Goal: Task Accomplishment & Management: Manage account settings

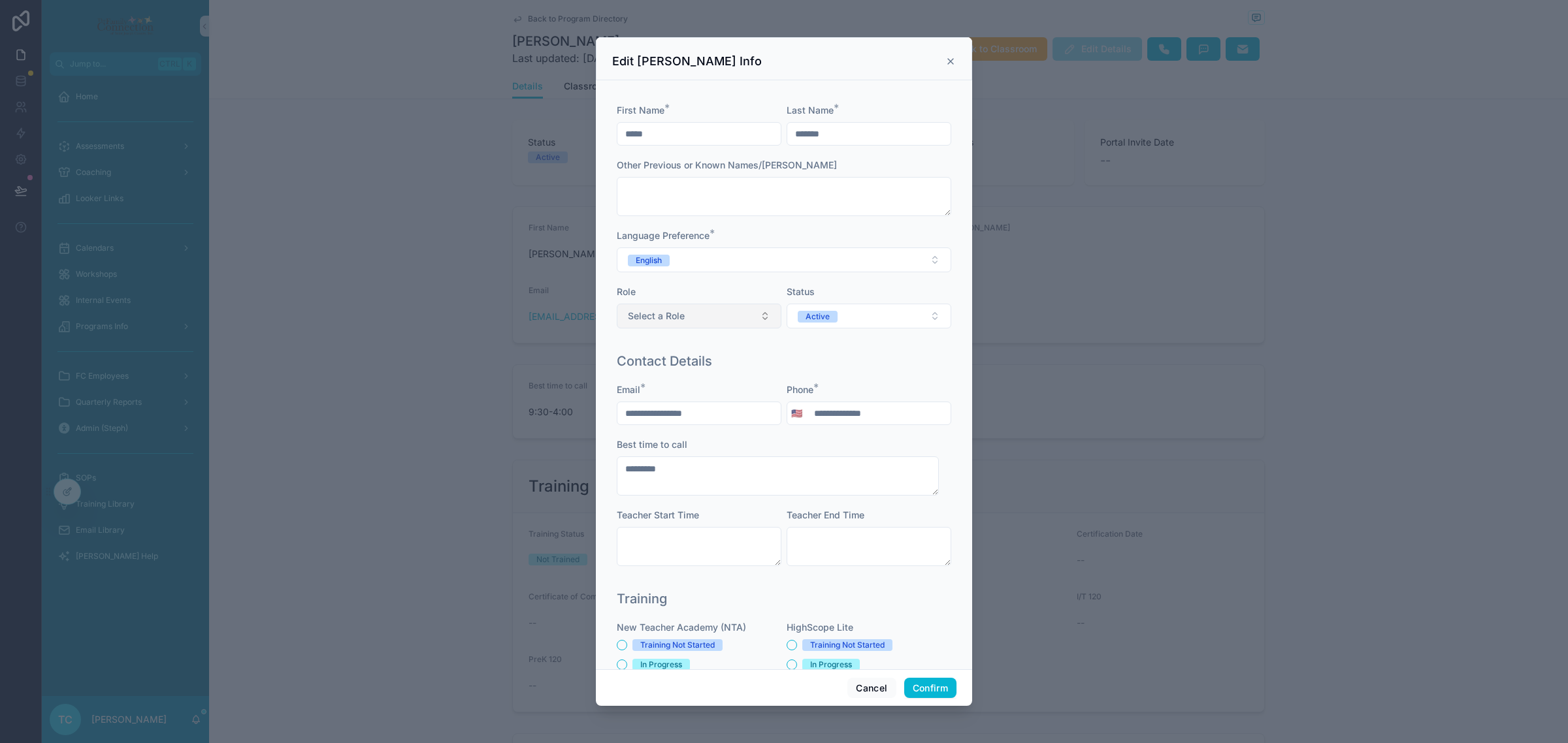
click at [756, 320] on button "Select a Role" at bounding box center [699, 316] width 165 height 25
click at [729, 392] on div "Teacher" at bounding box center [696, 389] width 157 height 19
click at [927, 688] on button "Confirm" at bounding box center [930, 688] width 52 height 21
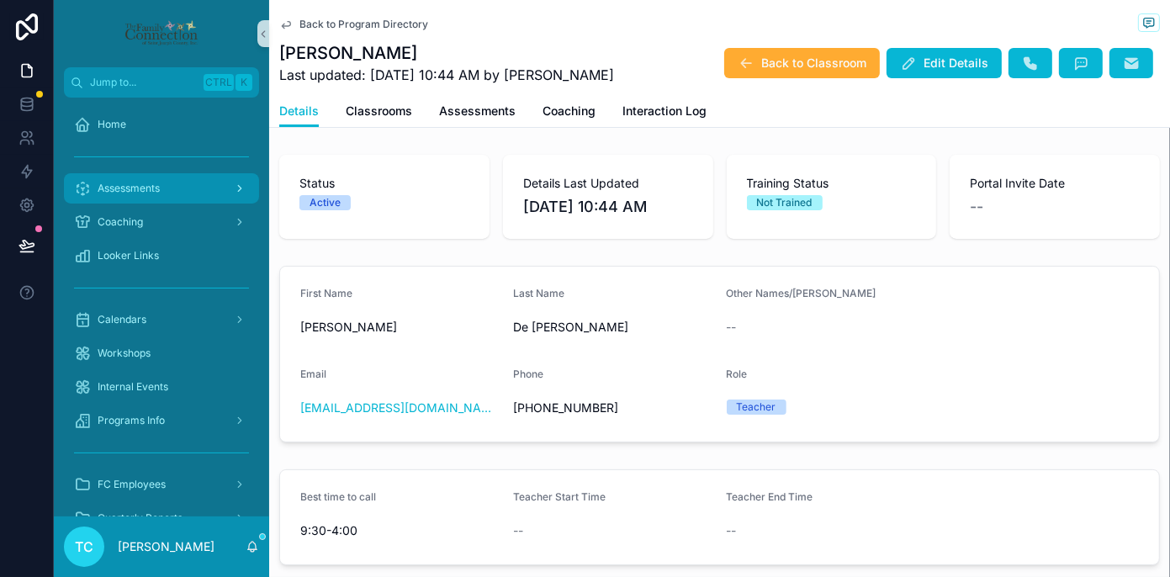
click at [144, 192] on span "Assessments" at bounding box center [129, 188] width 62 height 13
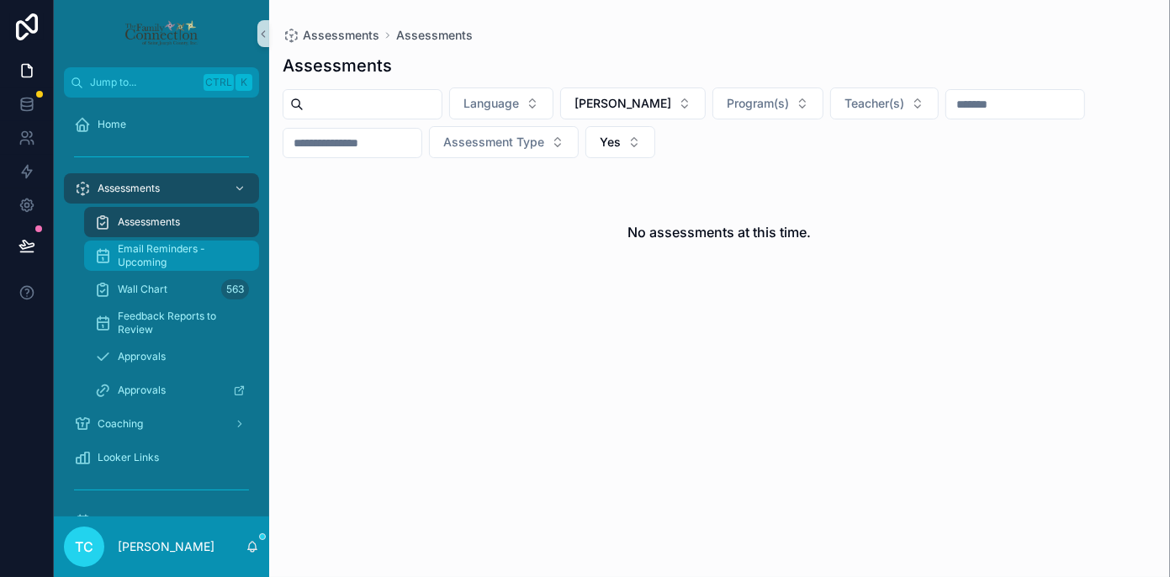
click at [170, 257] on span "Email Reminders - Upcoming" at bounding box center [180, 255] width 124 height 27
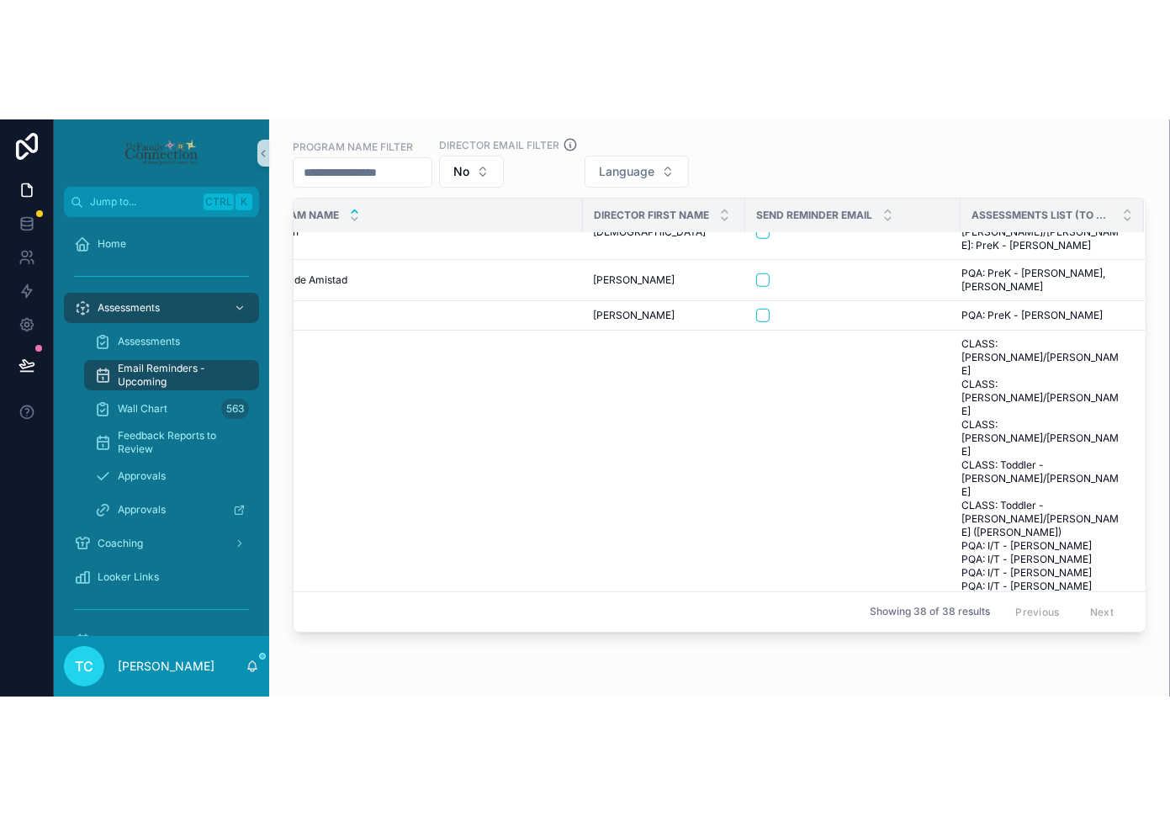
scroll to position [339, 0]
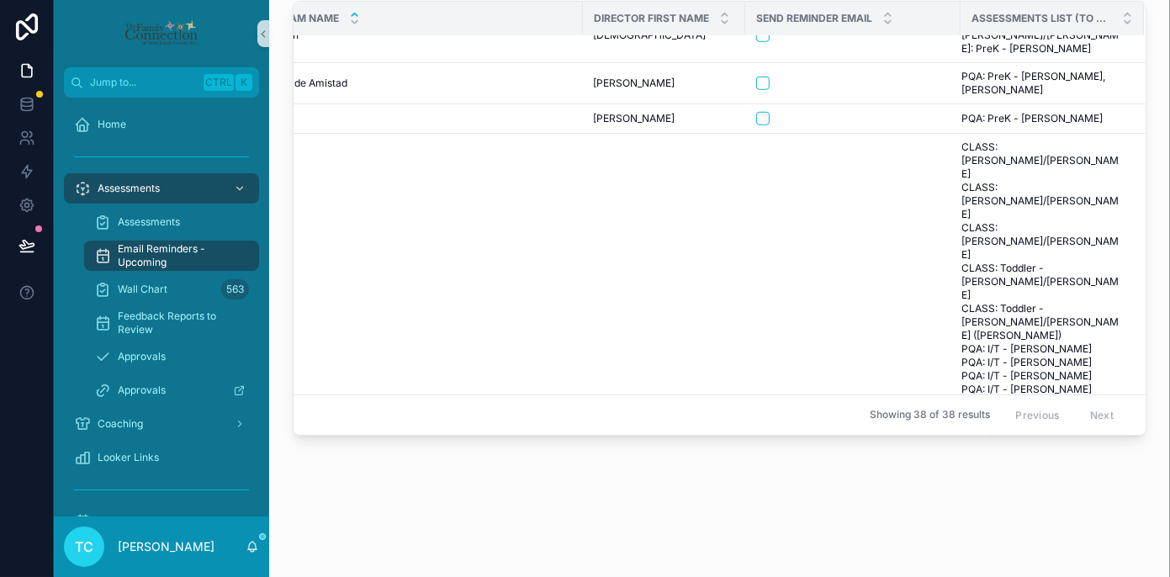
click at [370, 495] on div "Upcoming HS Assessments - Need Notification No items could be found Director Re…" at bounding box center [719, 105] width 901 height 889
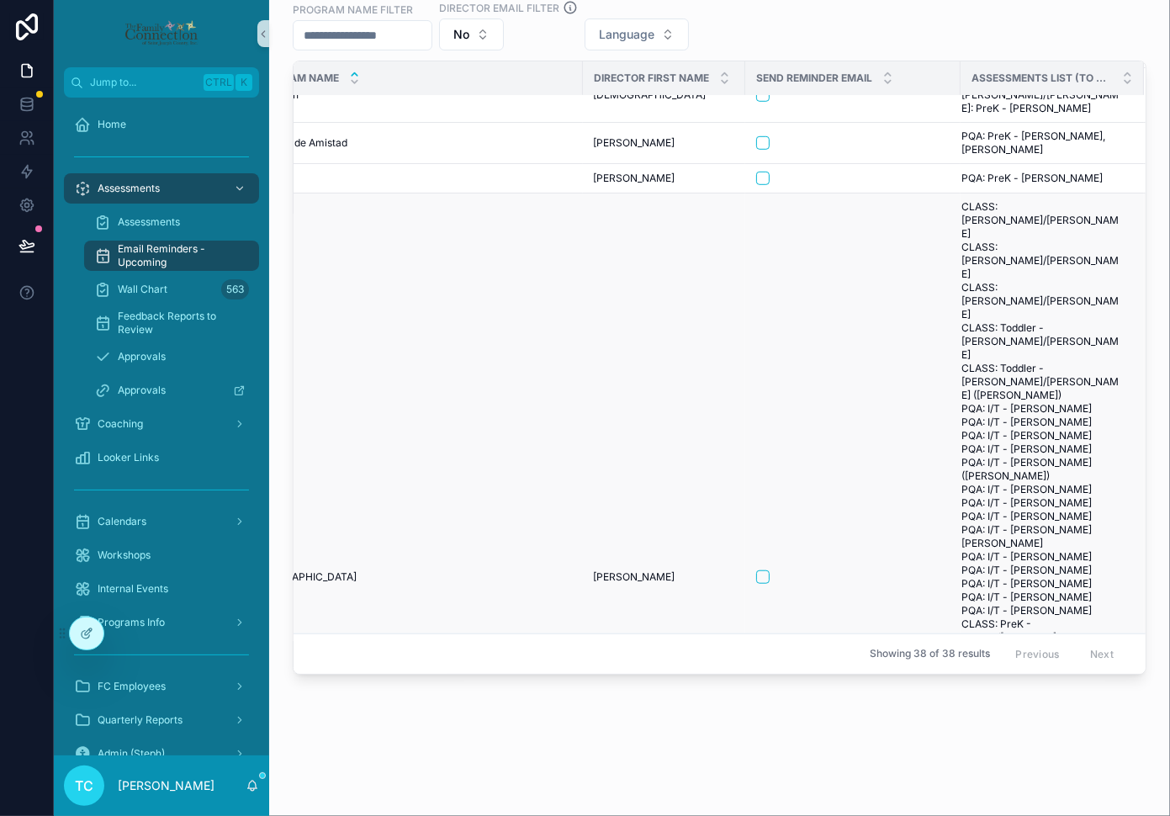
scroll to position [279, 0]
click at [71, 631] on div at bounding box center [87, 633] width 34 height 32
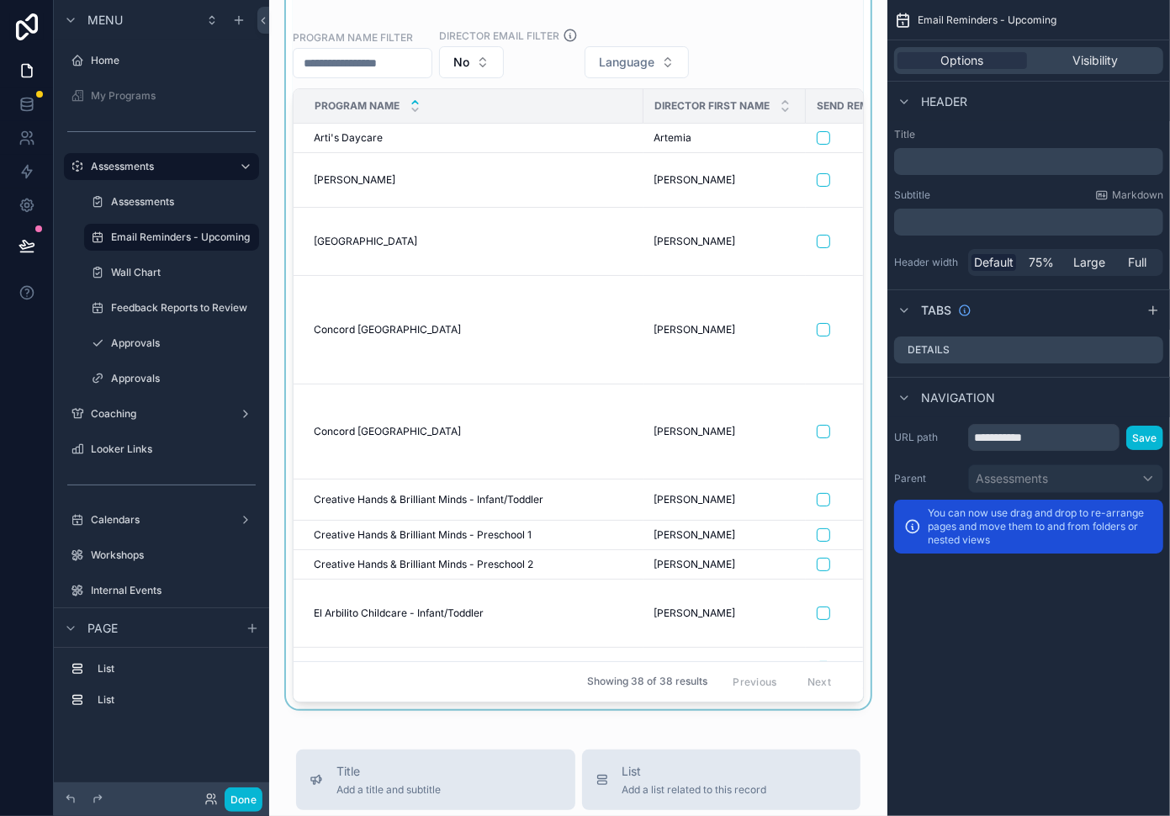
click at [795, 63] on div "scrollable content" at bounding box center [578, 339] width 591 height 739
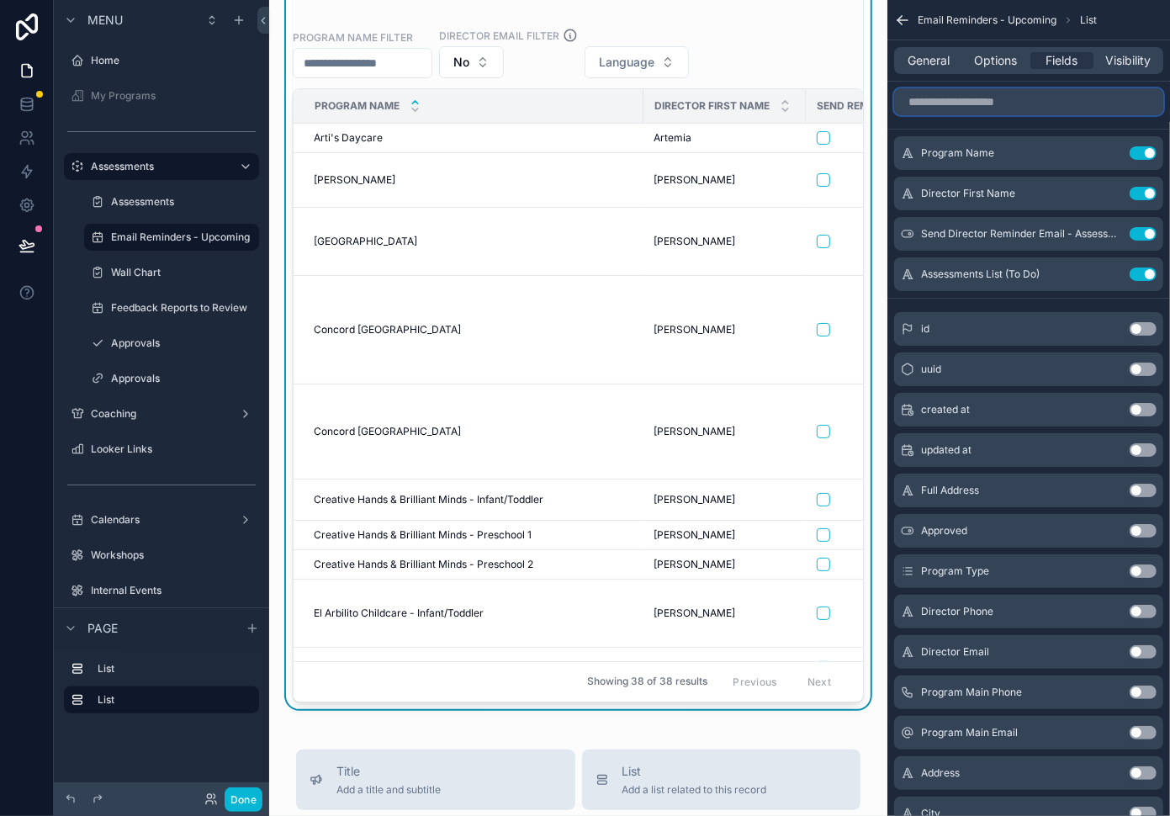
click at [1037, 103] on input "scrollable content" at bounding box center [1028, 101] width 269 height 27
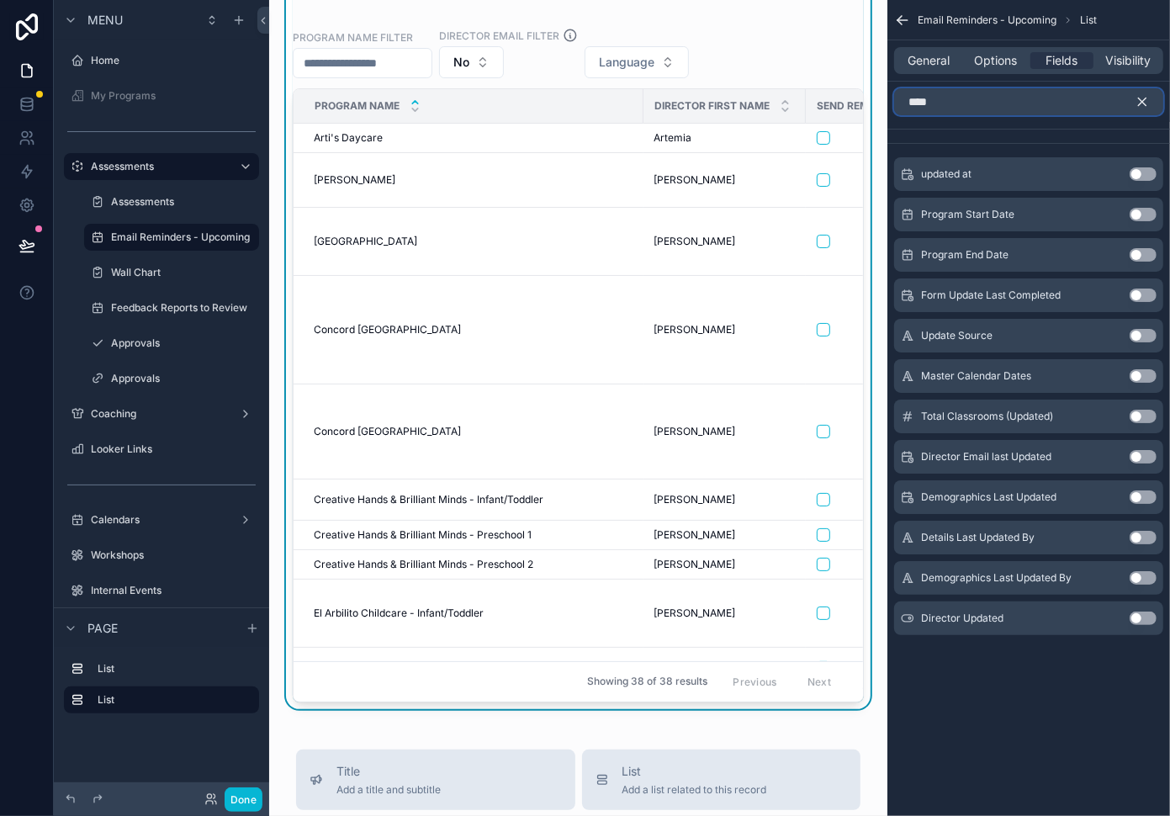
click at [952, 98] on input "****" at bounding box center [1028, 101] width 269 height 27
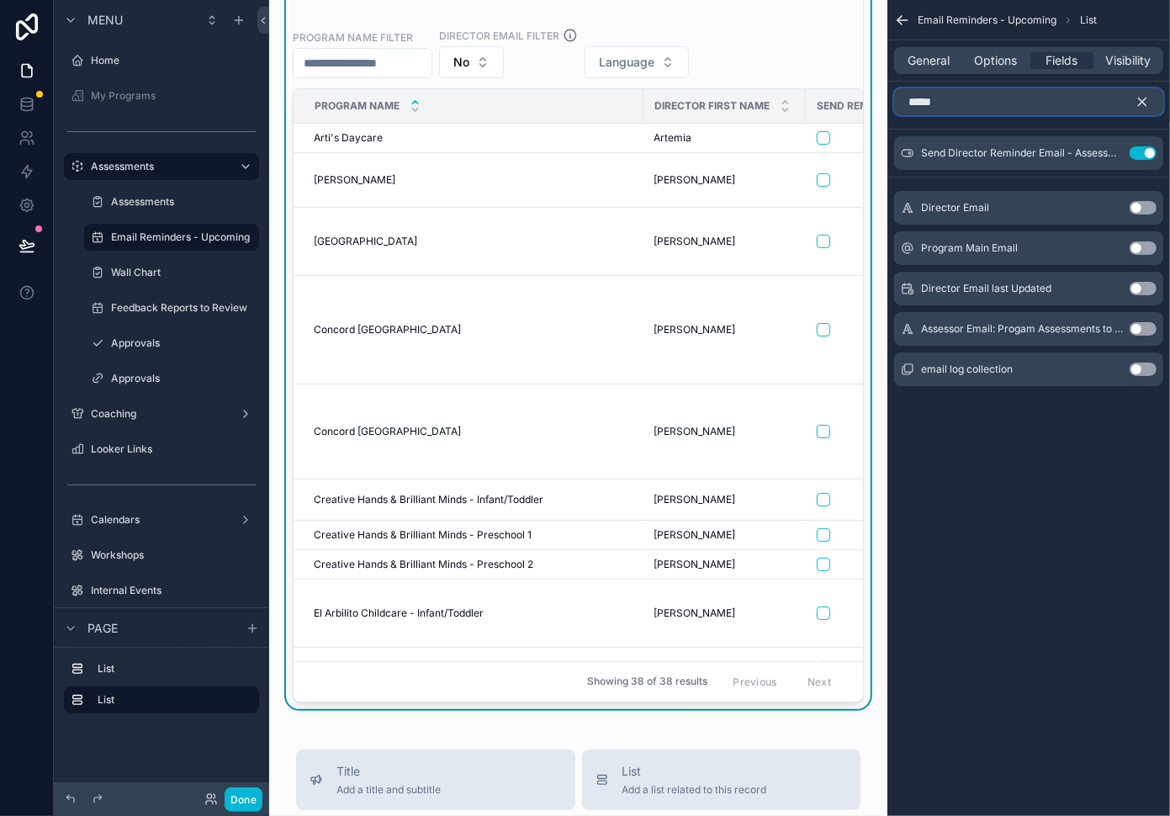
type input "*****"
click at [1138, 370] on button "Use setting" at bounding box center [1143, 369] width 27 height 13
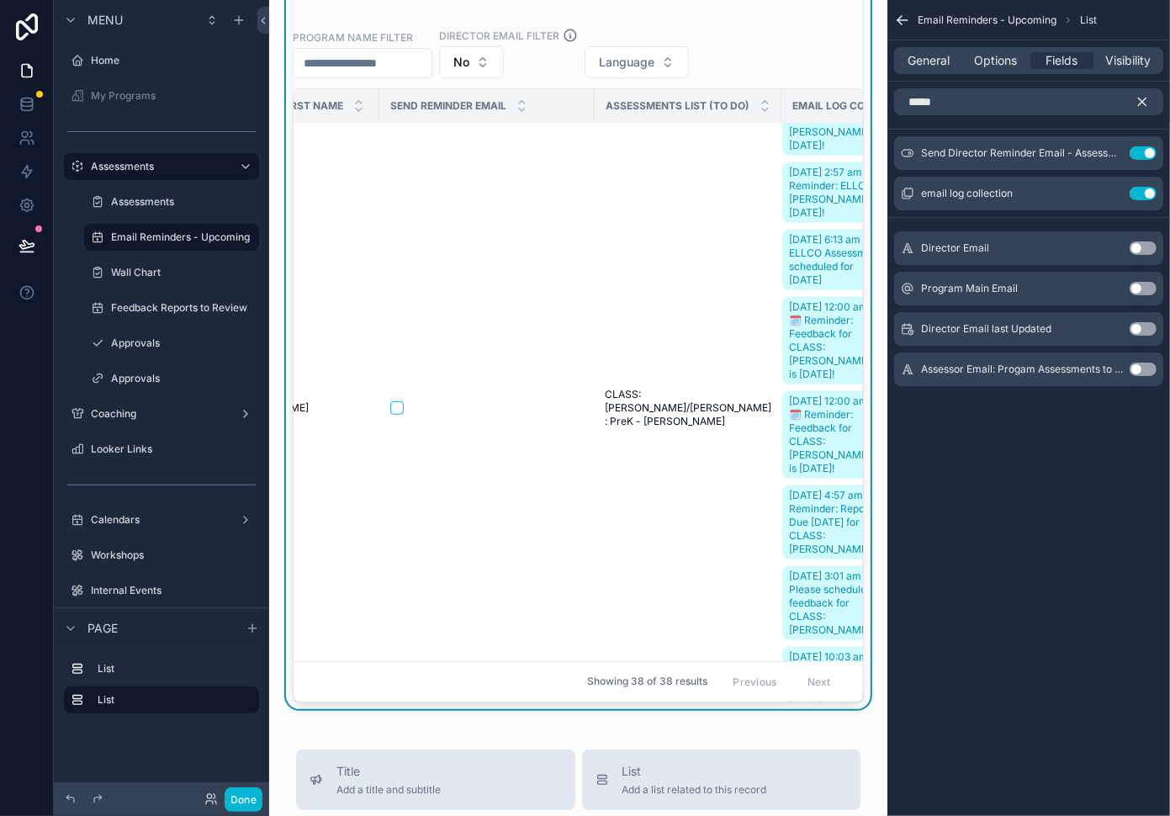
scroll to position [526, 516]
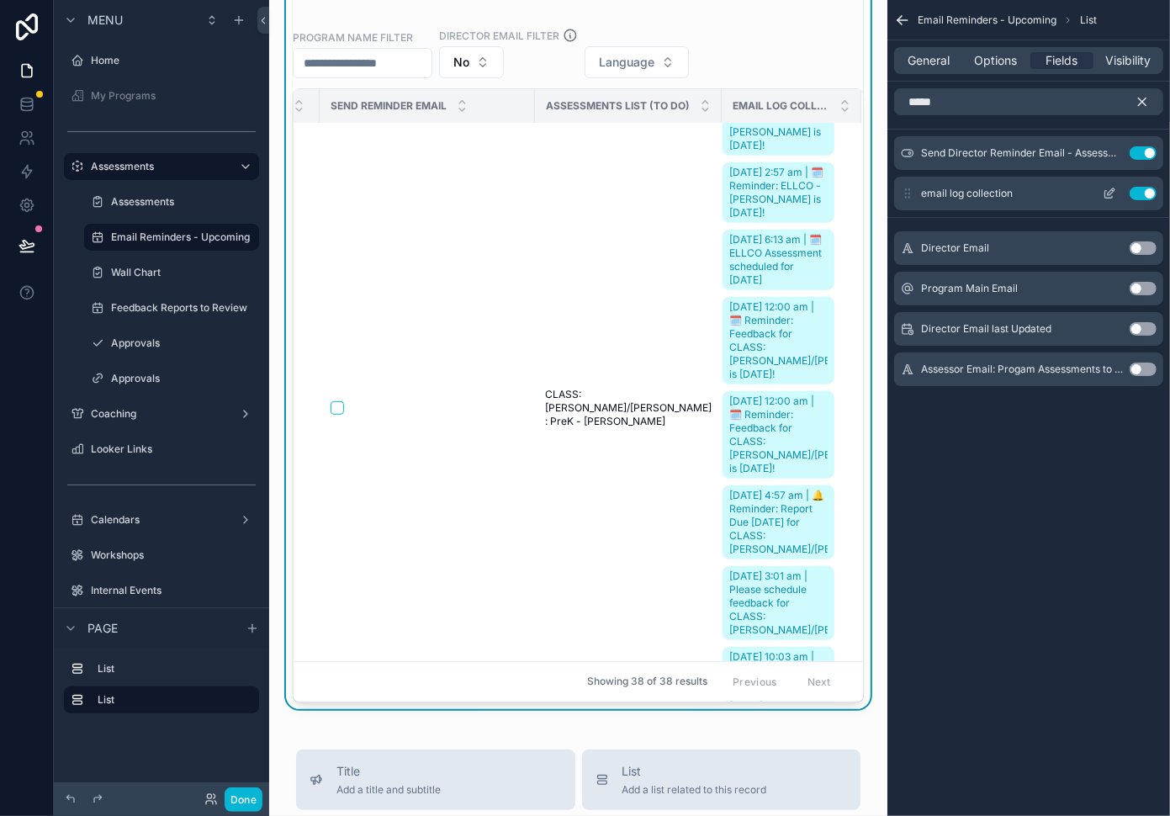
click at [1150, 195] on button "Use setting" at bounding box center [1143, 193] width 27 height 13
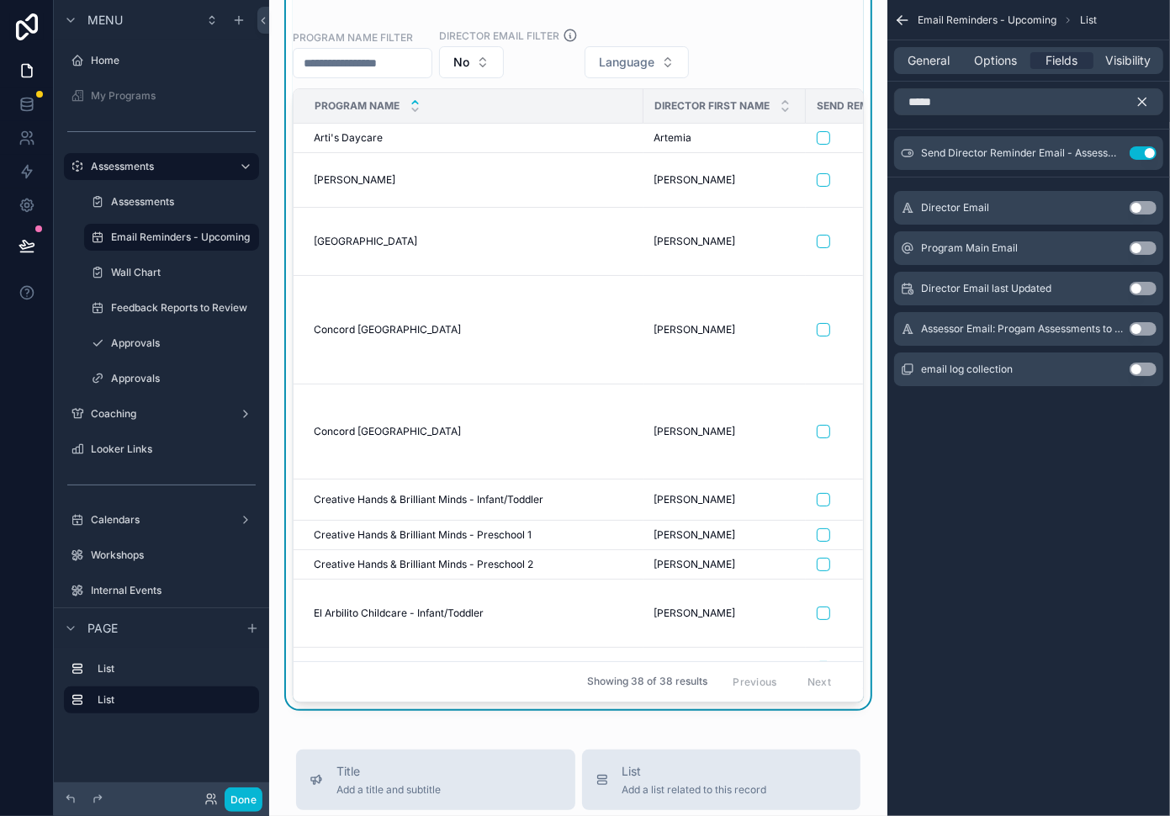
click at [1003, 576] on div "Email Reminders - Upcoming List General Options Fields Visibility ***** Send Di…" at bounding box center [1028, 408] width 283 height 816
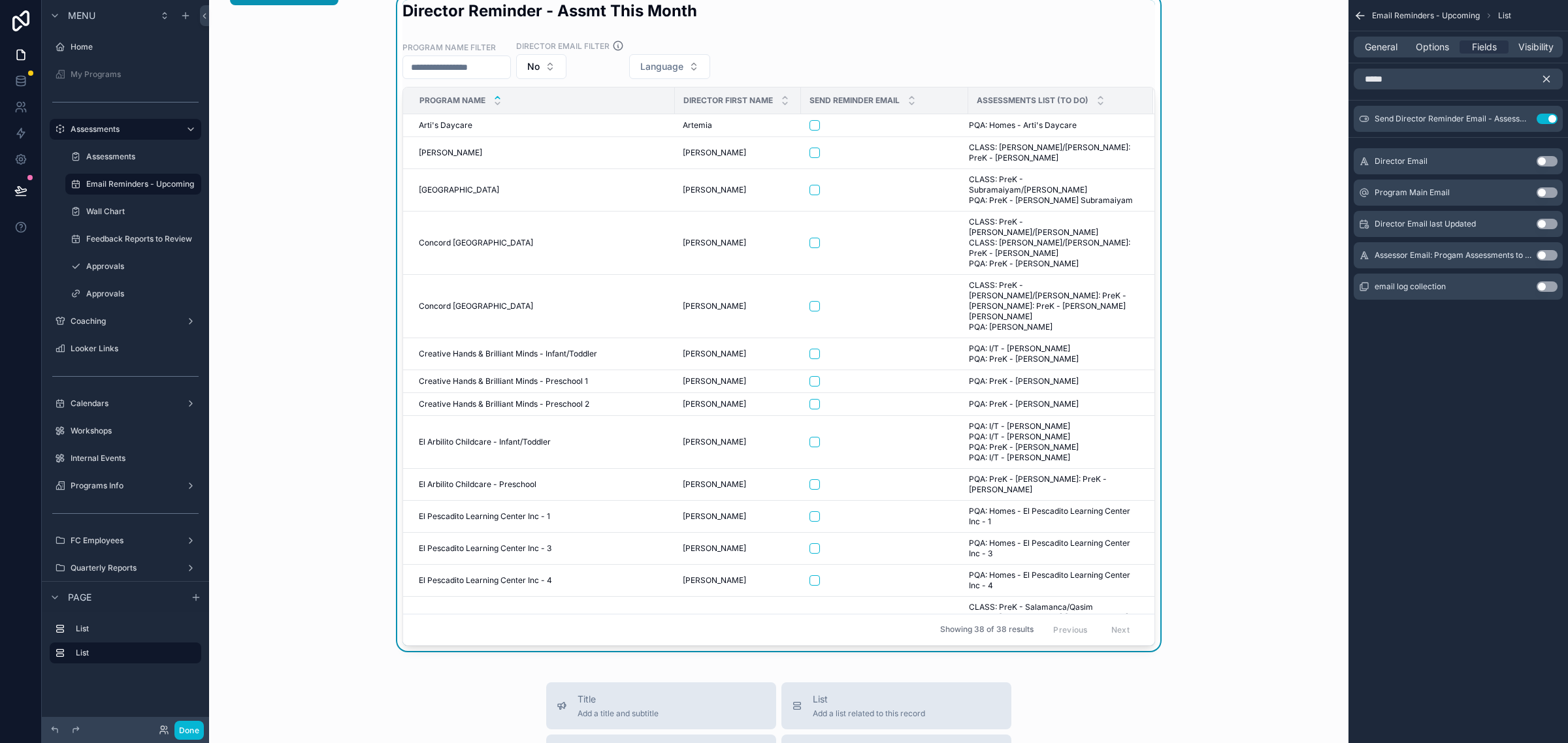
scroll to position [114, 0]
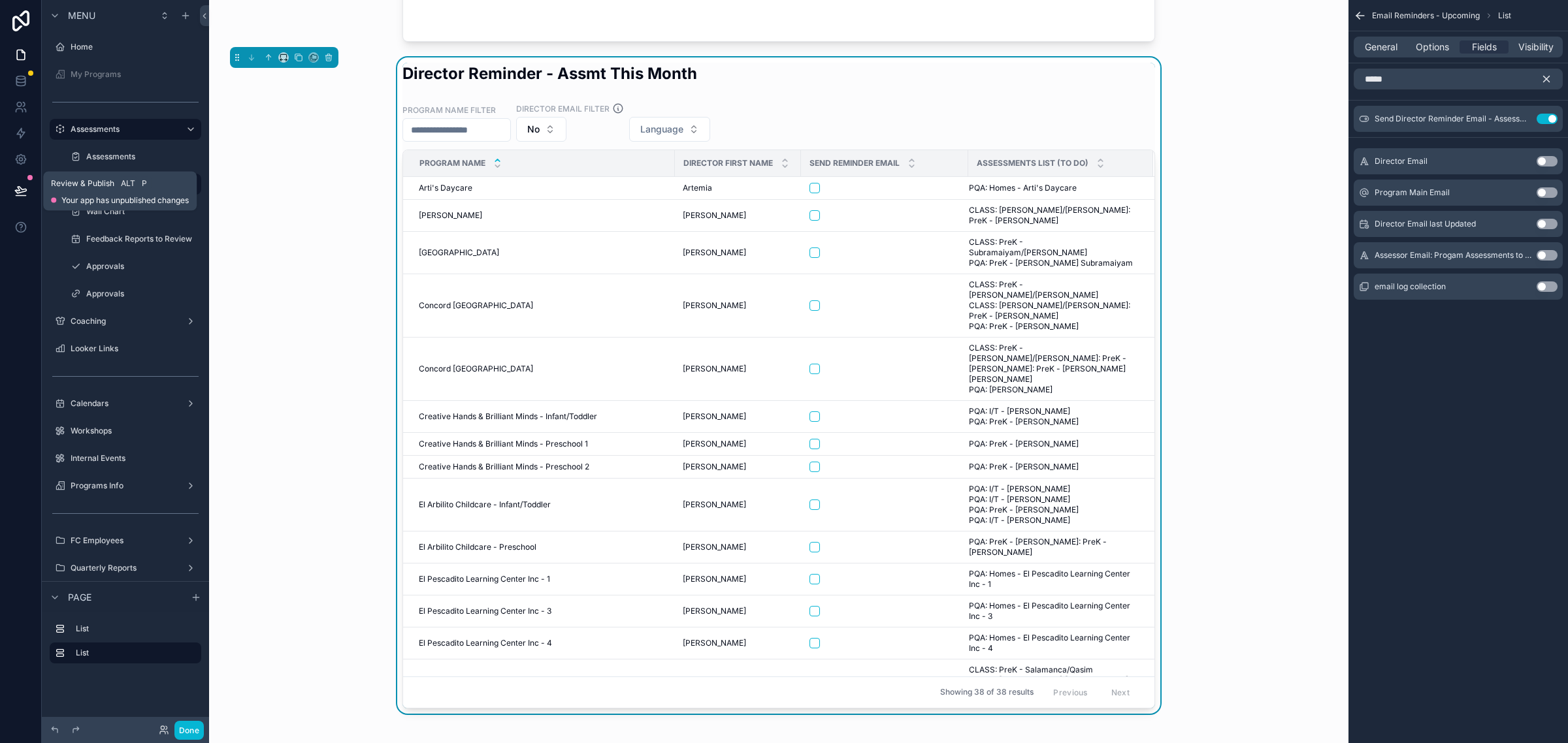
click at [14, 183] on button at bounding box center [20, 190] width 29 height 36
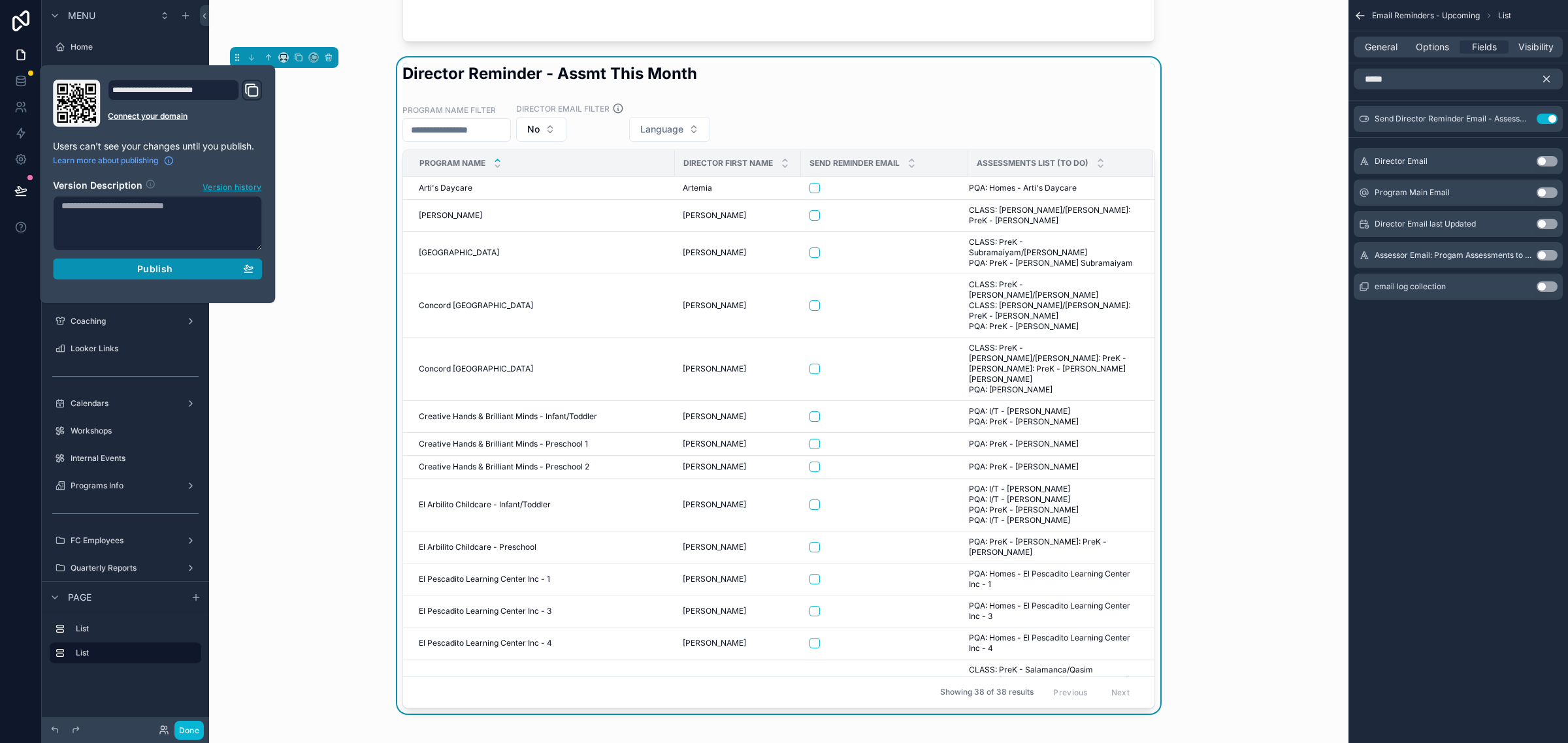
click at [196, 269] on div "Publish" at bounding box center [157, 269] width 192 height 12
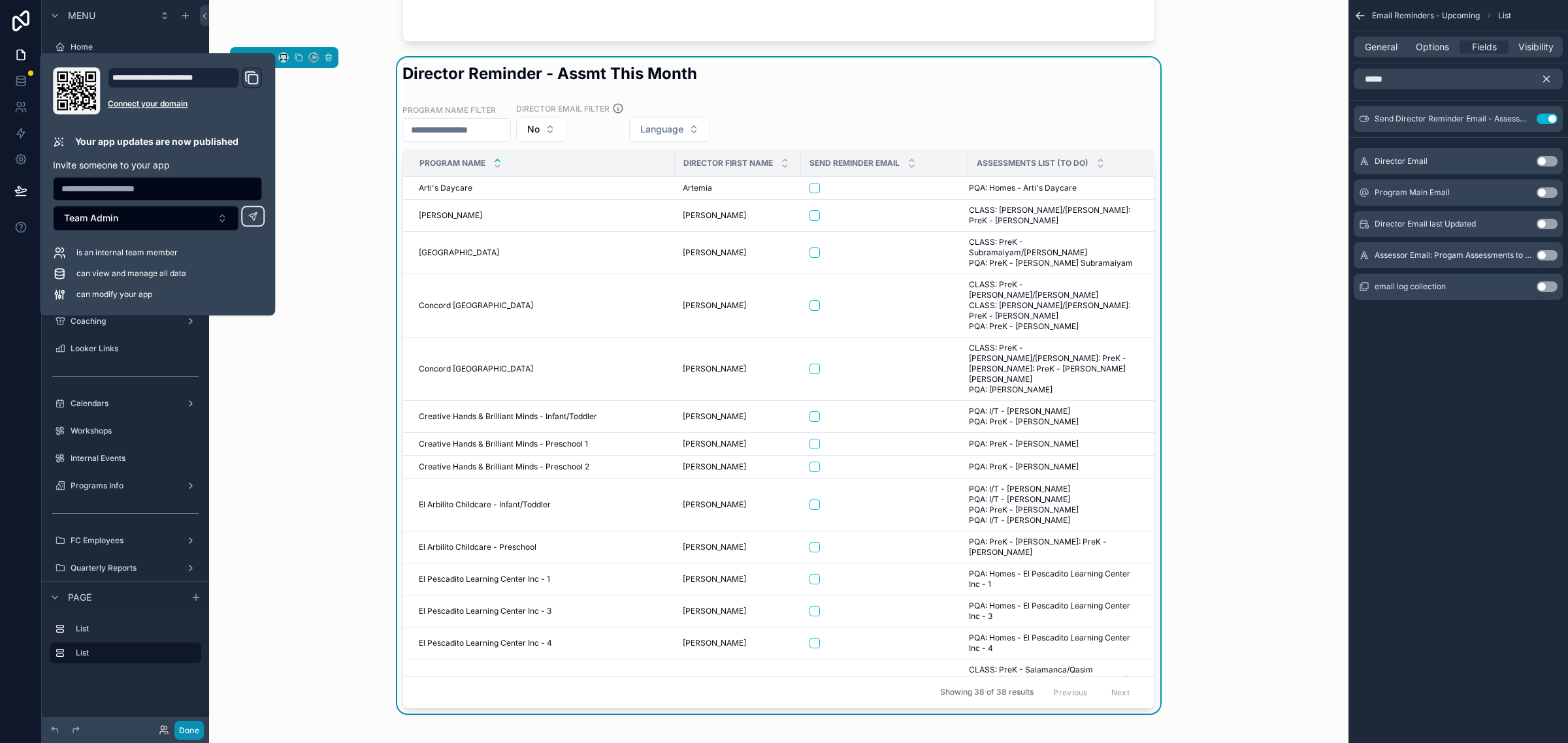
click at [195, 728] on button "Done" at bounding box center [189, 731] width 30 height 19
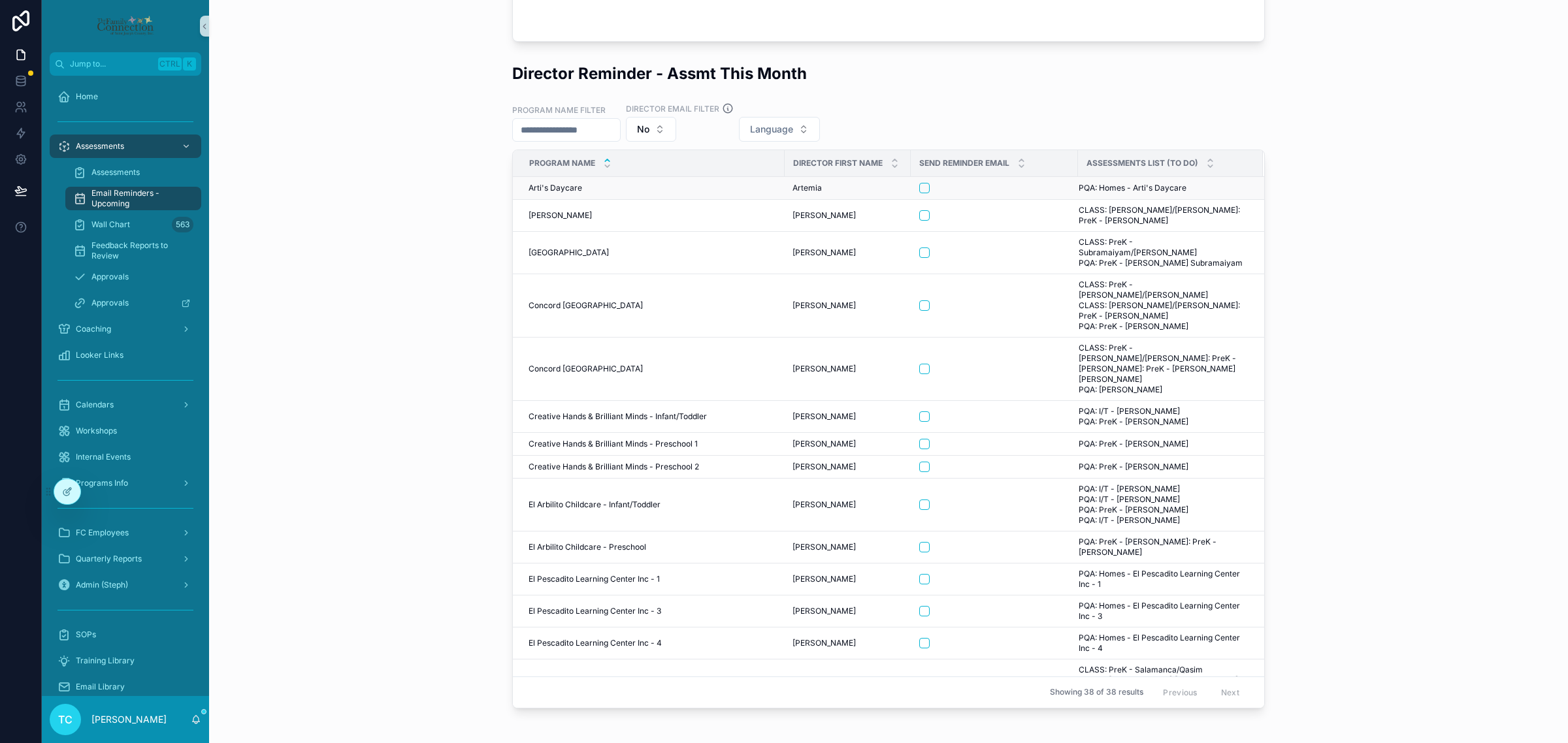
click at [582, 185] on div "Arti's Daycare Arti's Daycare" at bounding box center [652, 188] width 249 height 10
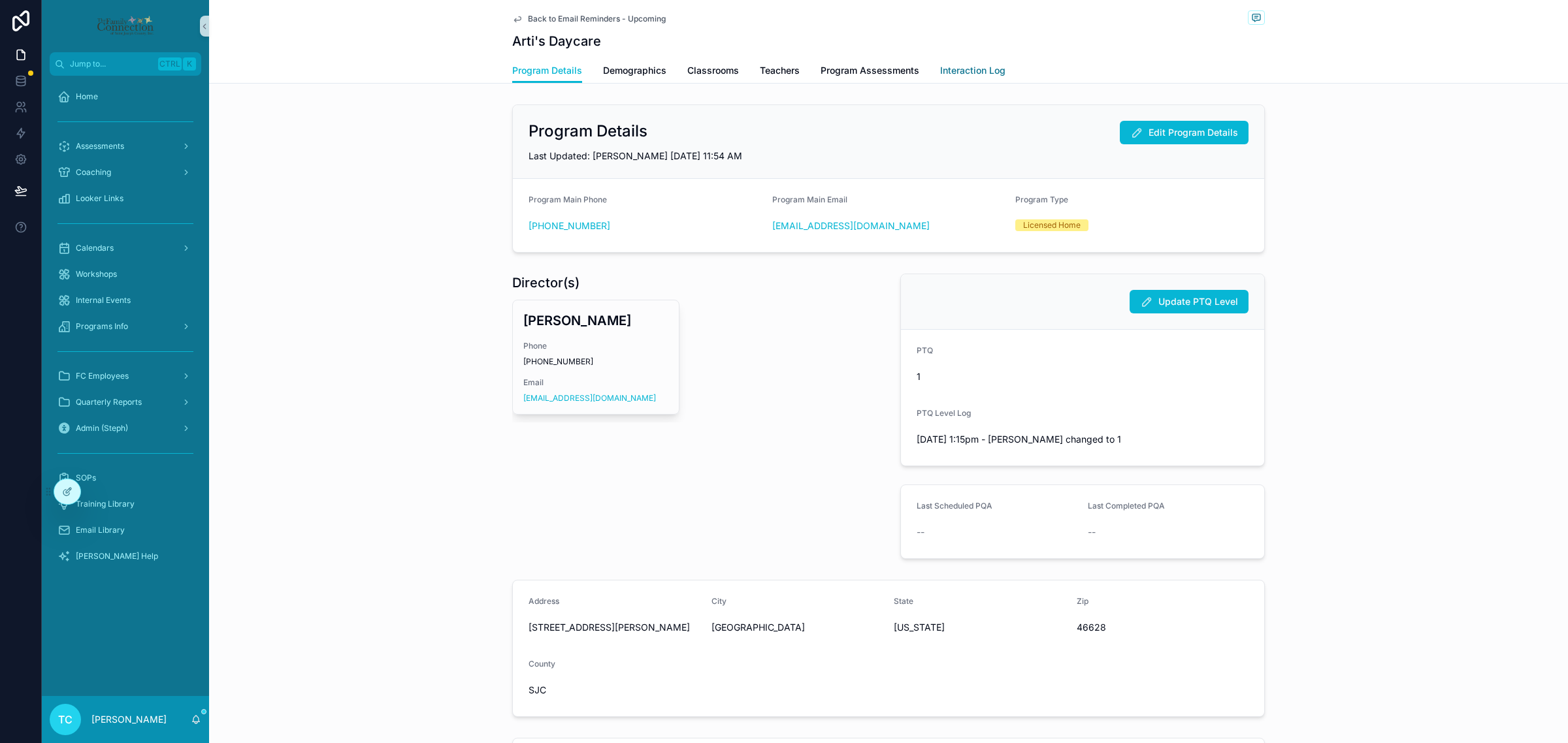
click at [977, 68] on span "Interaction Log" at bounding box center [972, 70] width 65 height 13
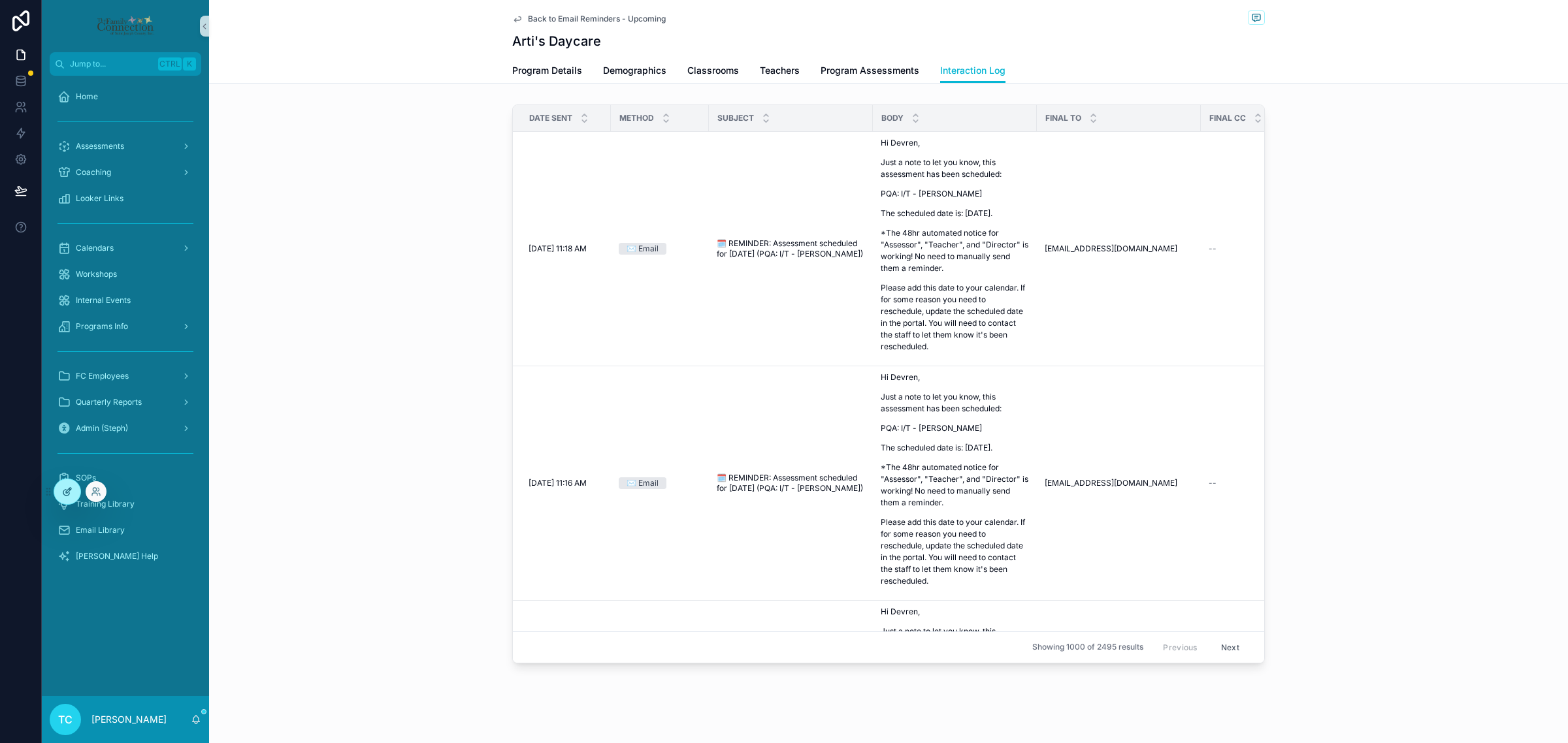
click at [76, 490] on div at bounding box center [68, 491] width 26 height 25
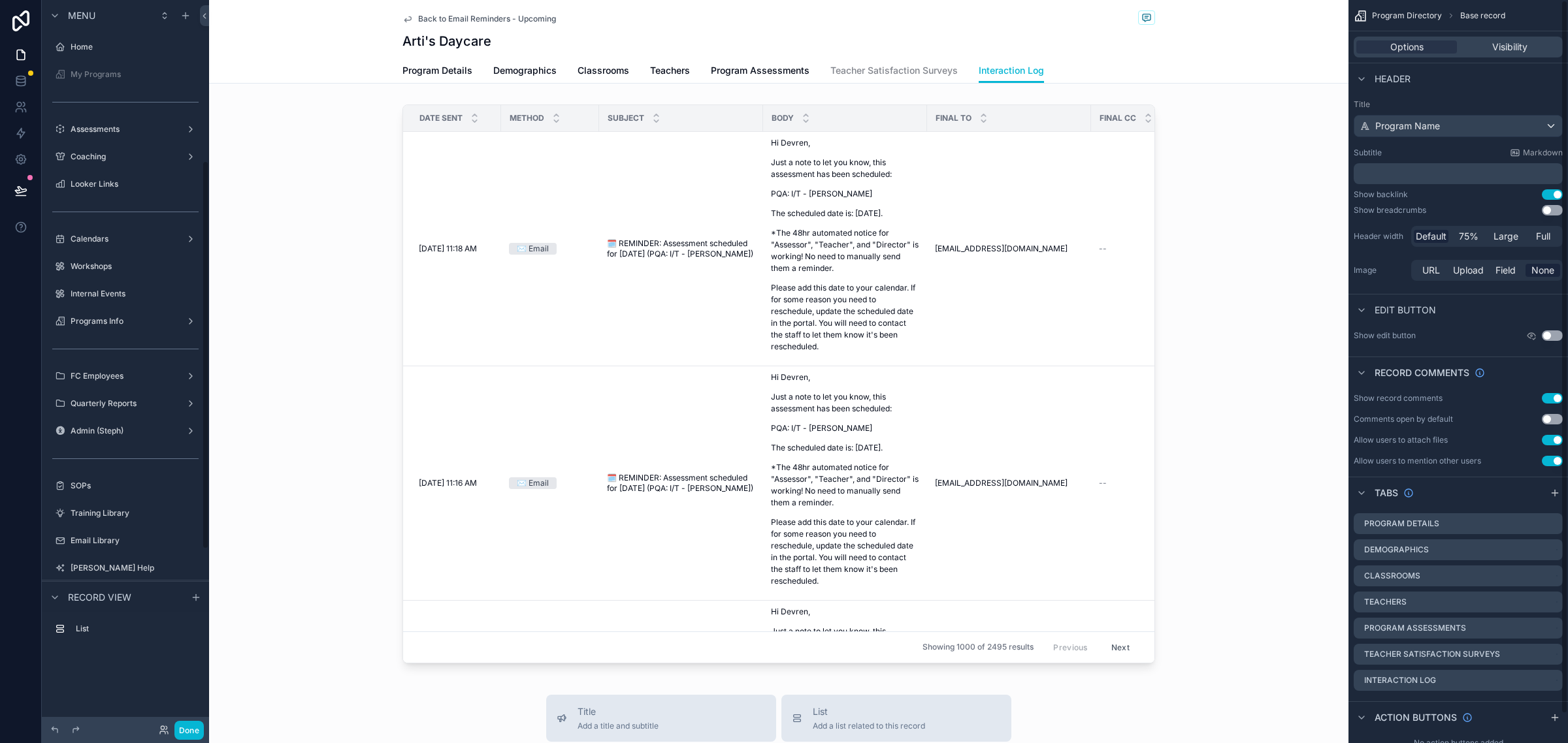
scroll to position [300, 0]
click at [1149, 141] on div "scrollable content" at bounding box center [778, 387] width 1139 height 575
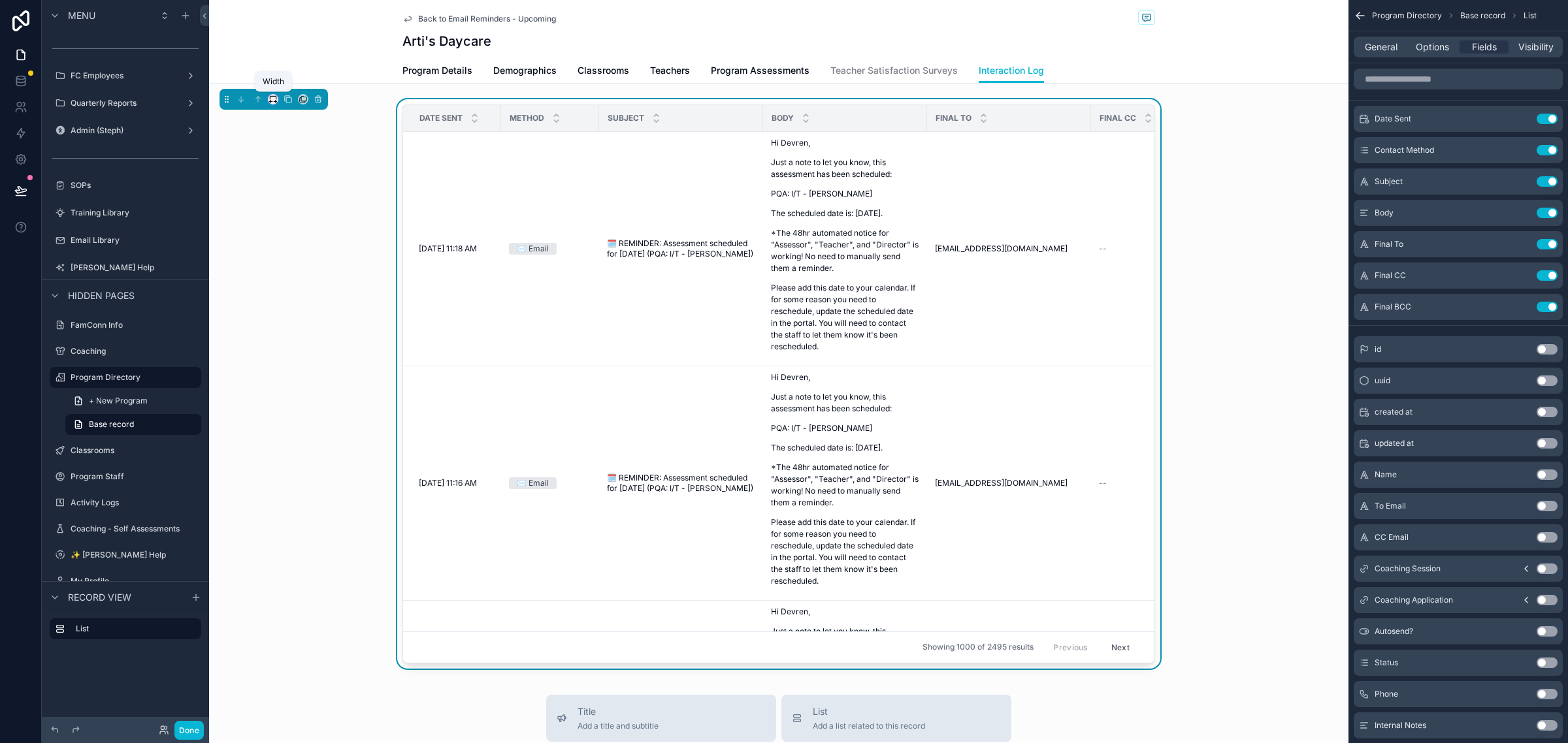
click at [273, 96] on icon "scrollable content" at bounding box center [273, 99] width 9 height 9
click at [304, 244] on div "75%" at bounding box center [299, 248] width 40 height 16
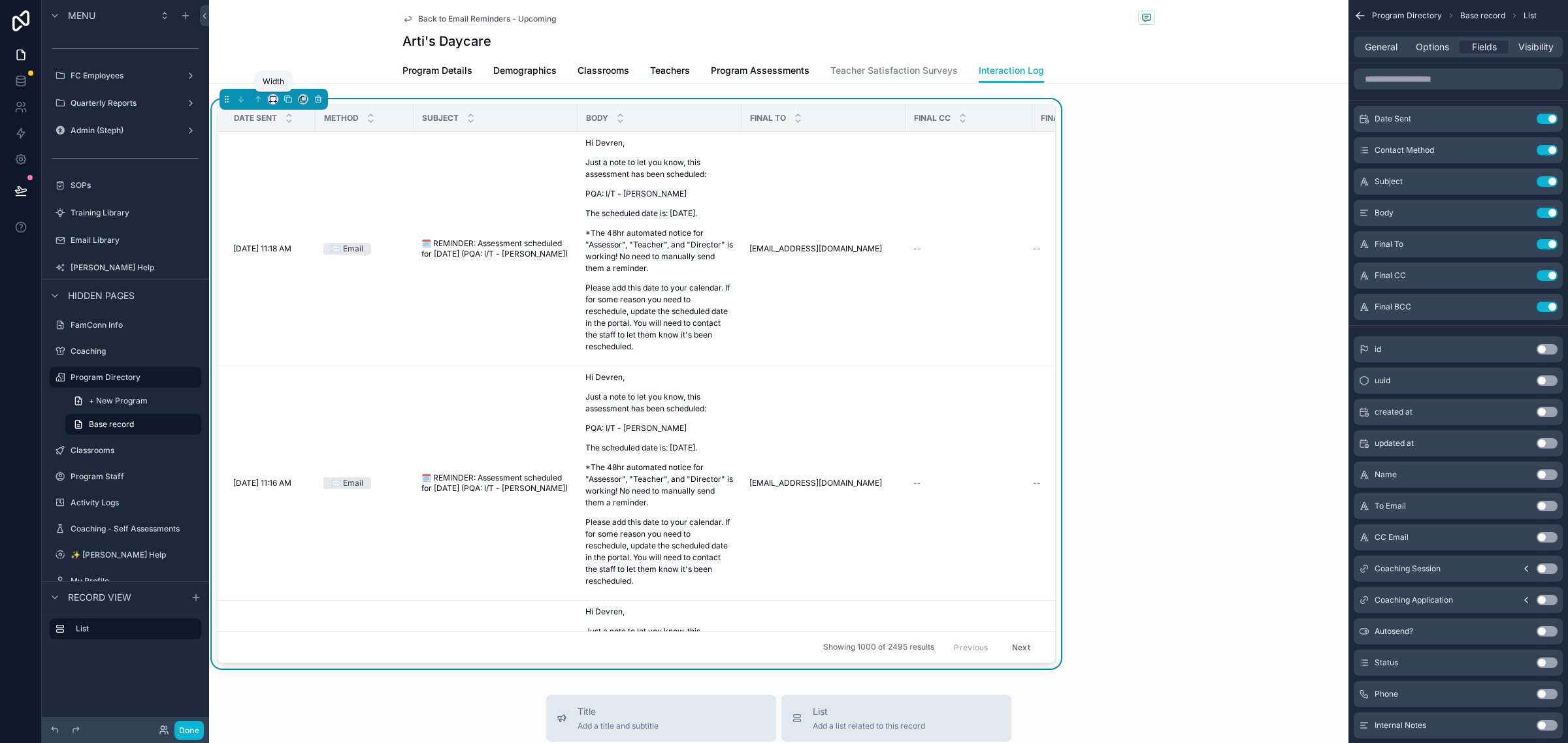
click at [273, 100] on icon "scrollable content" at bounding box center [273, 99] width 9 height 9
click at [297, 269] on span "Full width" at bounding box center [299, 273] width 40 height 16
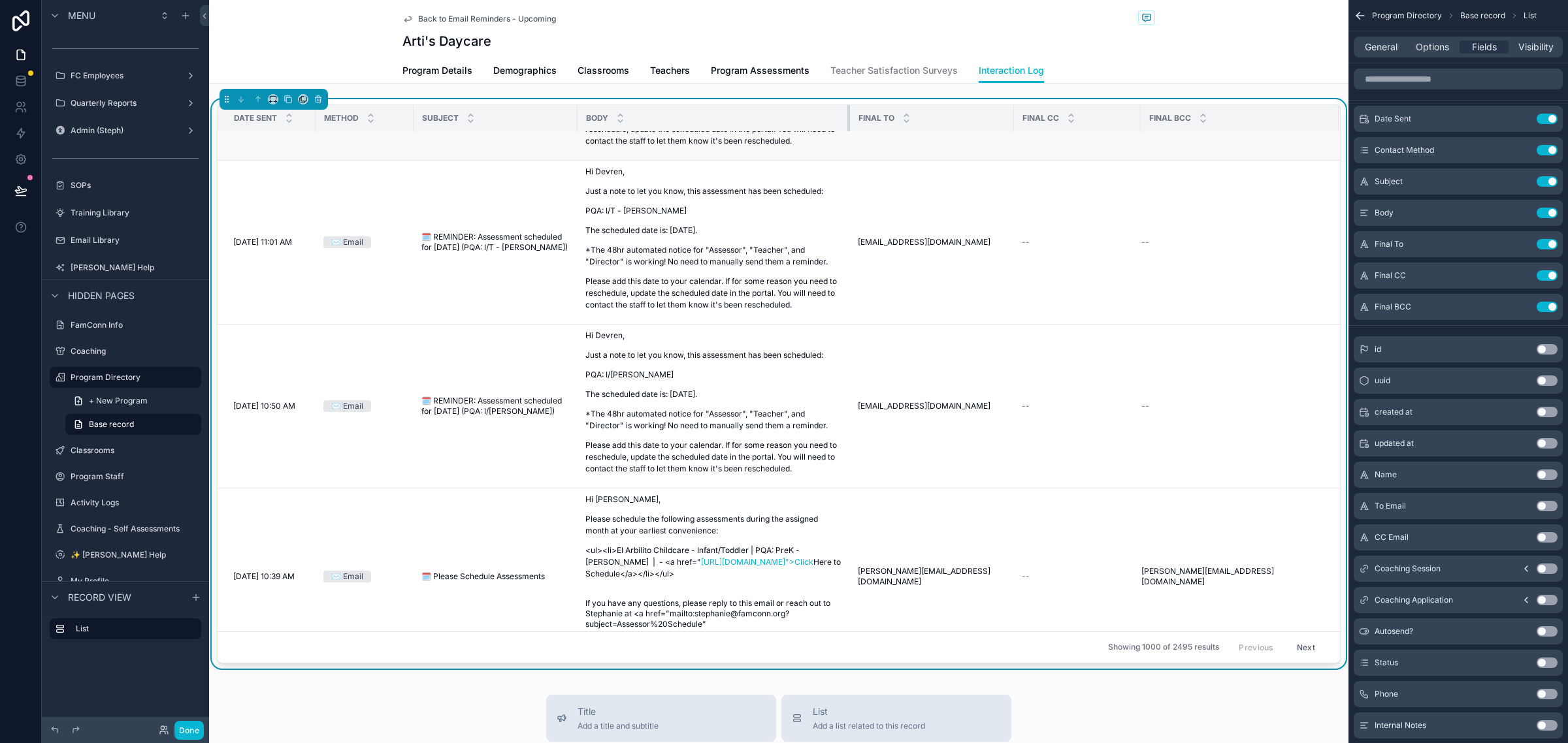
scroll to position [650, 0]
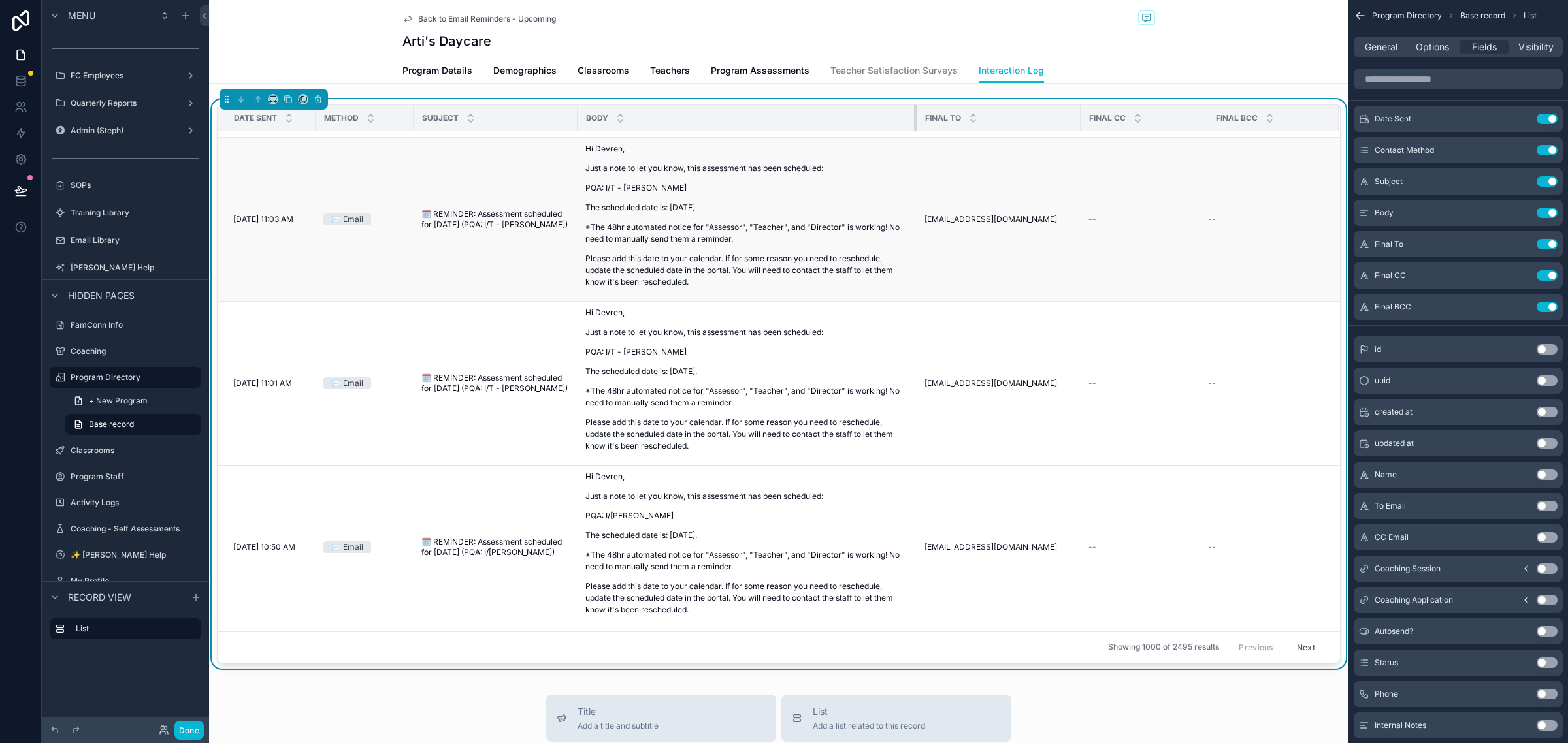
drag, startPoint x: 738, startPoint y: 116, endPoint x: 913, endPoint y: 155, distance: 179.3
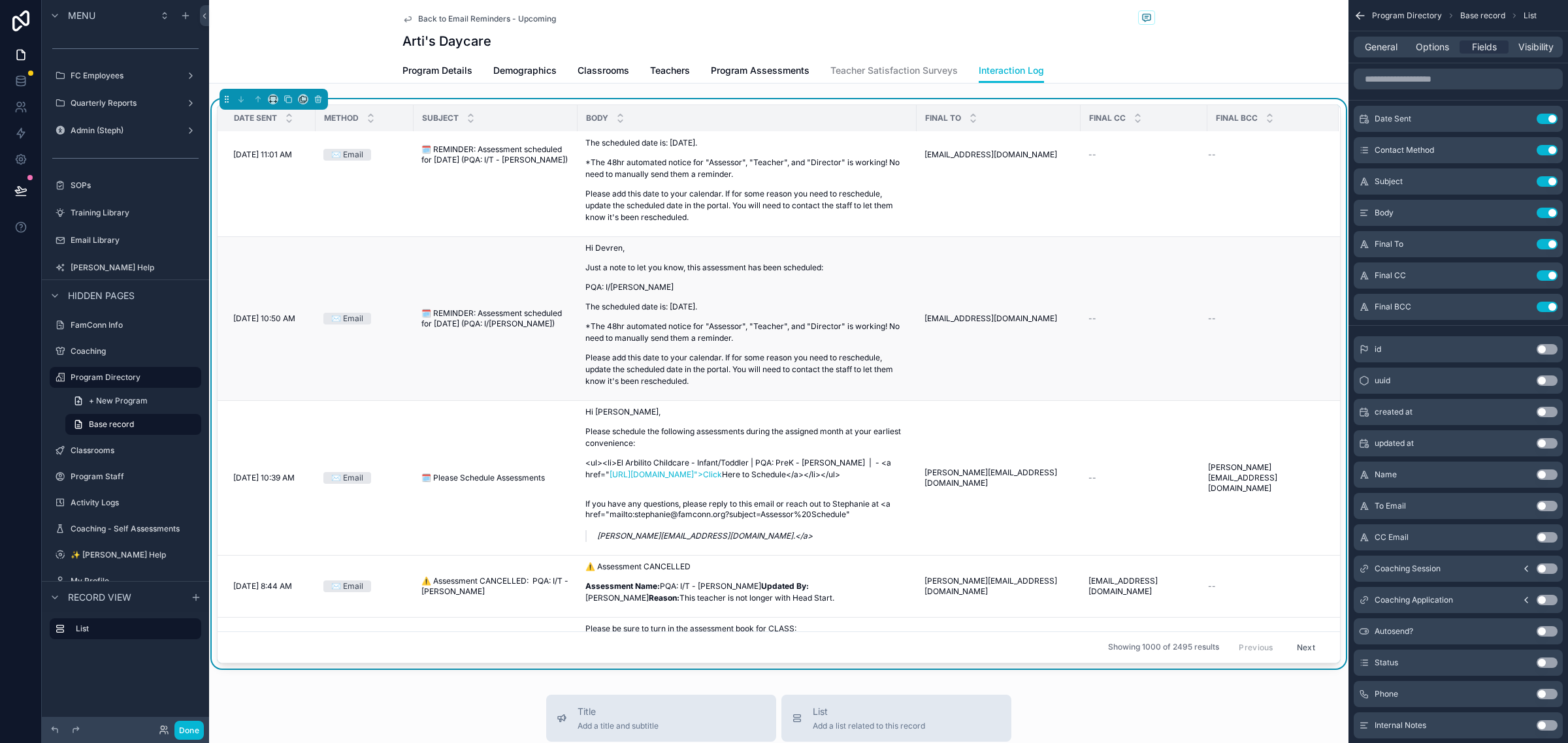
scroll to position [976, 0]
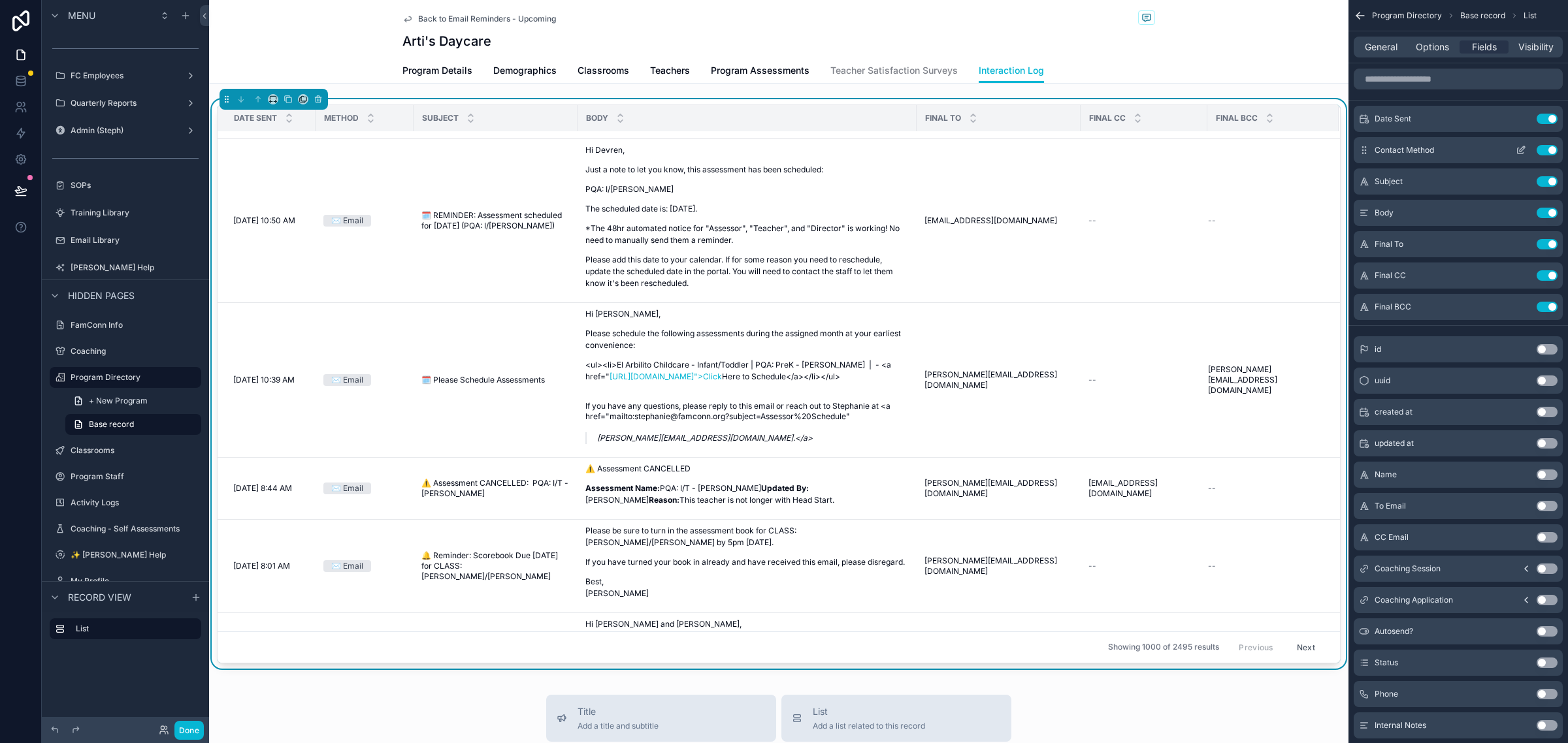
click at [1547, 151] on button "Use setting" at bounding box center [1546, 150] width 21 height 10
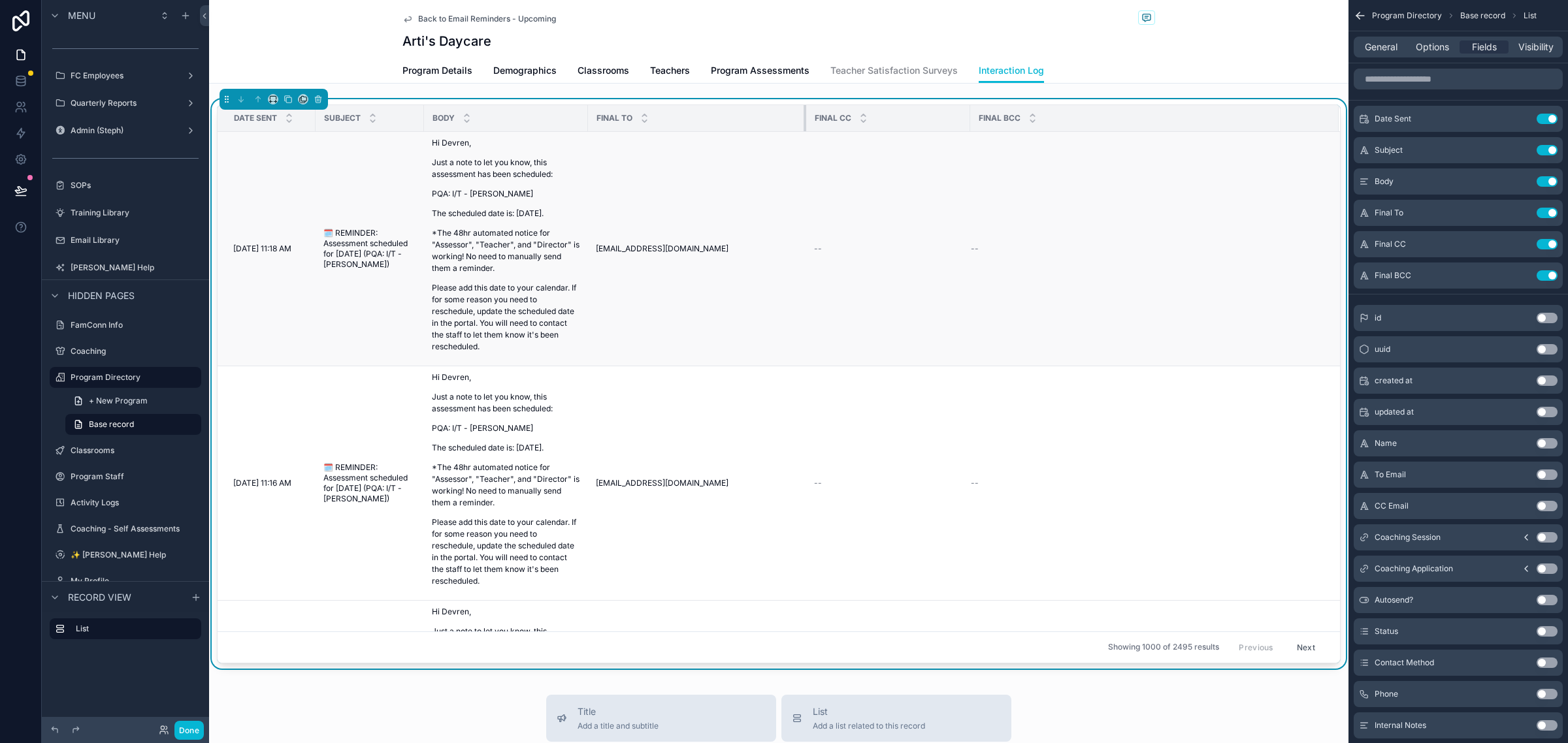
drag, startPoint x: 924, startPoint y: 118, endPoint x: 804, endPoint y: 142, distance: 122.4
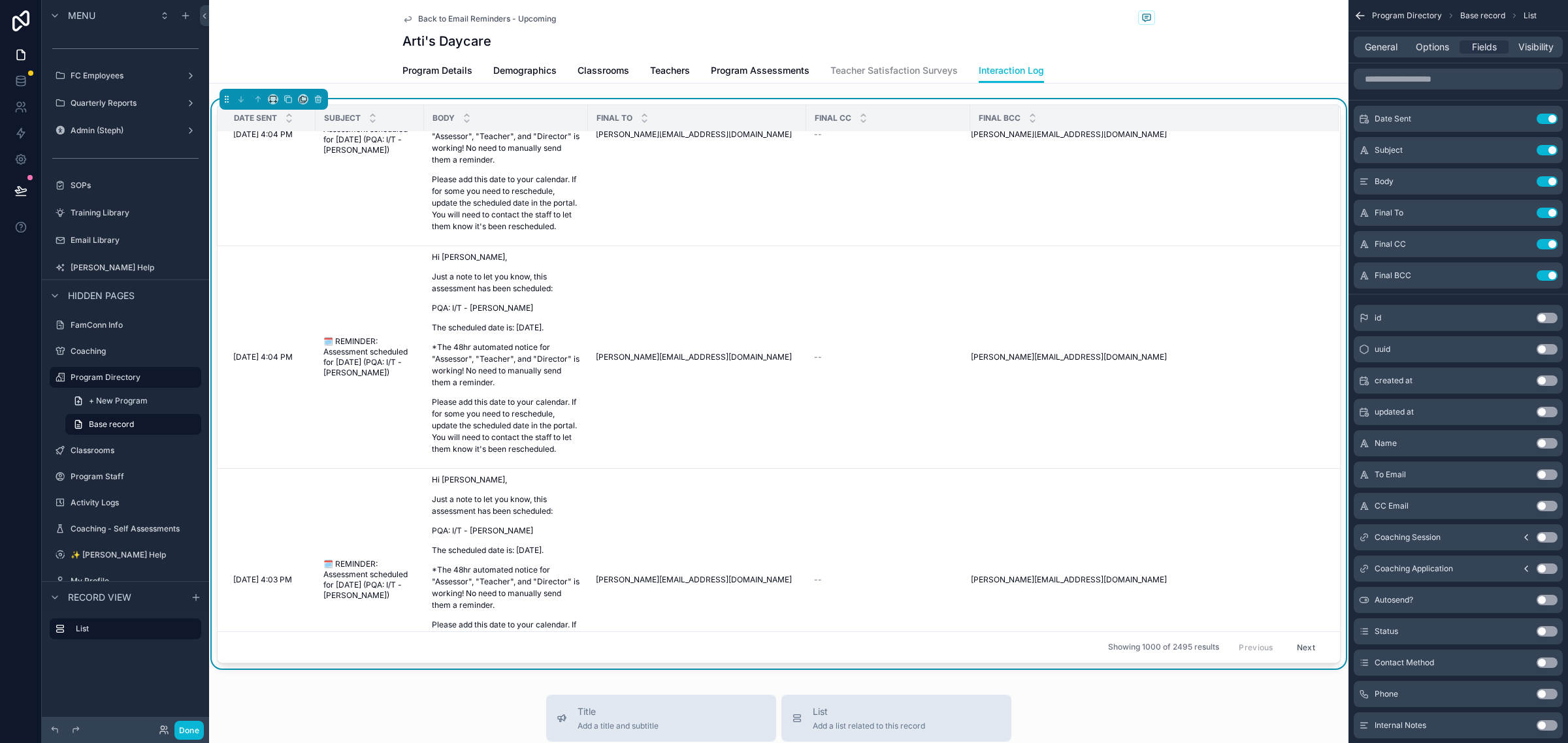
scroll to position [22339, 0]
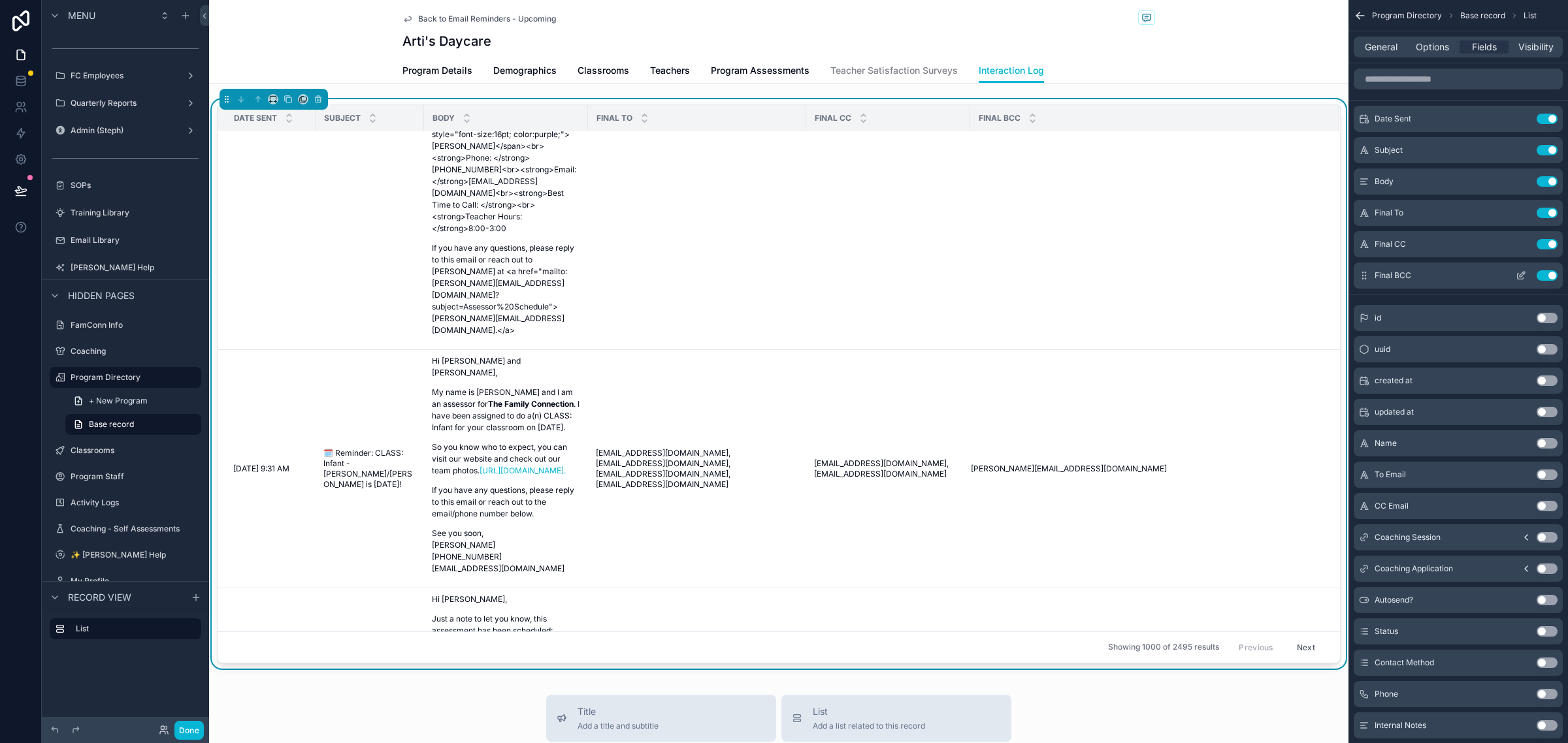
click at [1552, 272] on button "Use setting" at bounding box center [1546, 275] width 21 height 10
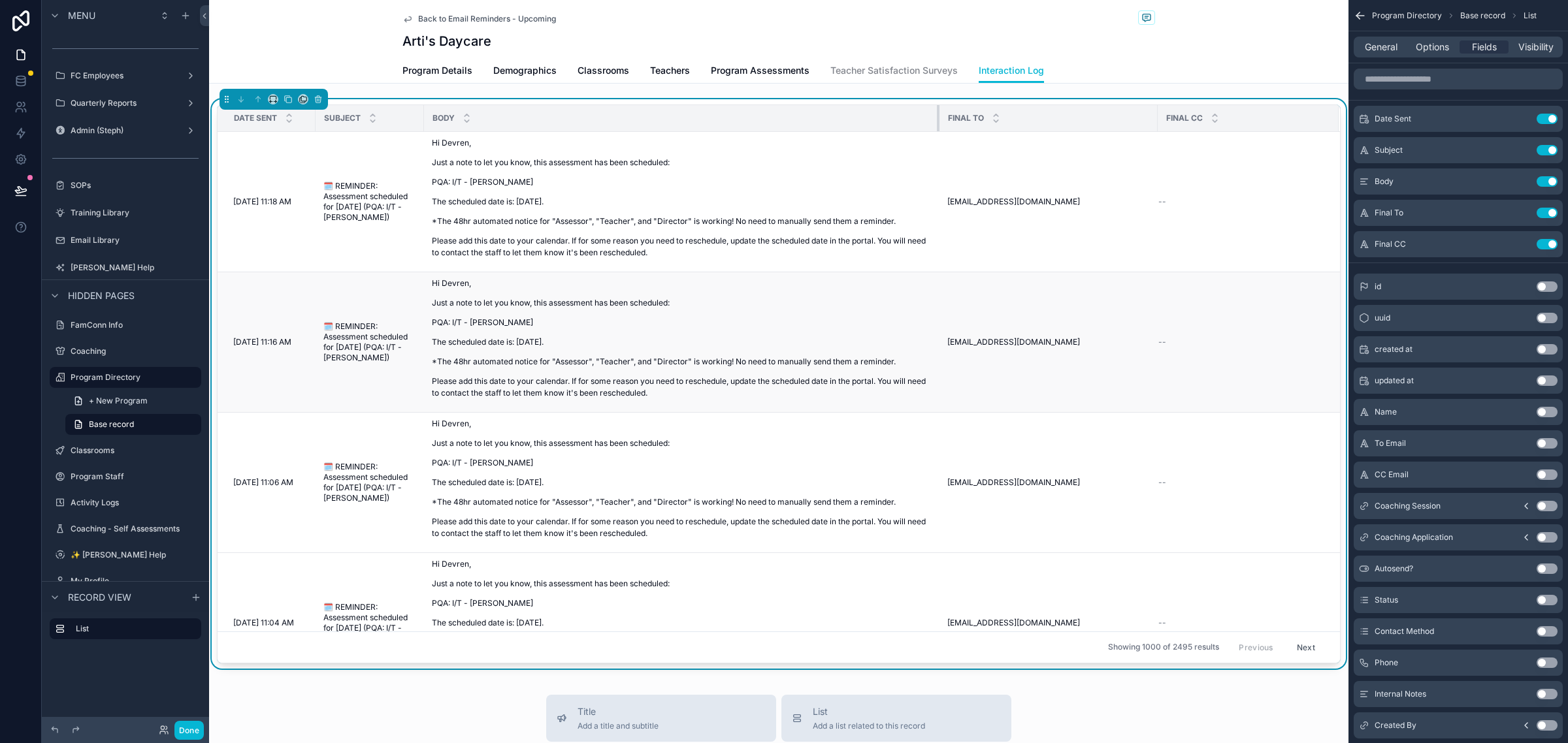
drag, startPoint x: 586, startPoint y: 120, endPoint x: 937, endPoint y: 318, distance: 403.0
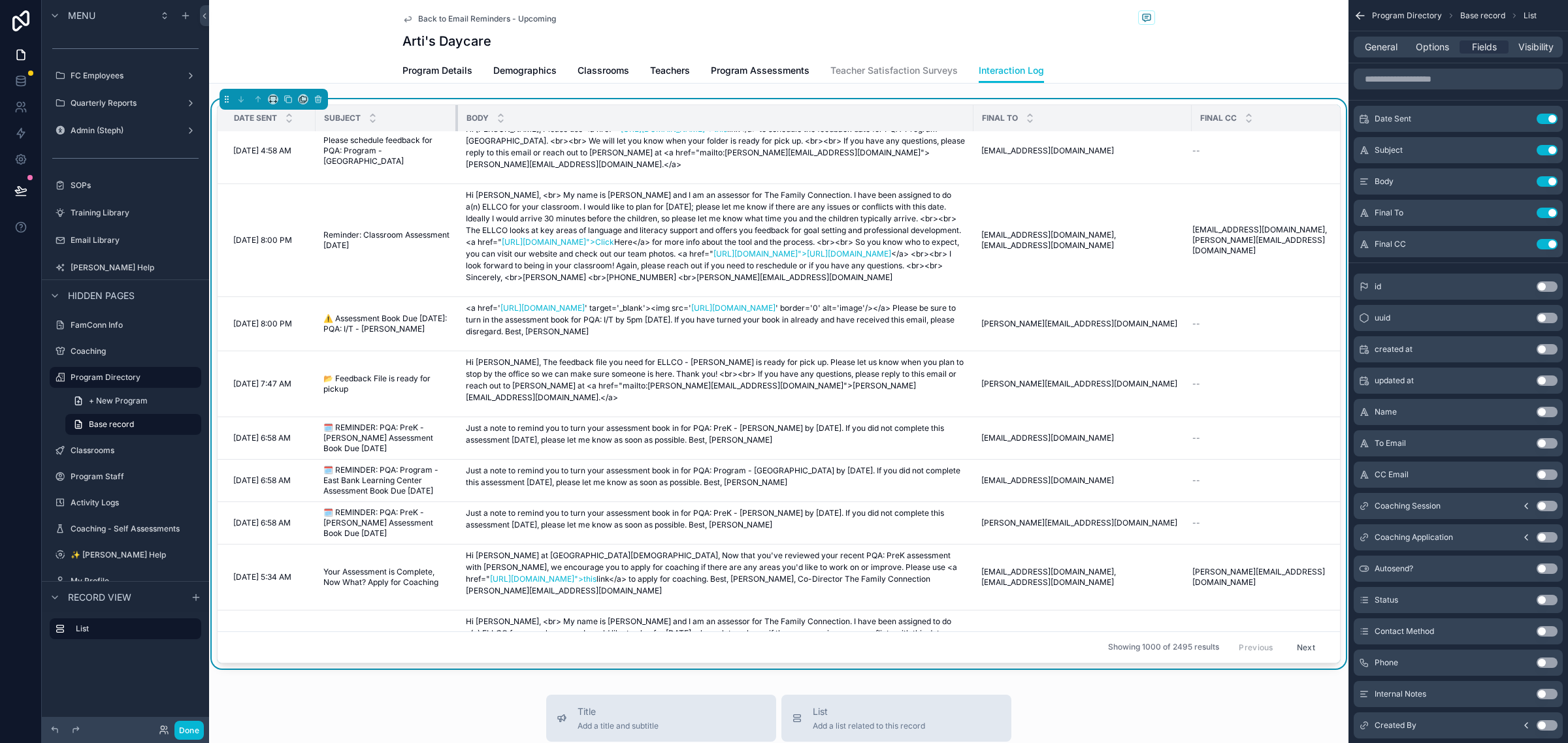
scroll to position [34113, 0]
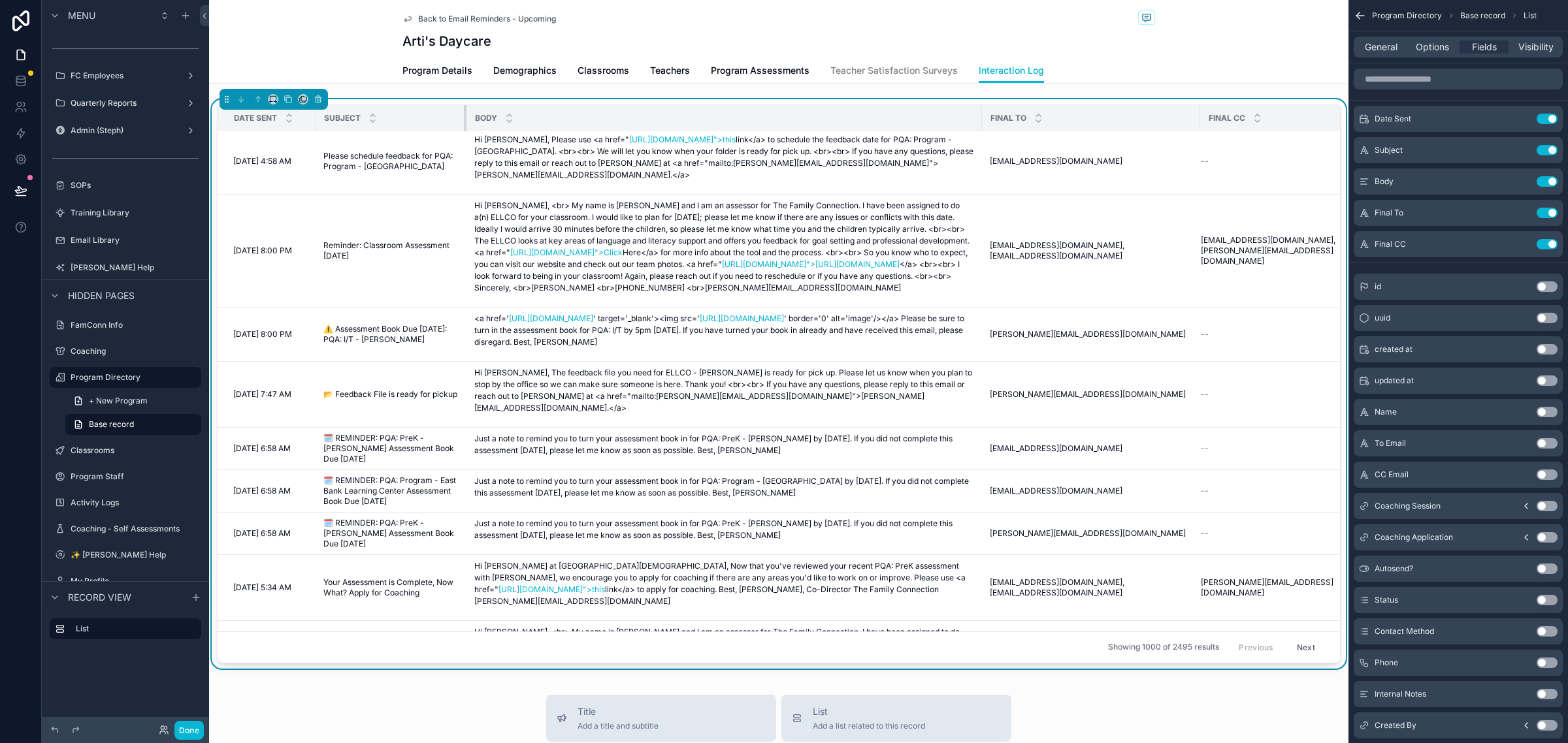
drag, startPoint x: 422, startPoint y: 119, endPoint x: 468, endPoint y: 120, distance: 46.0
click at [468, 120] on div "scrollable content" at bounding box center [466, 118] width 5 height 26
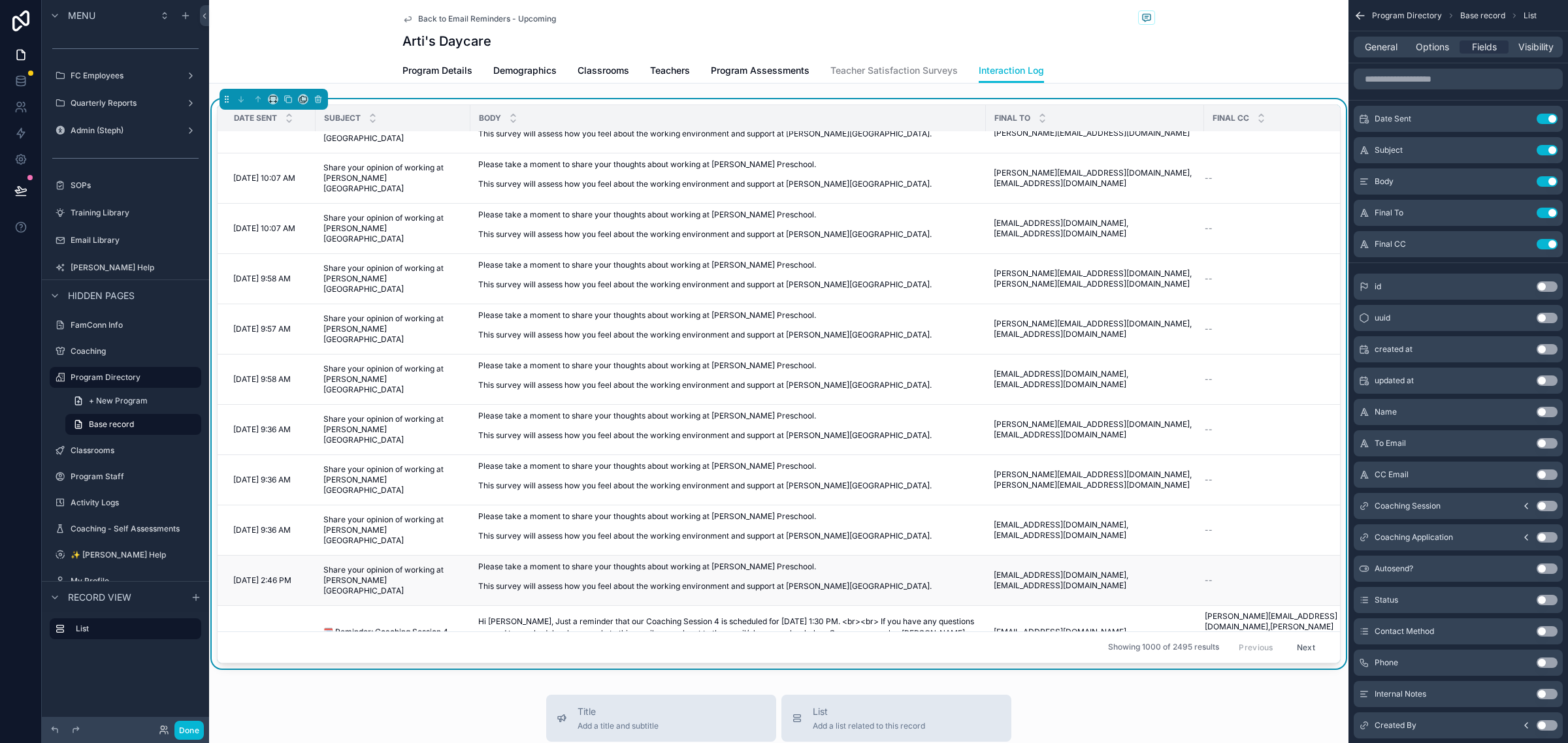
scroll to position [21129, 0]
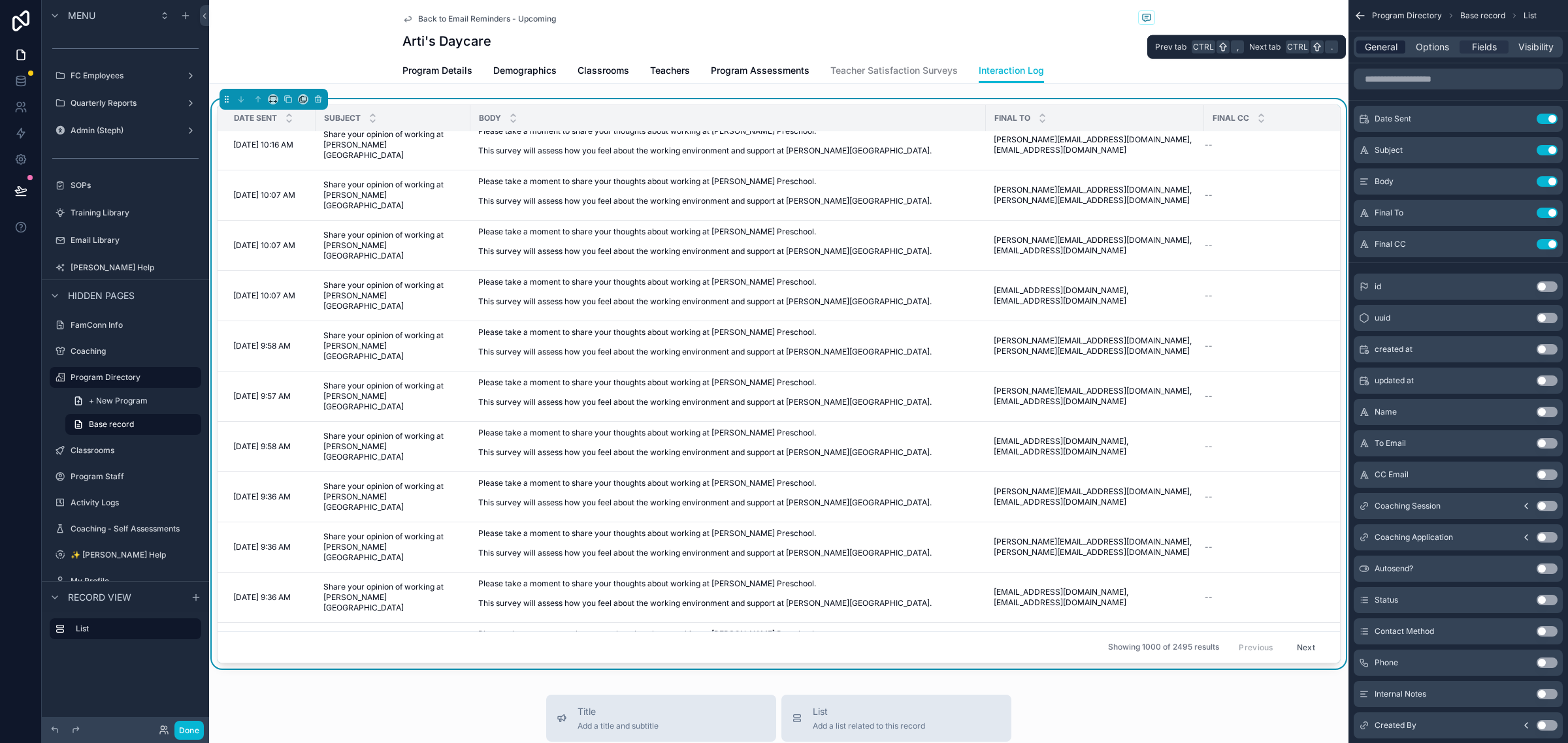
click at [1371, 50] on span "General" at bounding box center [1381, 47] width 33 height 13
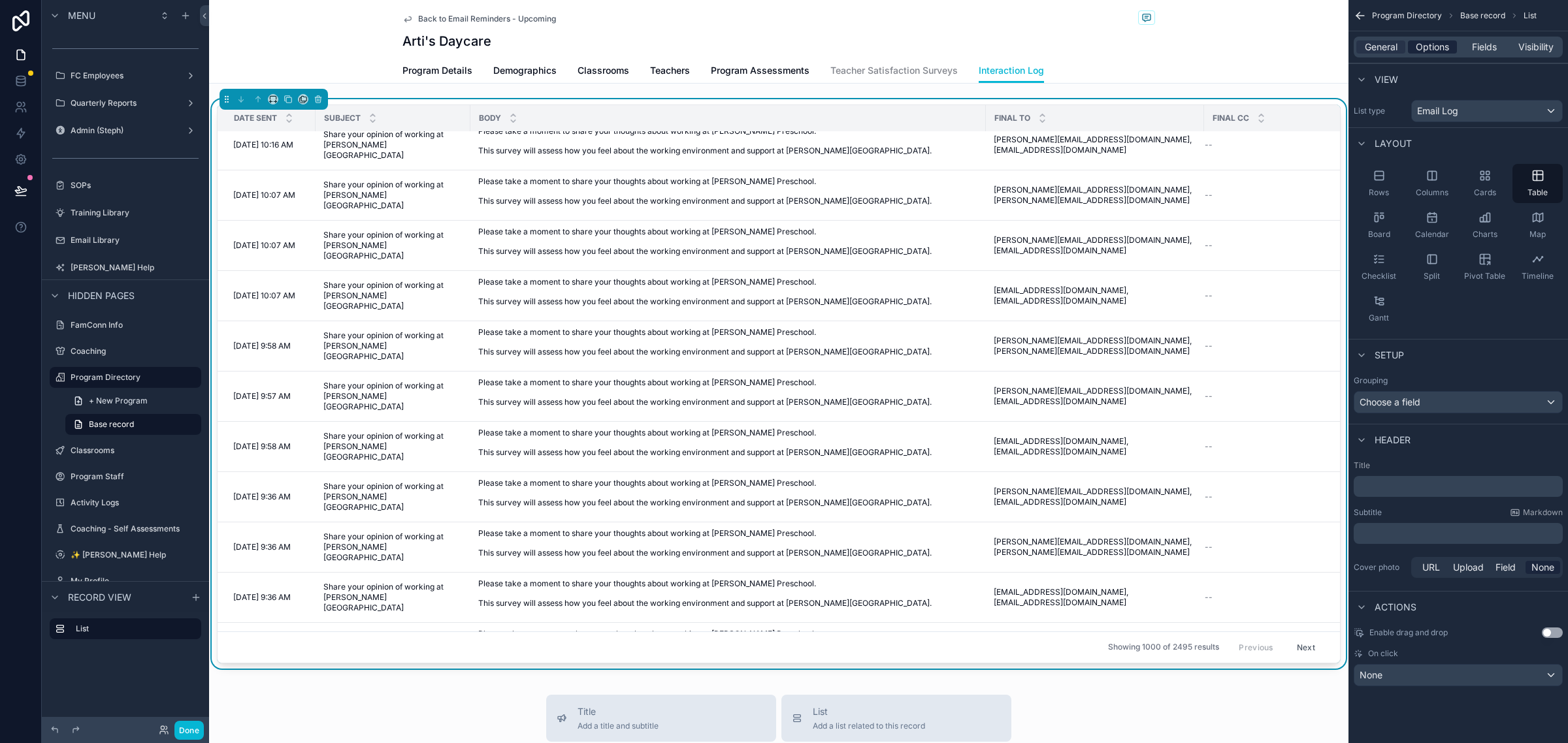
click at [1433, 40] on span "Options" at bounding box center [1432, 47] width 33 height 13
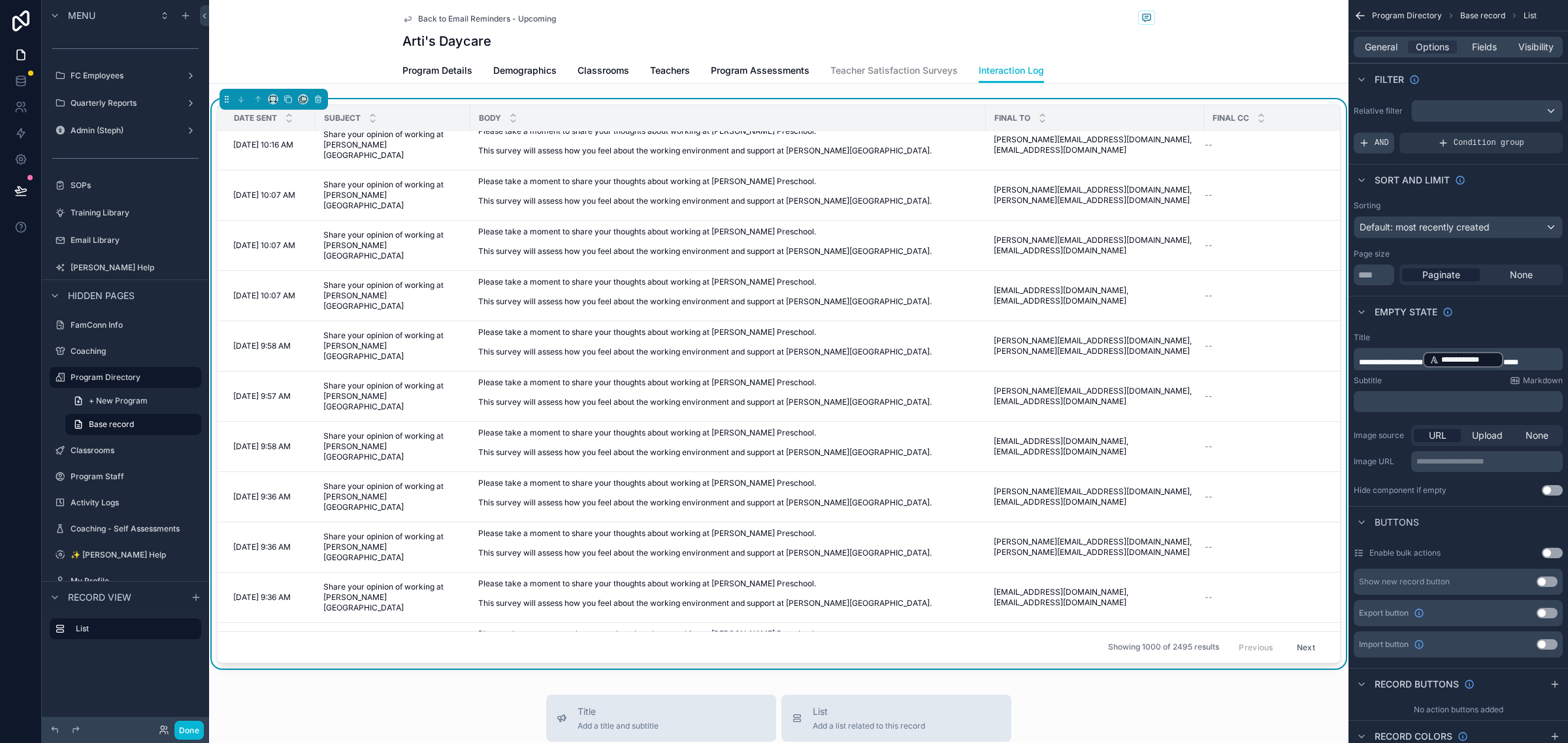
click at [1367, 144] on icon "scrollable content" at bounding box center [1364, 142] width 10 height 10
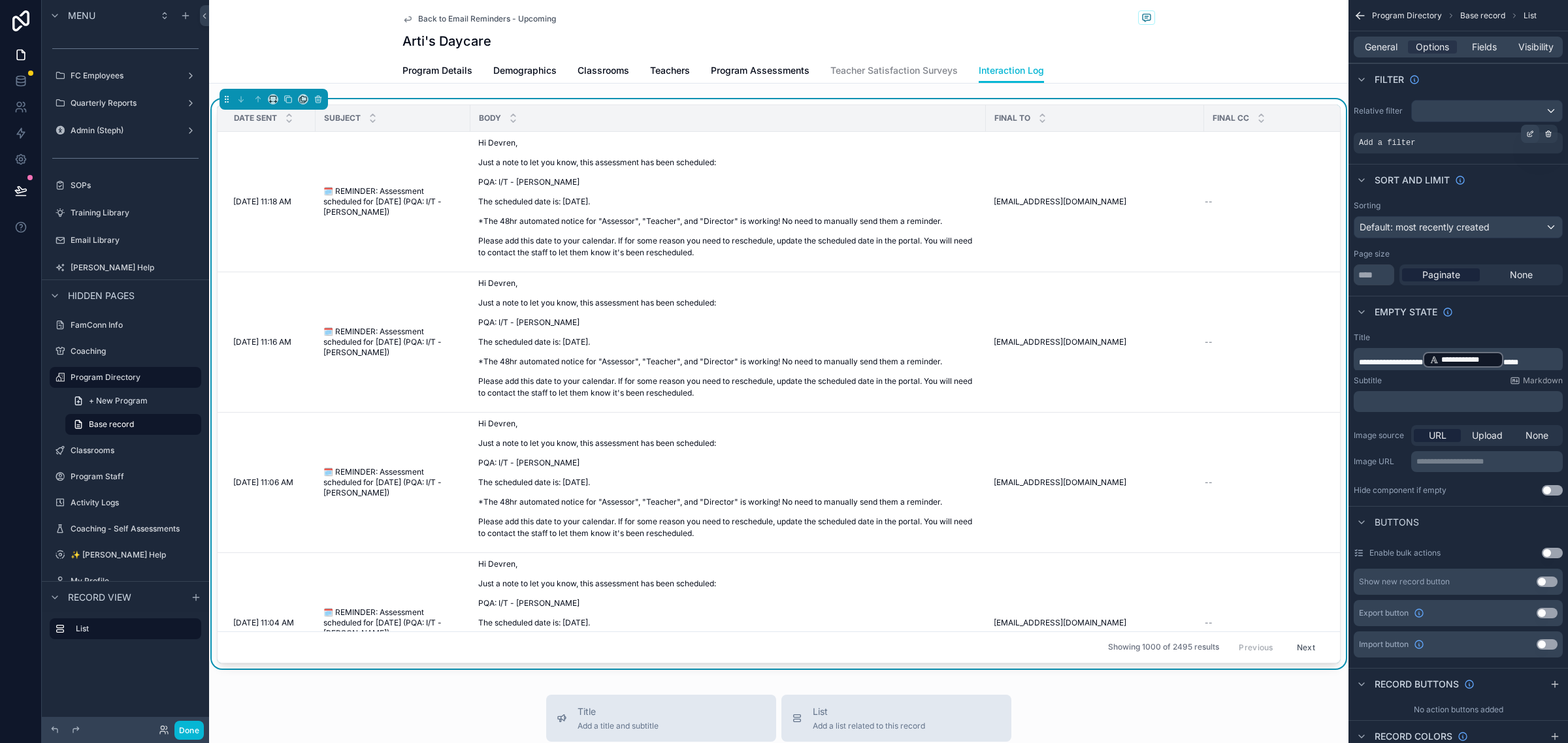
click at [1533, 131] on icon "scrollable content" at bounding box center [1530, 134] width 8 height 8
click at [1239, 119] on span "Select a field" at bounding box center [1221, 123] width 55 height 11
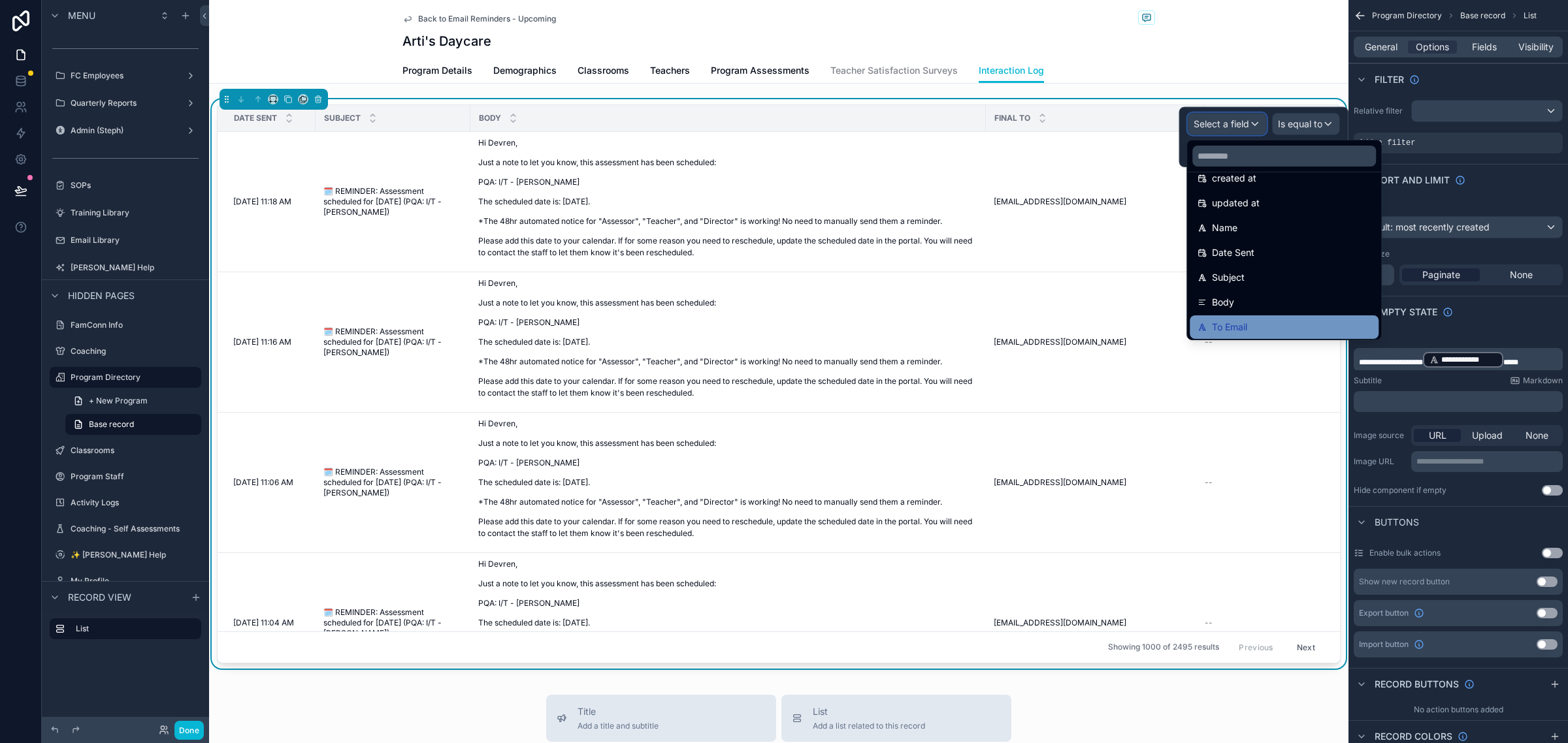
scroll to position [163, 0]
click at [1302, 161] on input "text" at bounding box center [1284, 156] width 183 height 21
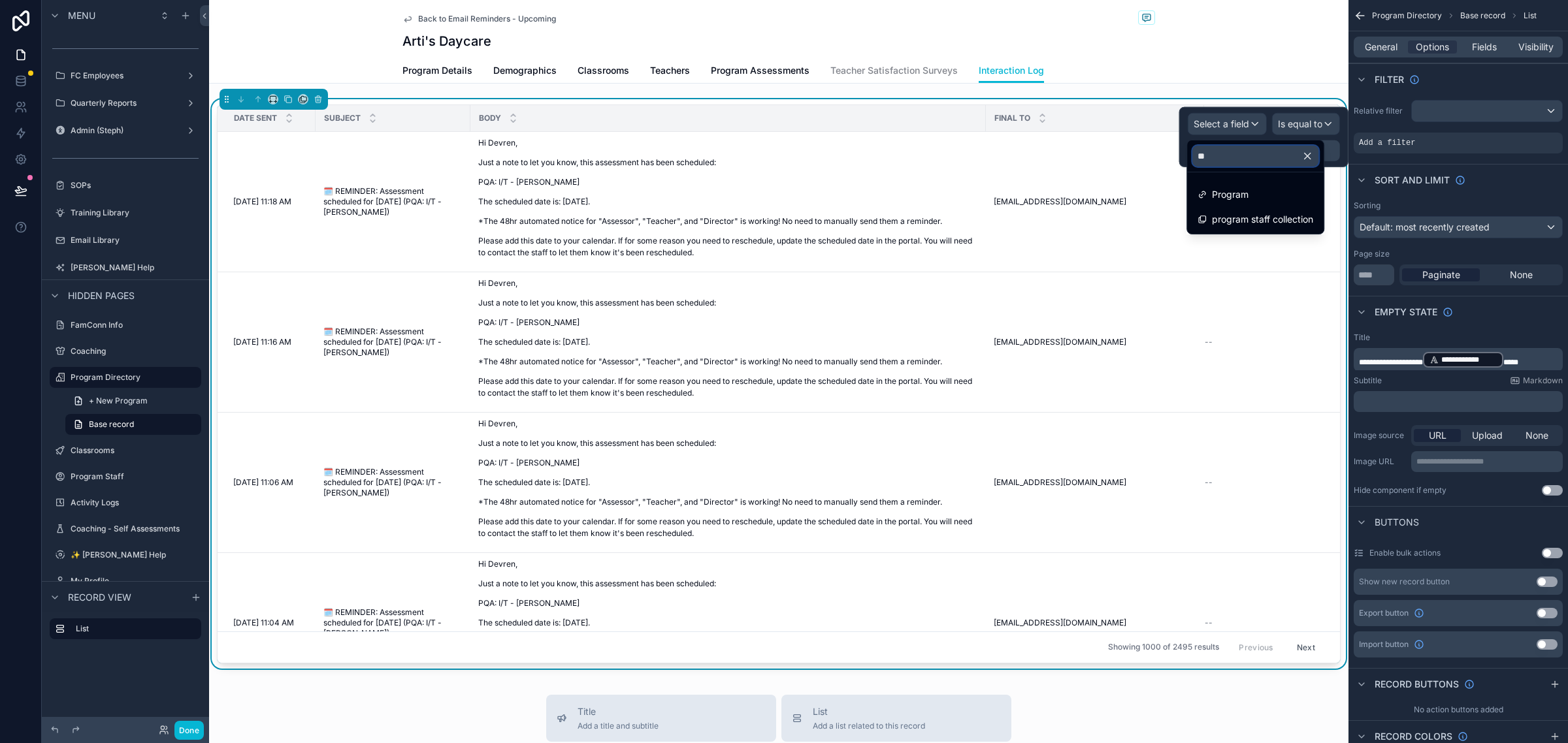
scroll to position [0, 0]
type input "******"
click at [1274, 185] on div "Program" at bounding box center [1255, 195] width 131 height 23
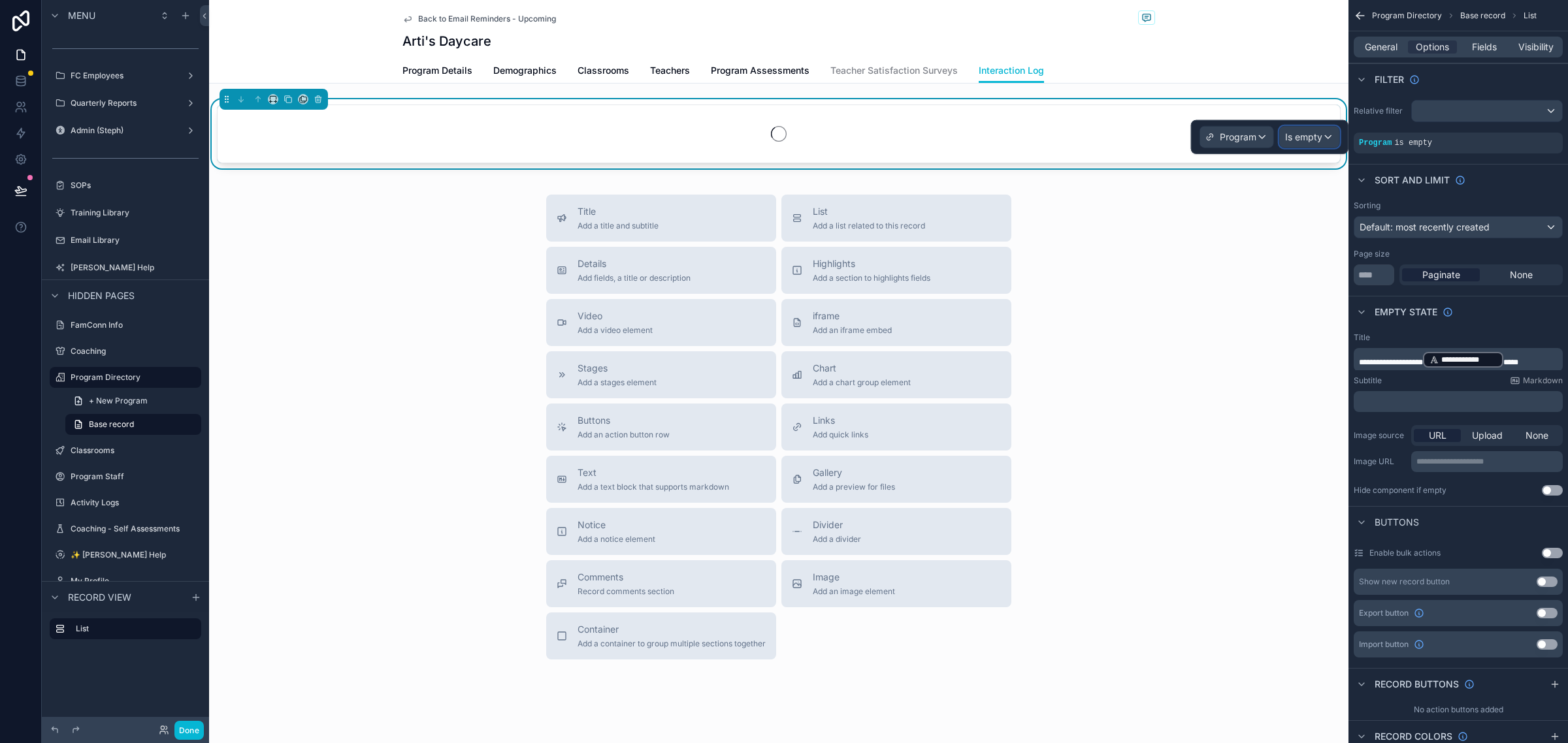
click at [1310, 134] on span "Is empty" at bounding box center [1304, 137] width 37 height 13
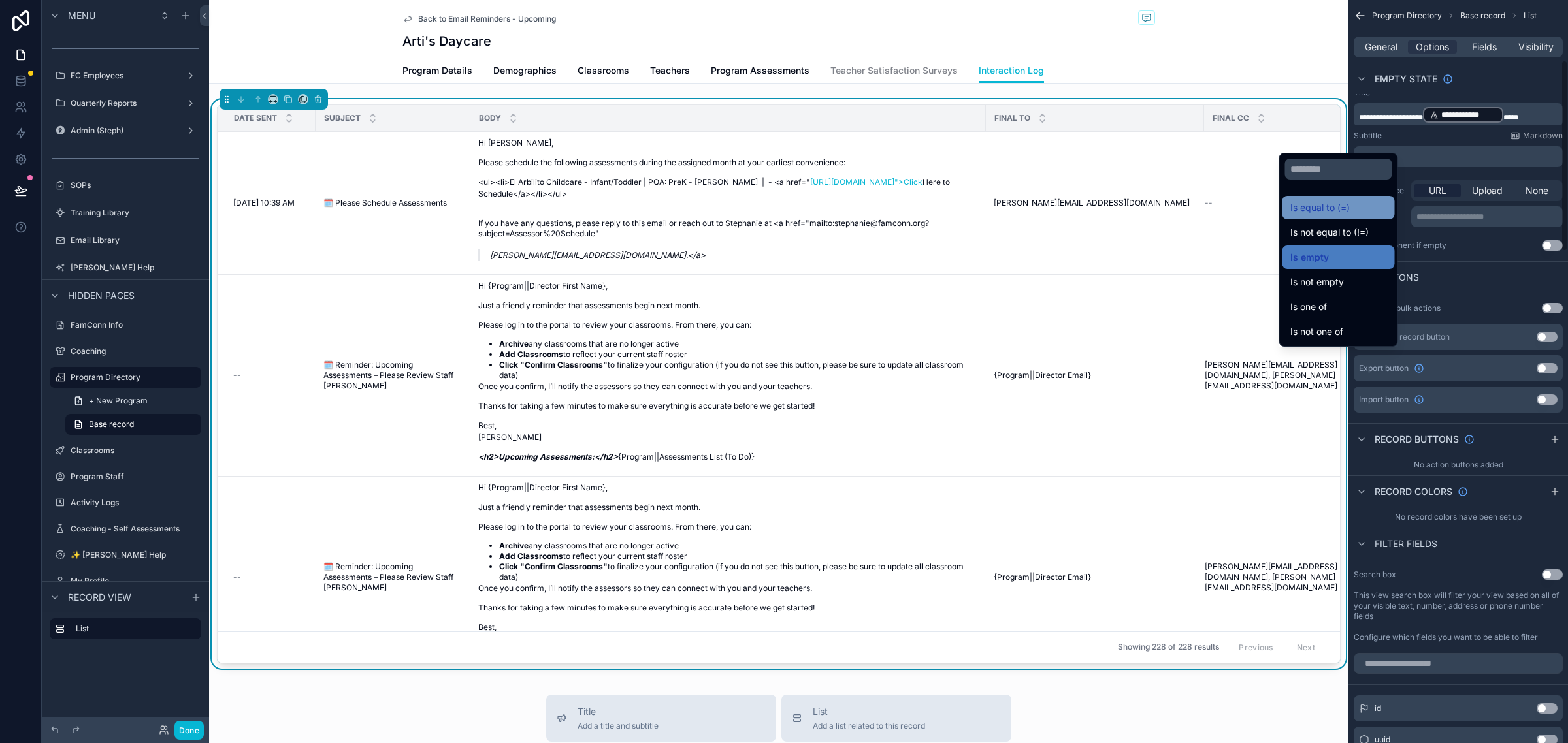
scroll to position [163, 0]
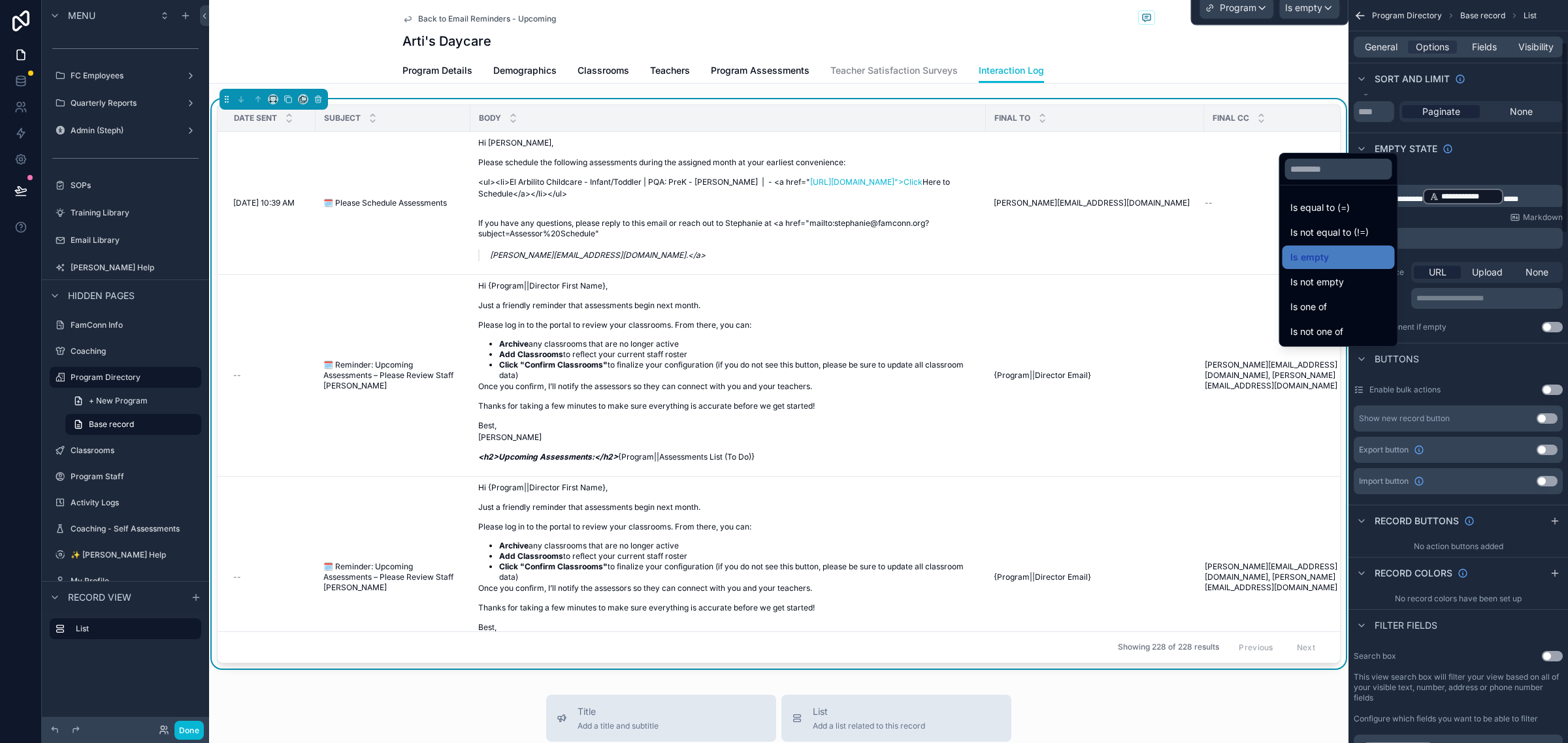
click at [1503, 142] on div "Empty state" at bounding box center [1458, 148] width 220 height 31
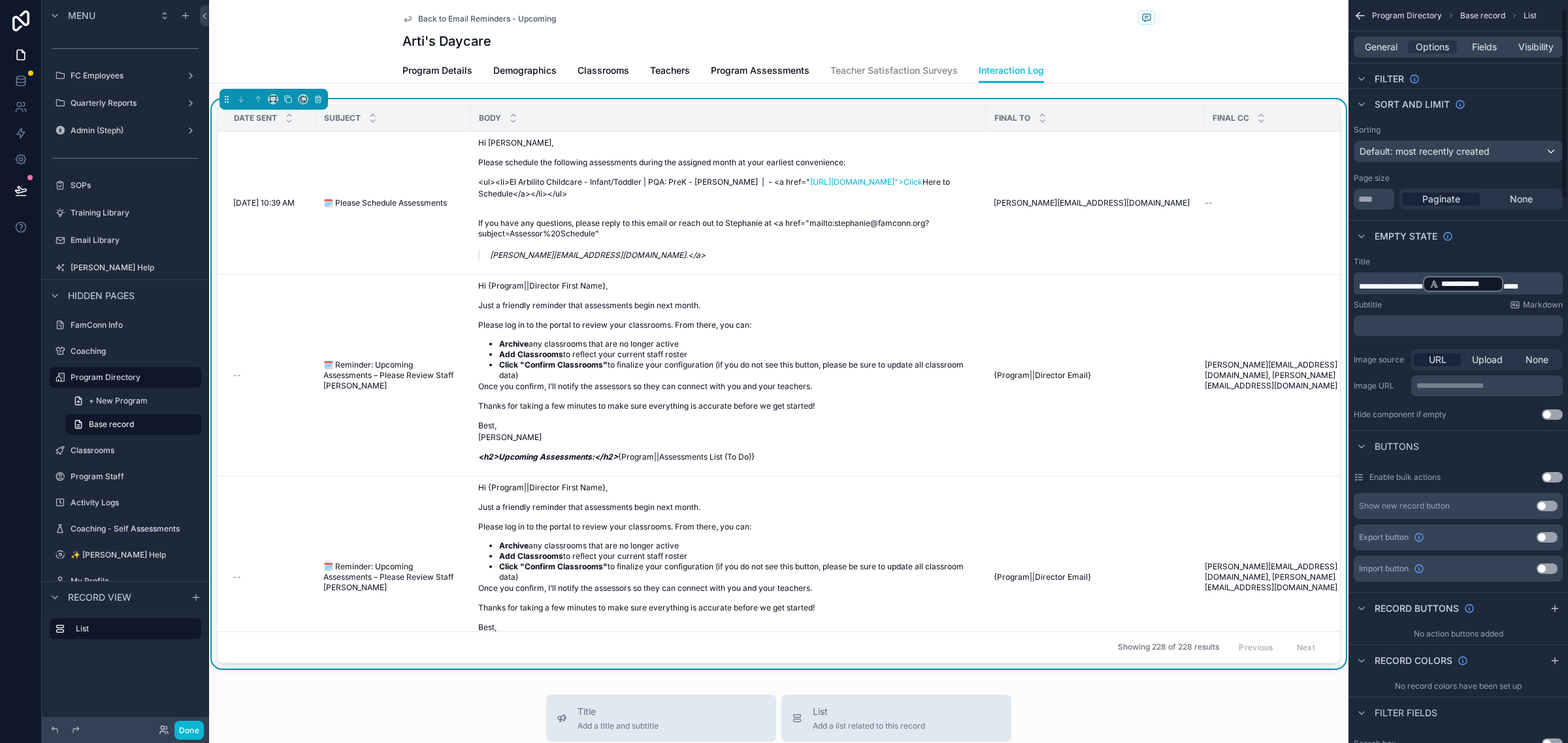
scroll to position [0, 0]
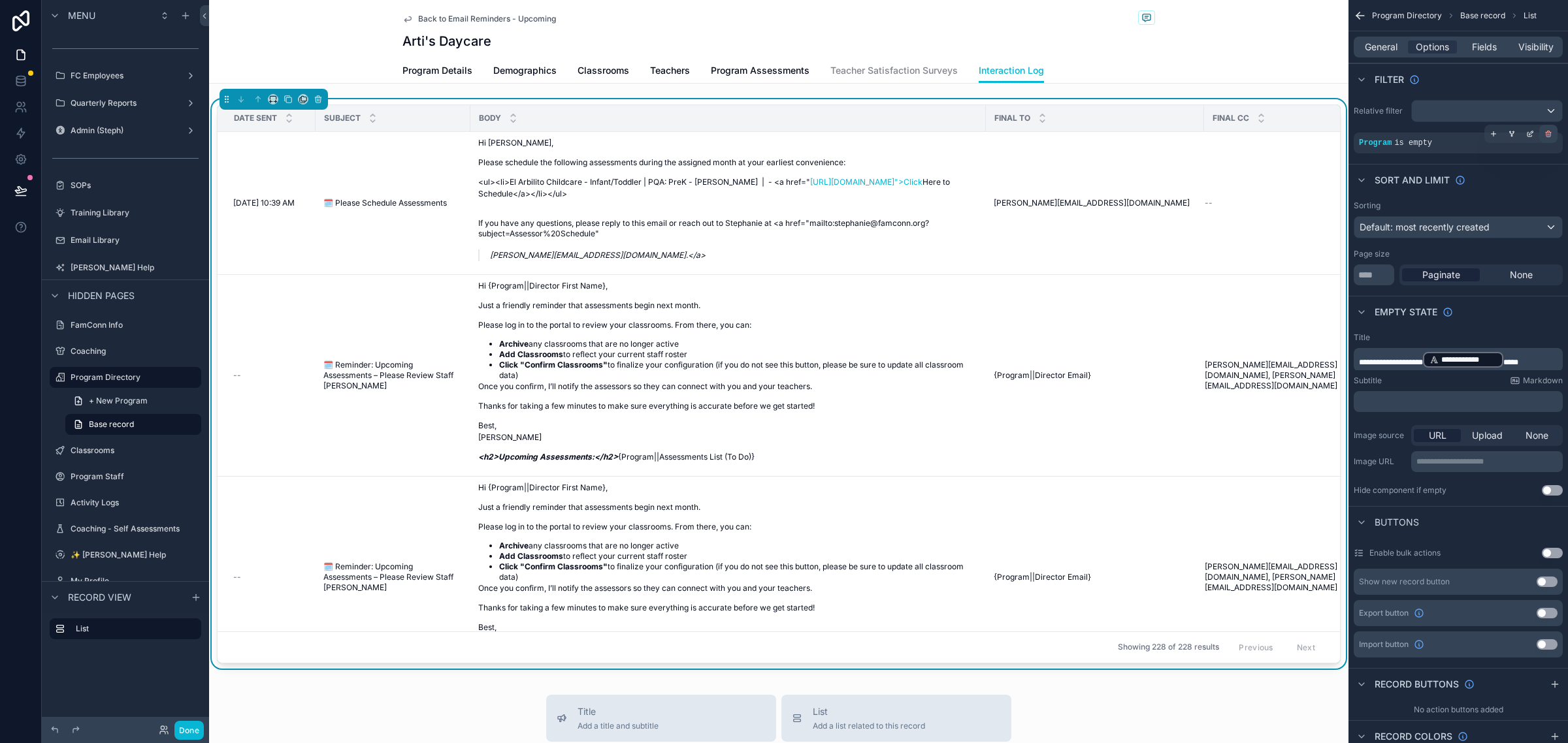
click at [1552, 136] on div "scrollable content" at bounding box center [1549, 134] width 19 height 19
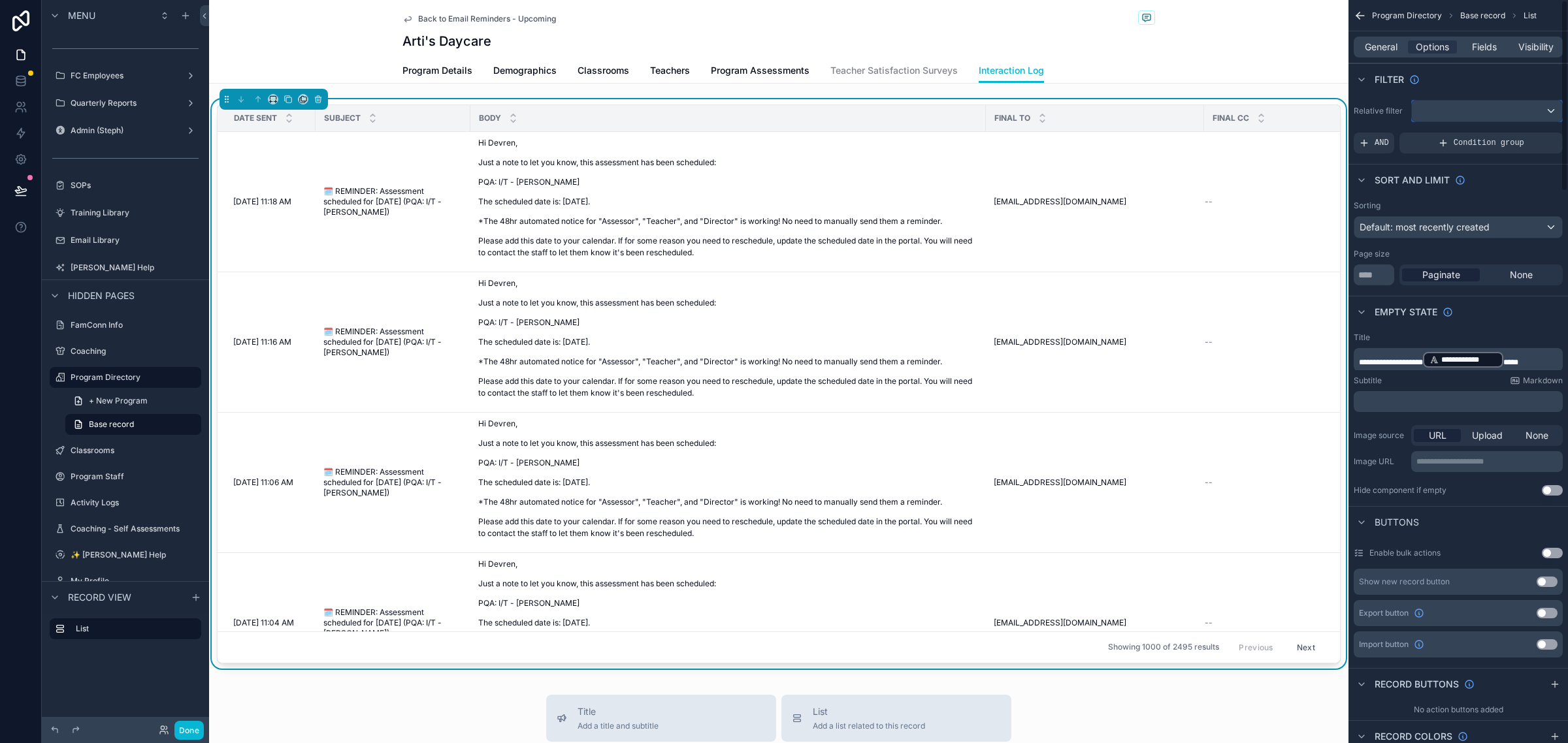
click at [1528, 103] on div "scrollable content" at bounding box center [1486, 111] width 150 height 21
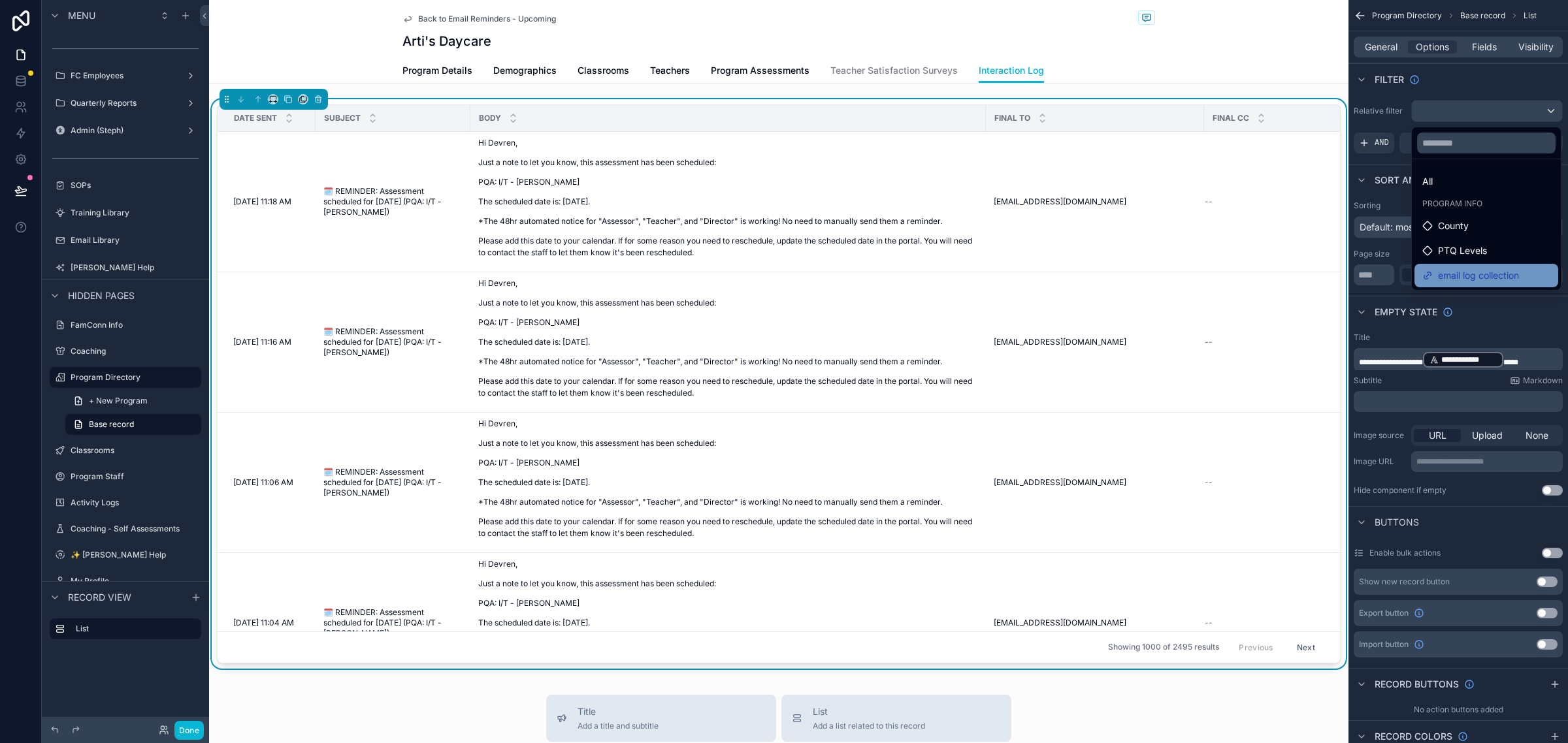
click at [1540, 269] on div "email log collection" at bounding box center [1486, 276] width 128 height 16
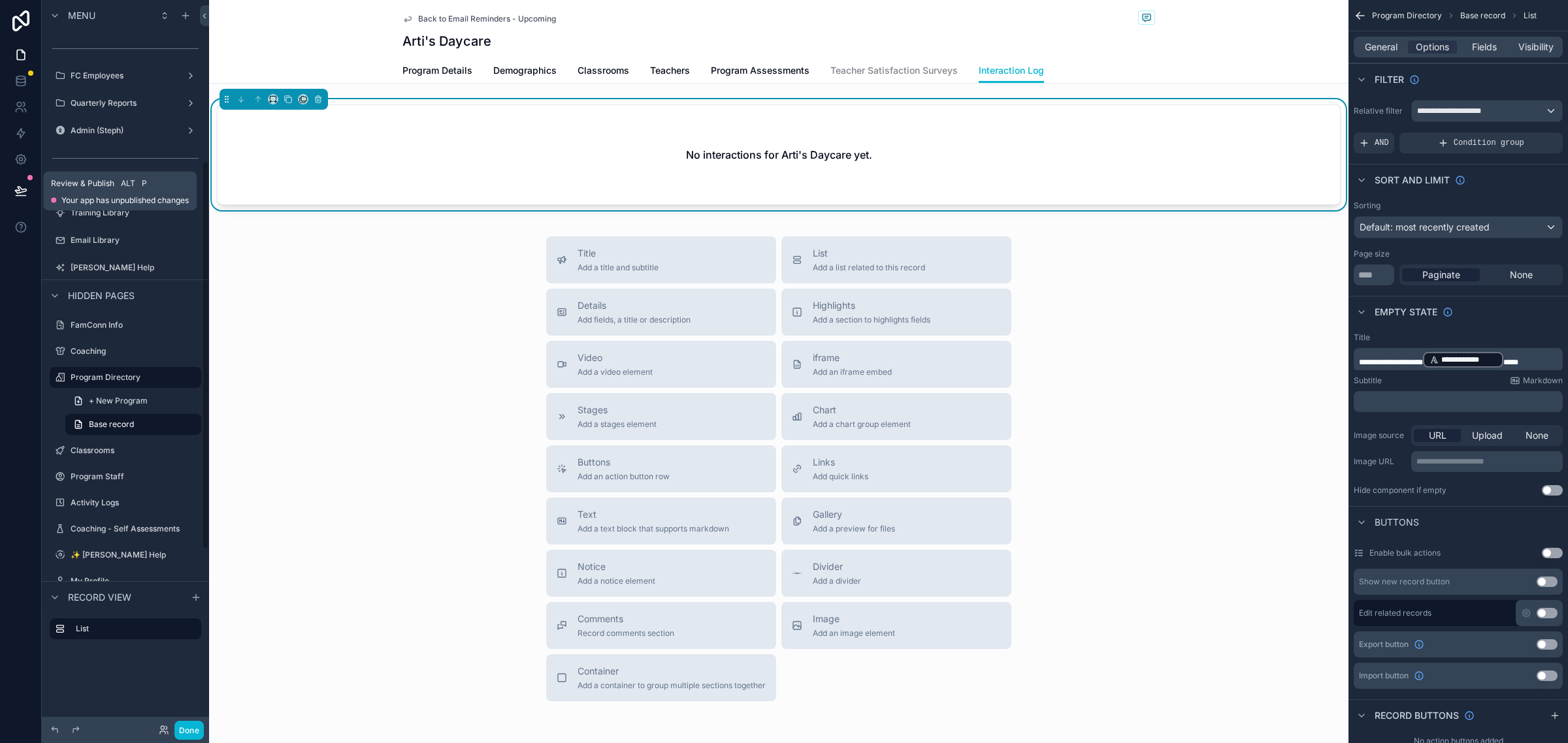
click at [2, 187] on div at bounding box center [20, 190] width 41 height 36
click at [16, 191] on icon at bounding box center [20, 190] width 11 height 6
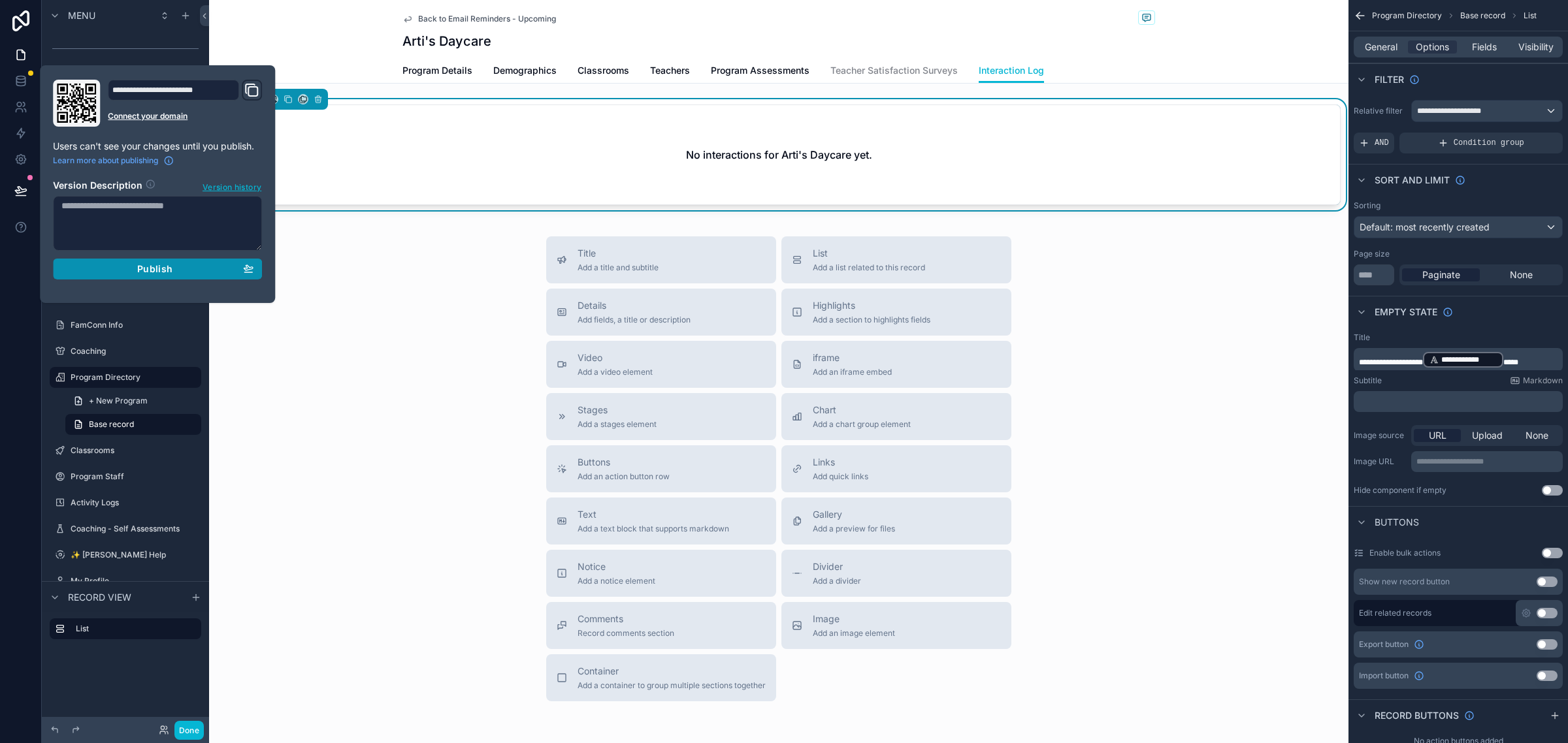
click at [152, 266] on span "Publish" at bounding box center [155, 269] width 35 height 12
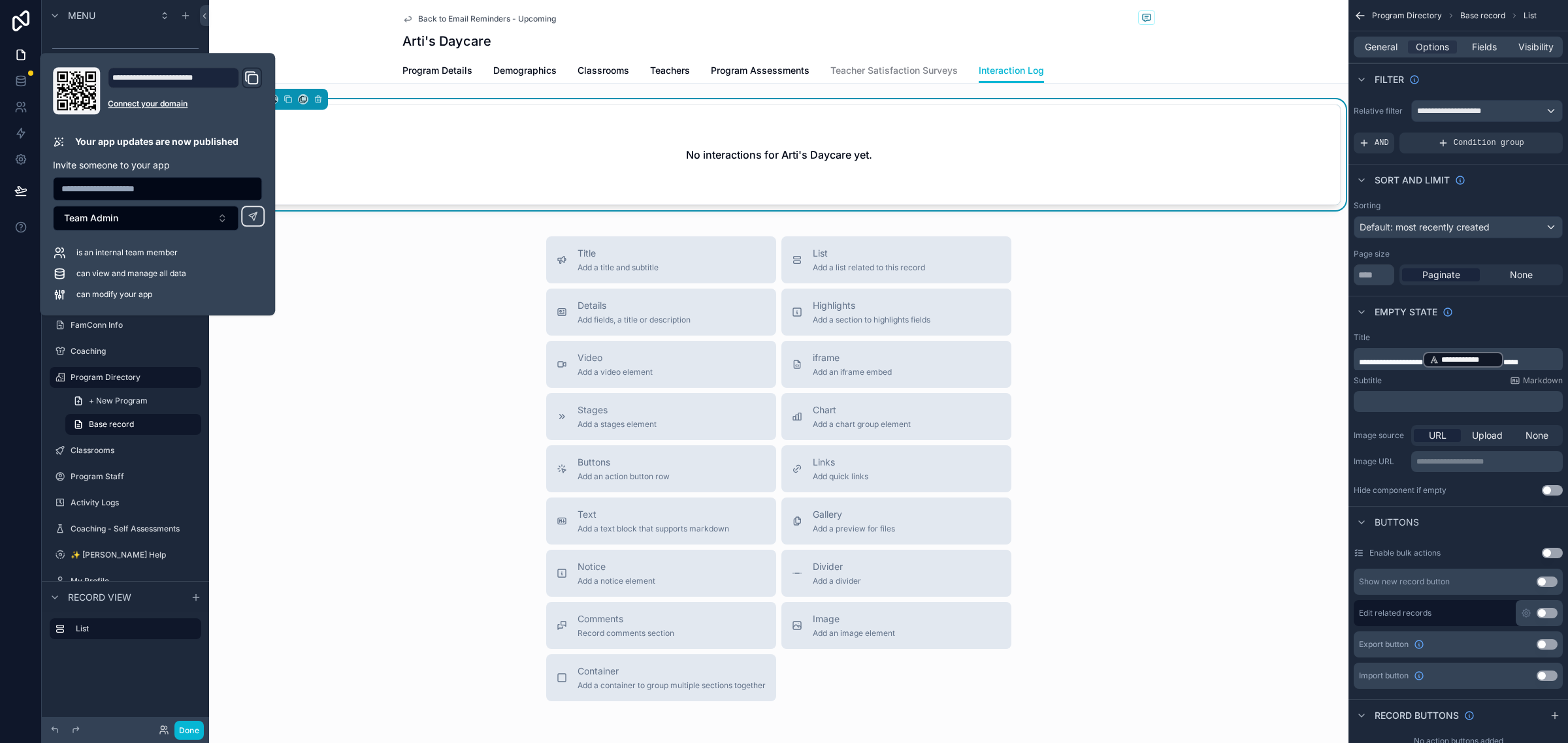
click at [422, 19] on span "Back to Email Reminders - Upcoming" at bounding box center [486, 19] width 137 height 10
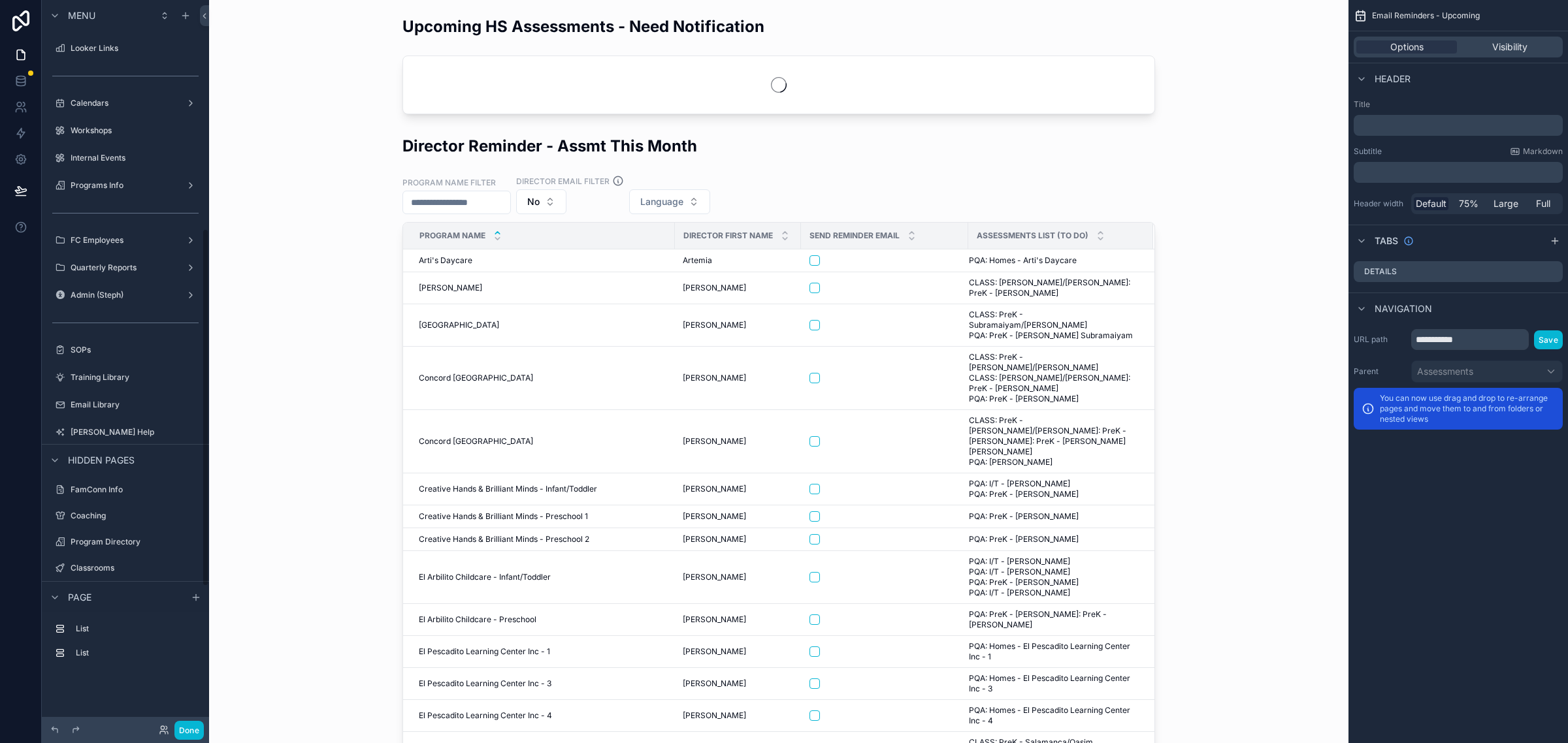
scroll to position [465, 0]
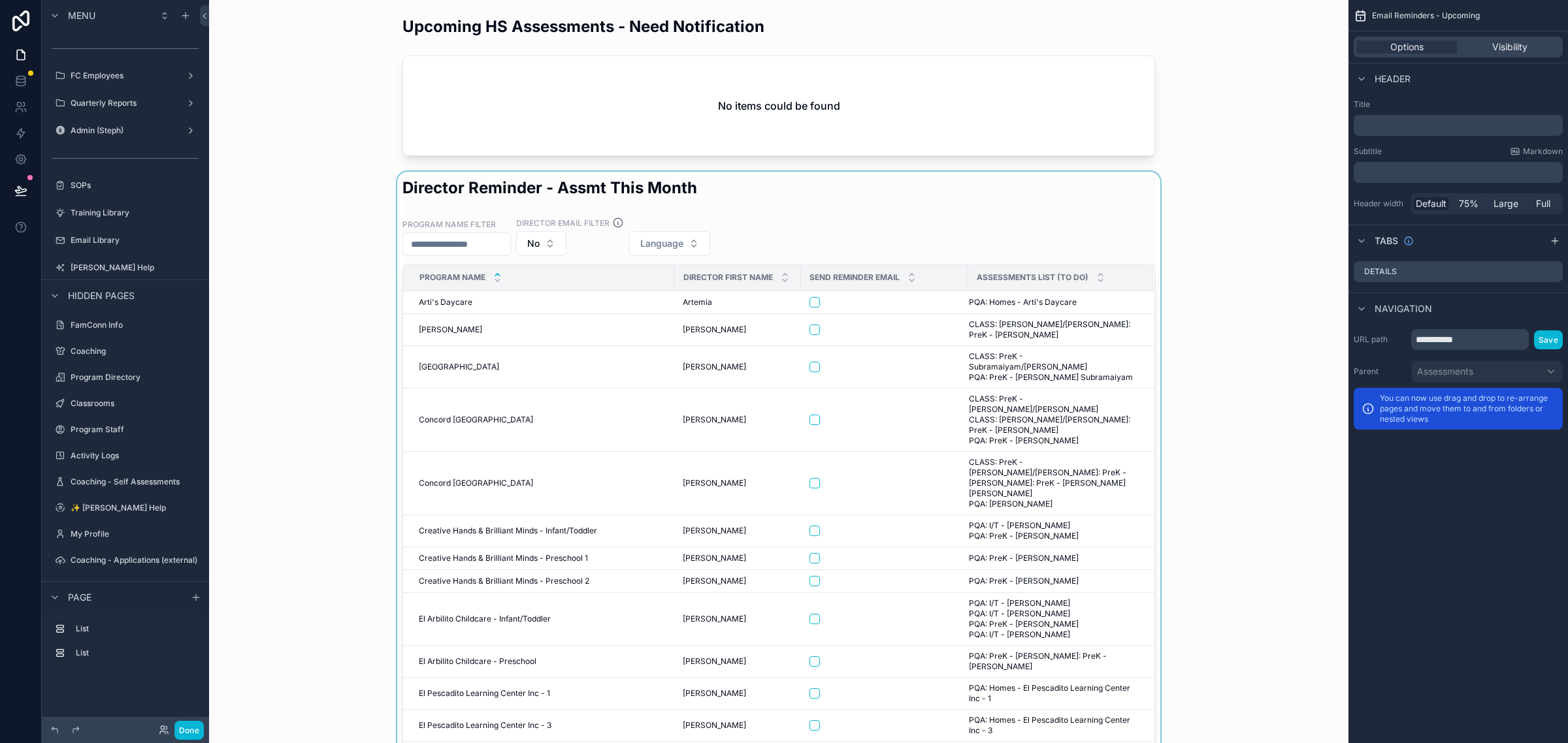
click at [426, 335] on div "scrollable content" at bounding box center [779, 499] width 1118 height 656
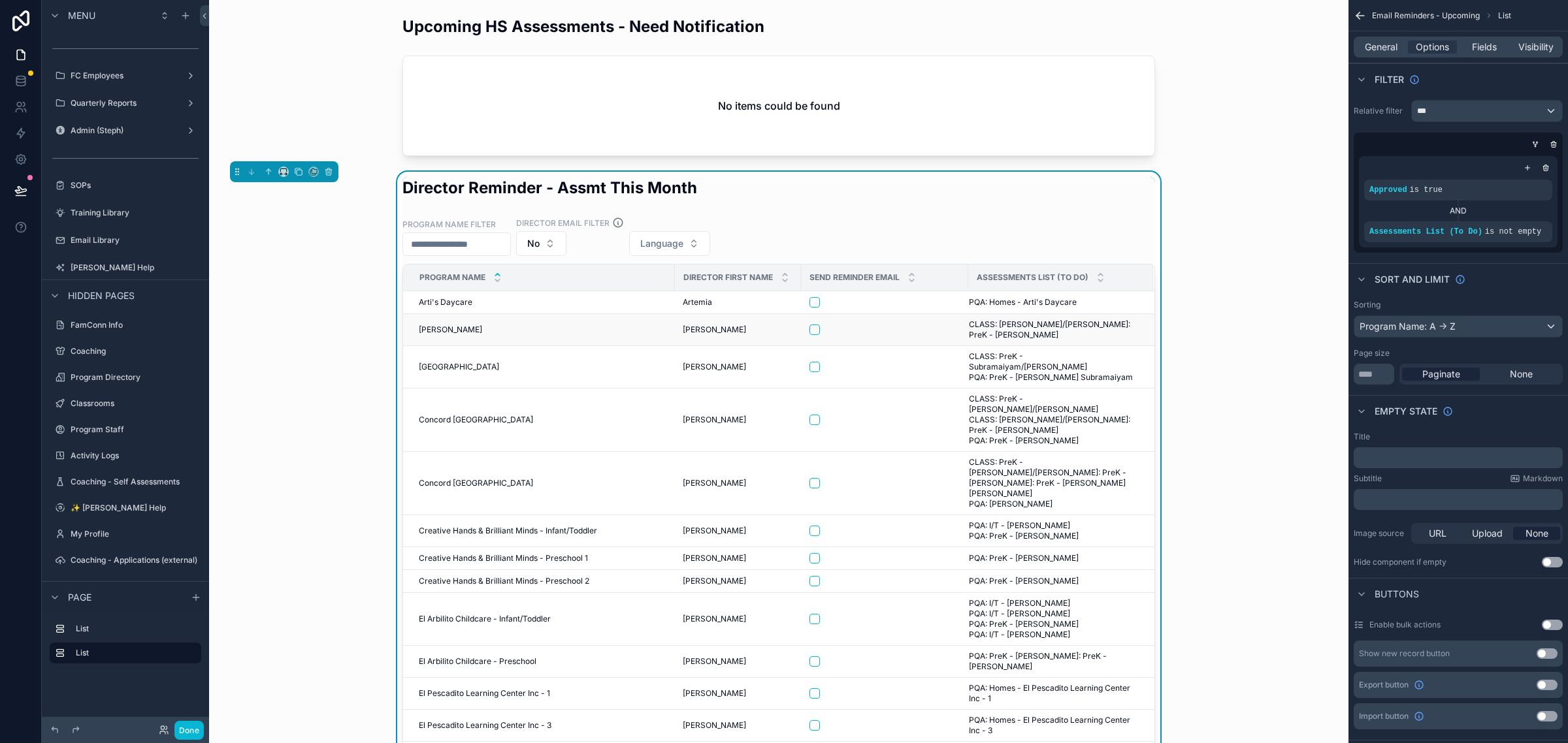
click at [429, 335] on span "[PERSON_NAME]" at bounding box center [450, 329] width 64 height 10
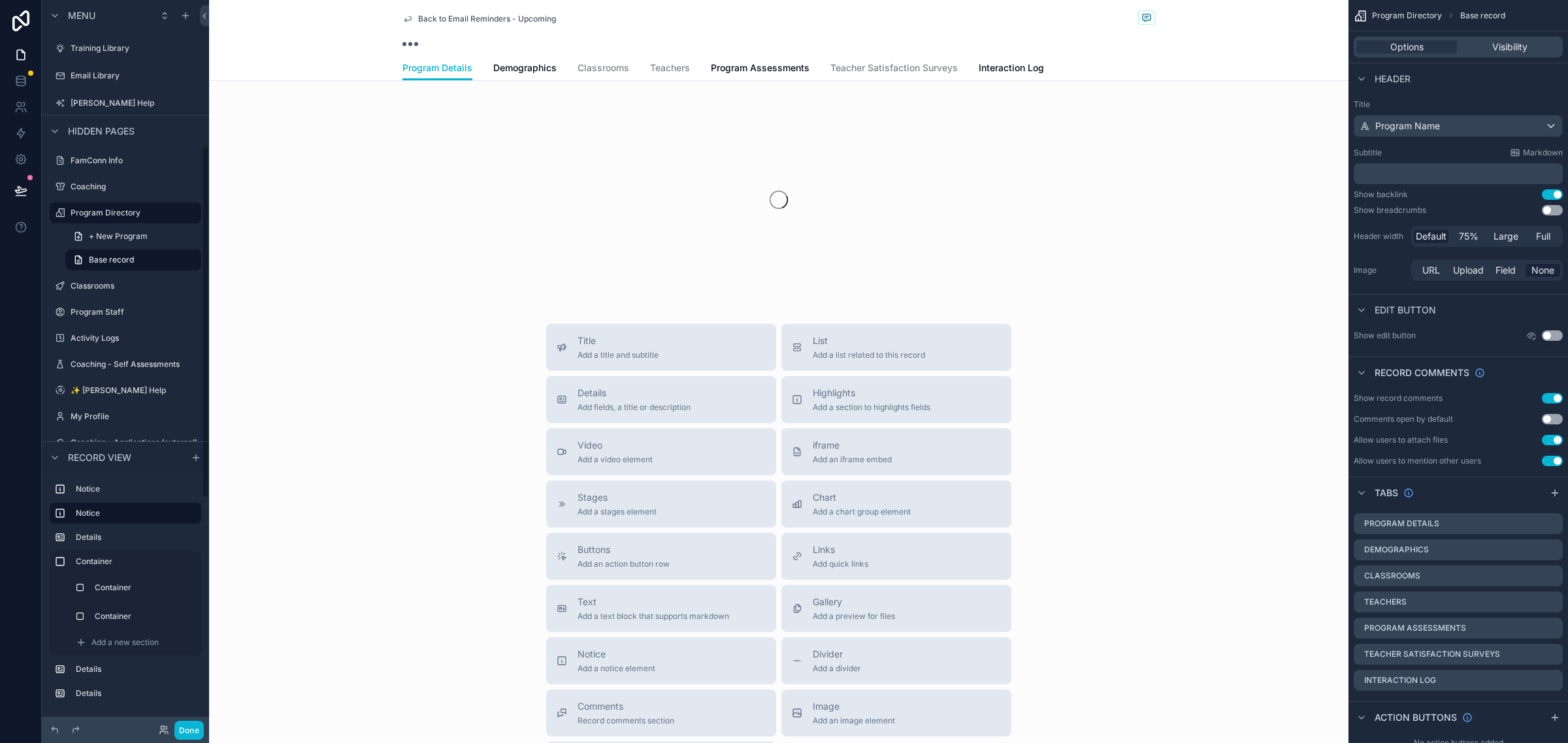
scroll to position [300, 0]
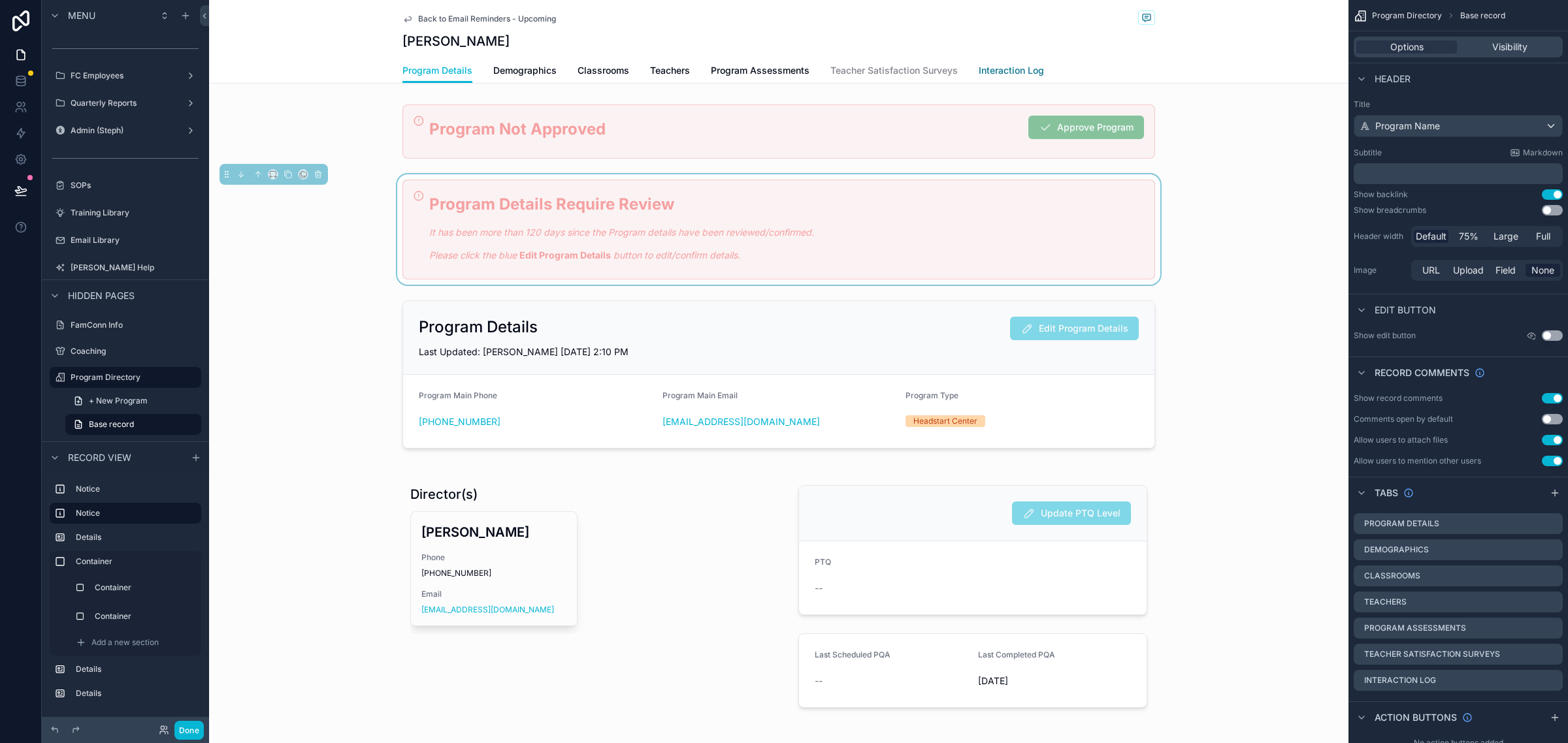
click at [1019, 72] on span "Interaction Log" at bounding box center [1011, 70] width 65 height 13
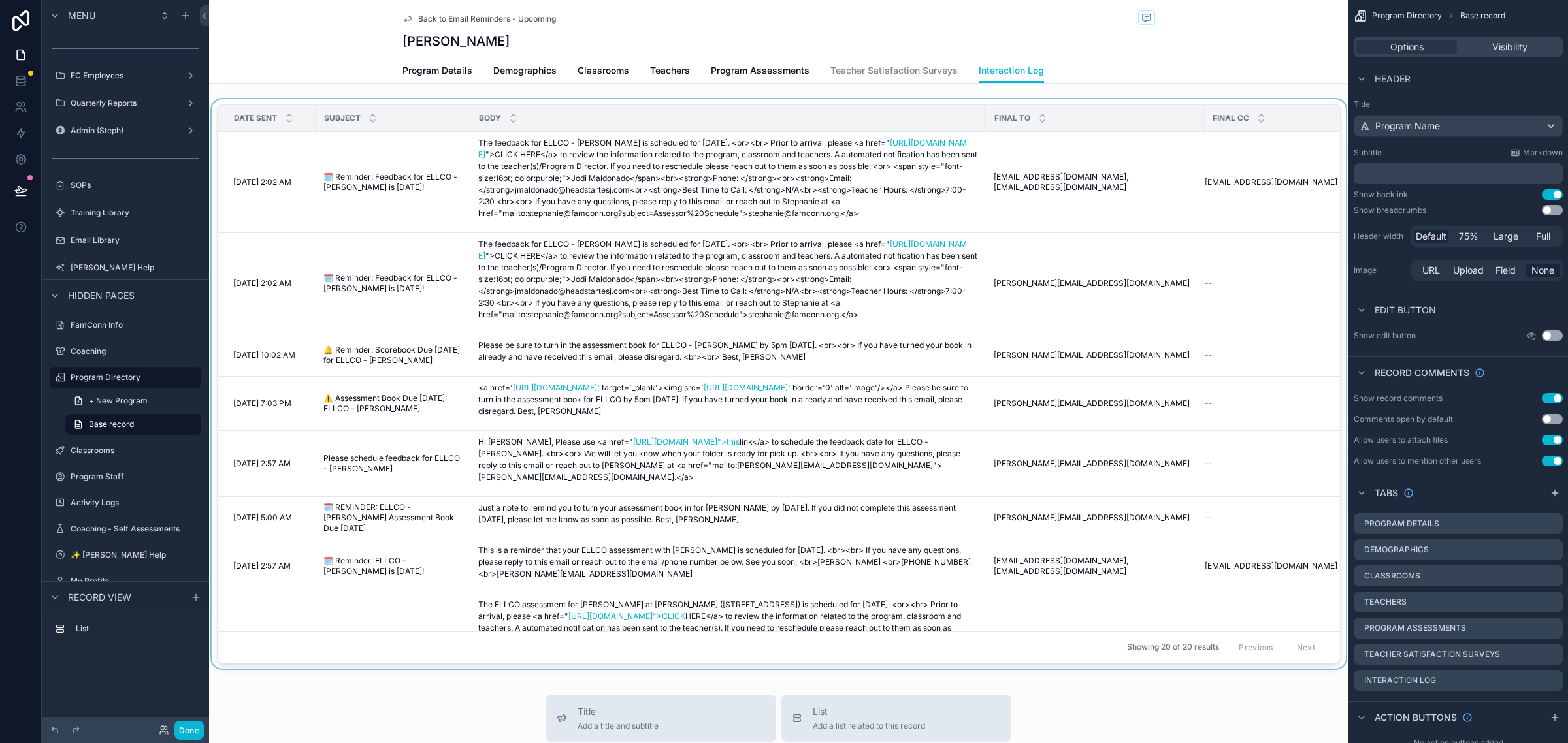
click at [1292, 106] on div "Final CC" at bounding box center [1285, 118] width 162 height 25
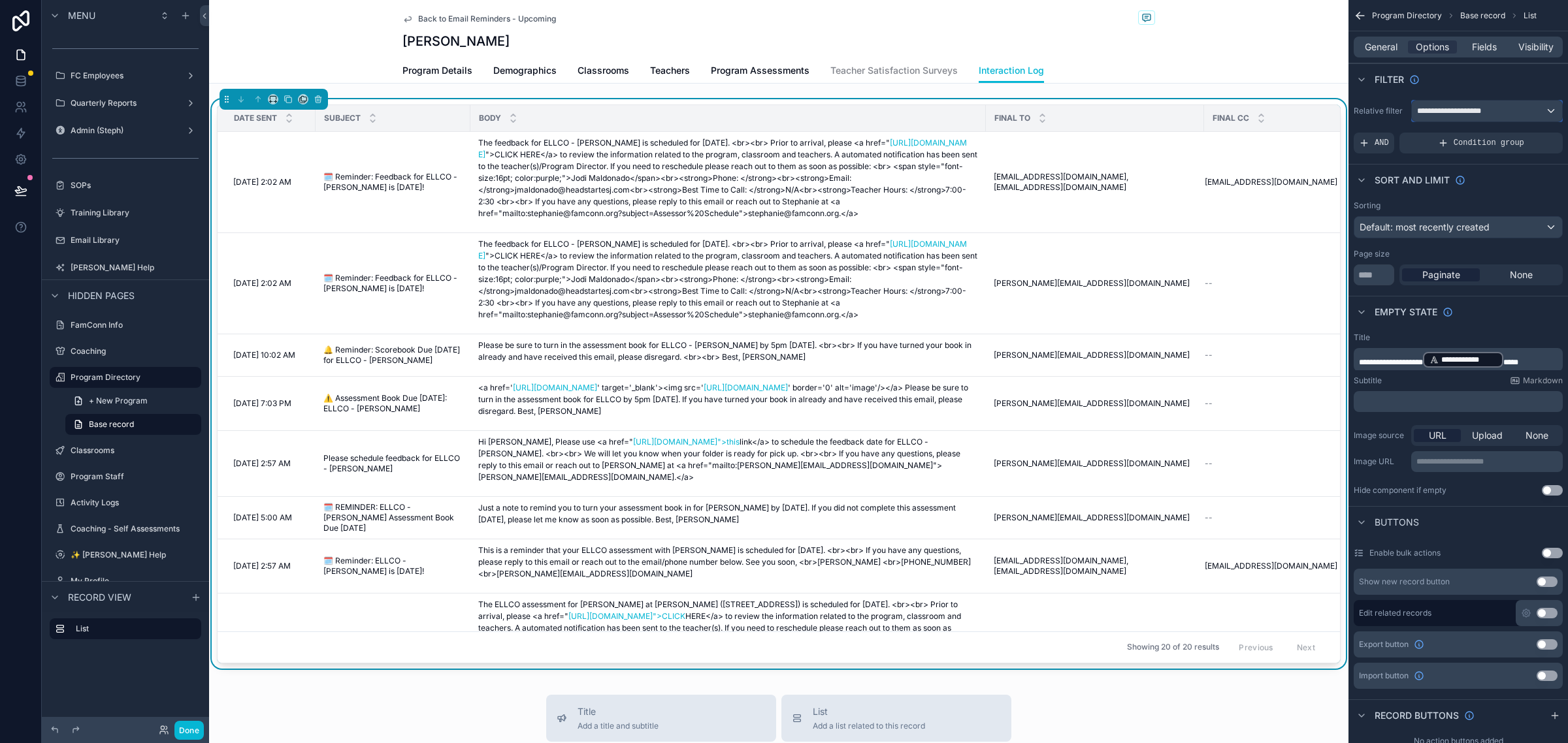
click at [1523, 109] on div "**********" at bounding box center [1486, 111] width 150 height 21
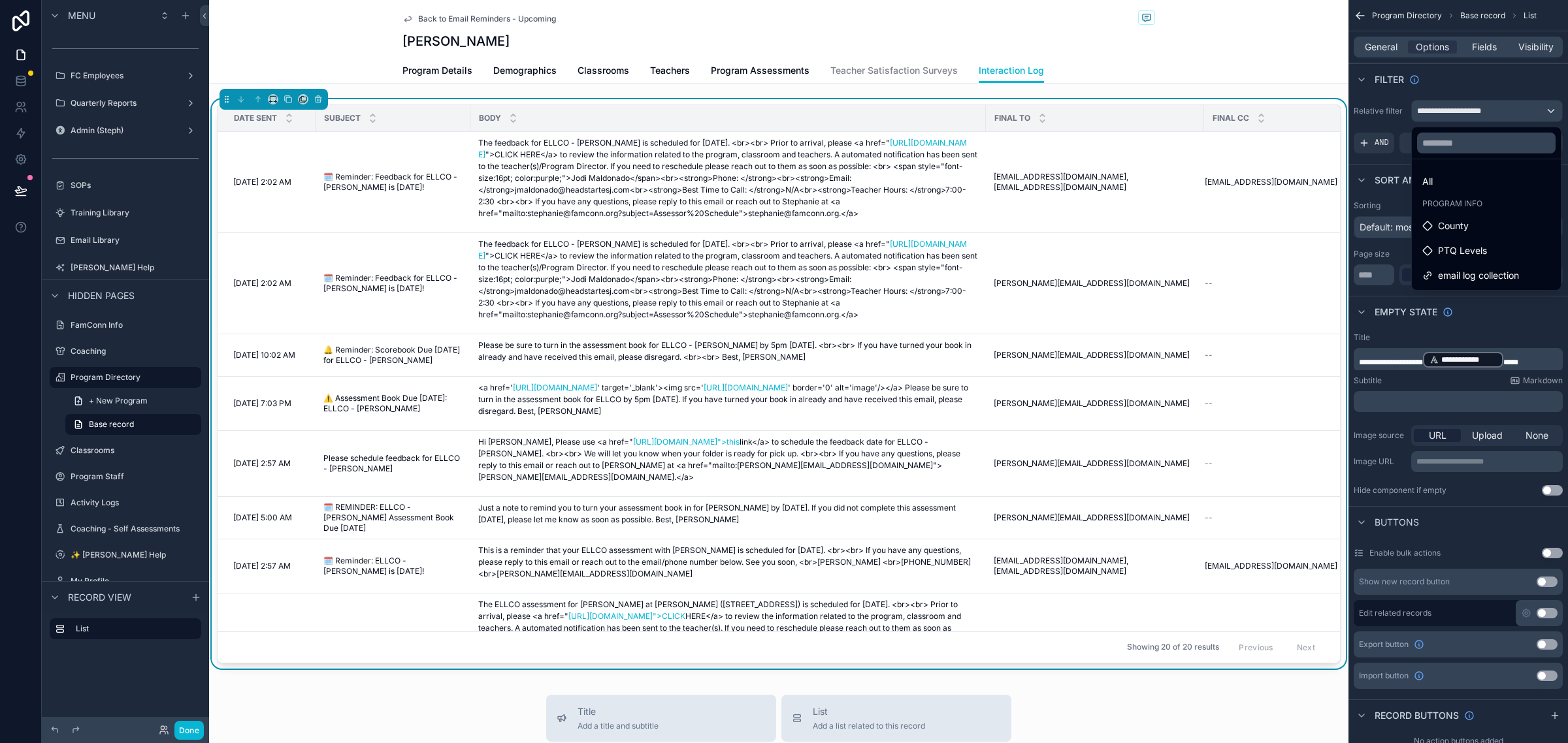
click at [1506, 77] on div "scrollable content" at bounding box center [784, 371] width 1568 height 743
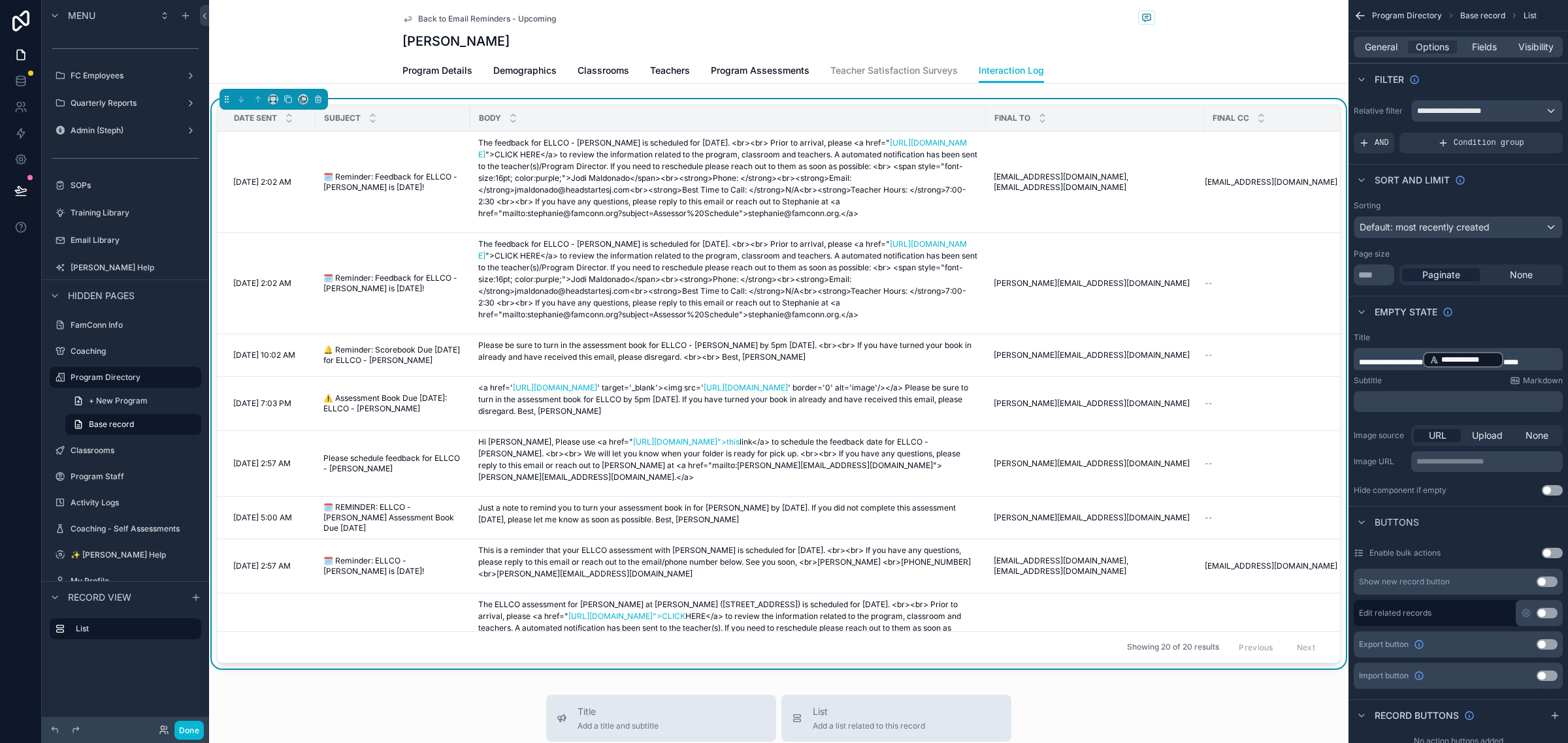
click at [469, 23] on span "Back to Email Reminders - Upcoming" at bounding box center [486, 19] width 137 height 10
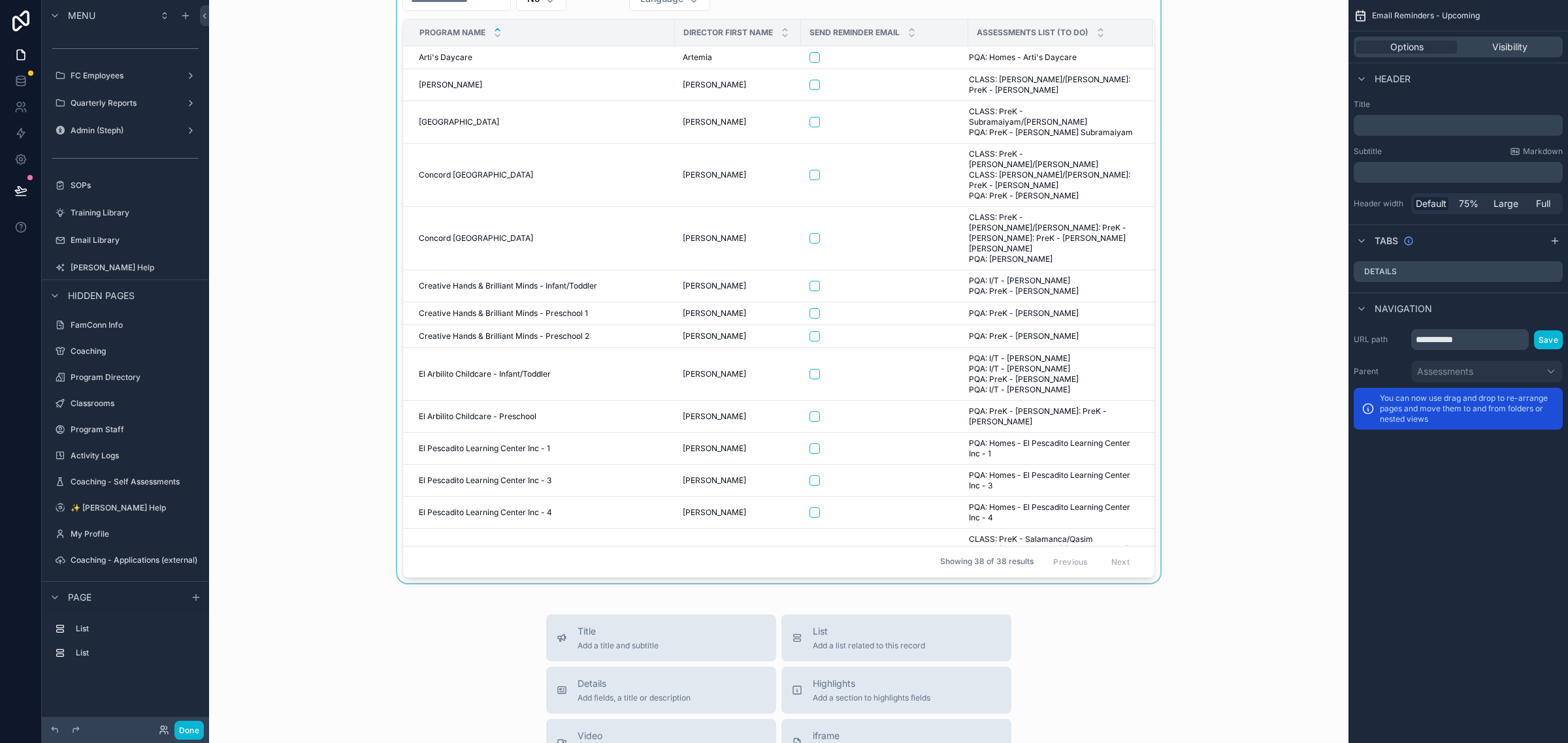
scroll to position [163, 0]
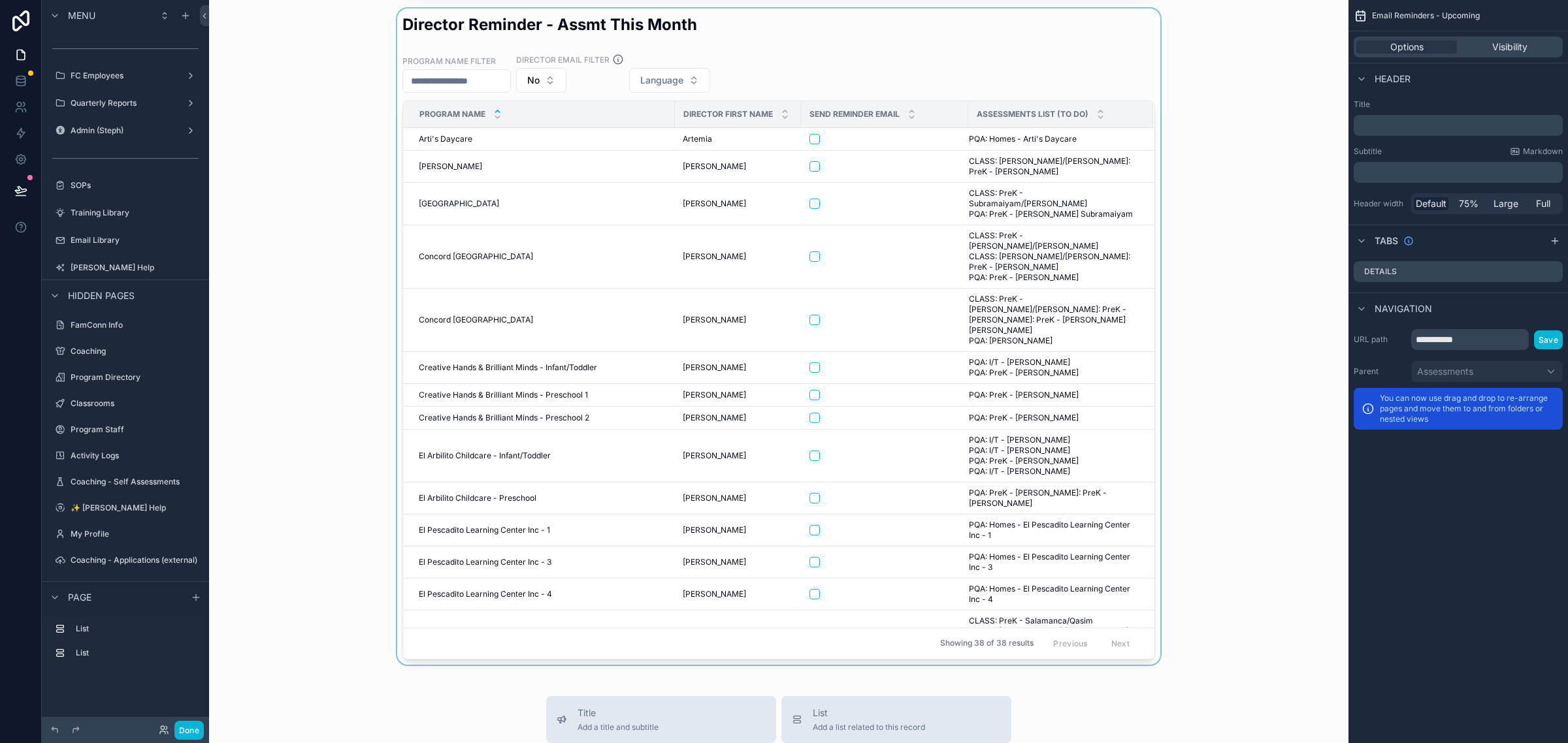
click at [452, 200] on div "scrollable content" at bounding box center [779, 336] width 1118 height 656
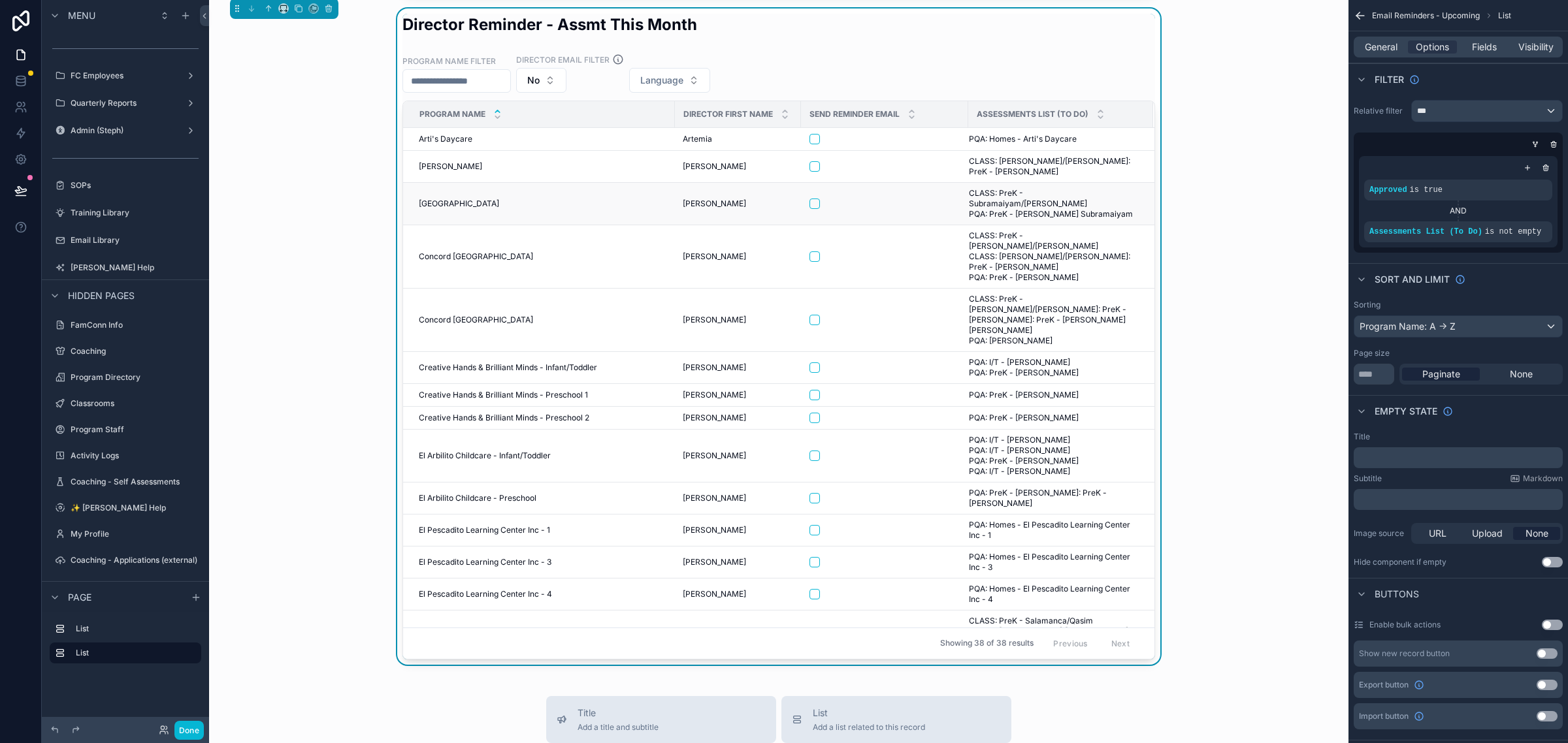
click at [482, 199] on div "Concord [GEOGRAPHIC_DATA] [GEOGRAPHIC_DATA]" at bounding box center [543, 203] width 249 height 10
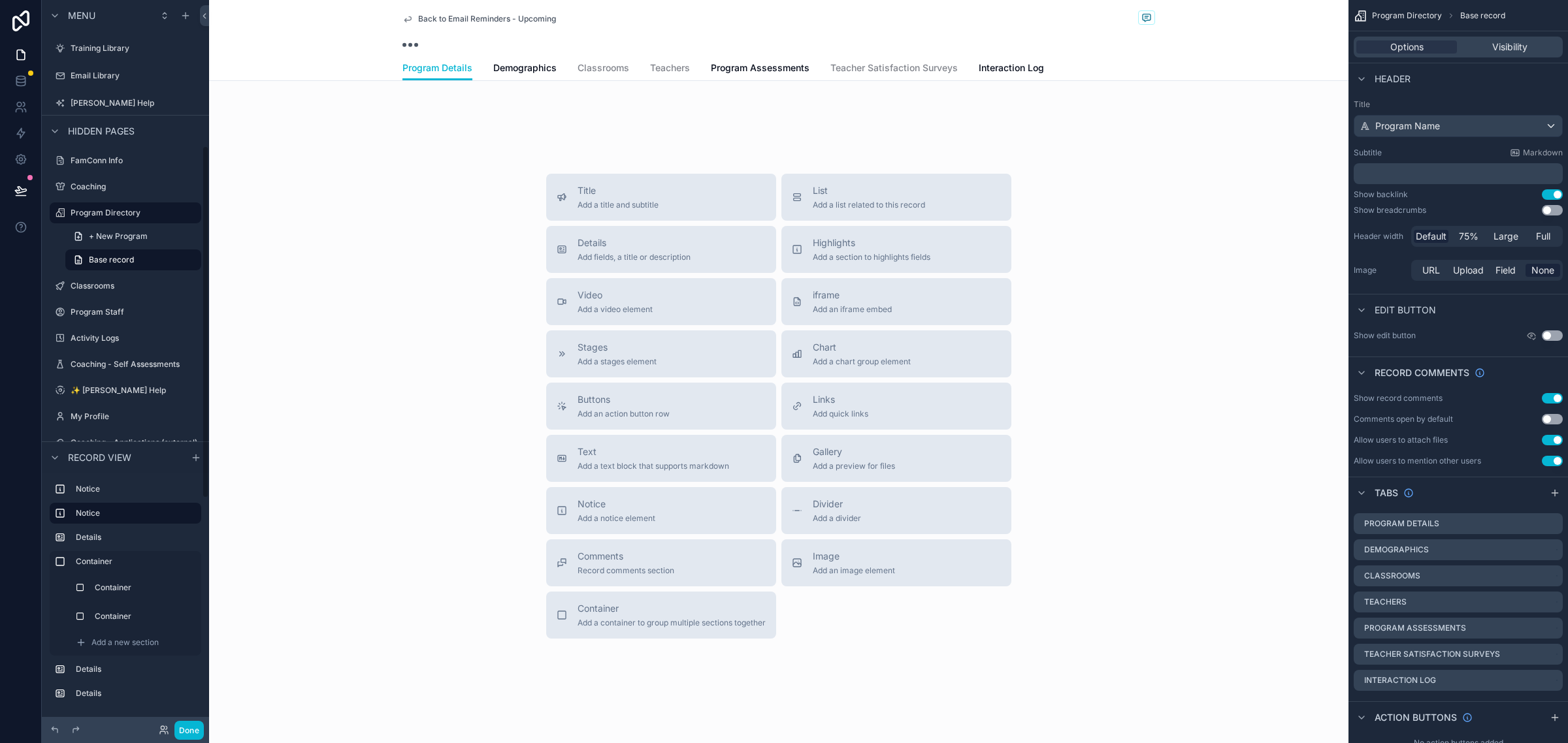
scroll to position [300, 0]
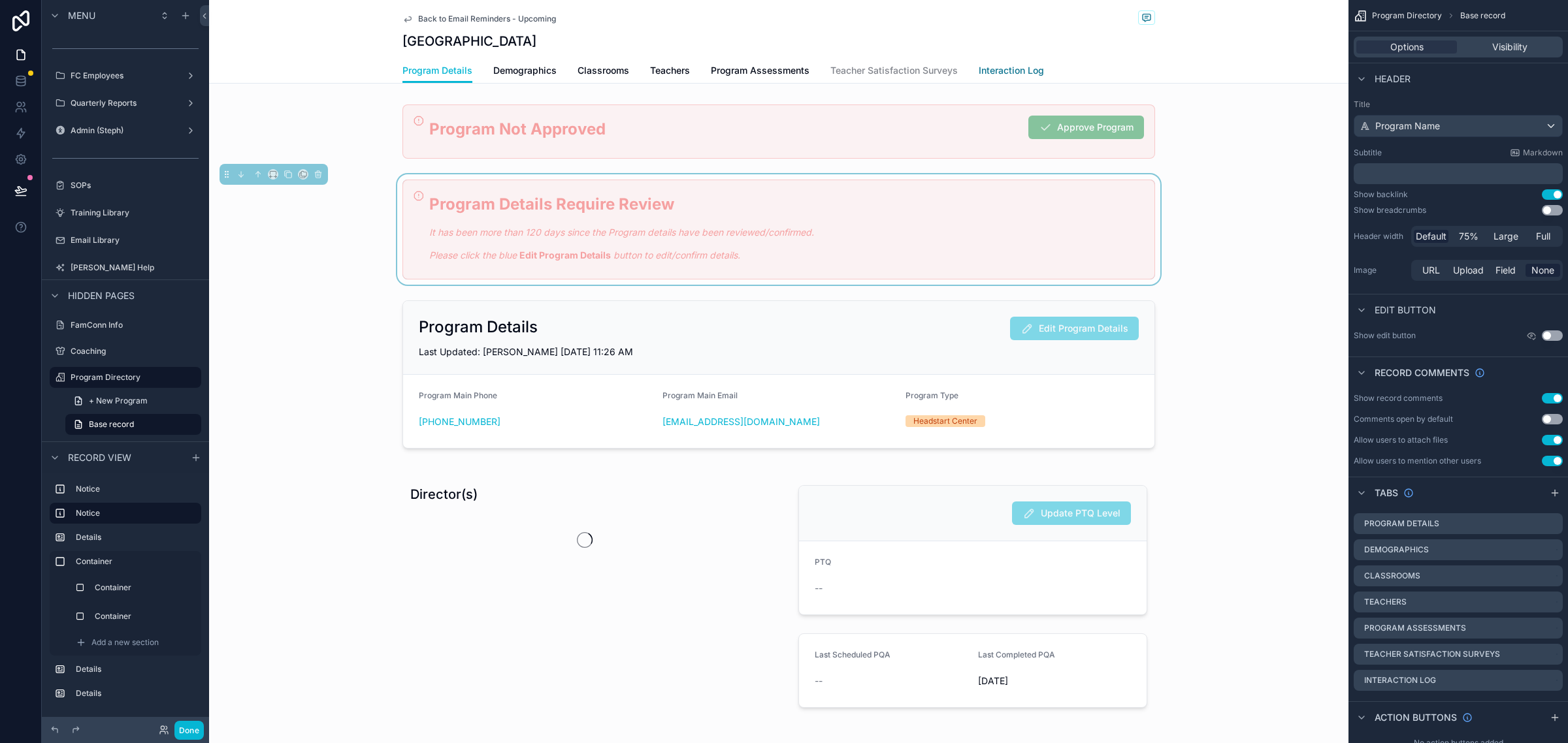
click at [1005, 70] on span "Interaction Log" at bounding box center [1011, 70] width 65 height 13
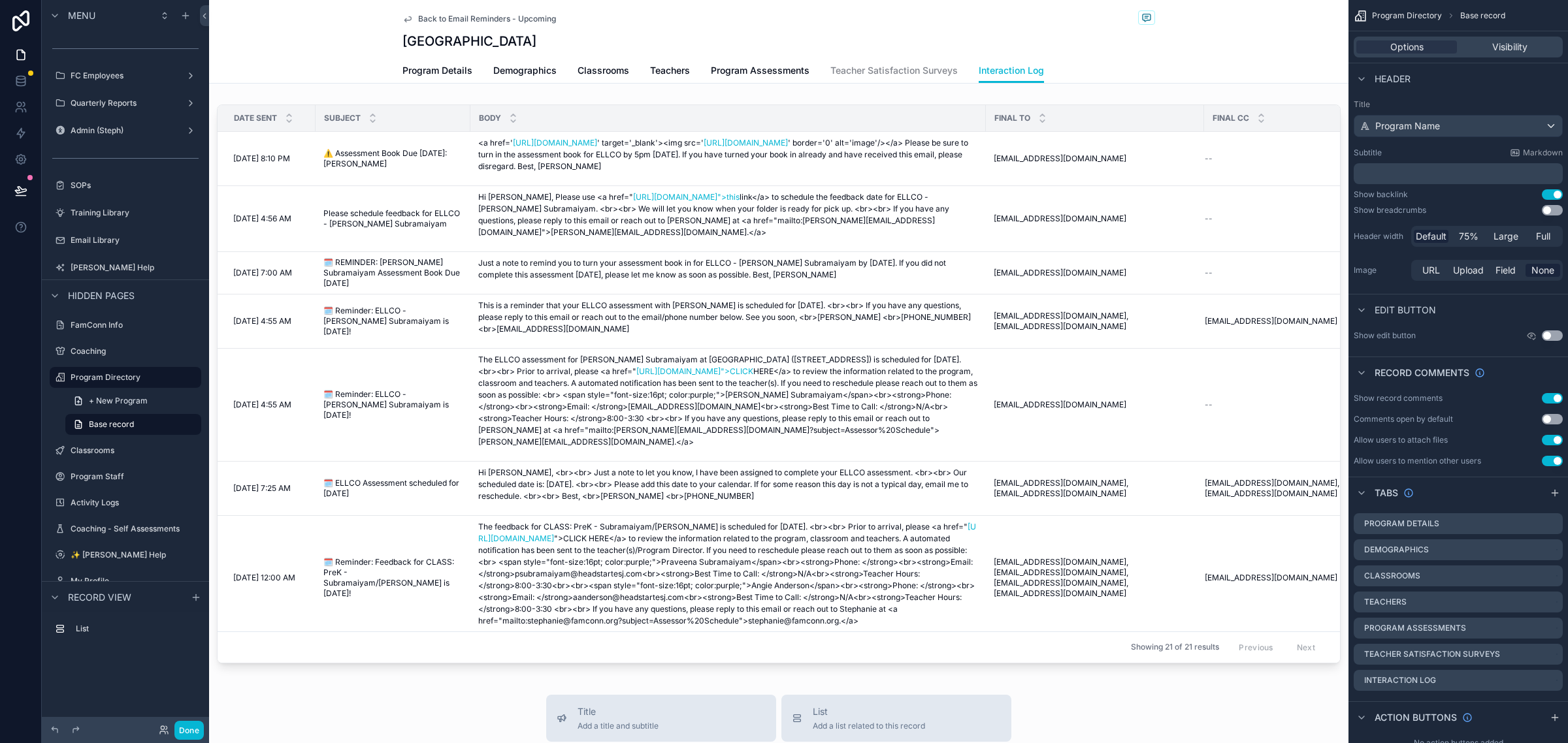
click at [440, 21] on span "Back to Email Reminders - Upcoming" at bounding box center [486, 19] width 137 height 10
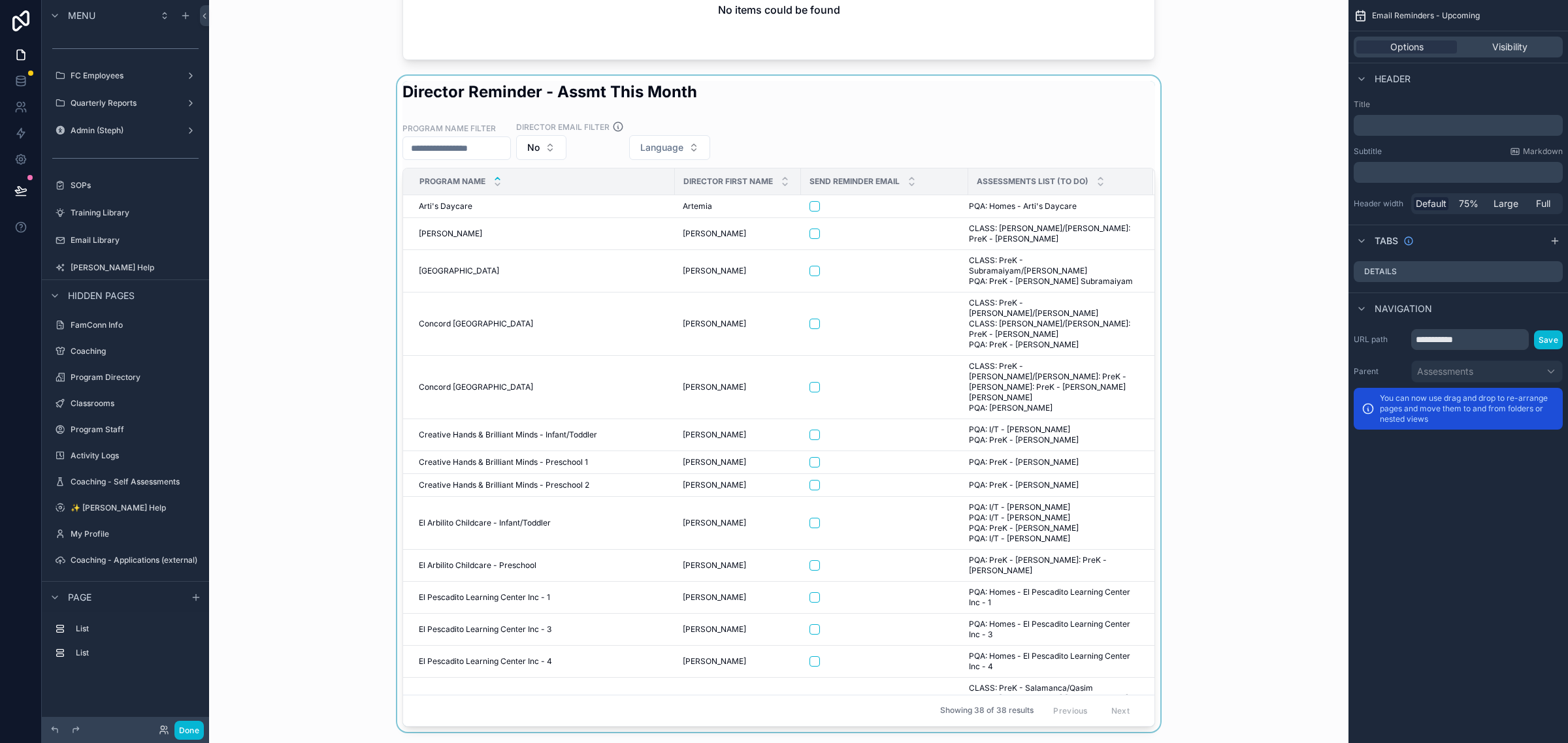
scroll to position [82, 0]
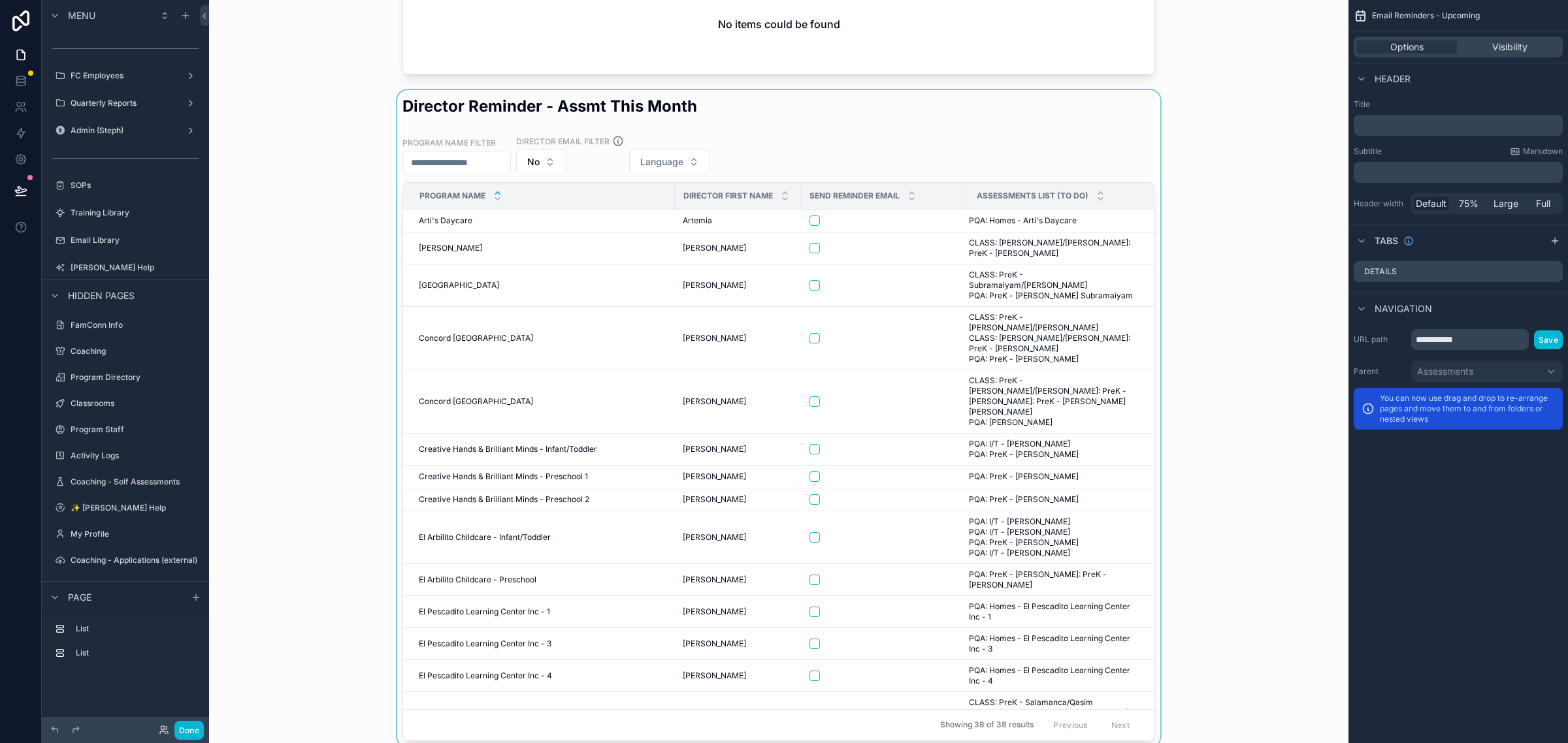
drag, startPoint x: 1144, startPoint y: 349, endPoint x: 1135, endPoint y: 390, distance: 42.0
click at [1135, 390] on div "scrollable content" at bounding box center [779, 418] width 1118 height 656
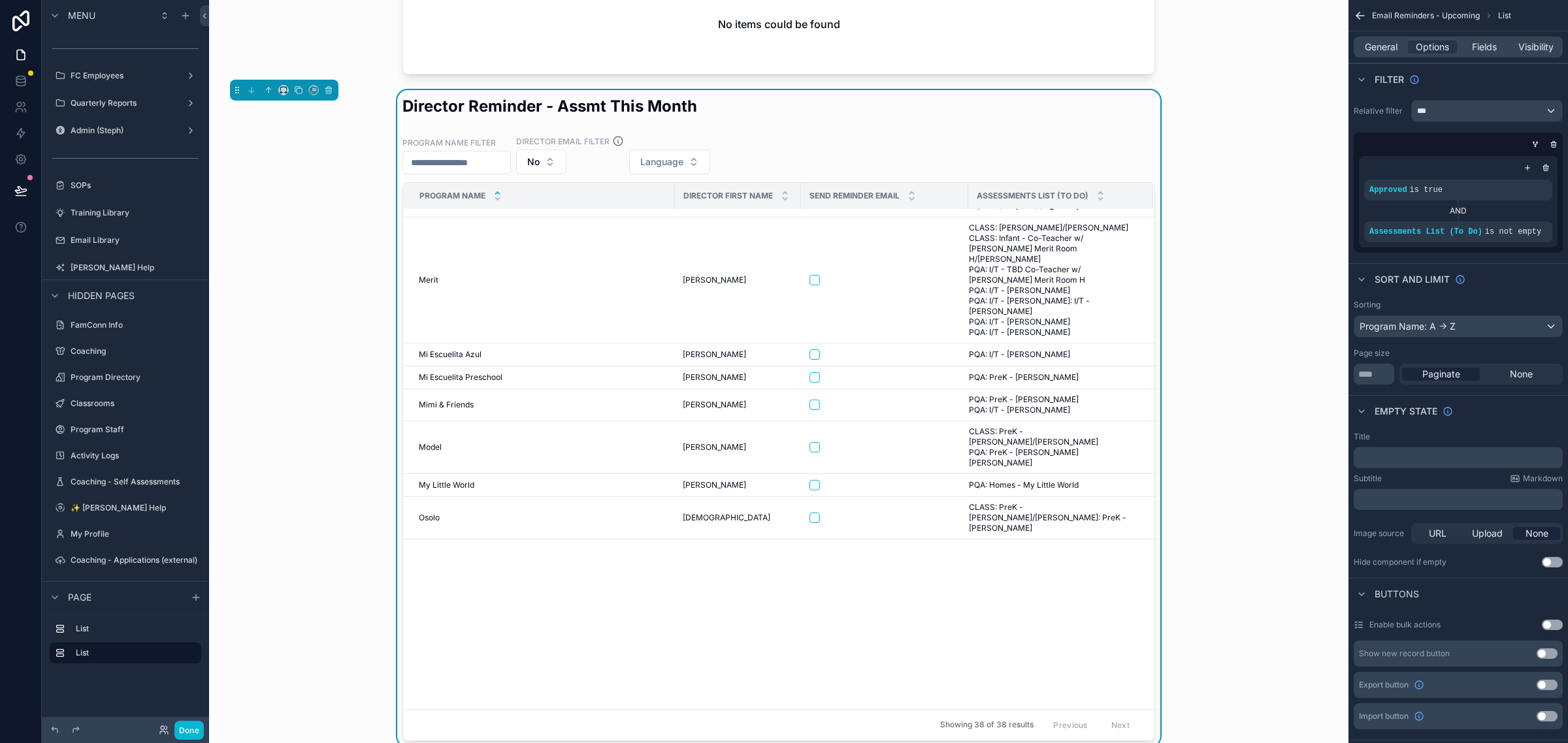
scroll to position [0, 0]
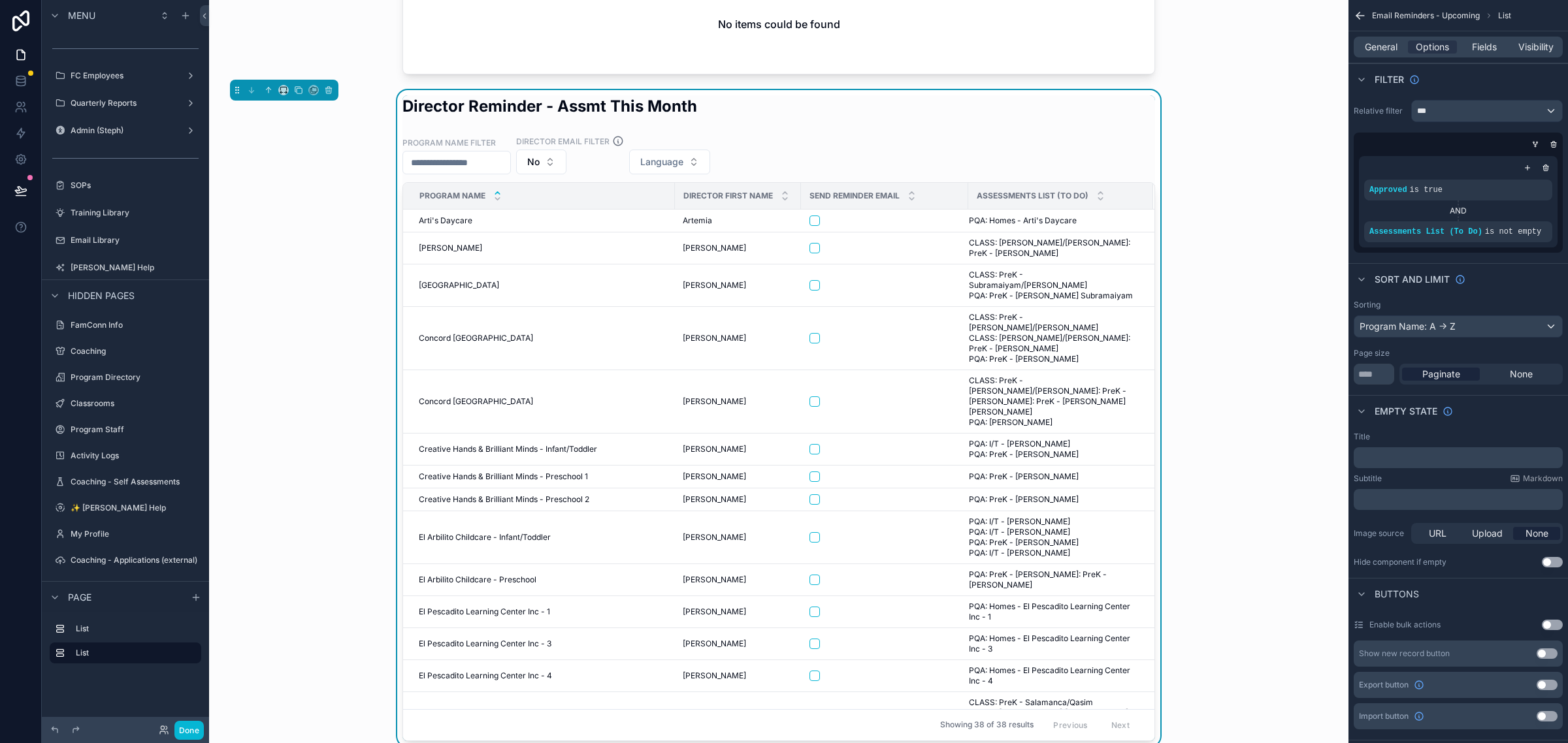
click at [1223, 135] on div "Director Reminder - Assmt This Month Program Name Filter Director Email Filter …" at bounding box center [779, 418] width 1118 height 656
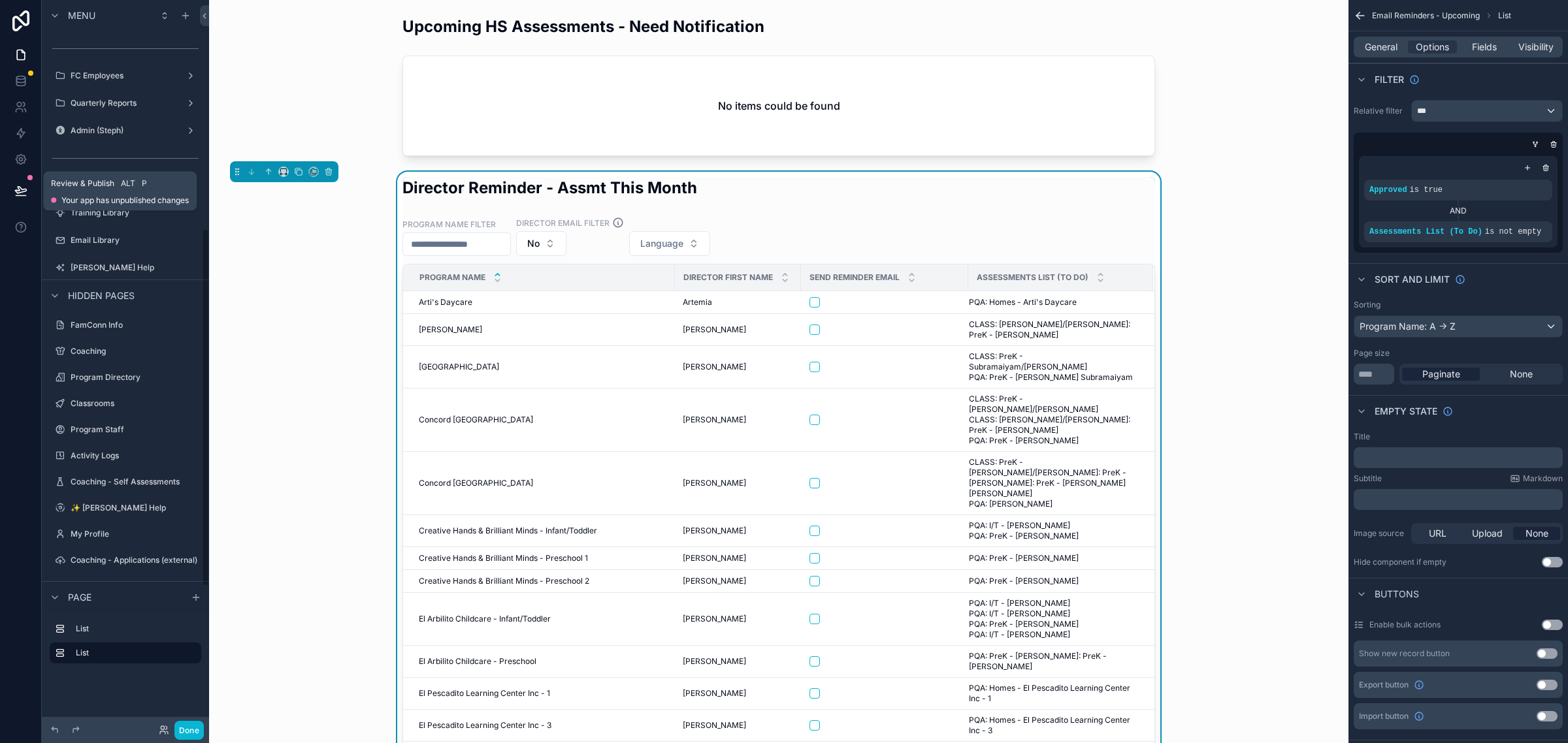
click at [15, 190] on icon at bounding box center [21, 190] width 13 height 13
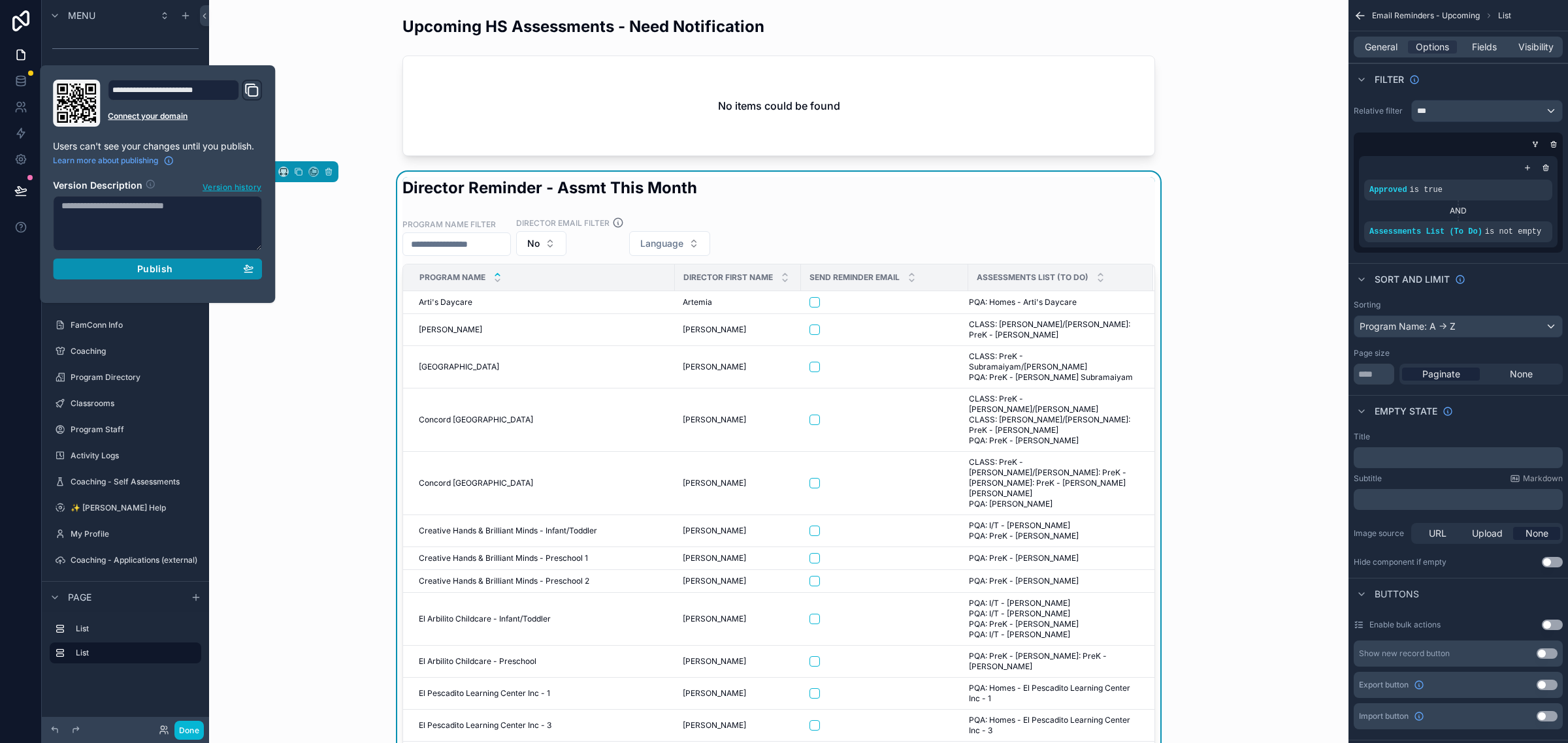
click at [168, 279] on button "Publish" at bounding box center [157, 269] width 209 height 21
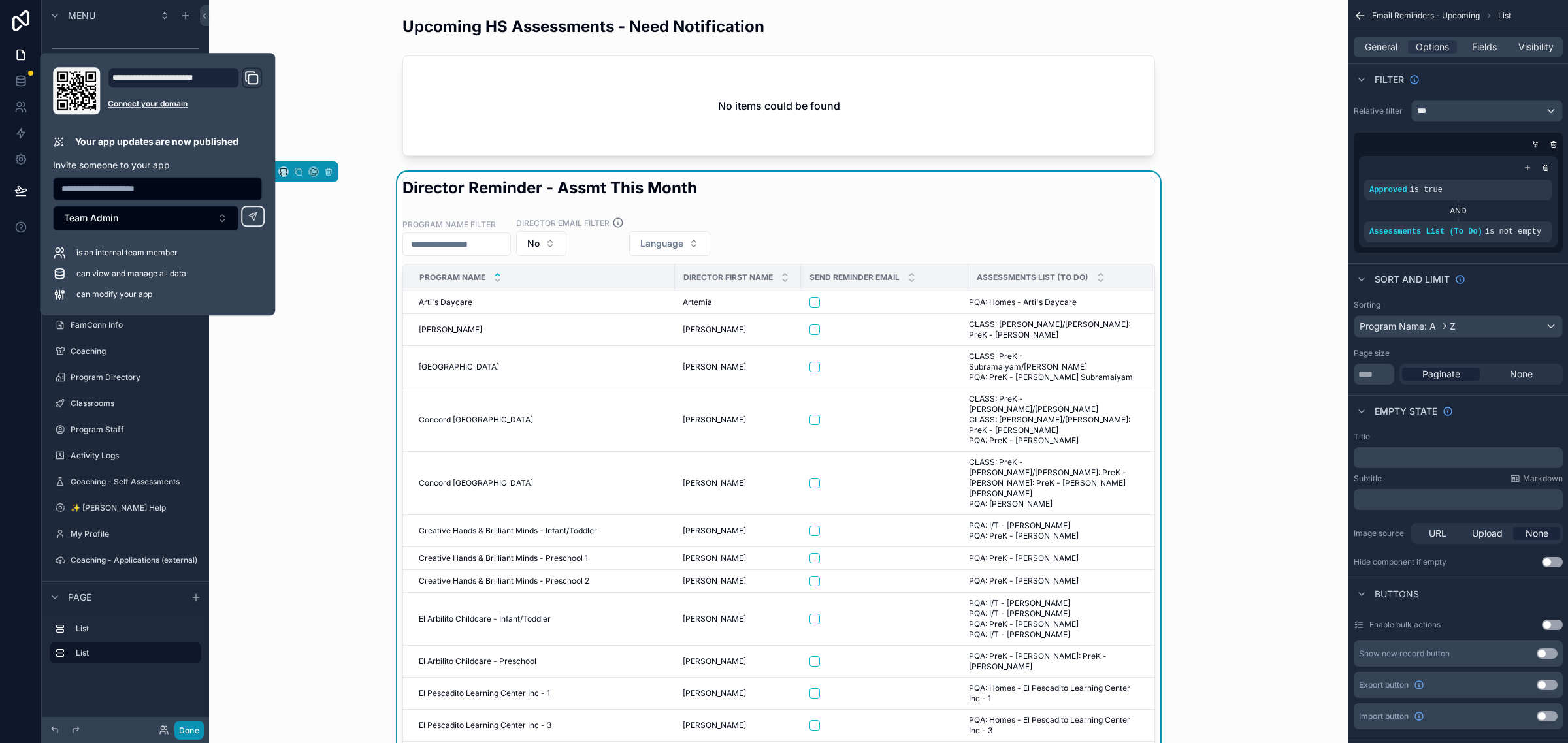
click at [193, 731] on button "Done" at bounding box center [189, 731] width 30 height 19
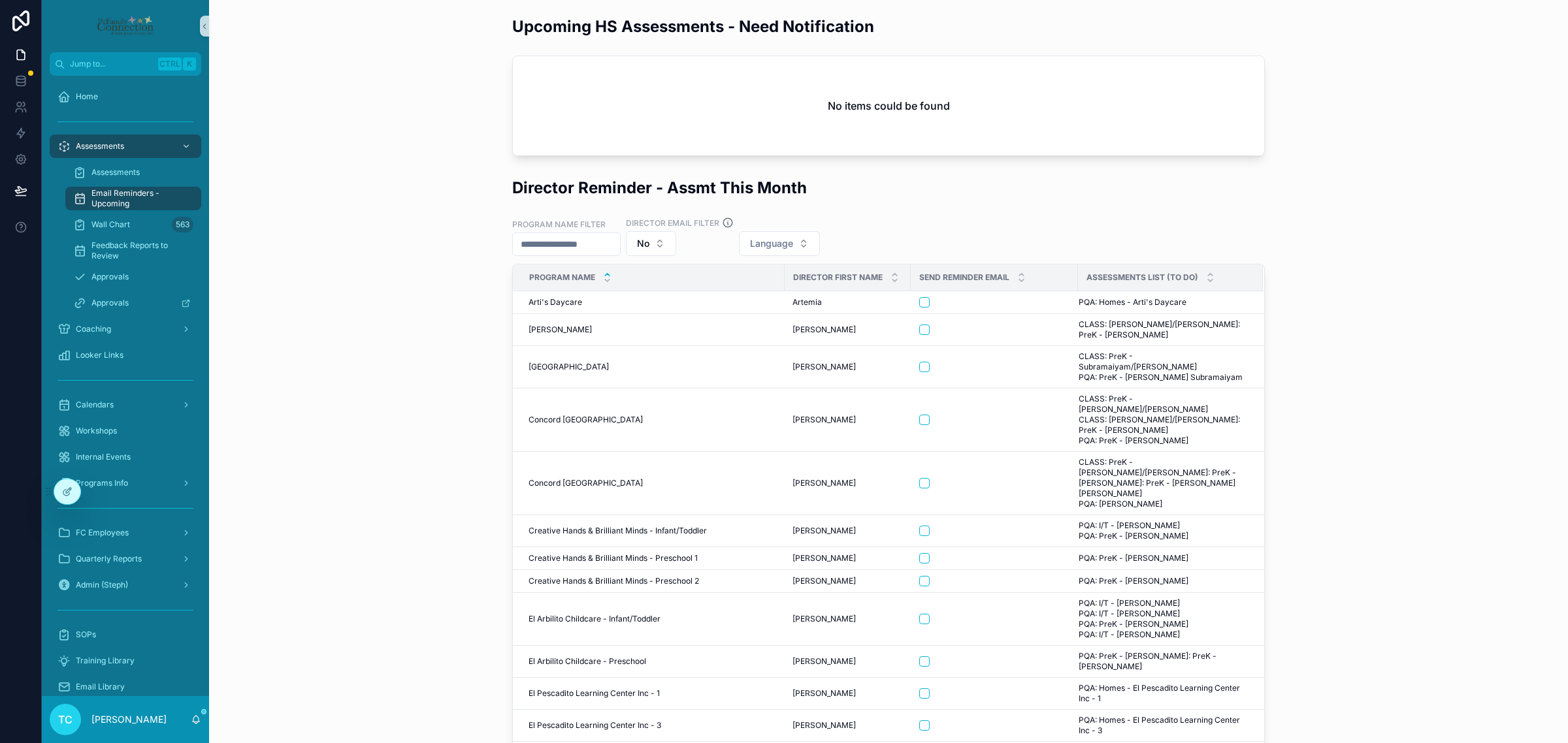
click at [337, 232] on div "Director Reminder - Assmt This Month Program Name Filter Director Email Filter …" at bounding box center [888, 499] width 1338 height 656
drag, startPoint x: 161, startPoint y: 477, endPoint x: 158, endPoint y: 488, distance: 11.4
click at [161, 479] on div "Programs Info" at bounding box center [125, 483] width 136 height 21
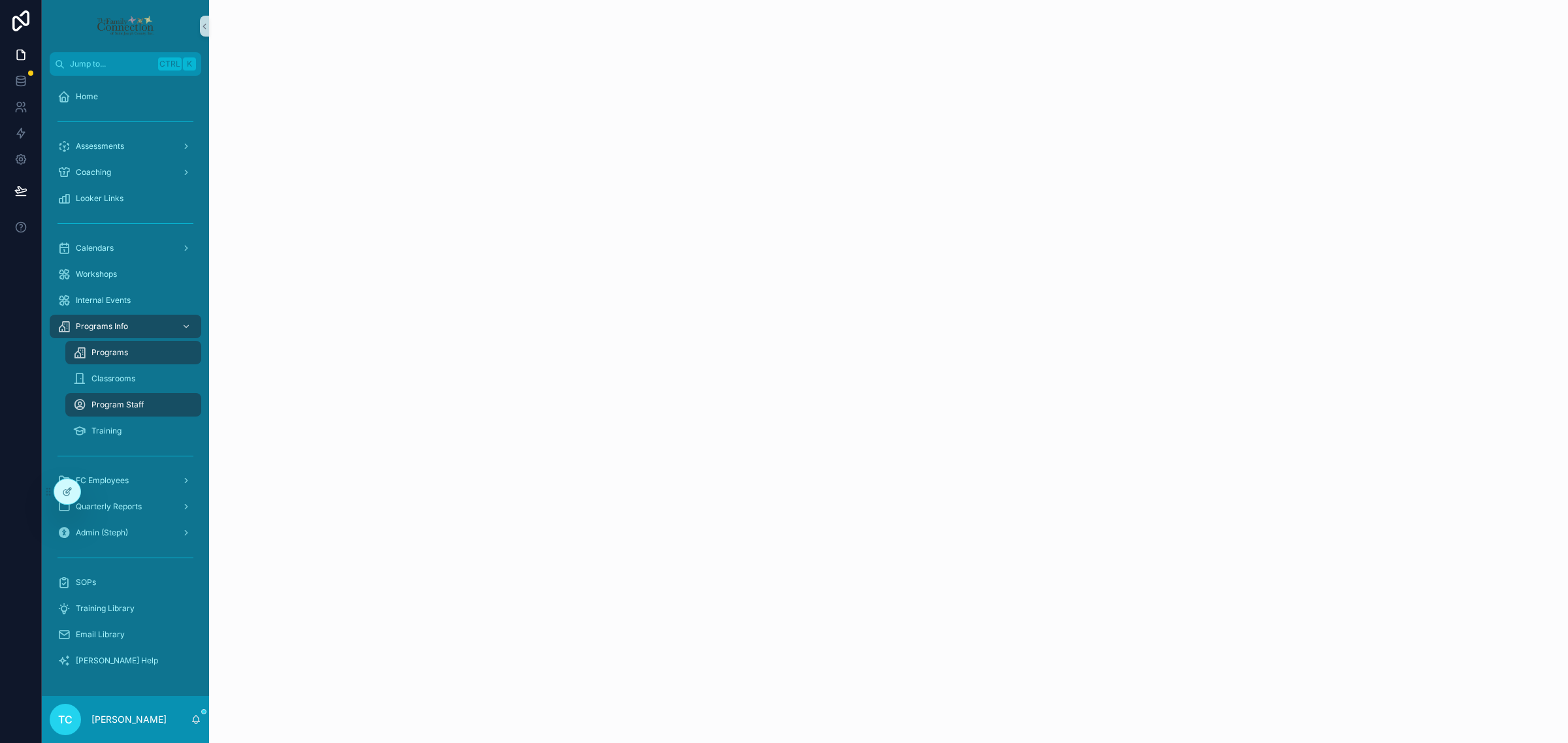
click at [142, 346] on div "Programs" at bounding box center [133, 352] width 120 height 21
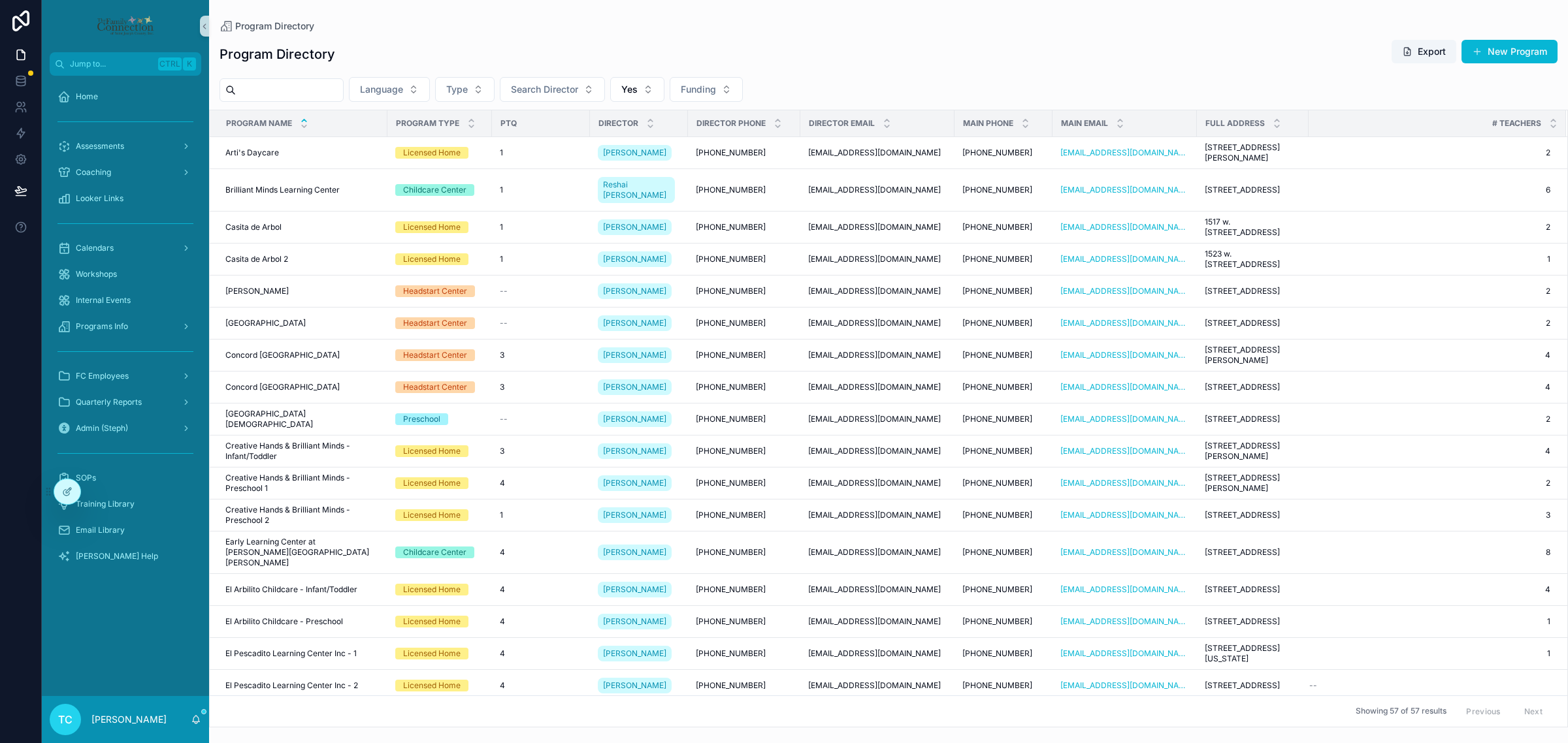
click at [288, 87] on input "scrollable content" at bounding box center [290, 90] width 107 height 19
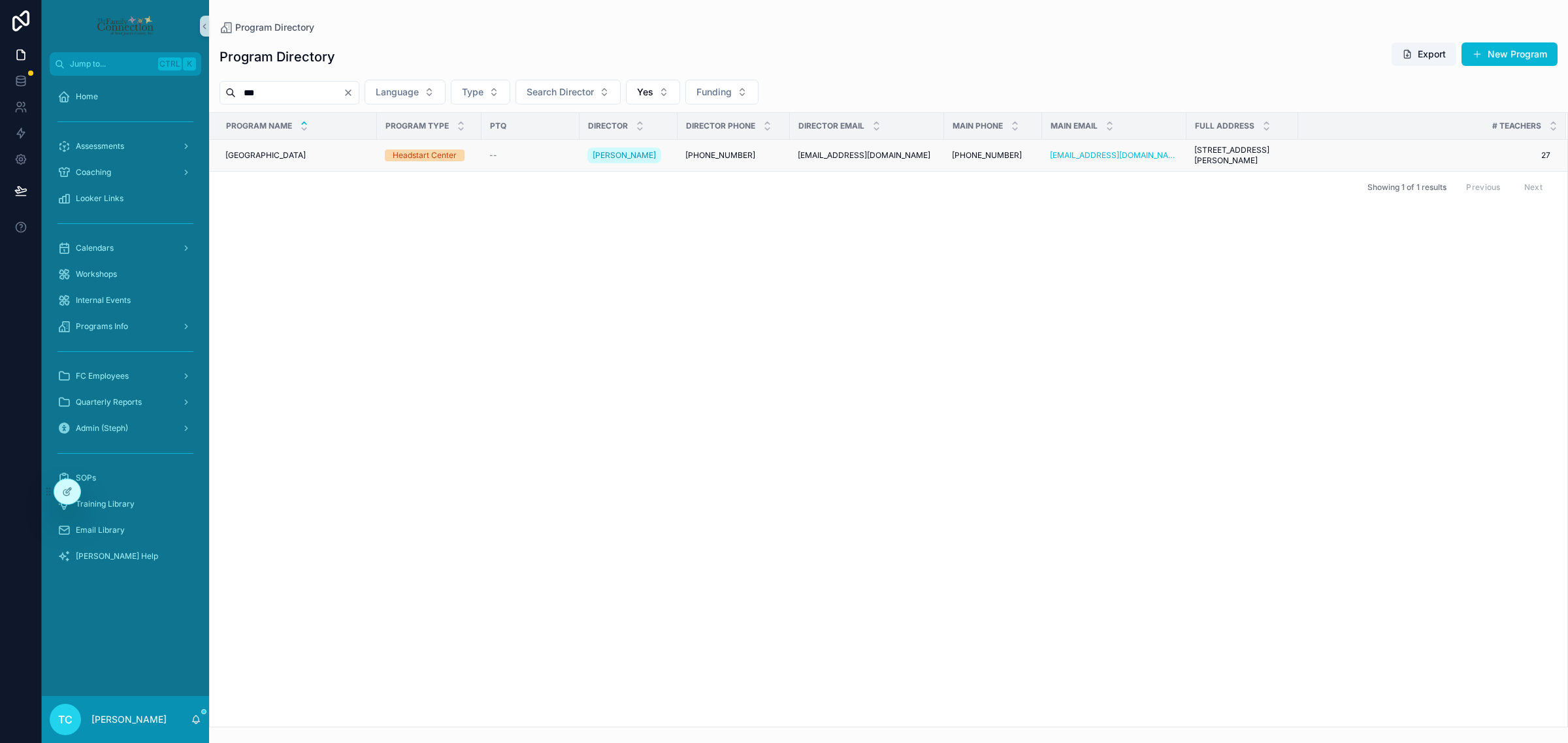
type input "***"
click at [256, 157] on span "[GEOGRAPHIC_DATA]" at bounding box center [265, 155] width 80 height 10
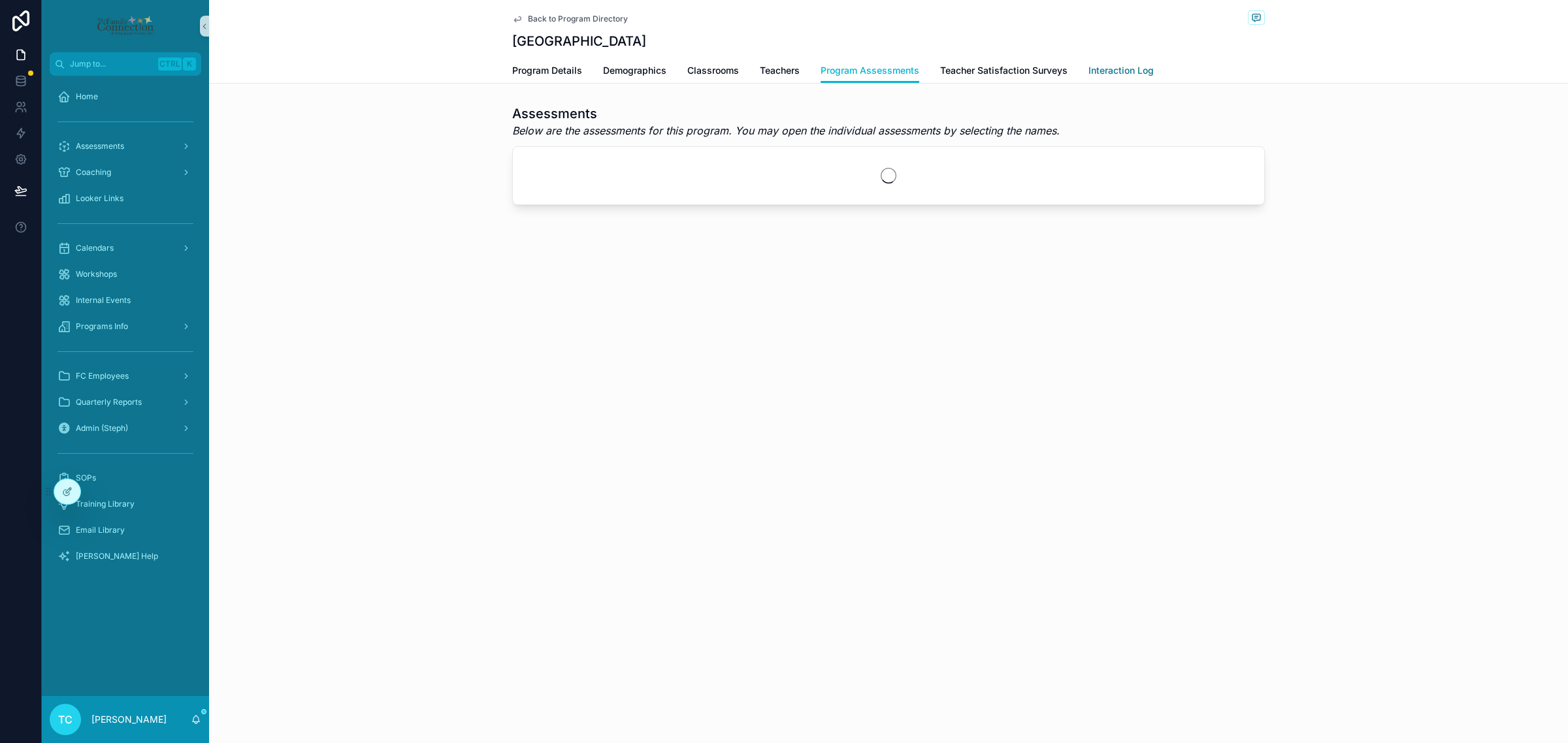
click at [1145, 69] on span "Interaction Log" at bounding box center [1121, 70] width 65 height 13
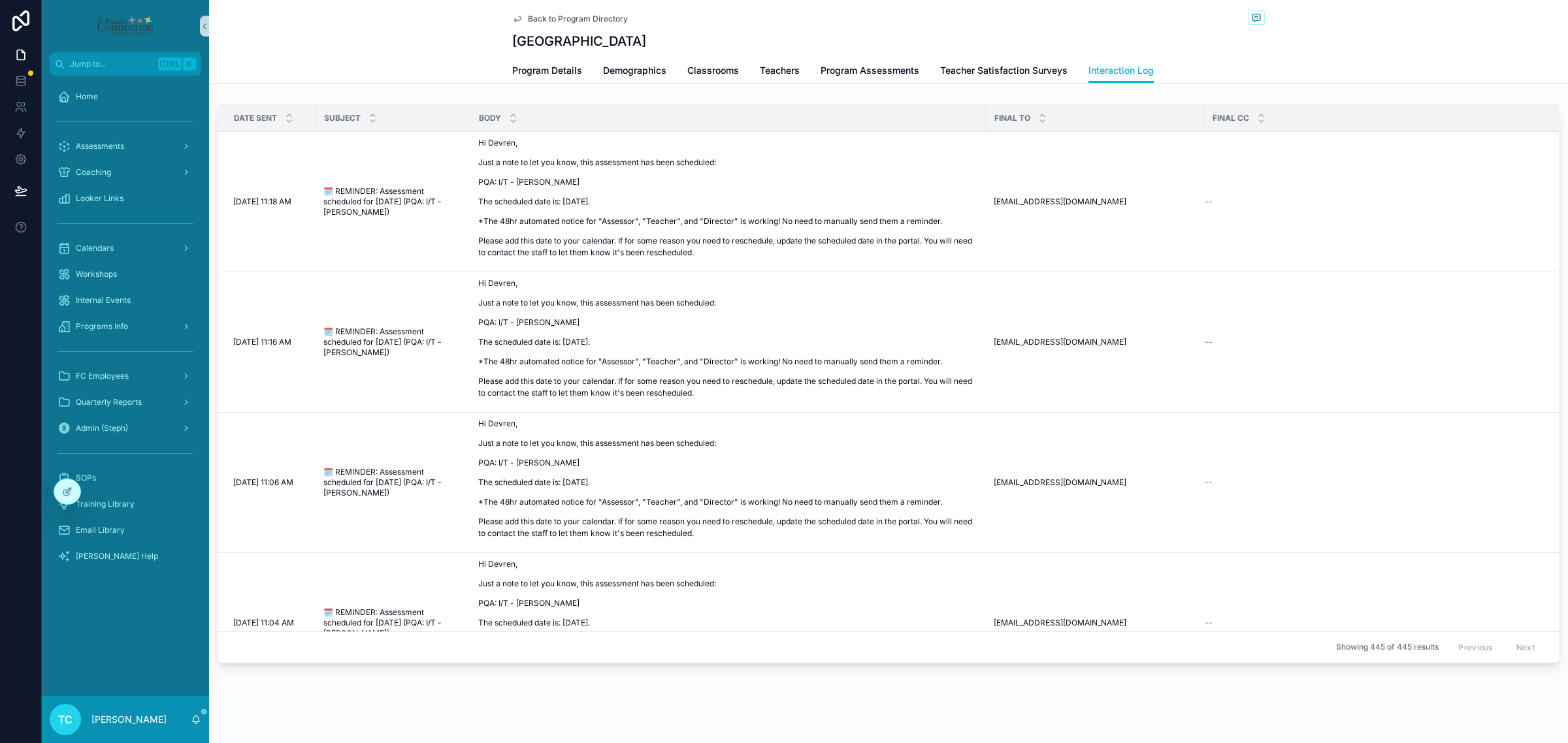
click at [1455, 72] on div "Program Details Demographics Classrooms Teachers Program Assessments Teacher Sa…" at bounding box center [888, 71] width 1343 height 25
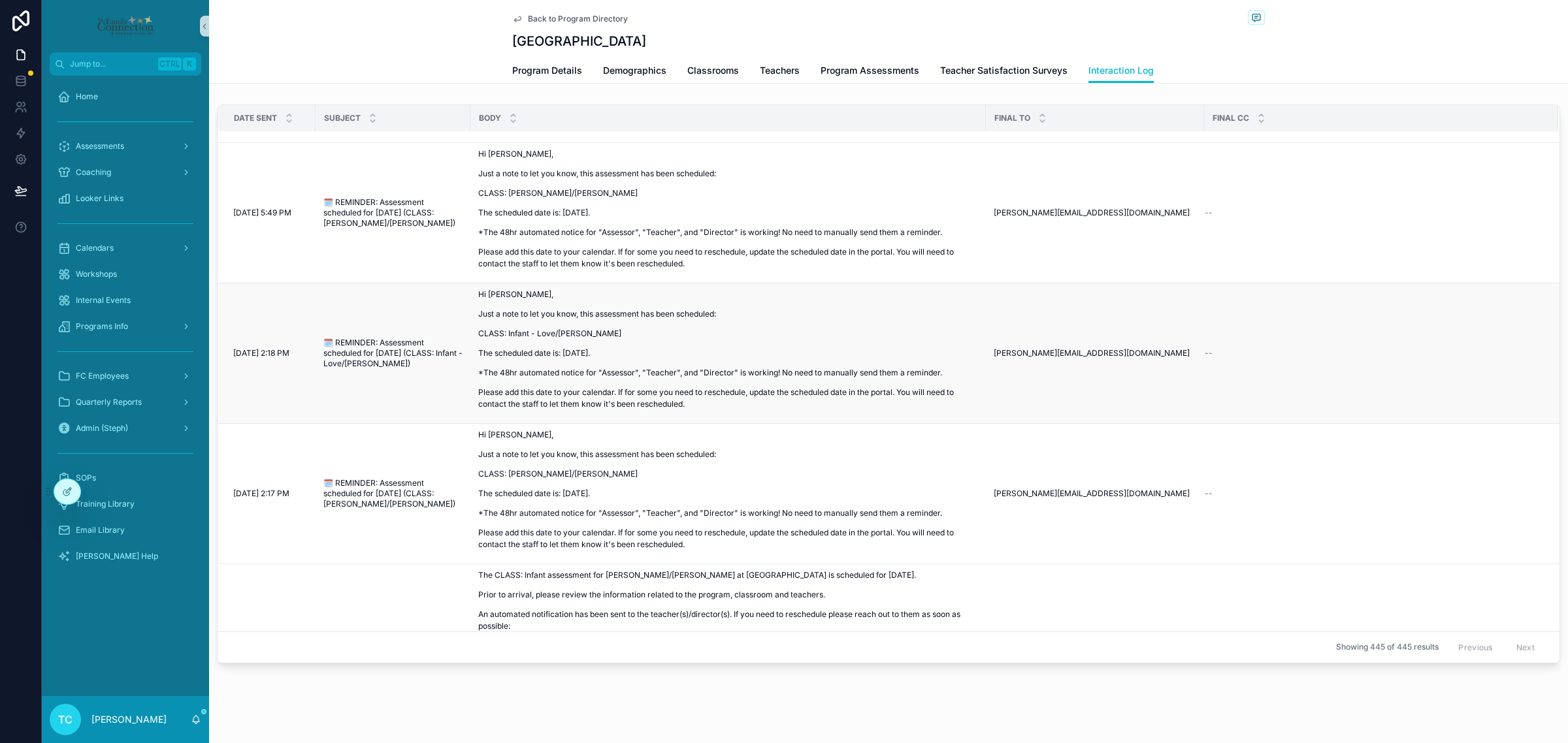
scroll to position [6208, 0]
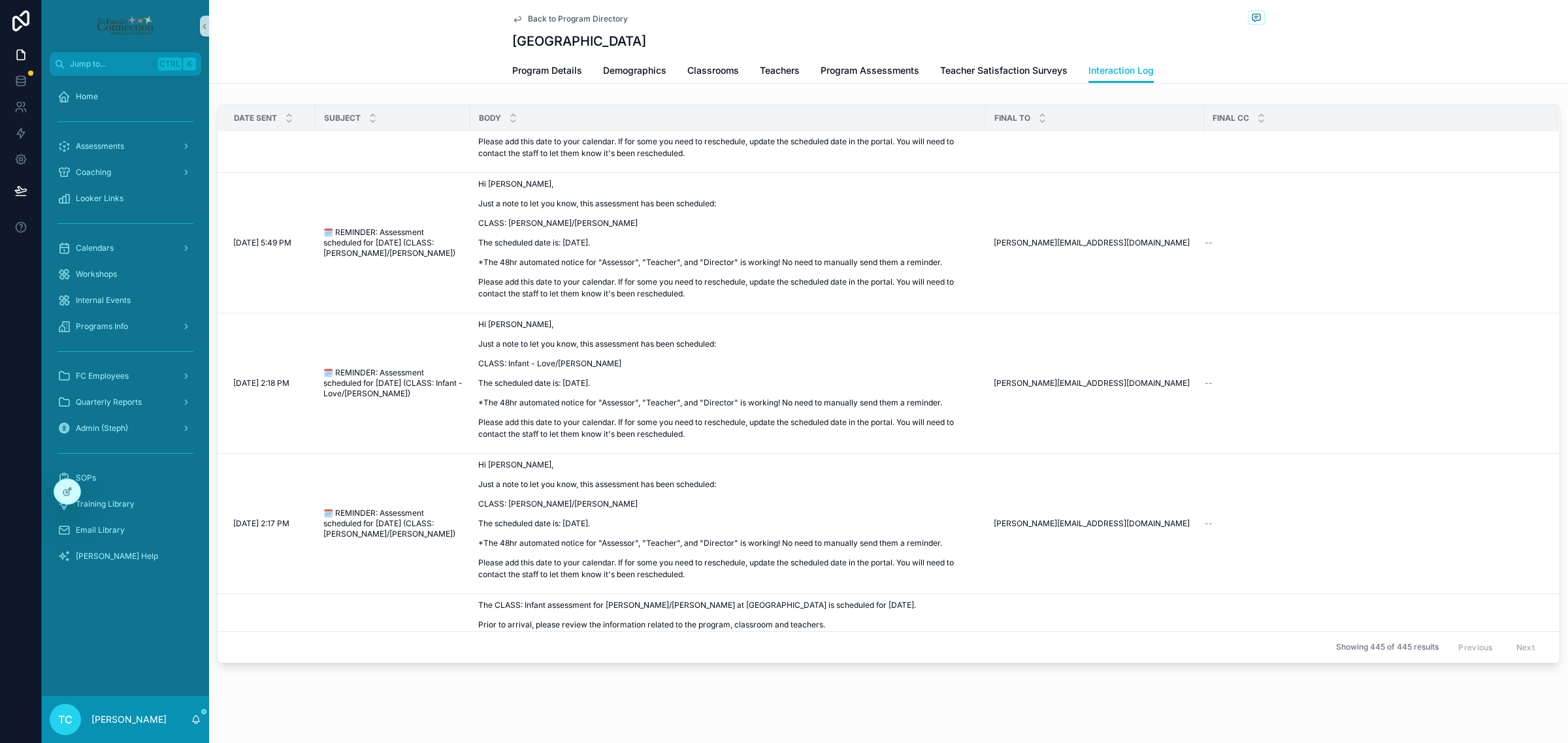
click at [377, 28] on div "Back to Program Directory Jimtown Interaction Log Program Details Demographics …" at bounding box center [888, 42] width 1359 height 84
click at [1347, 79] on div "Program Details Demographics Classrooms Teachers Program Assessments Teacher Sa…" at bounding box center [888, 71] width 1343 height 25
click at [536, 18] on span "Back to Program Directory" at bounding box center [578, 19] width 100 height 10
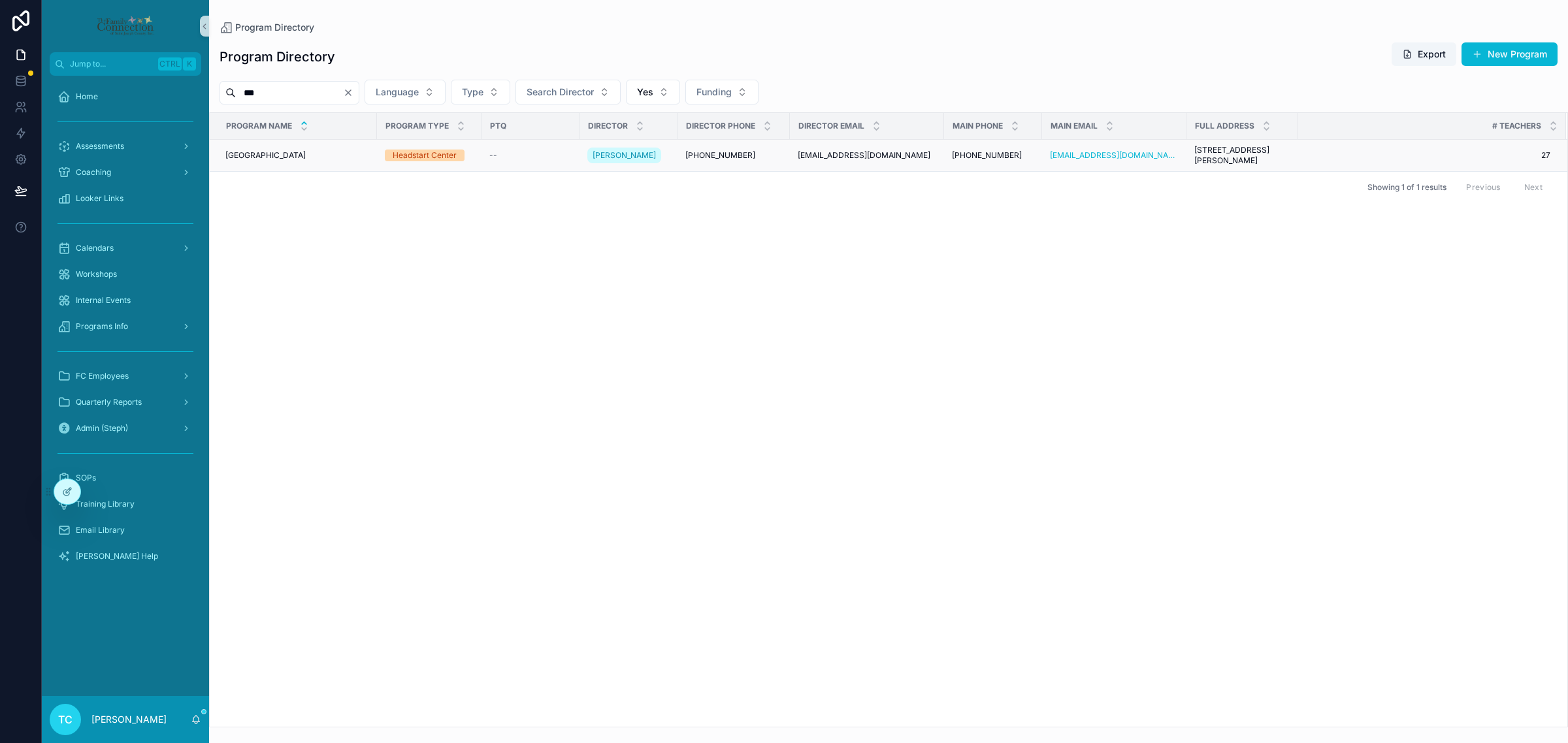
click at [265, 158] on div "Jimtown [GEOGRAPHIC_DATA]" at bounding box center [297, 155] width 144 height 10
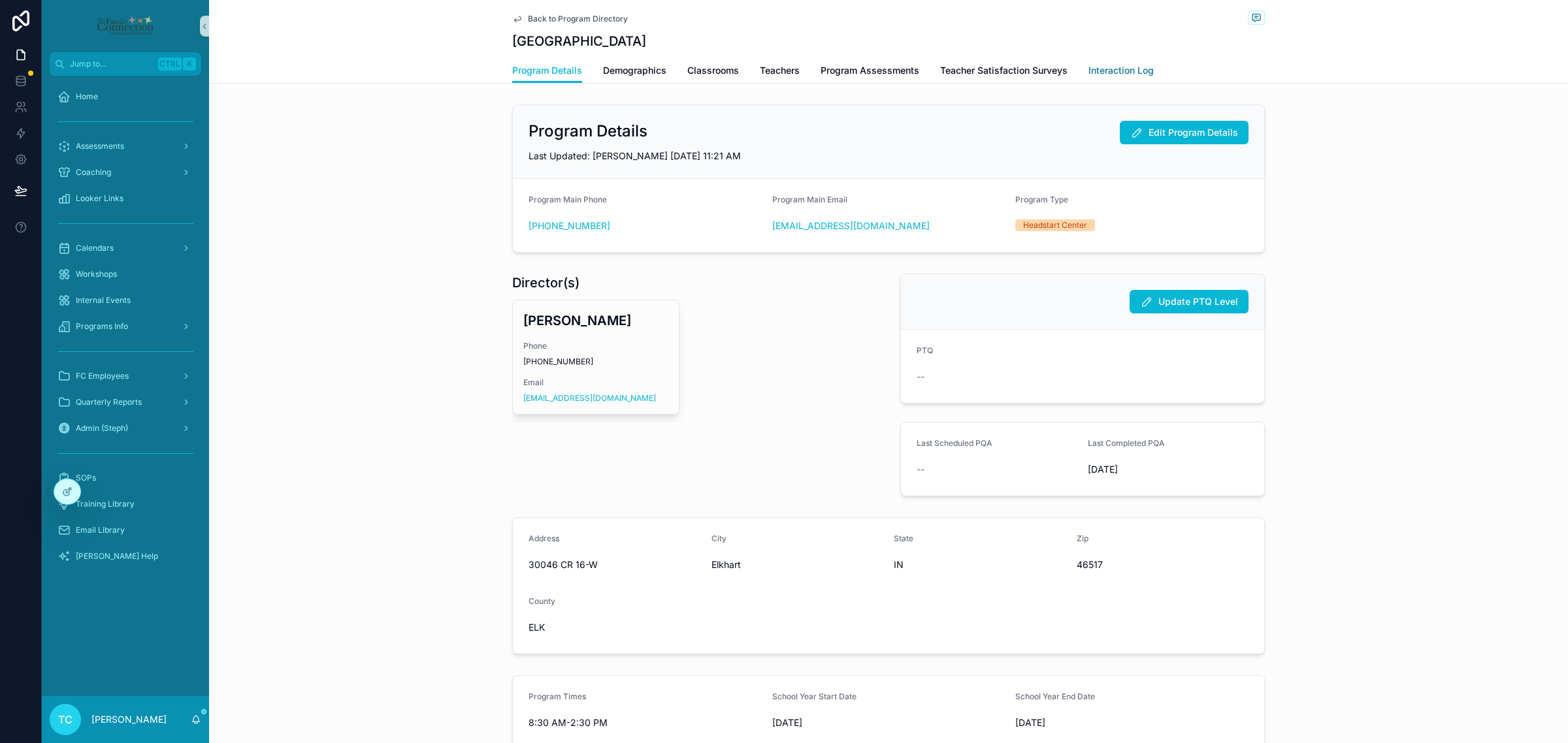
click at [1141, 68] on span "Interaction Log" at bounding box center [1121, 70] width 65 height 13
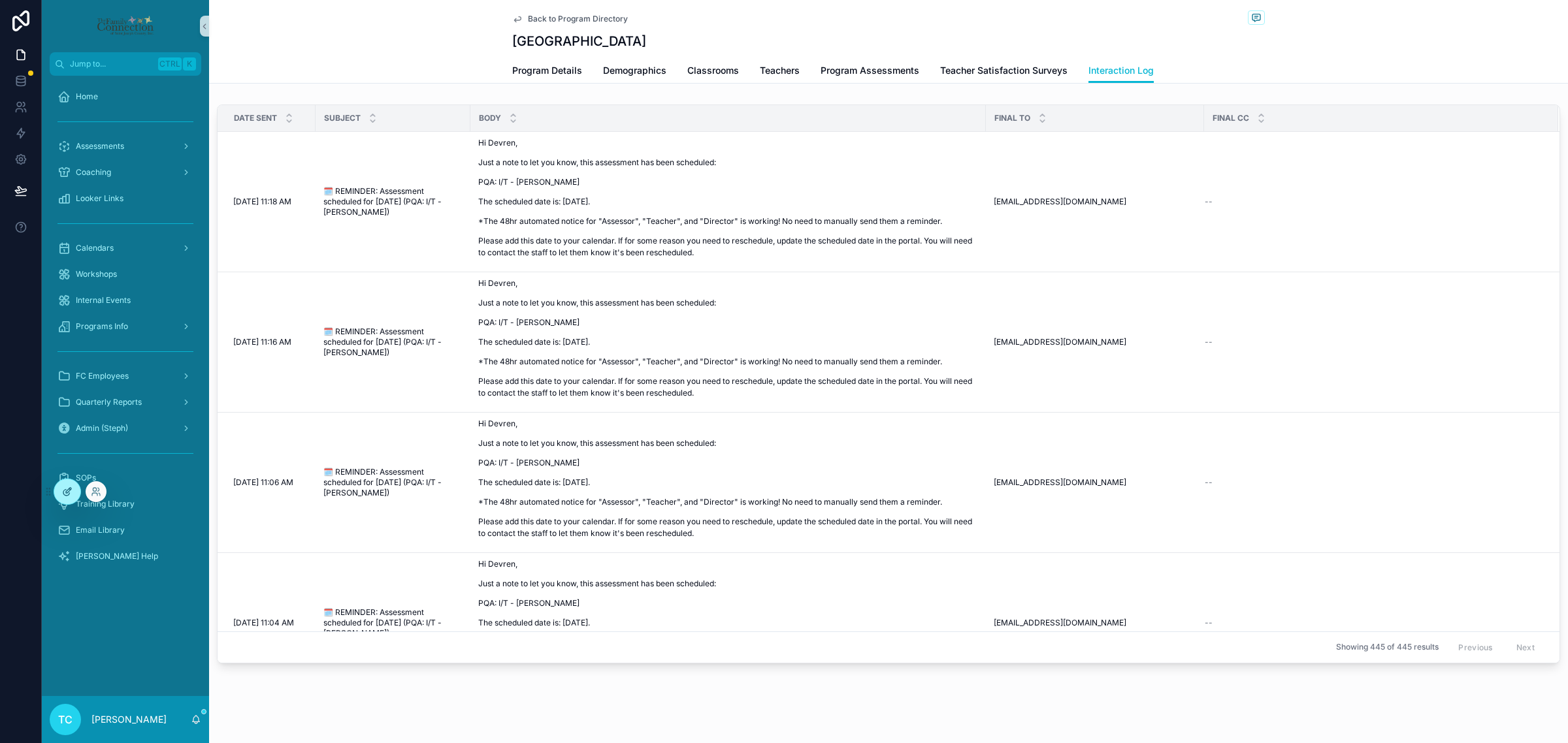
click at [63, 488] on icon at bounding box center [67, 491] width 10 height 10
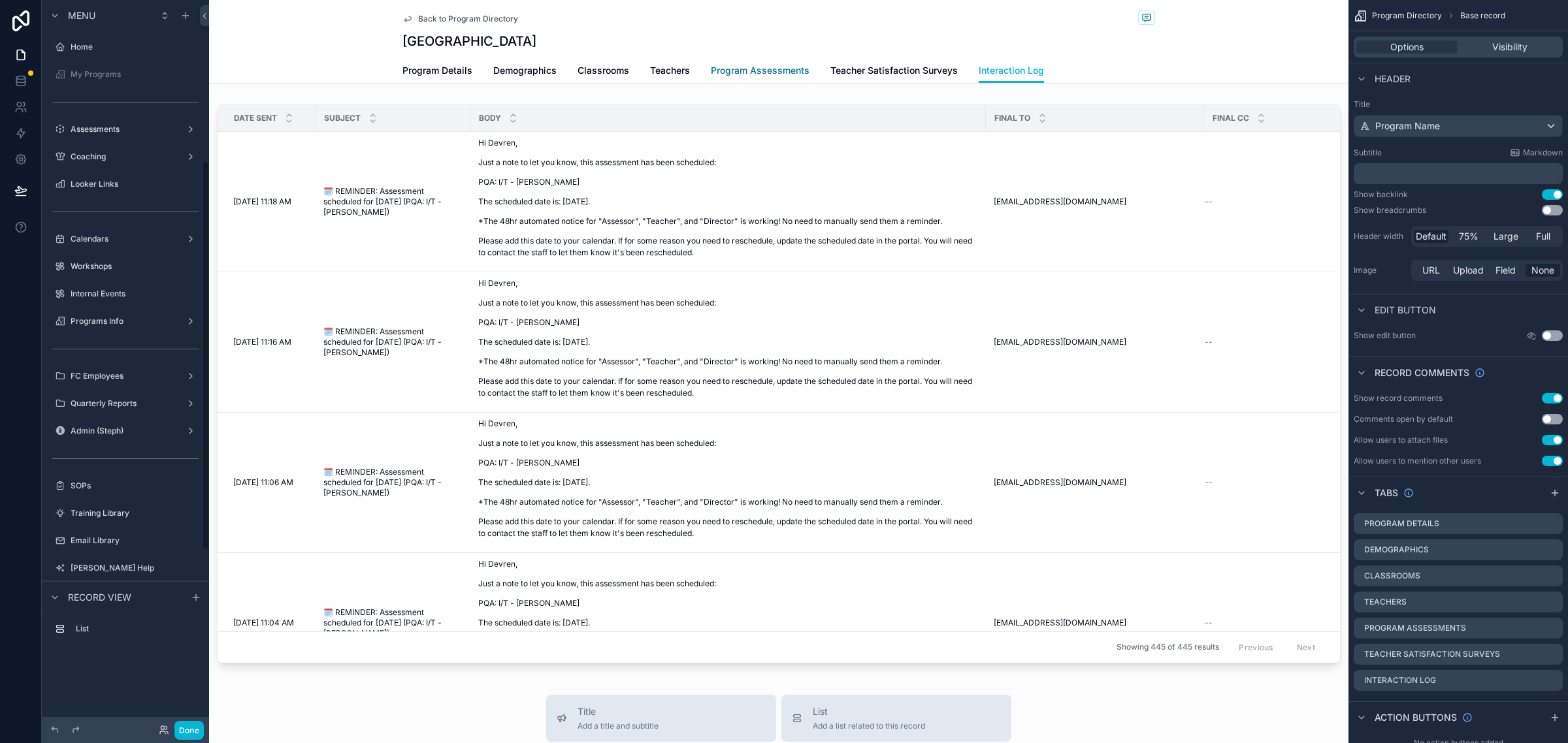
scroll to position [300, 0]
click at [1199, 105] on div "scrollable content" at bounding box center [778, 387] width 1139 height 575
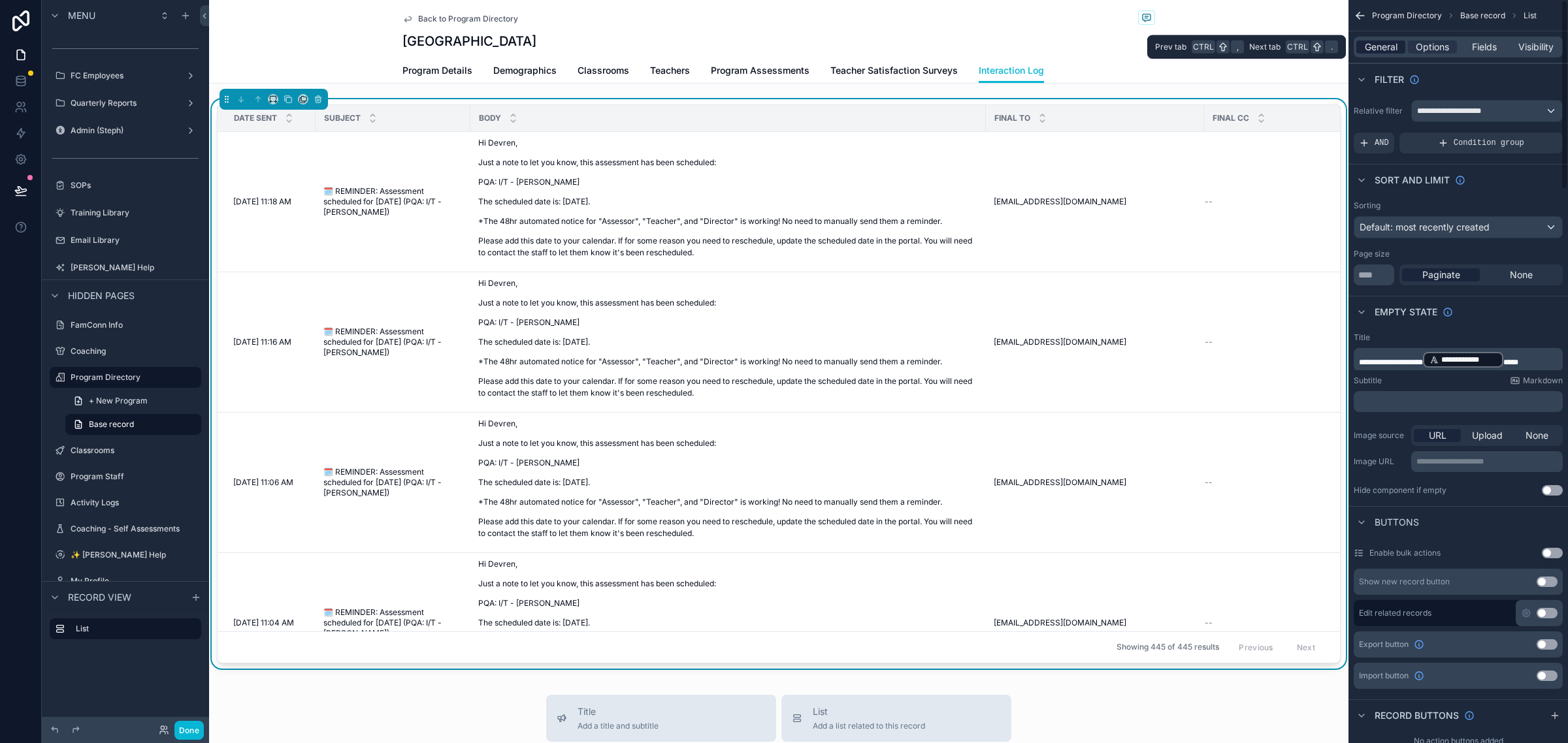
click at [1379, 47] on span "General" at bounding box center [1381, 47] width 33 height 13
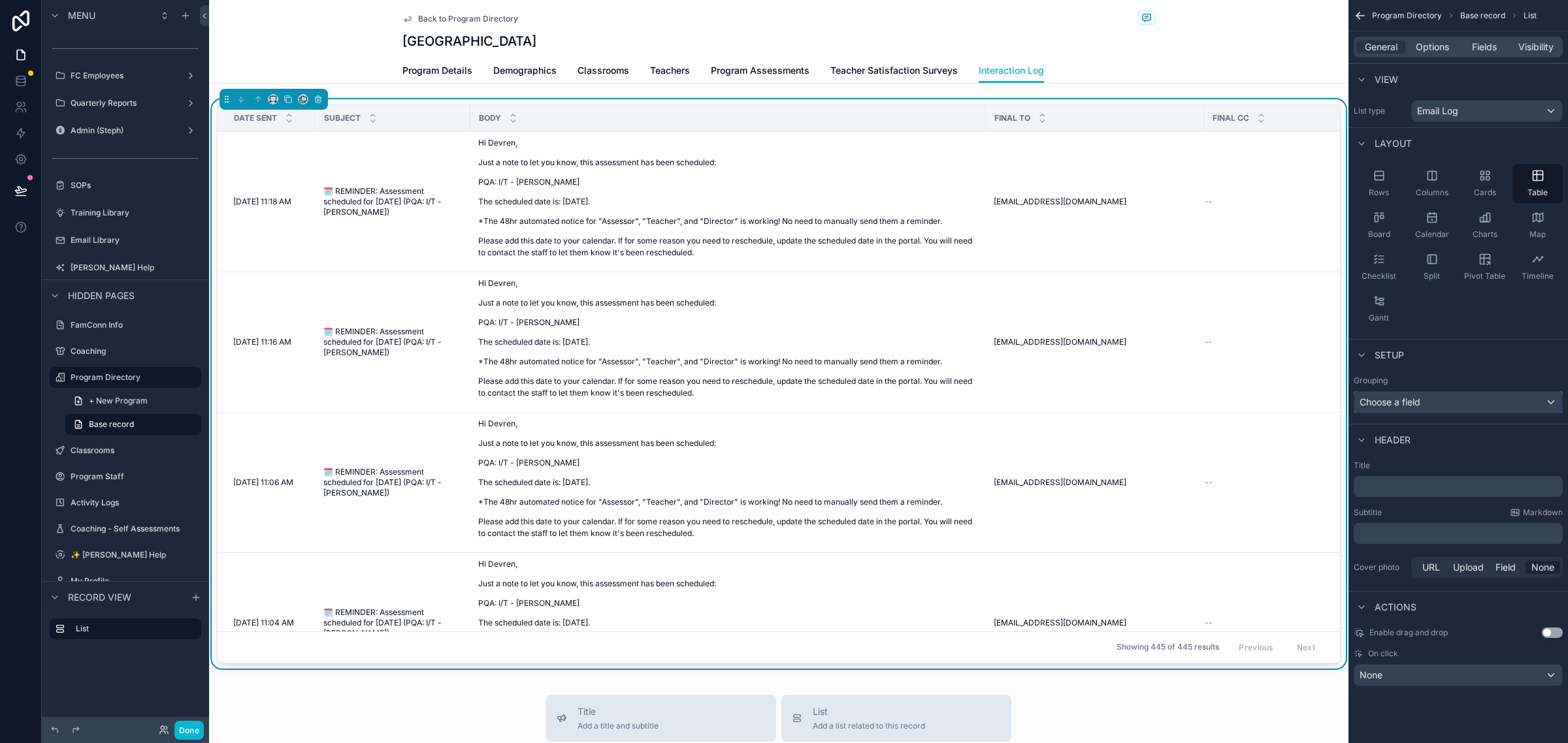
click at [1490, 396] on div "Choose a field" at bounding box center [1458, 402] width 207 height 21
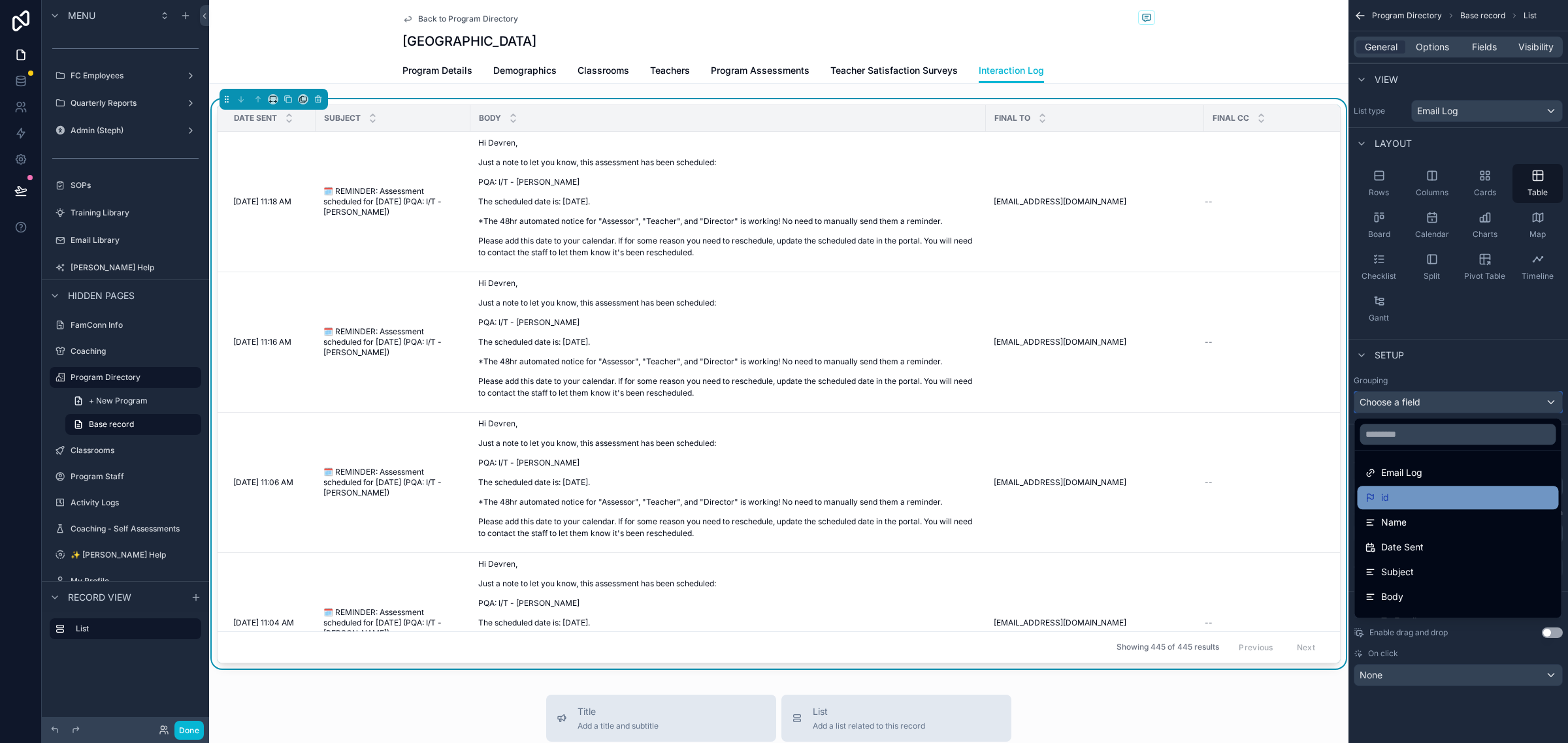
scroll to position [0, 0]
click at [1452, 436] on input "text" at bounding box center [1458, 434] width 196 height 21
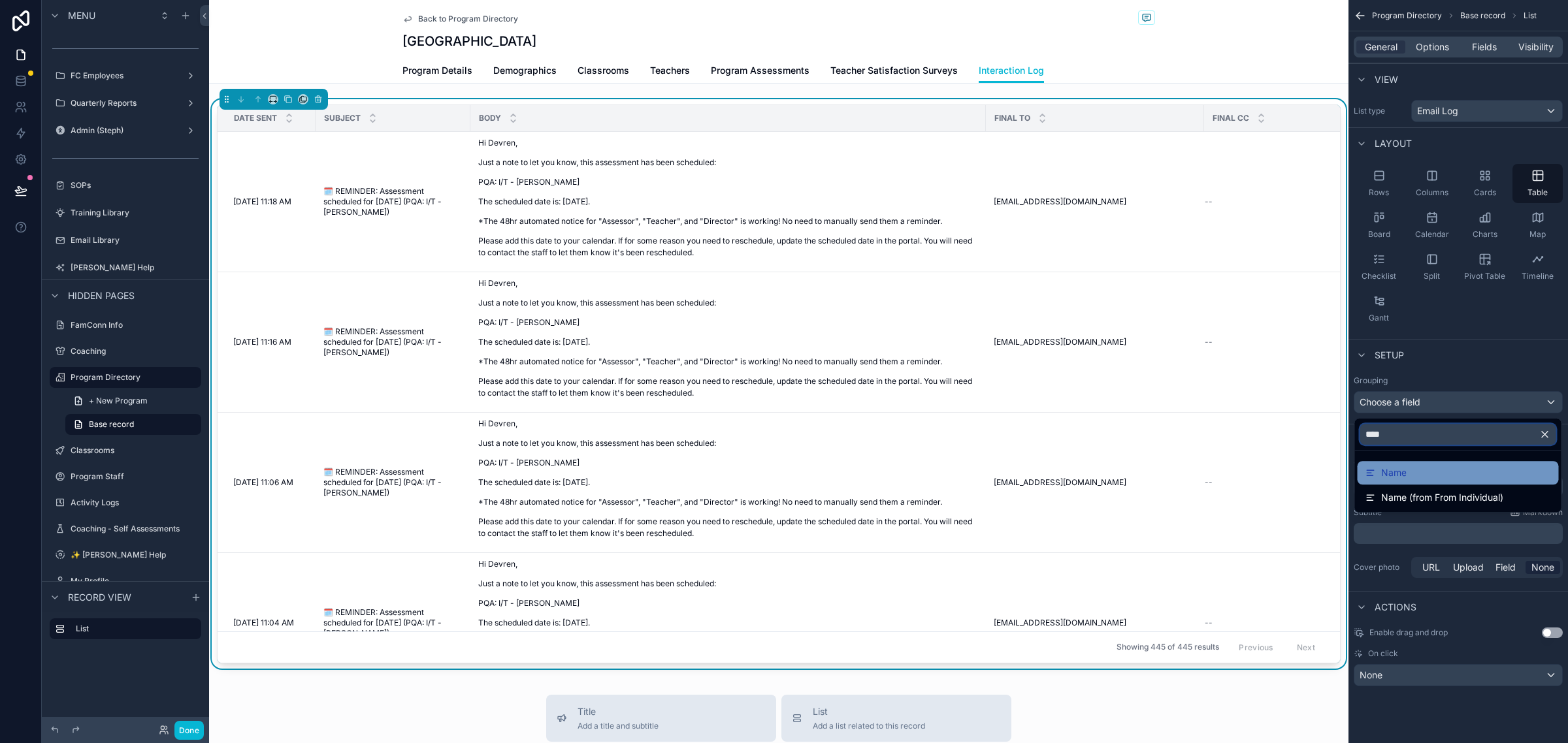
type input "****"
click at [1445, 467] on div "Name" at bounding box center [1458, 473] width 186 height 16
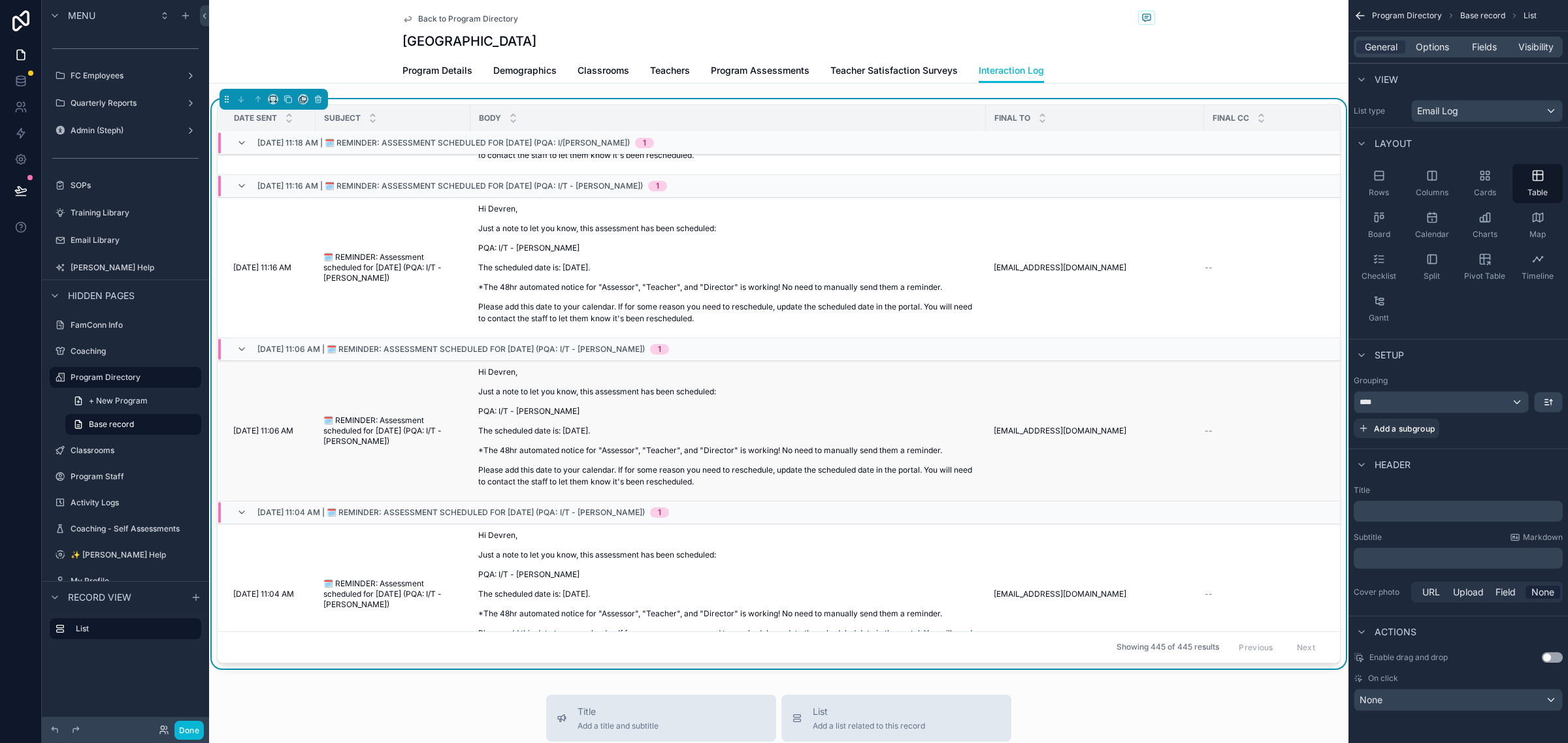
scroll to position [571, 0]
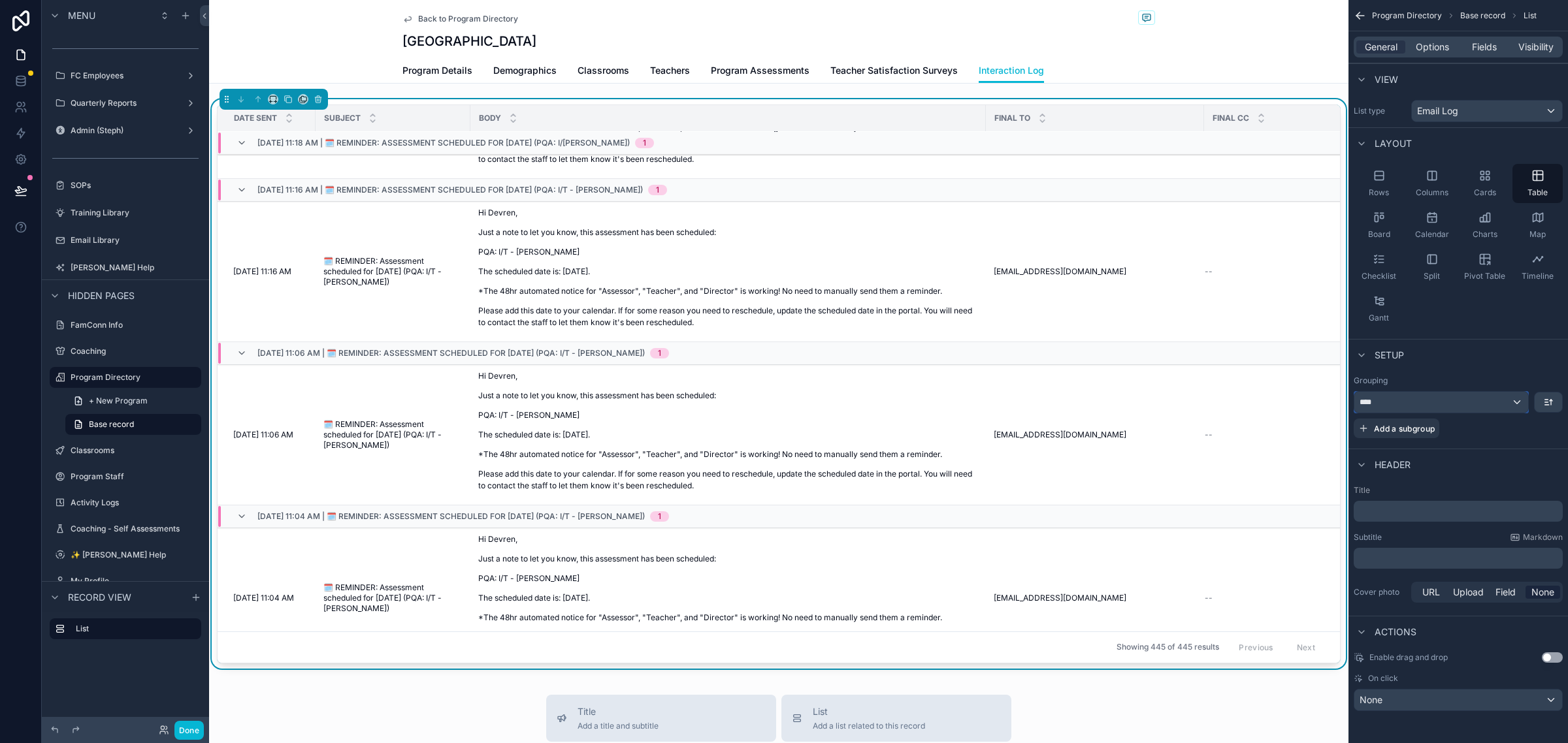
click at [1504, 402] on div "****" at bounding box center [1441, 402] width 174 height 21
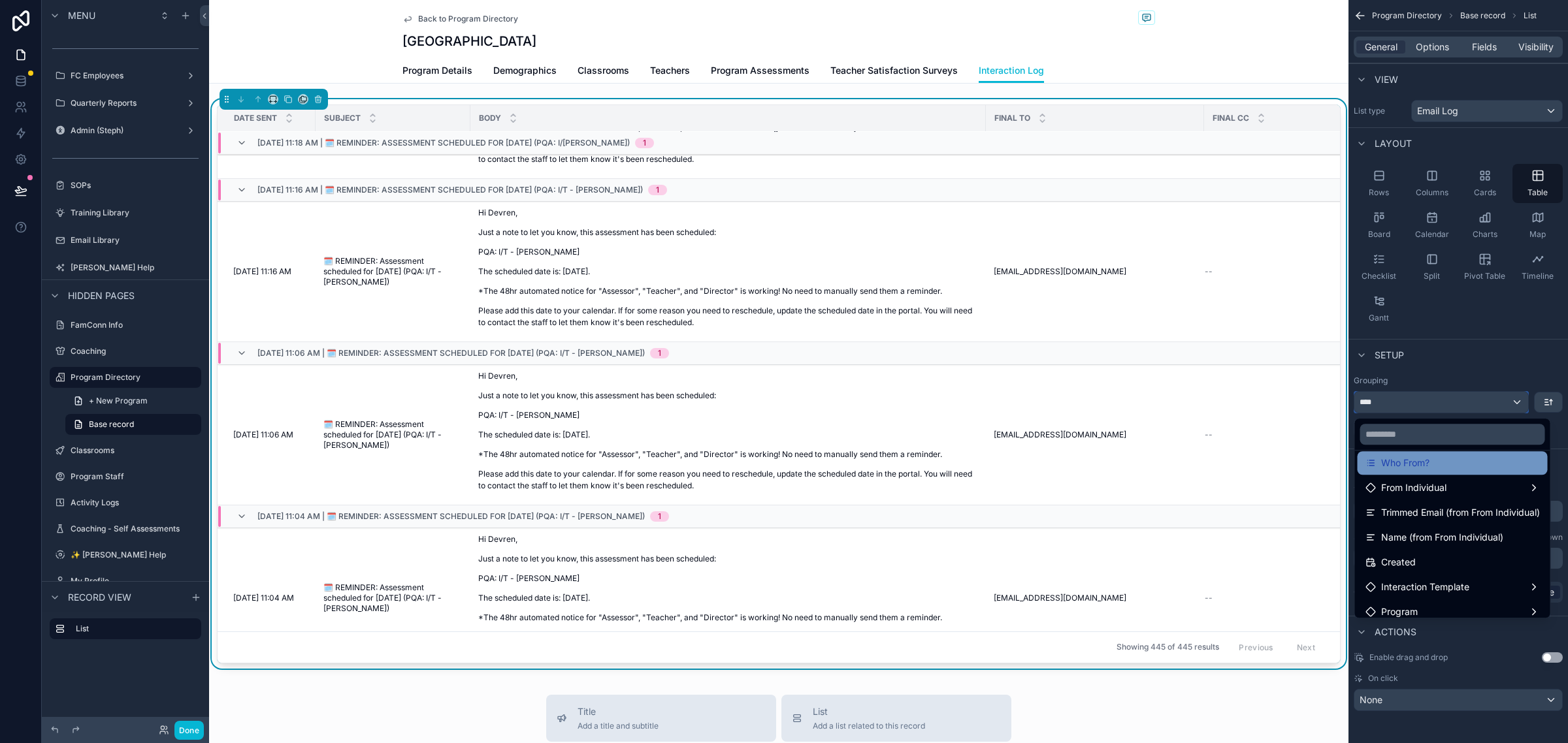
scroll to position [1143, 0]
click at [1487, 529] on span "Name (from From Individual)" at bounding box center [1441, 521] width 122 height 16
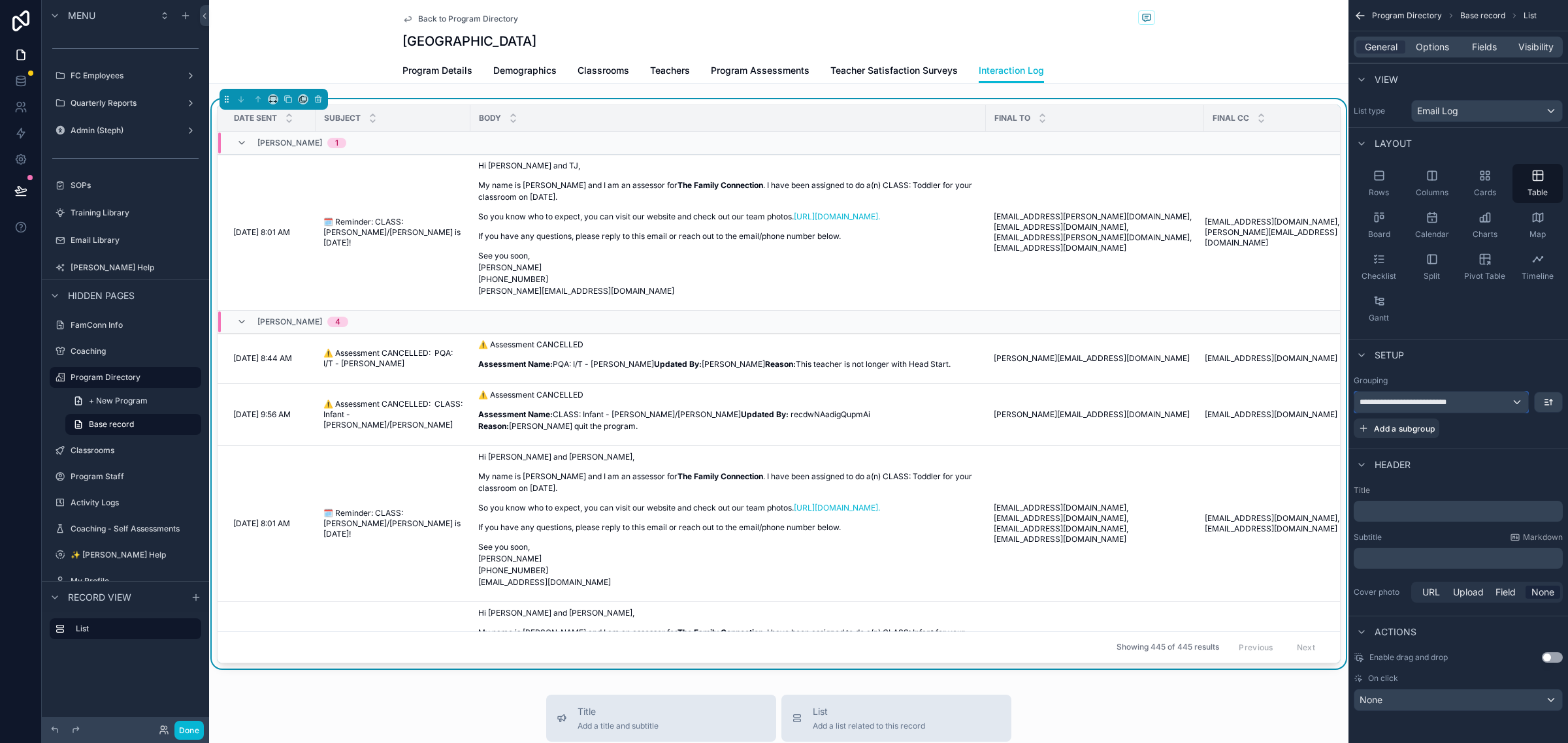
click at [1458, 395] on div "**********" at bounding box center [1441, 402] width 174 height 21
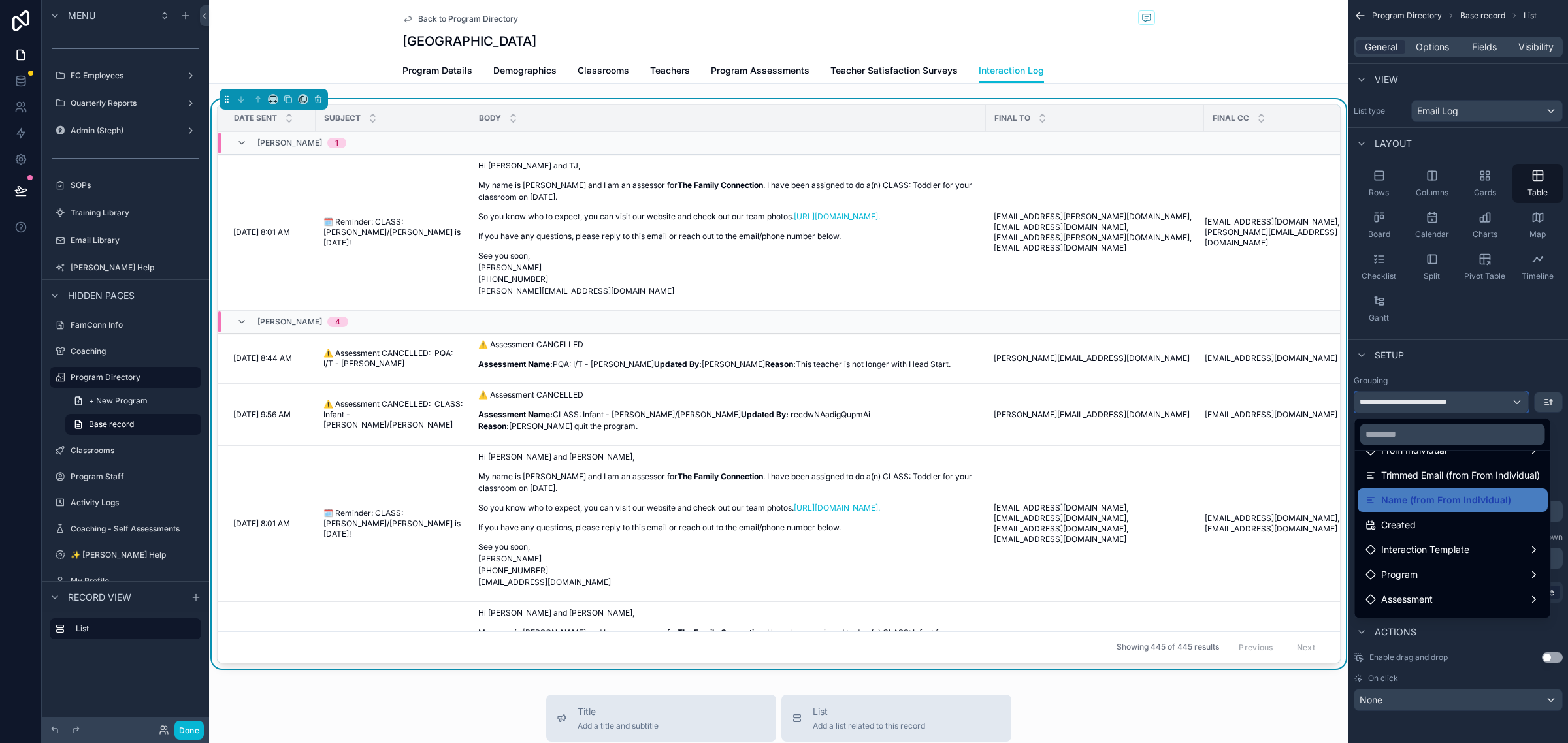
scroll to position [1224, 0]
click at [1468, 488] on span "Interaction Template" at bounding box center [1425, 489] width 89 height 16
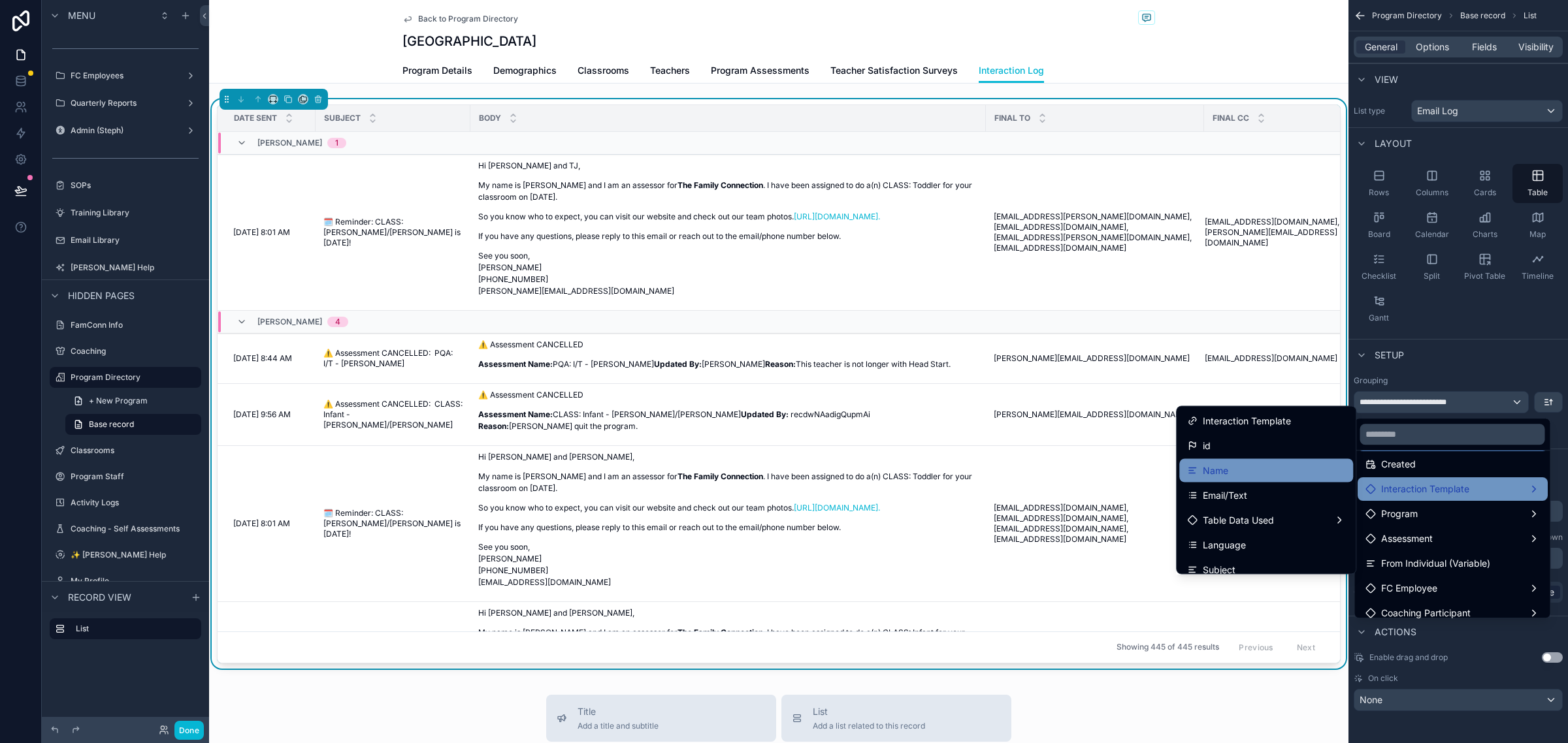
click at [1249, 464] on div "Name" at bounding box center [1266, 470] width 158 height 16
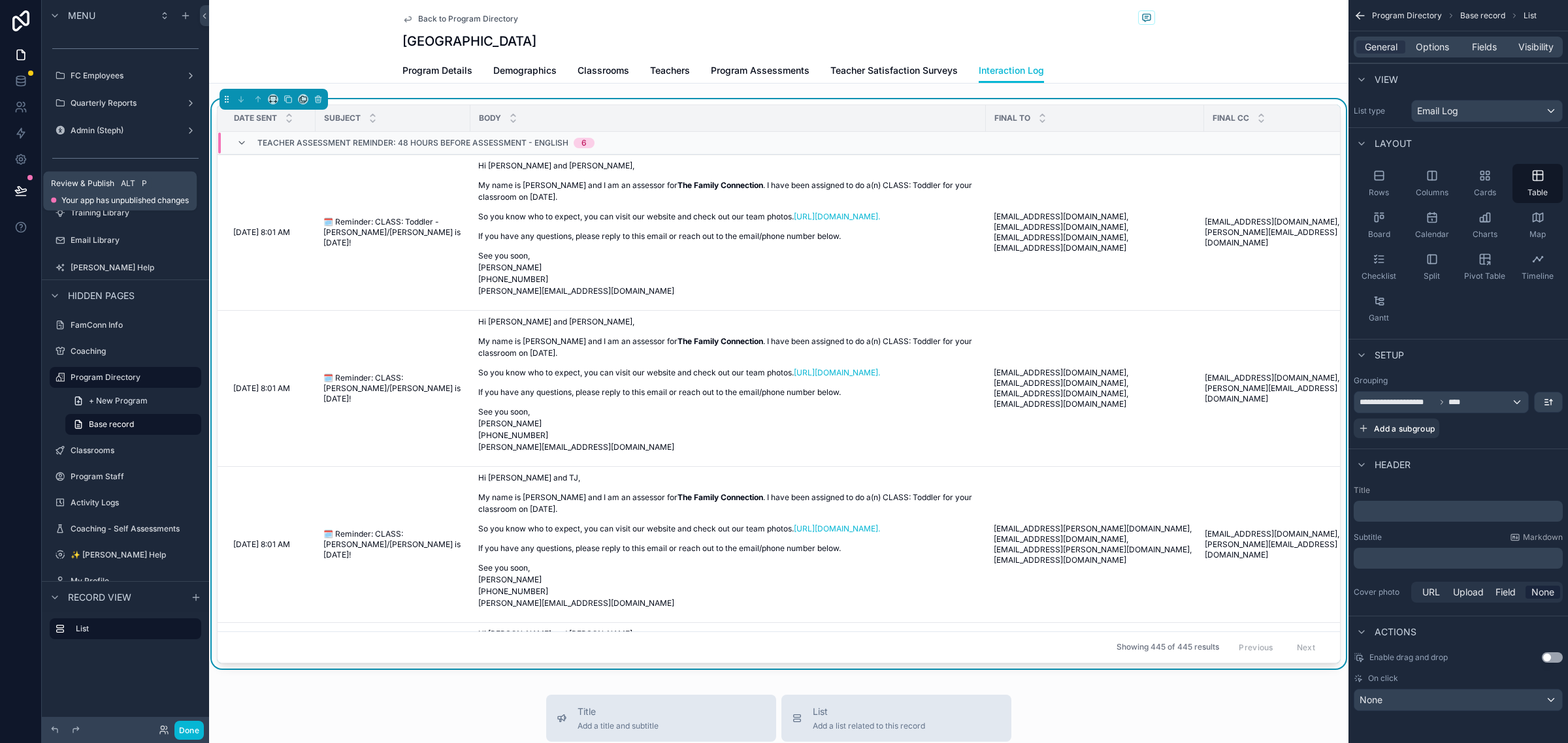
click at [15, 188] on icon at bounding box center [21, 190] width 13 height 13
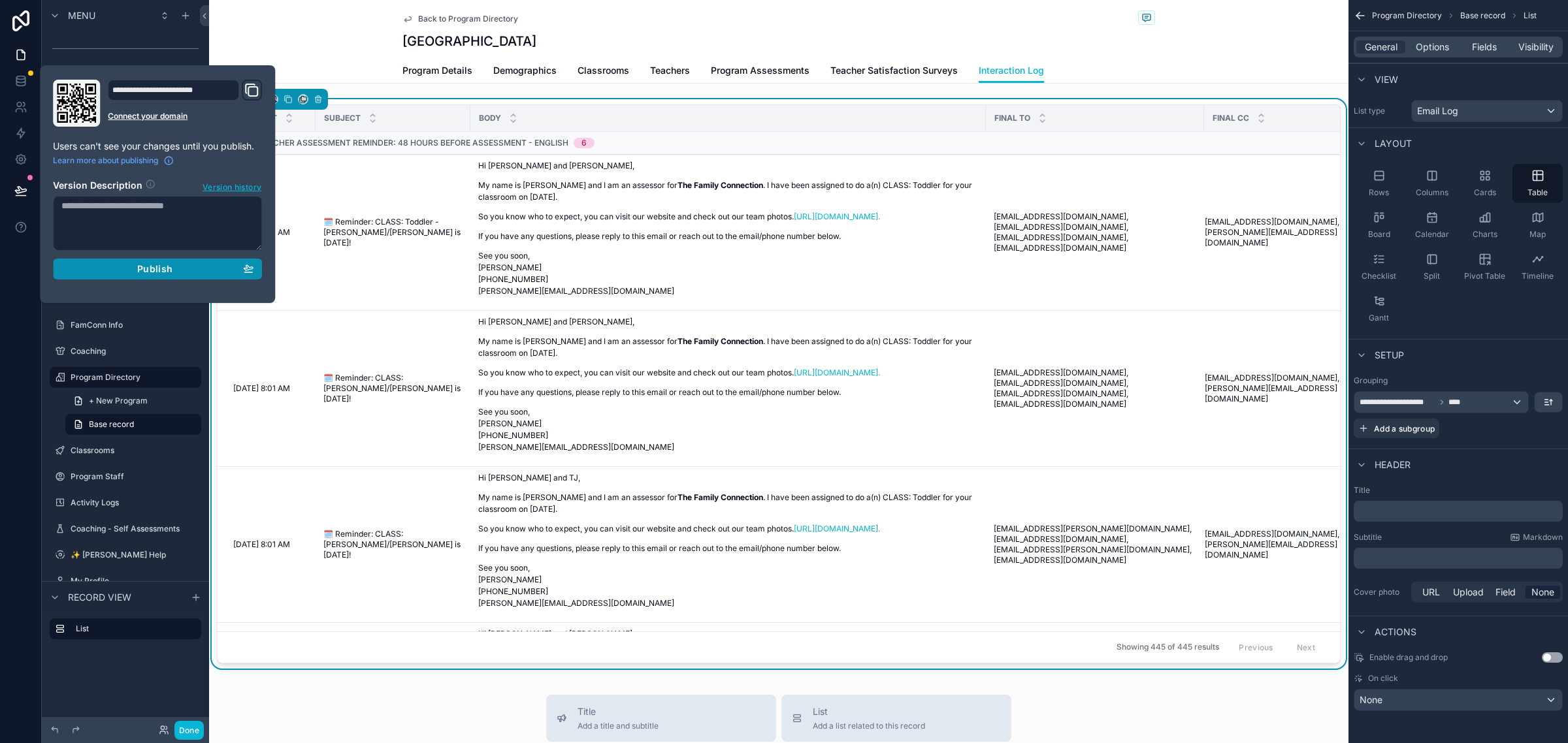
click at [135, 269] on div "Publish" at bounding box center [157, 269] width 192 height 12
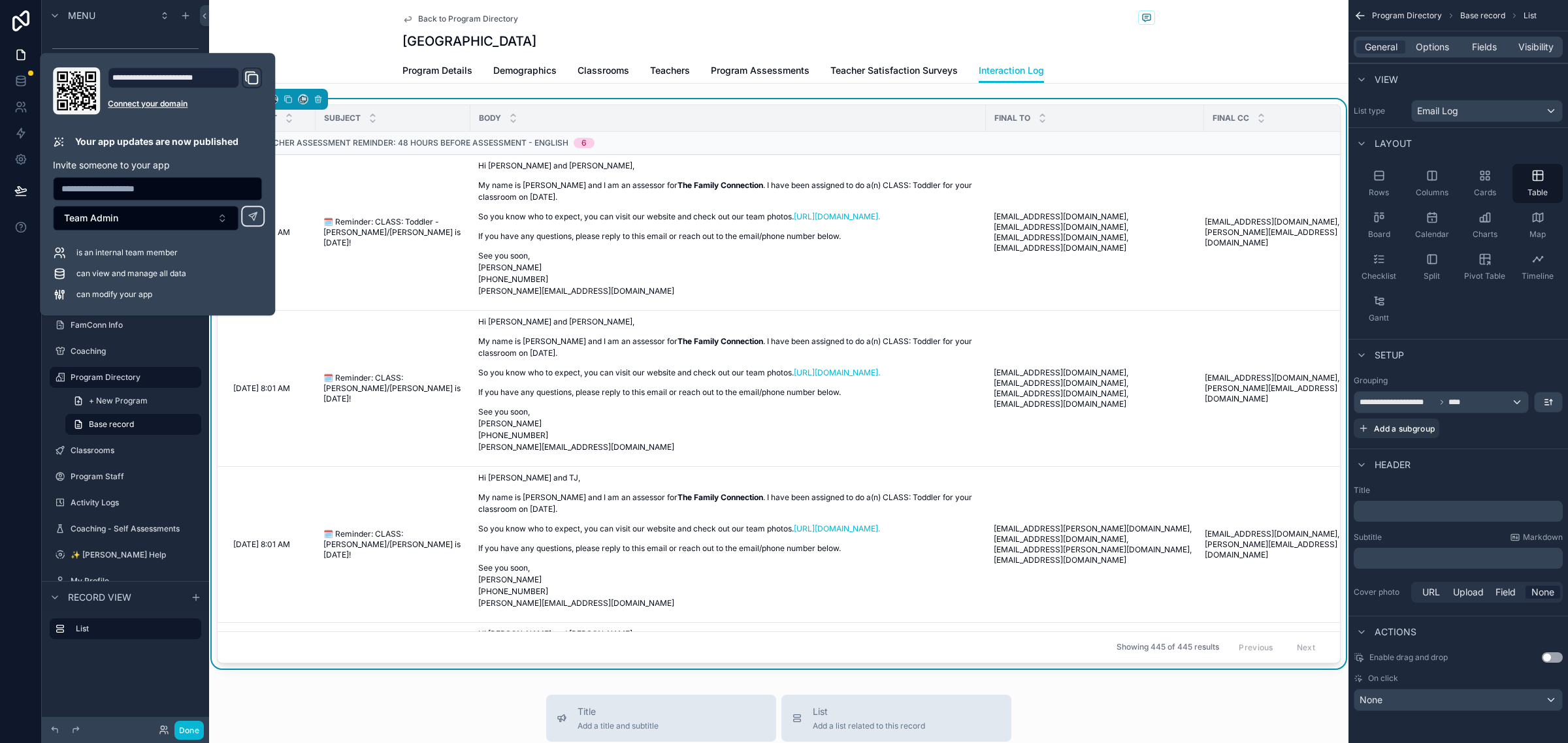
click at [360, 87] on div "Back to Program Directory Jimtown Interaction Log Program Details Demographics …" at bounding box center [778, 632] width 1139 height 1264
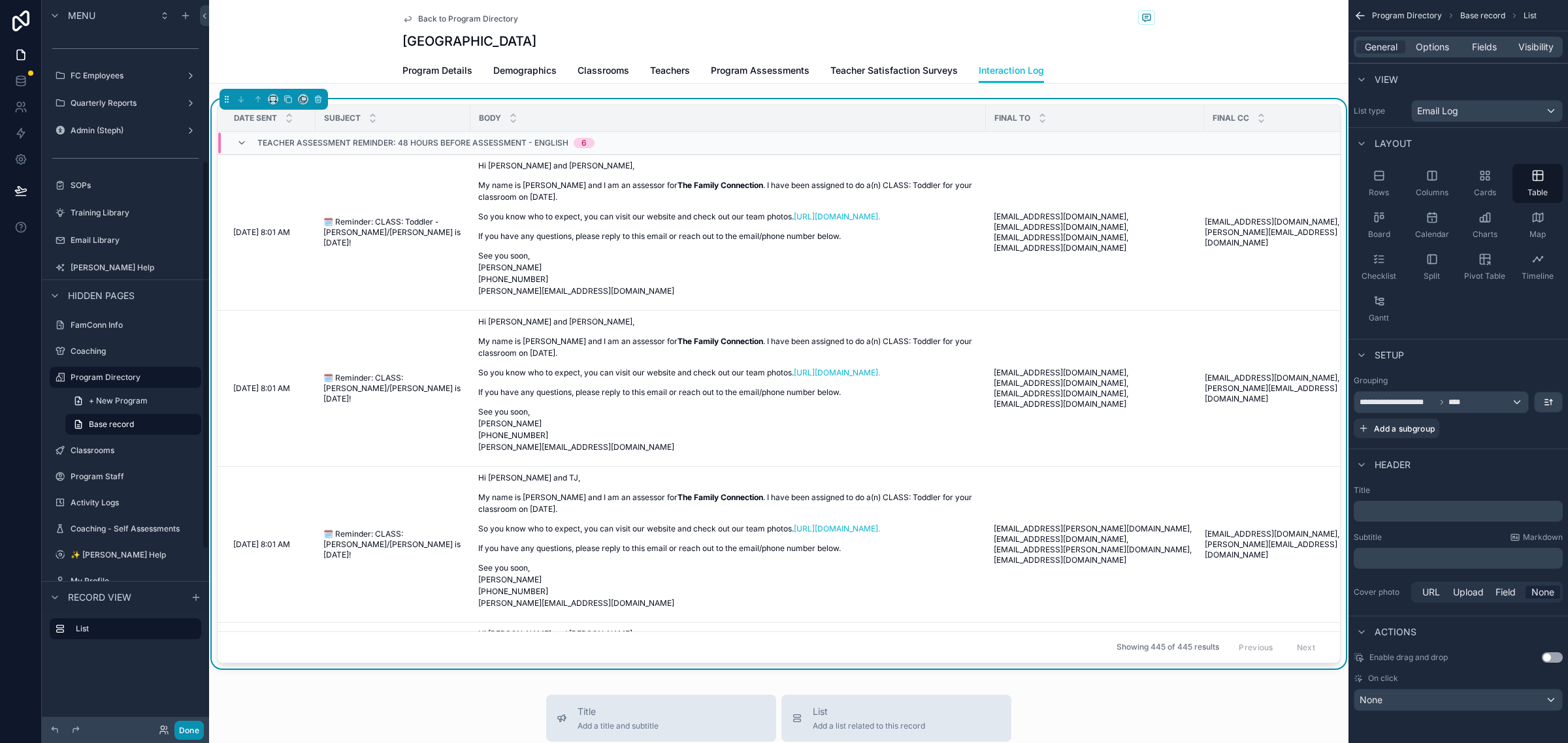
click at [195, 734] on button "Done" at bounding box center [189, 731] width 30 height 19
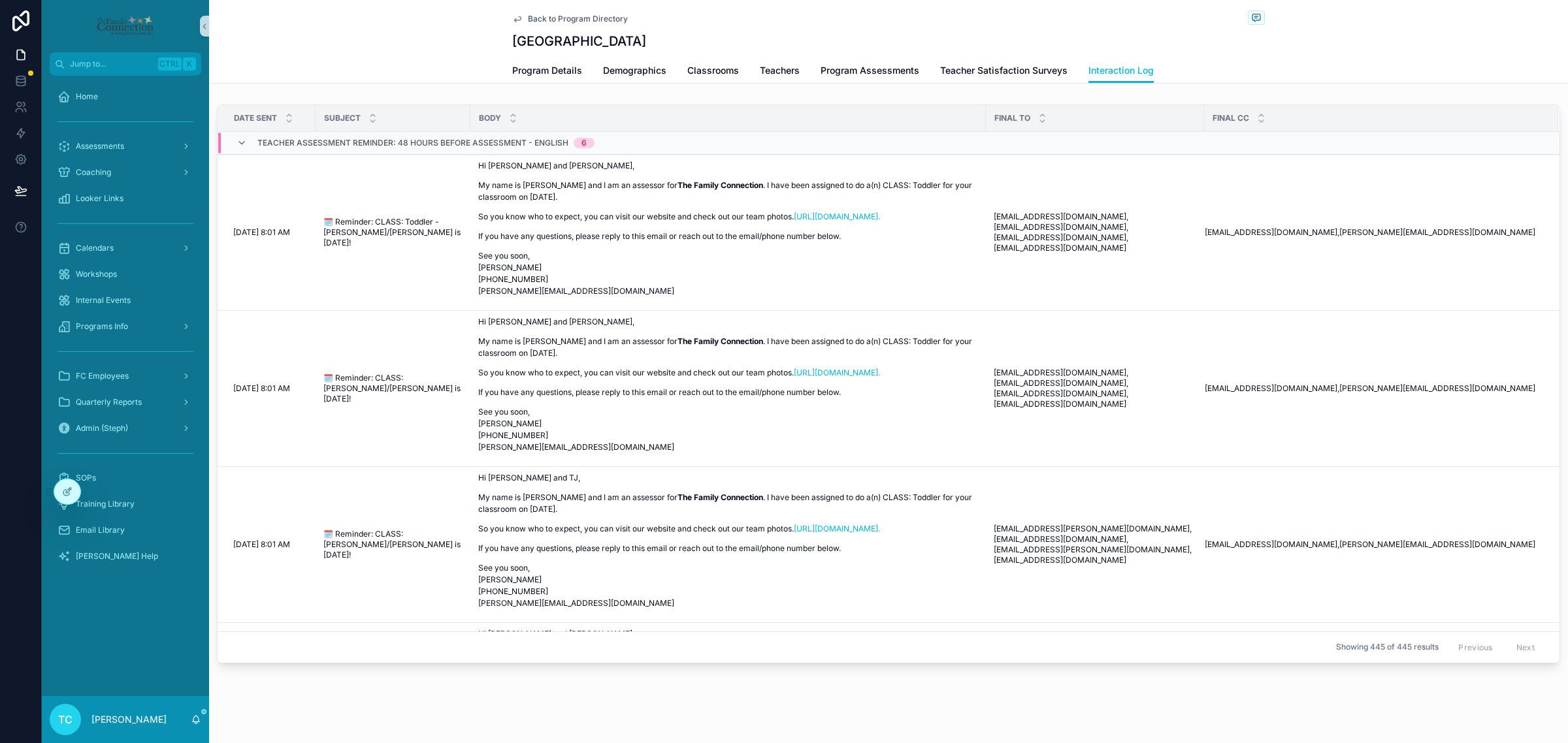
click at [356, 70] on div "Program Details Demographics Classrooms Teachers Program Assessments Teacher Sa…" at bounding box center [888, 71] width 1343 height 25
click at [243, 144] on icon "scrollable content" at bounding box center [241, 142] width 10 height 10
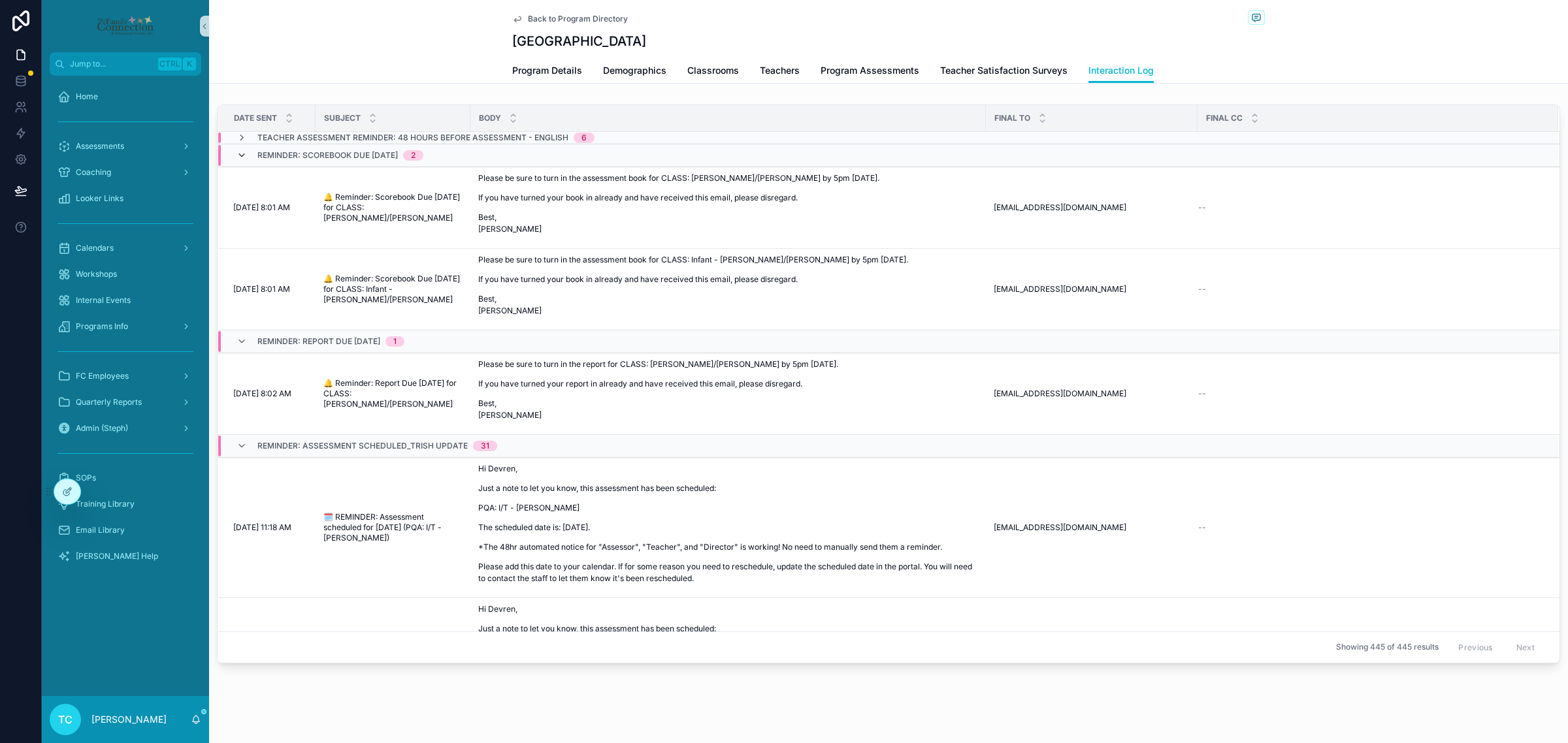
click at [239, 152] on icon "scrollable content" at bounding box center [241, 155] width 10 height 10
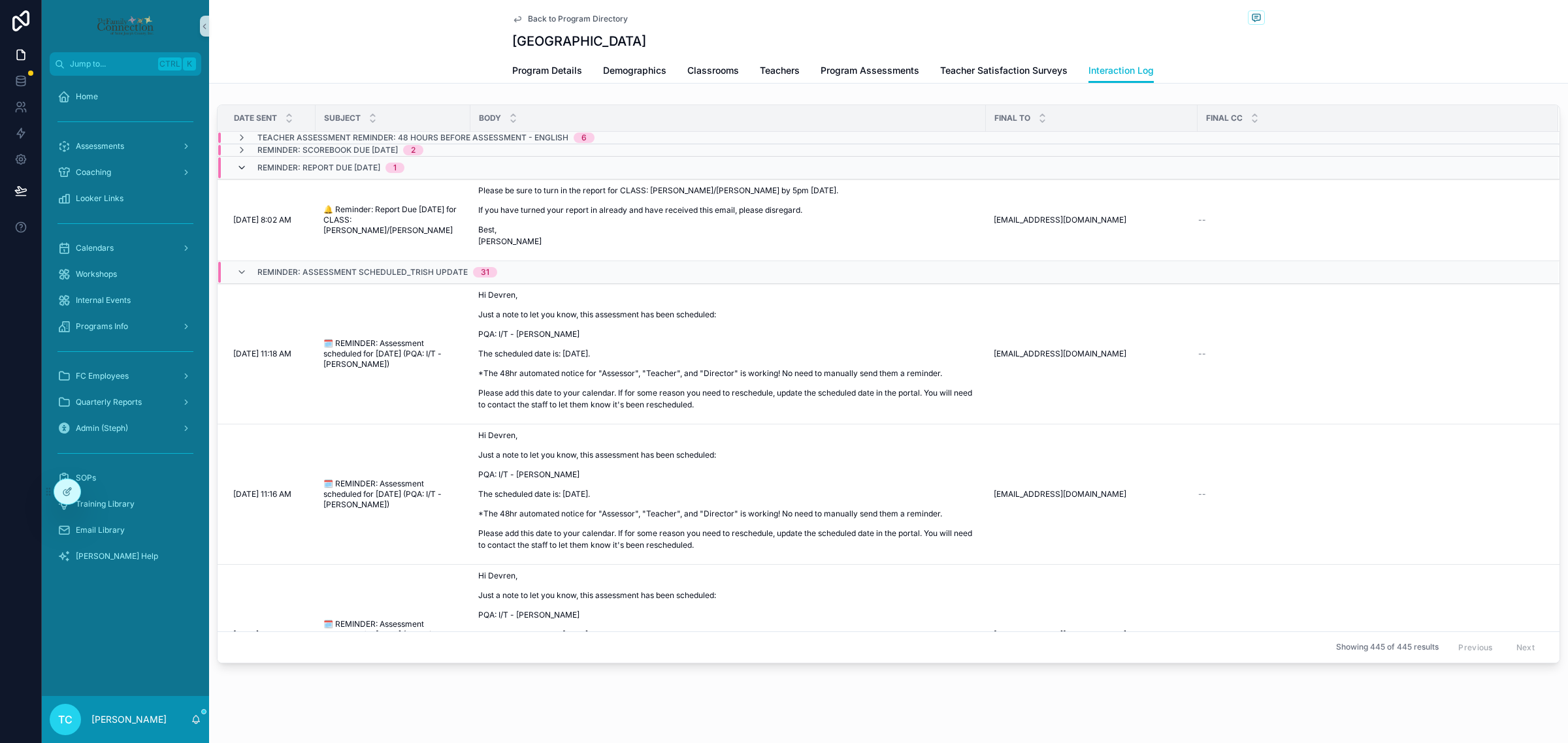
click at [239, 173] on span "scrollable content" at bounding box center [241, 167] width 10 height 10
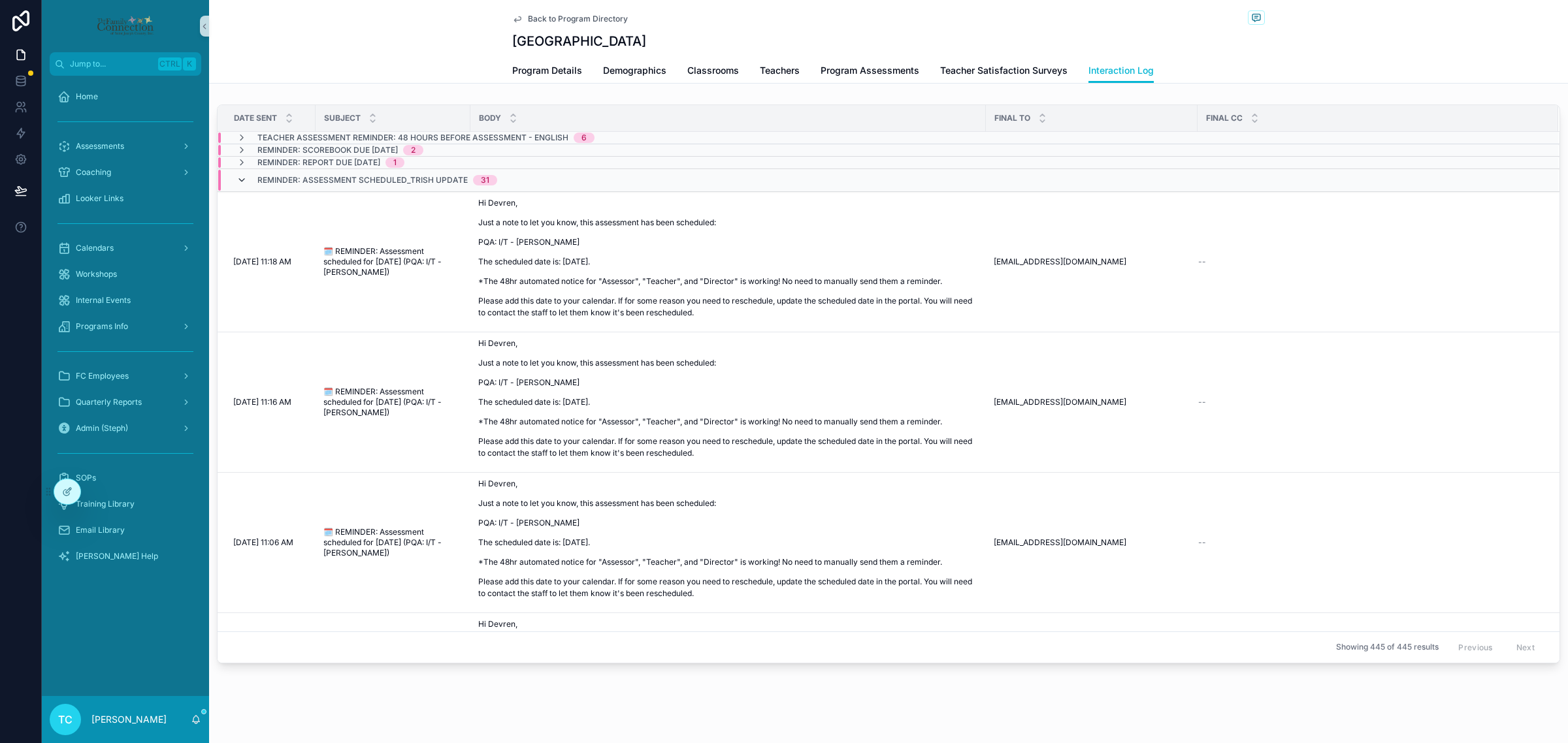
click at [242, 182] on icon "scrollable content" at bounding box center [241, 179] width 10 height 10
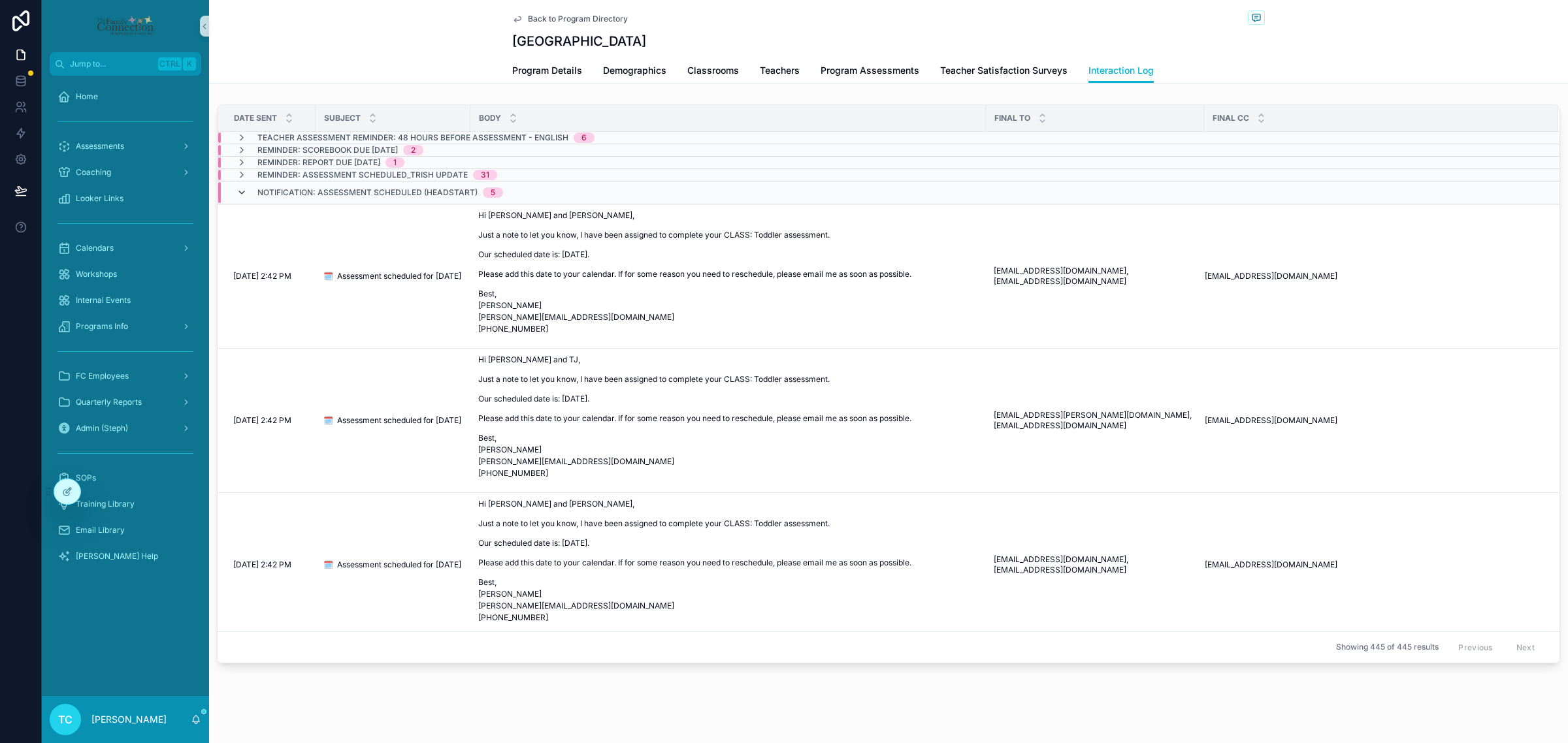
click at [242, 196] on icon "scrollable content" at bounding box center [241, 192] width 10 height 10
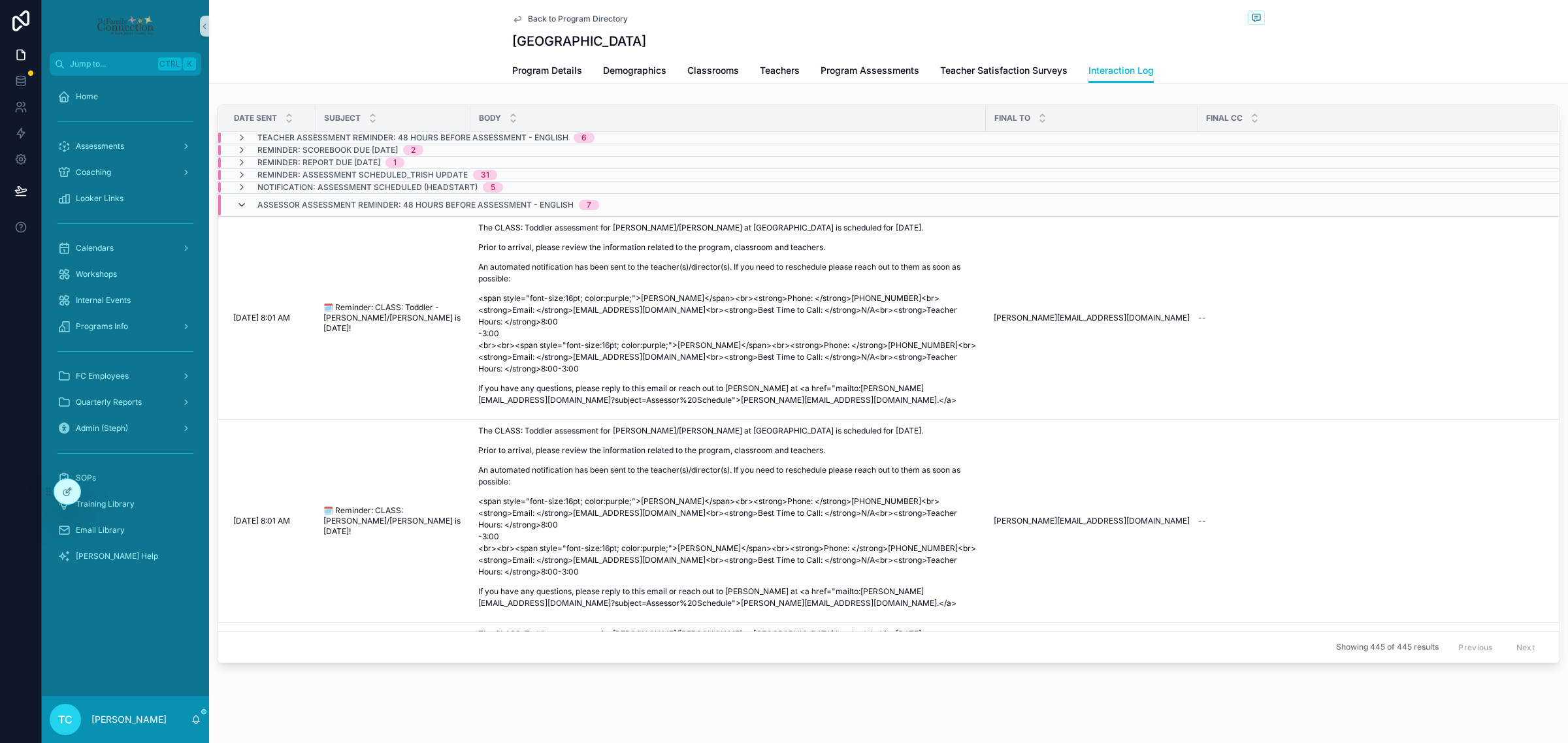
click at [243, 207] on icon "scrollable content" at bounding box center [241, 204] width 10 height 10
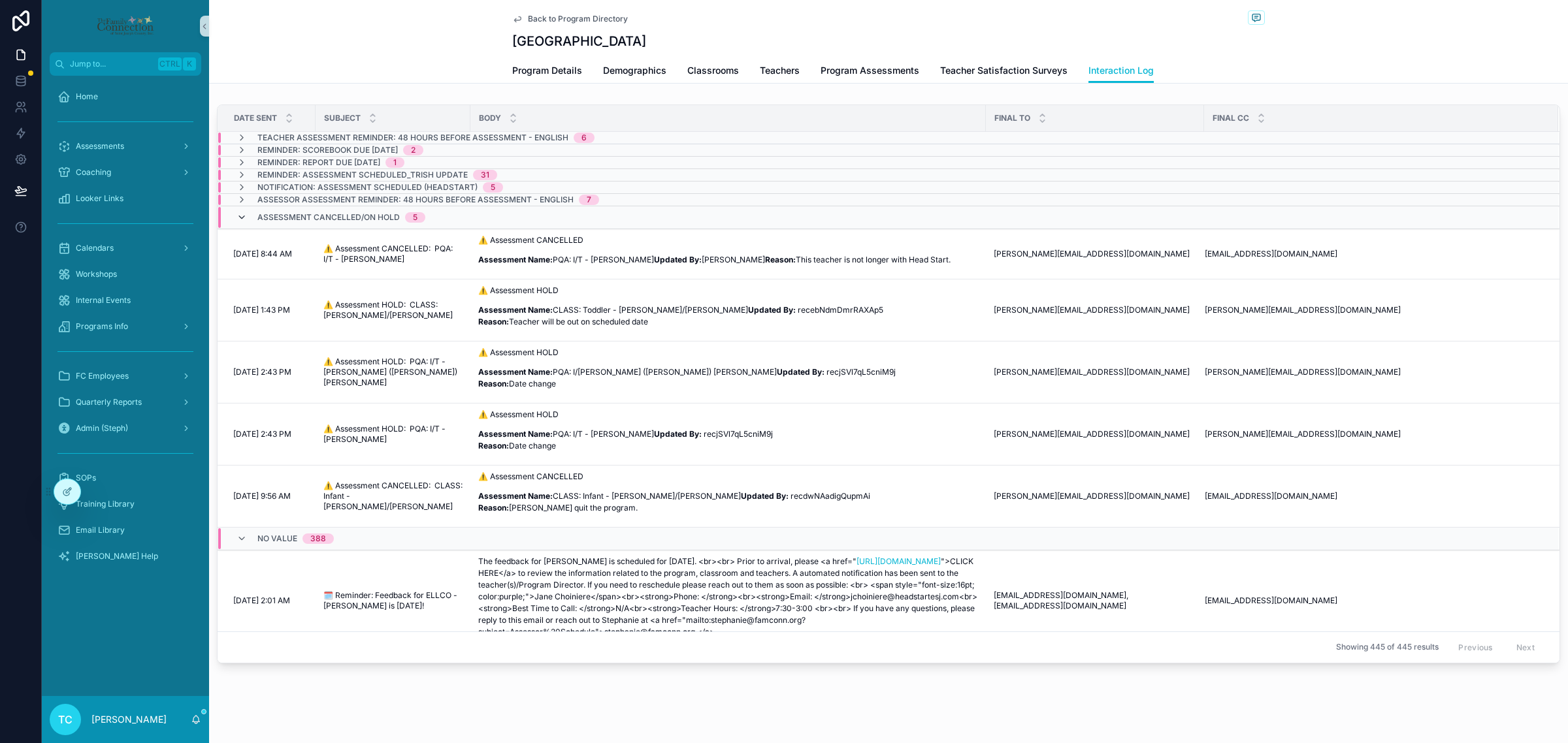
click at [242, 222] on icon "scrollable content" at bounding box center [241, 217] width 10 height 10
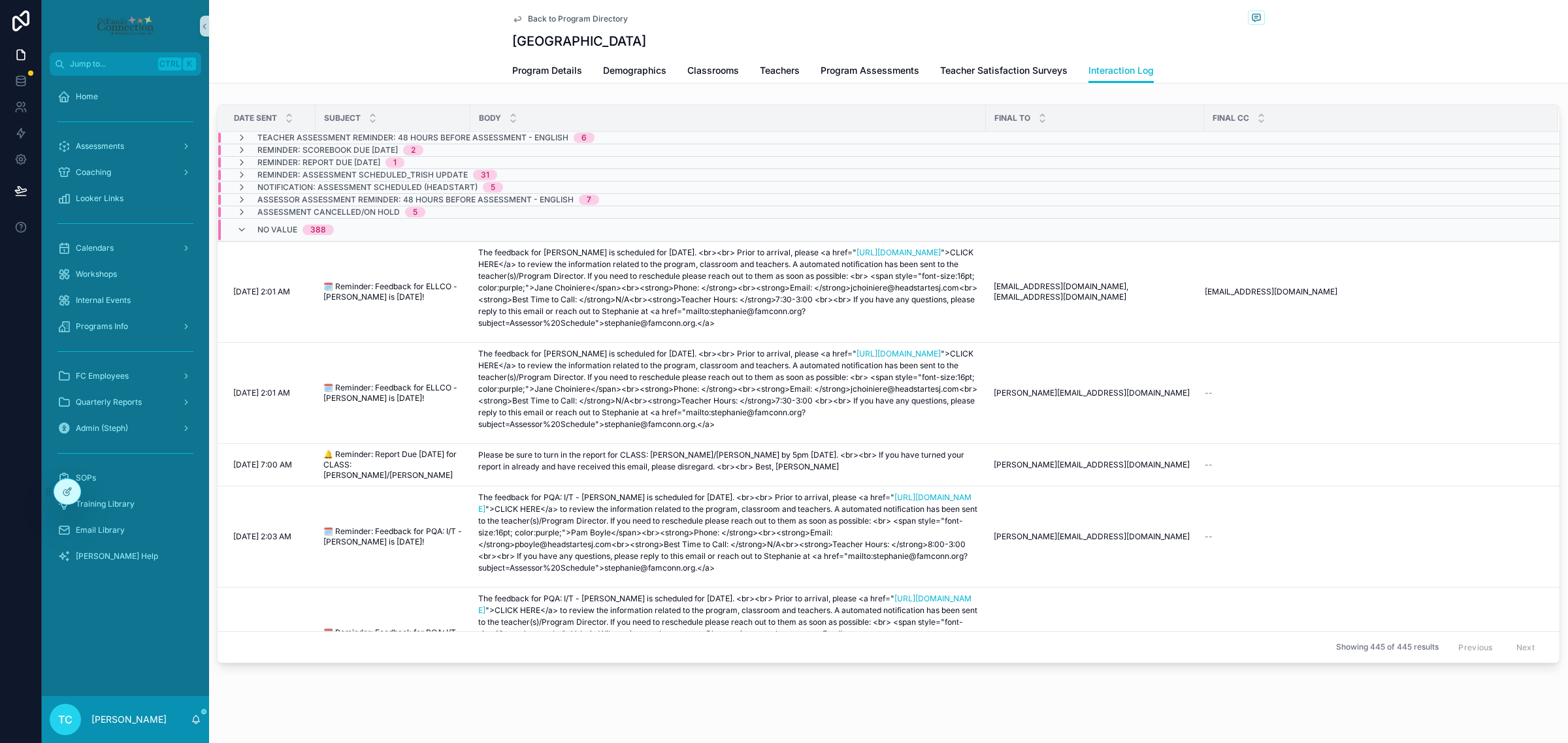
click at [241, 224] on div "No value 388" at bounding box center [284, 230] width 97 height 21
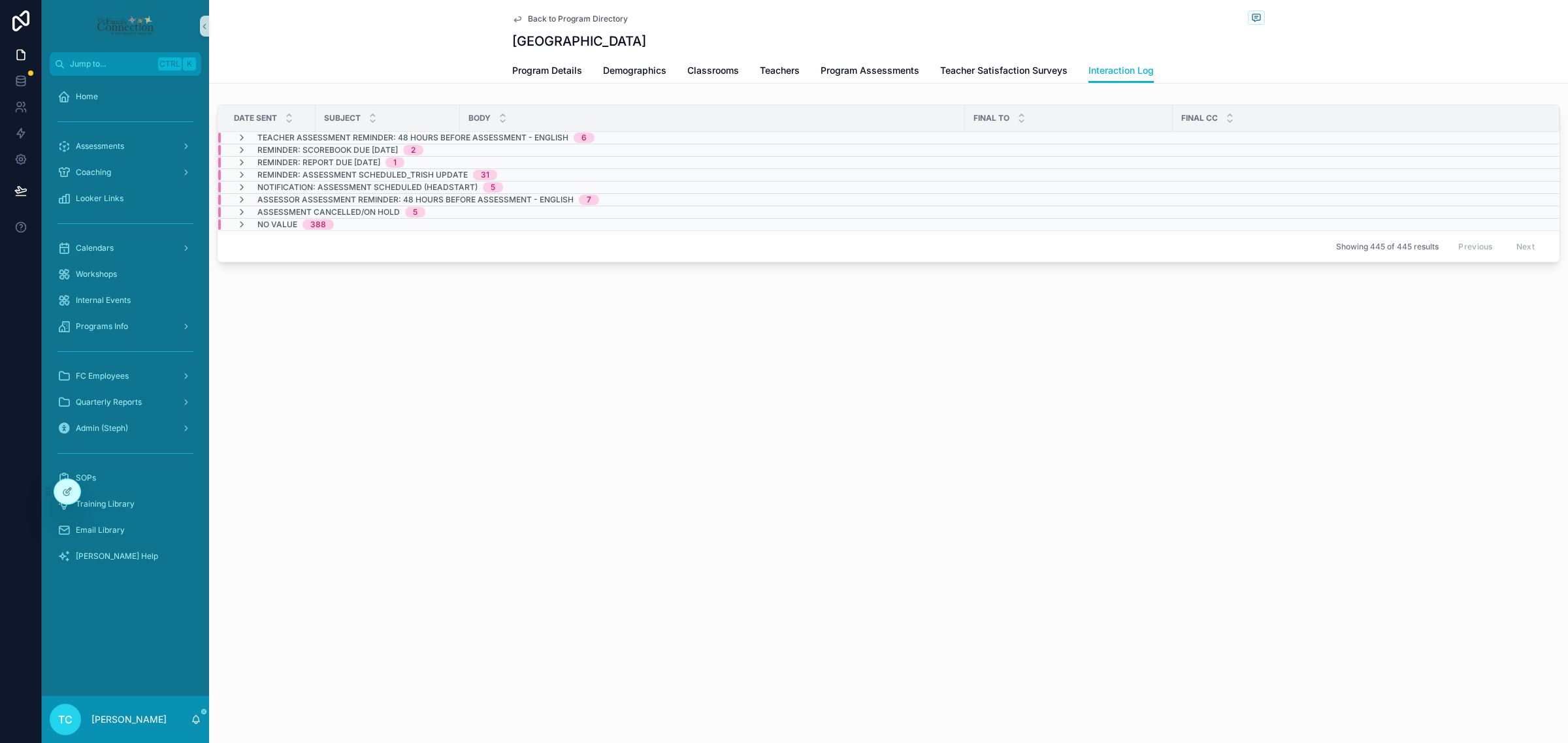
click at [241, 224] on icon "scrollable content" at bounding box center [241, 224] width 10 height 10
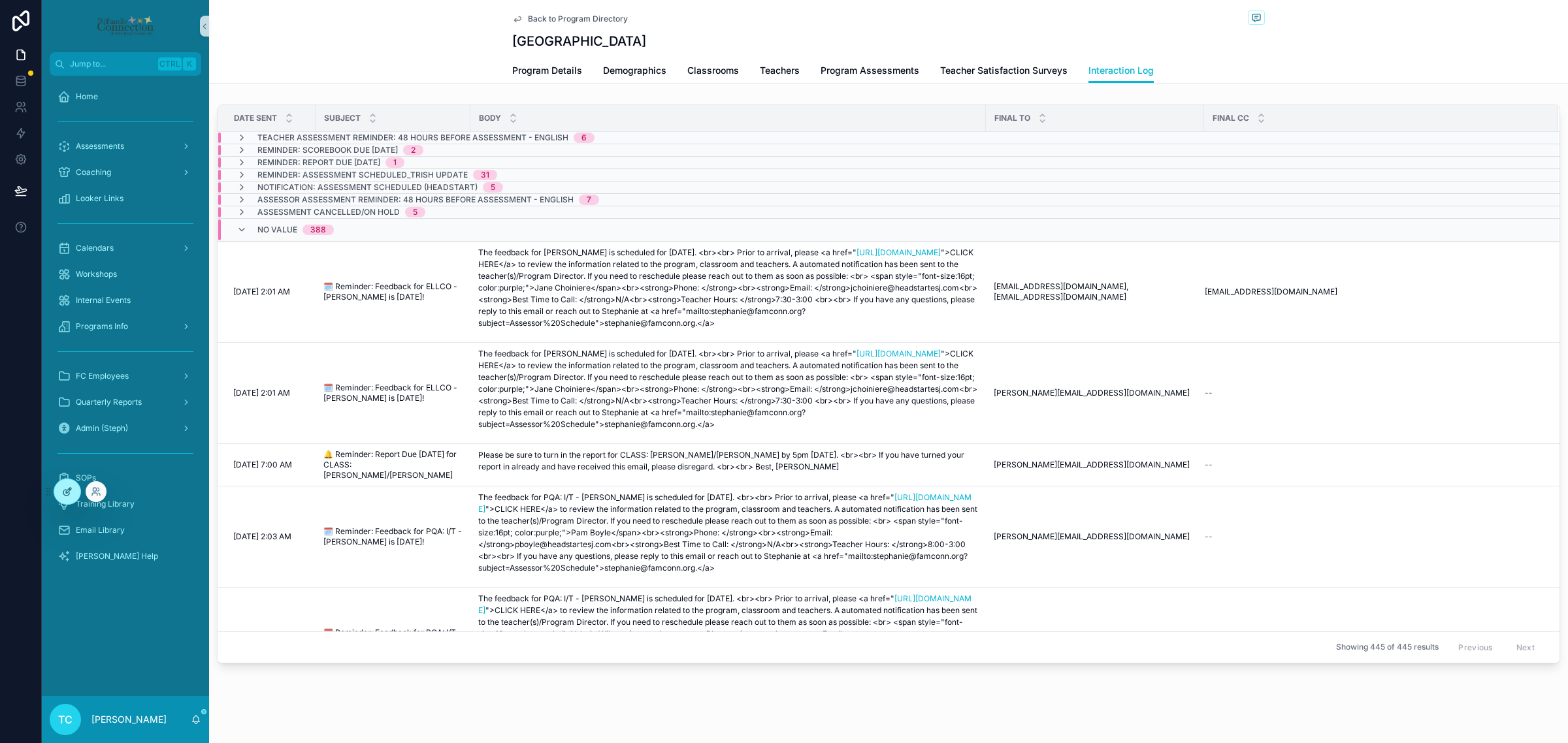
click at [71, 488] on icon at bounding box center [68, 490] width 5 height 5
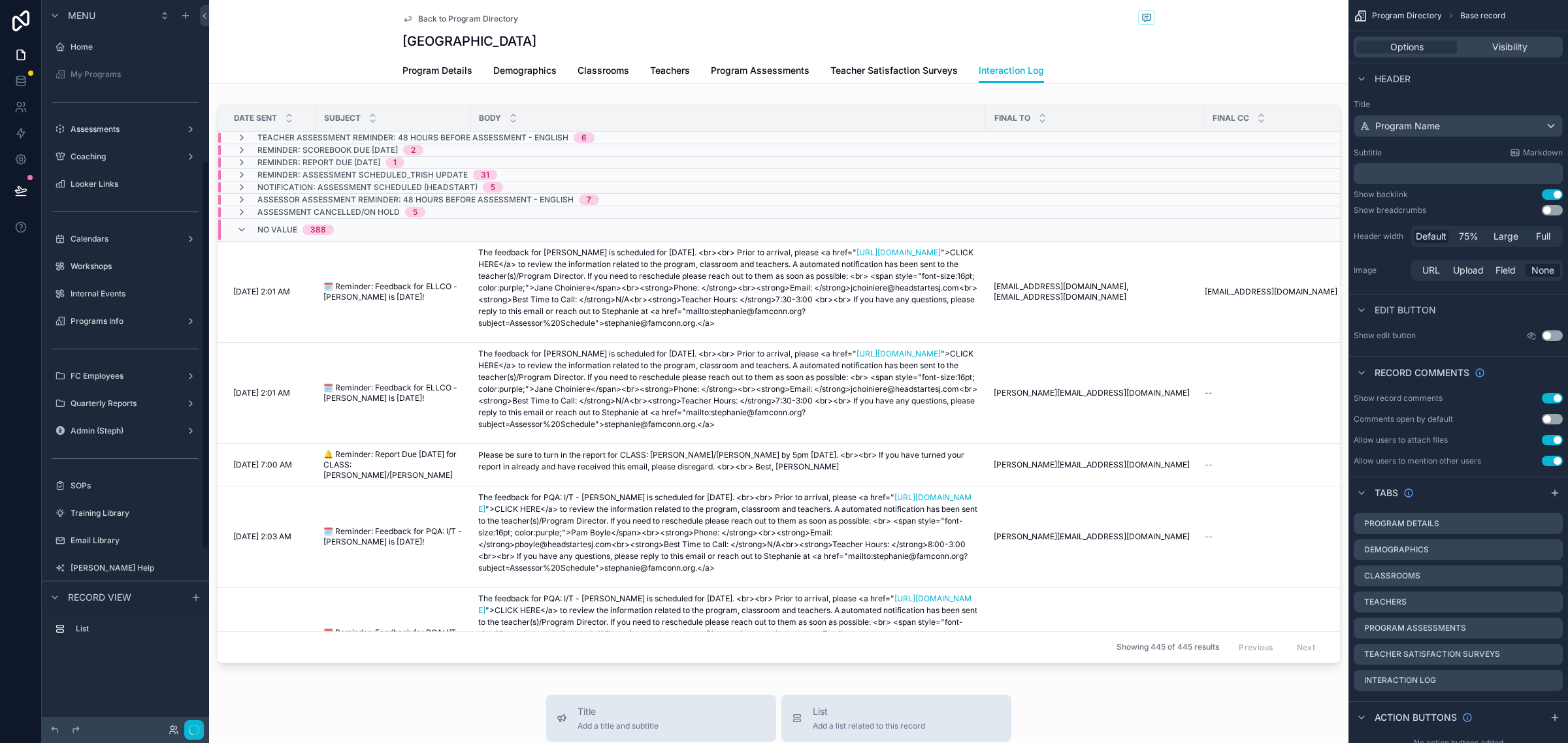
scroll to position [300, 0]
click at [1311, 105] on div "scrollable content" at bounding box center [778, 387] width 1139 height 575
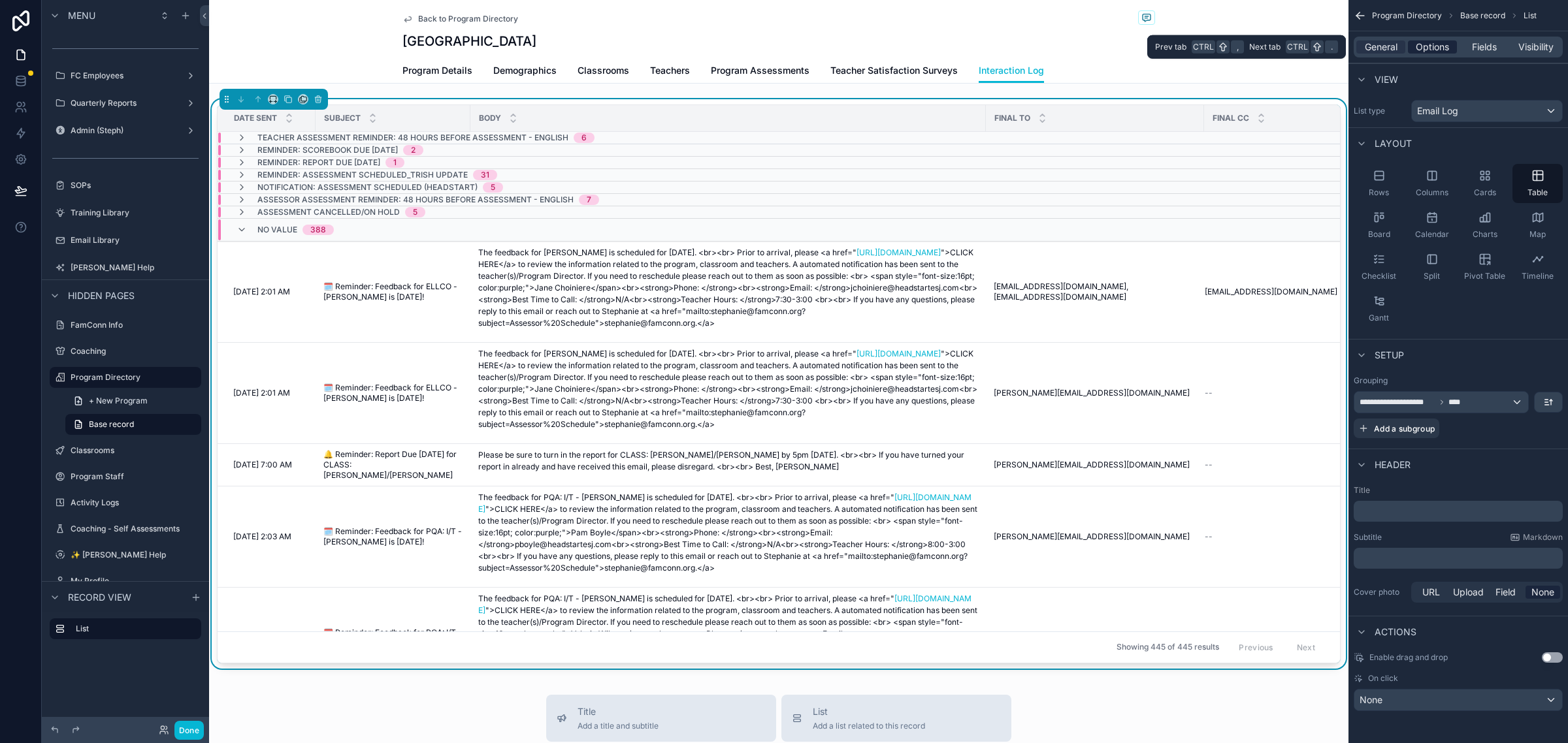
click at [1429, 50] on span "Options" at bounding box center [1432, 47] width 33 height 13
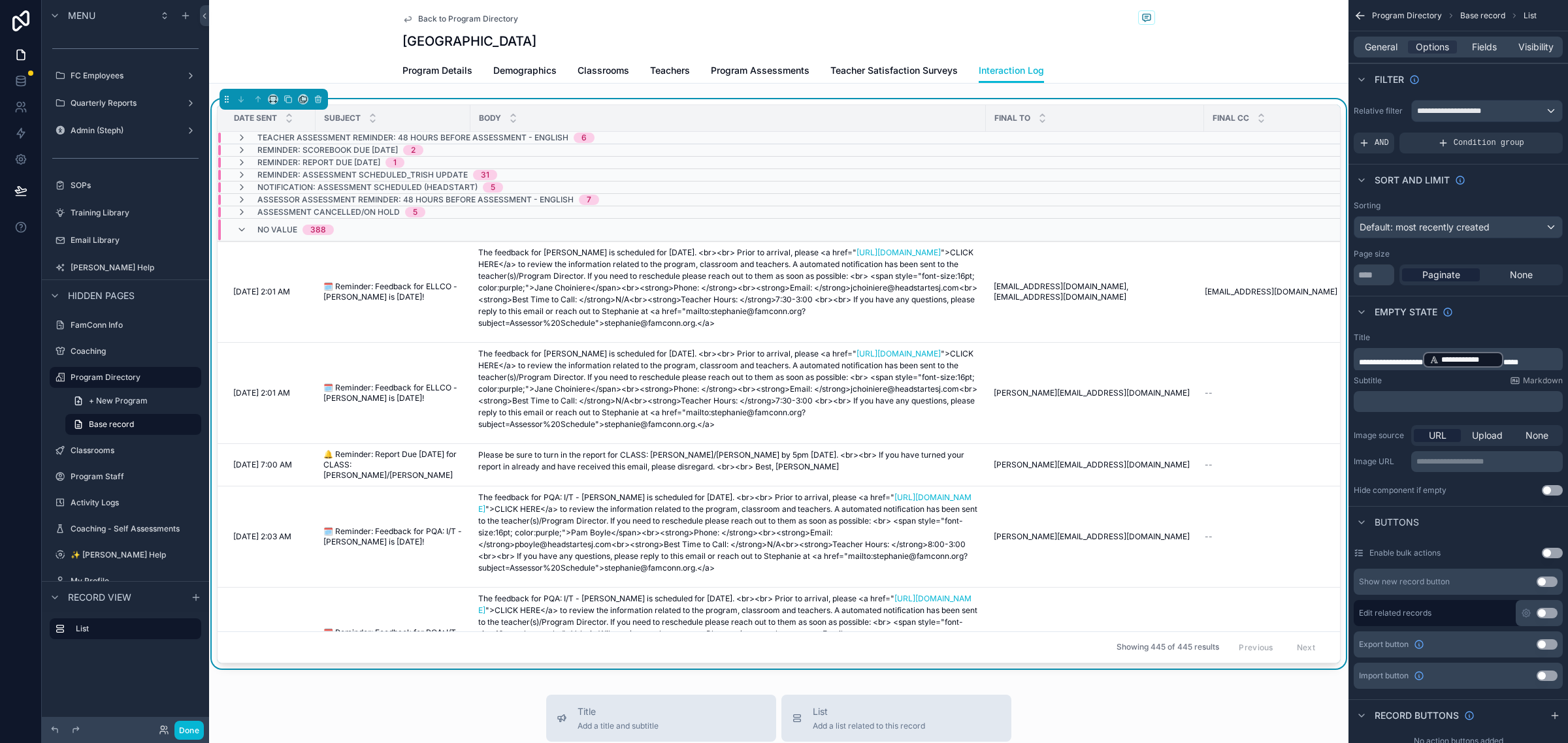
click at [1559, 487] on button "Use setting" at bounding box center [1552, 490] width 21 height 10
click at [1556, 488] on button "Use setting" at bounding box center [1552, 490] width 21 height 10
click at [1386, 43] on span "General" at bounding box center [1381, 47] width 33 height 13
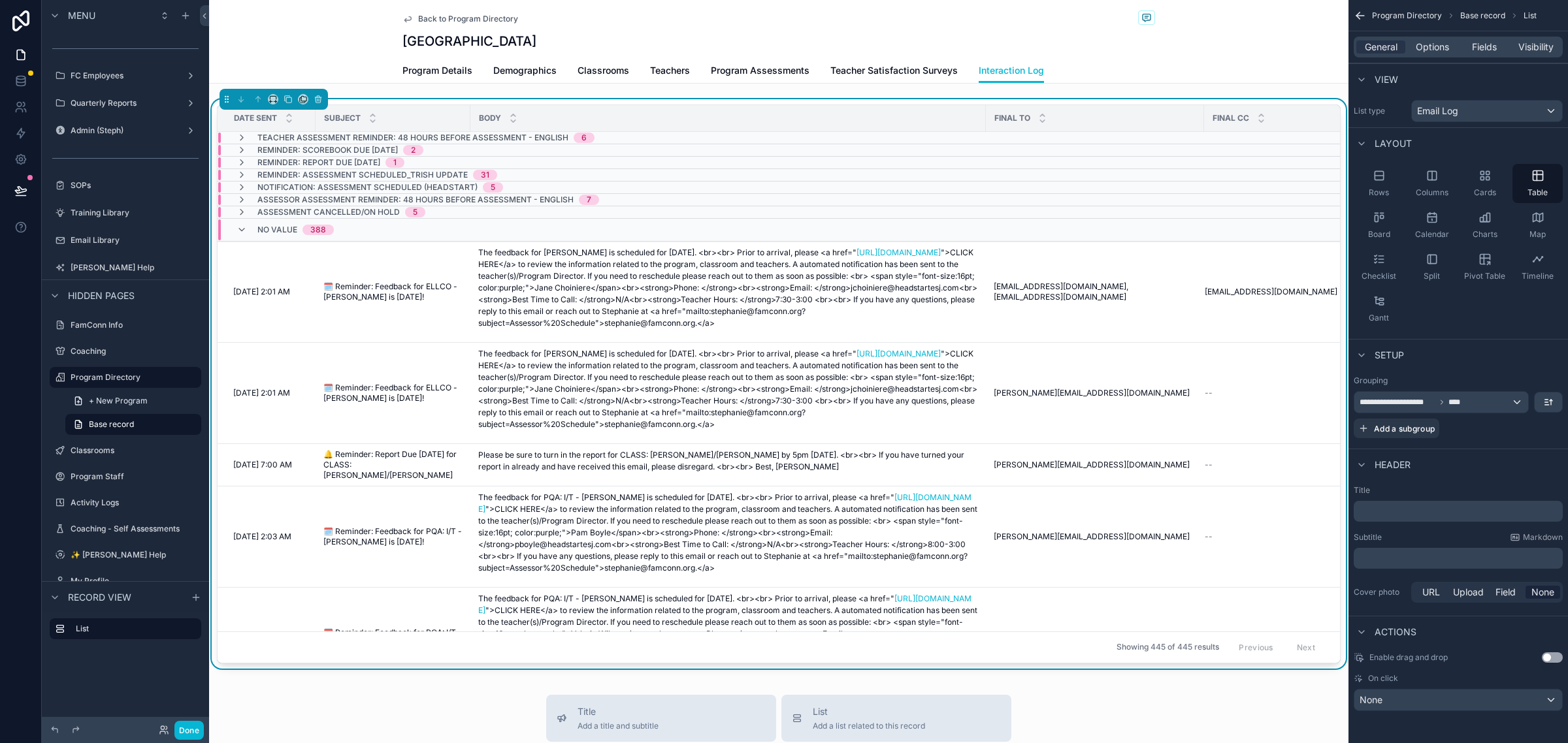
click at [1438, 39] on div "General Options Fields Visibility" at bounding box center [1458, 47] width 209 height 21
click at [1438, 50] on span "Options" at bounding box center [1432, 47] width 33 height 13
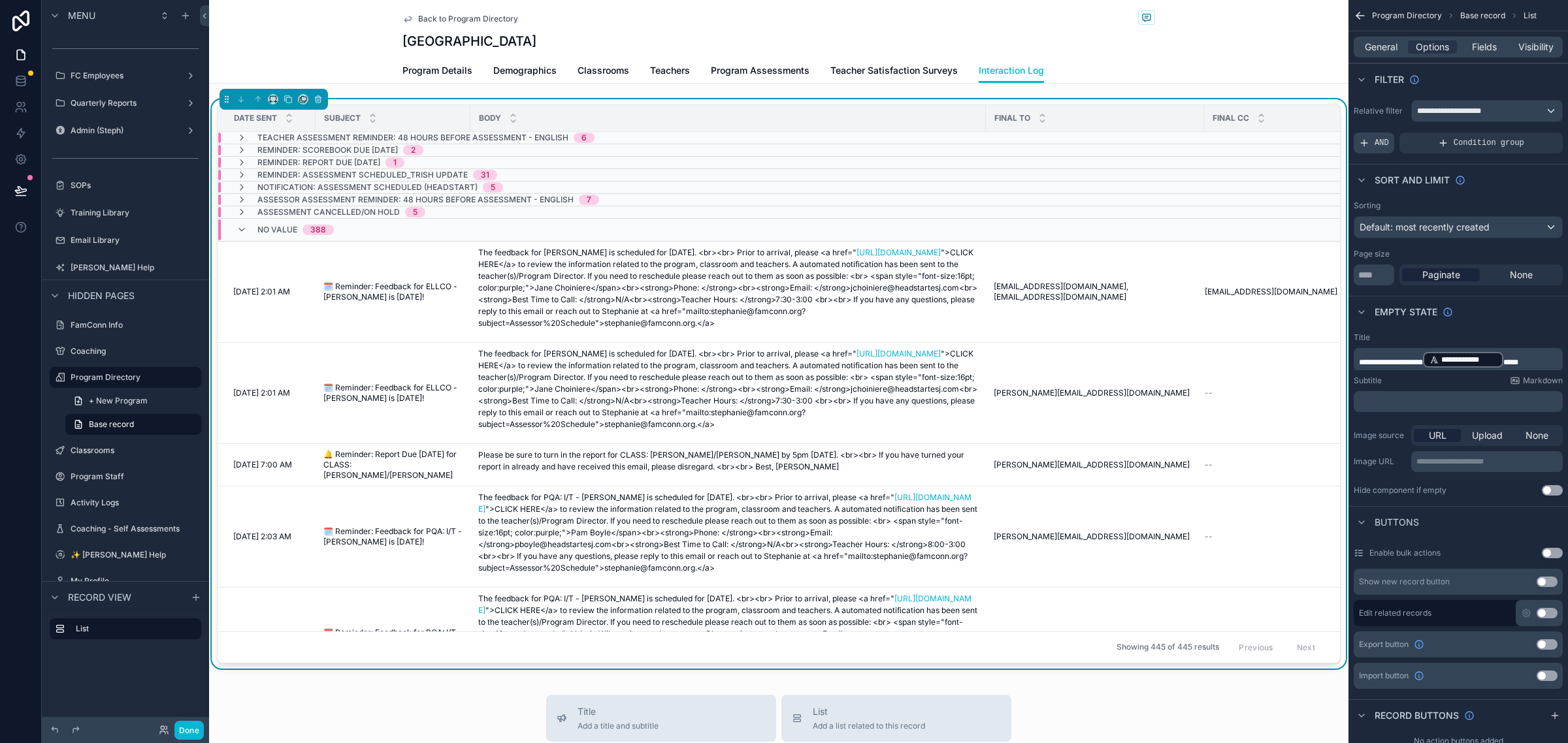
click at [1382, 147] on span "AND" at bounding box center [1382, 142] width 15 height 10
click at [1531, 134] on icon "scrollable content" at bounding box center [1530, 134] width 8 height 8
click at [1242, 129] on span "Select a field" at bounding box center [1221, 123] width 55 height 11
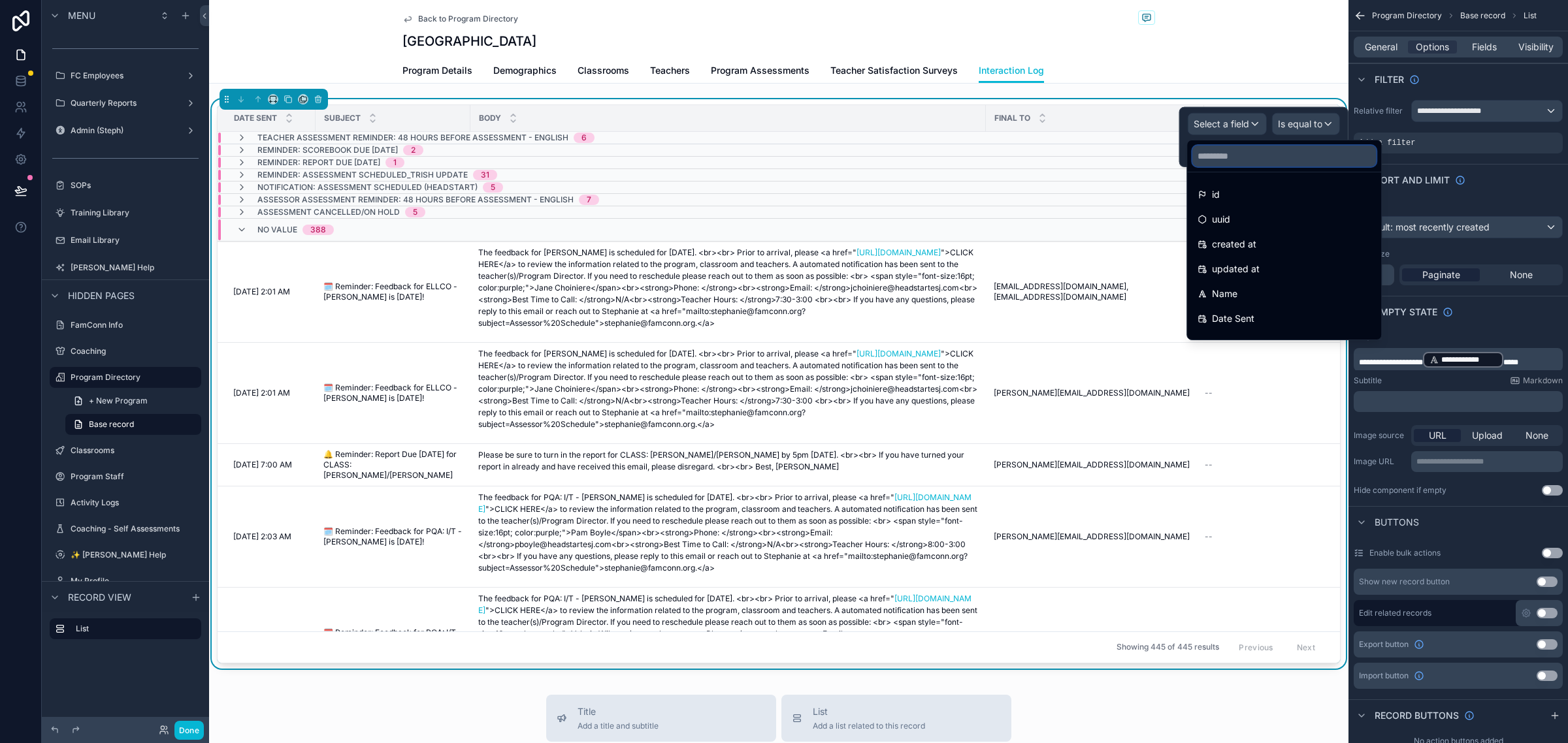
click at [1252, 151] on input "text" at bounding box center [1284, 156] width 183 height 21
type input "**"
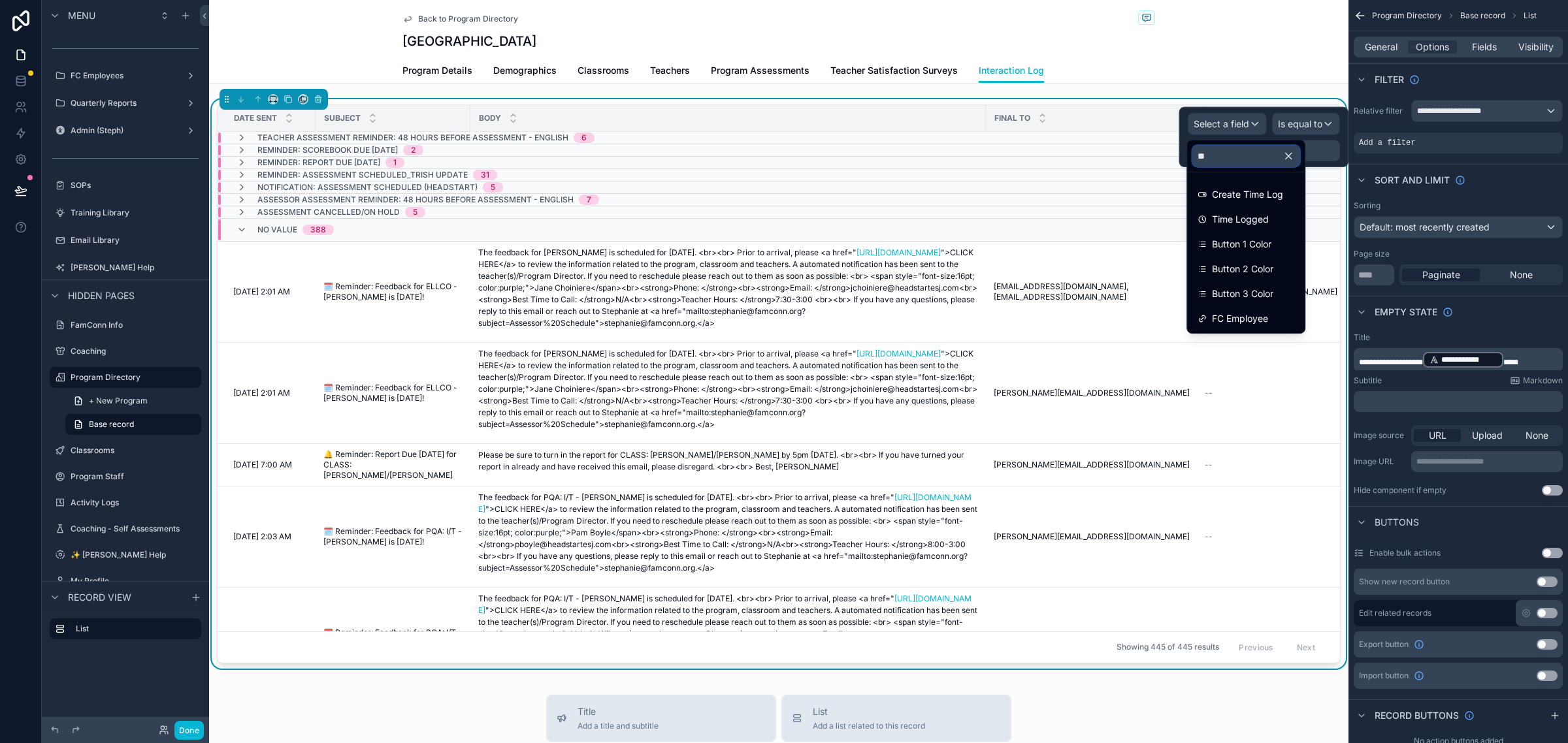
click at [1258, 151] on input "**" at bounding box center [1246, 156] width 107 height 21
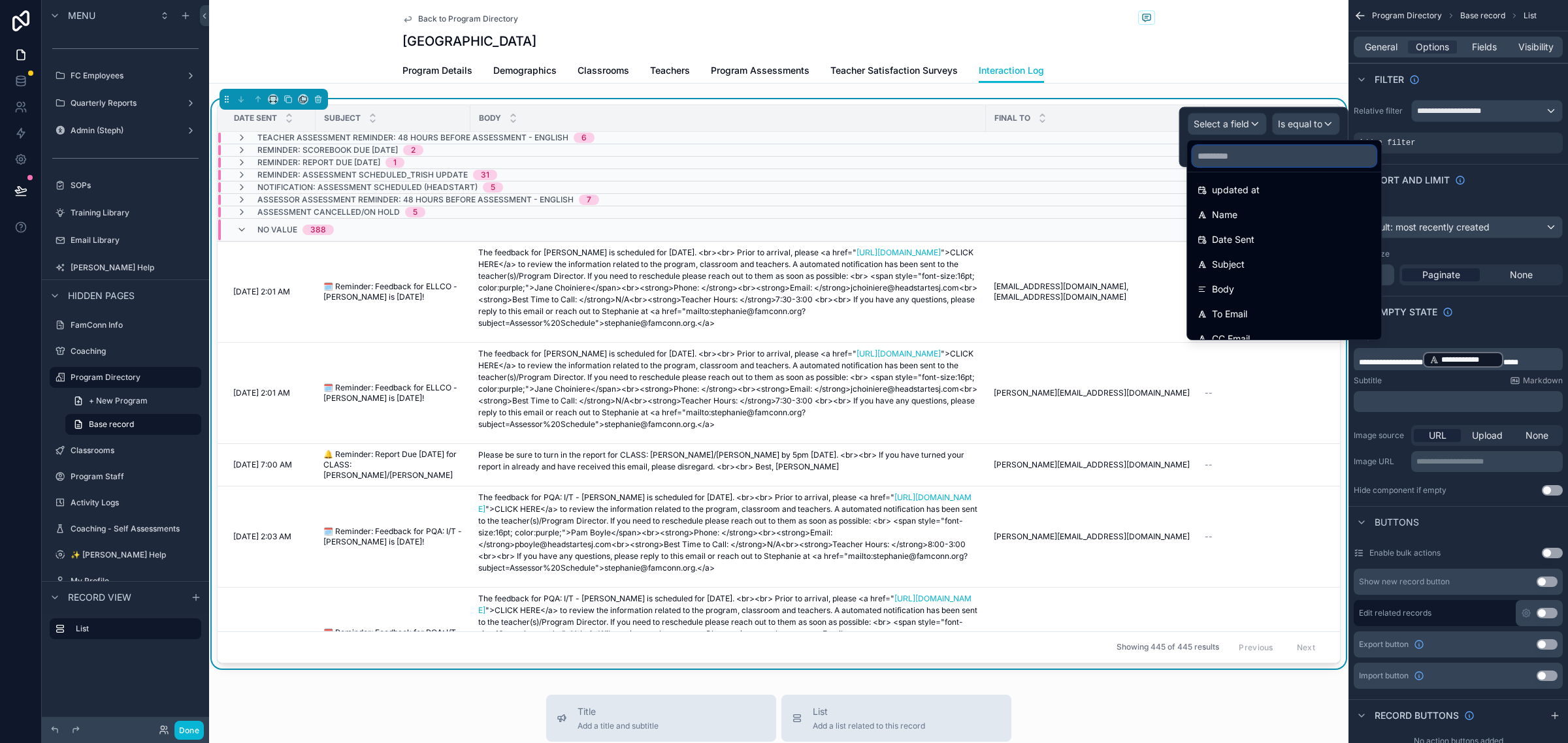
scroll to position [82, 0]
click at [1328, 151] on input "text" at bounding box center [1284, 156] width 183 height 21
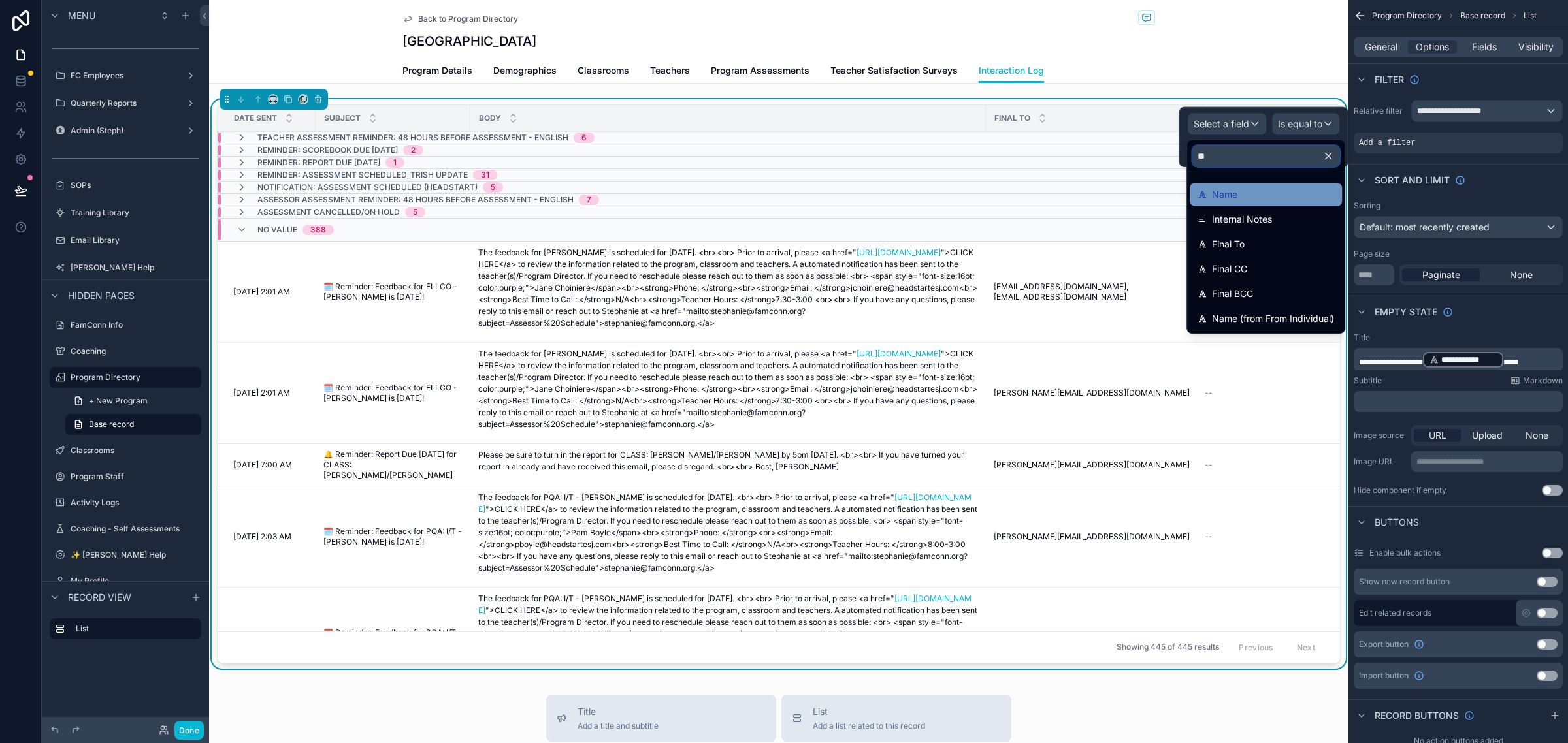
type input "**"
click at [1292, 191] on div "Name" at bounding box center [1266, 195] width 137 height 16
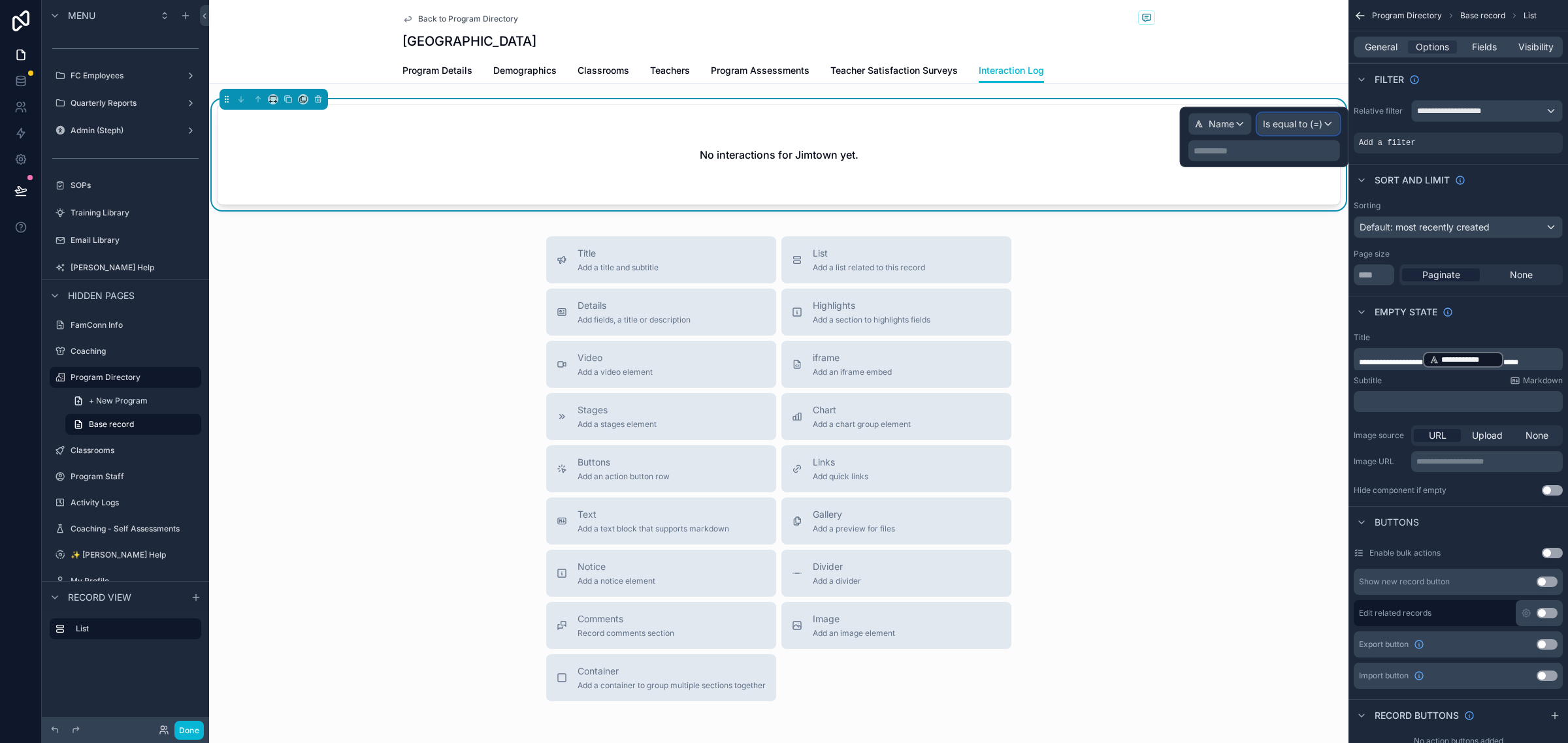
click at [1316, 130] on span "Is equal to (=)" at bounding box center [1292, 123] width 60 height 13
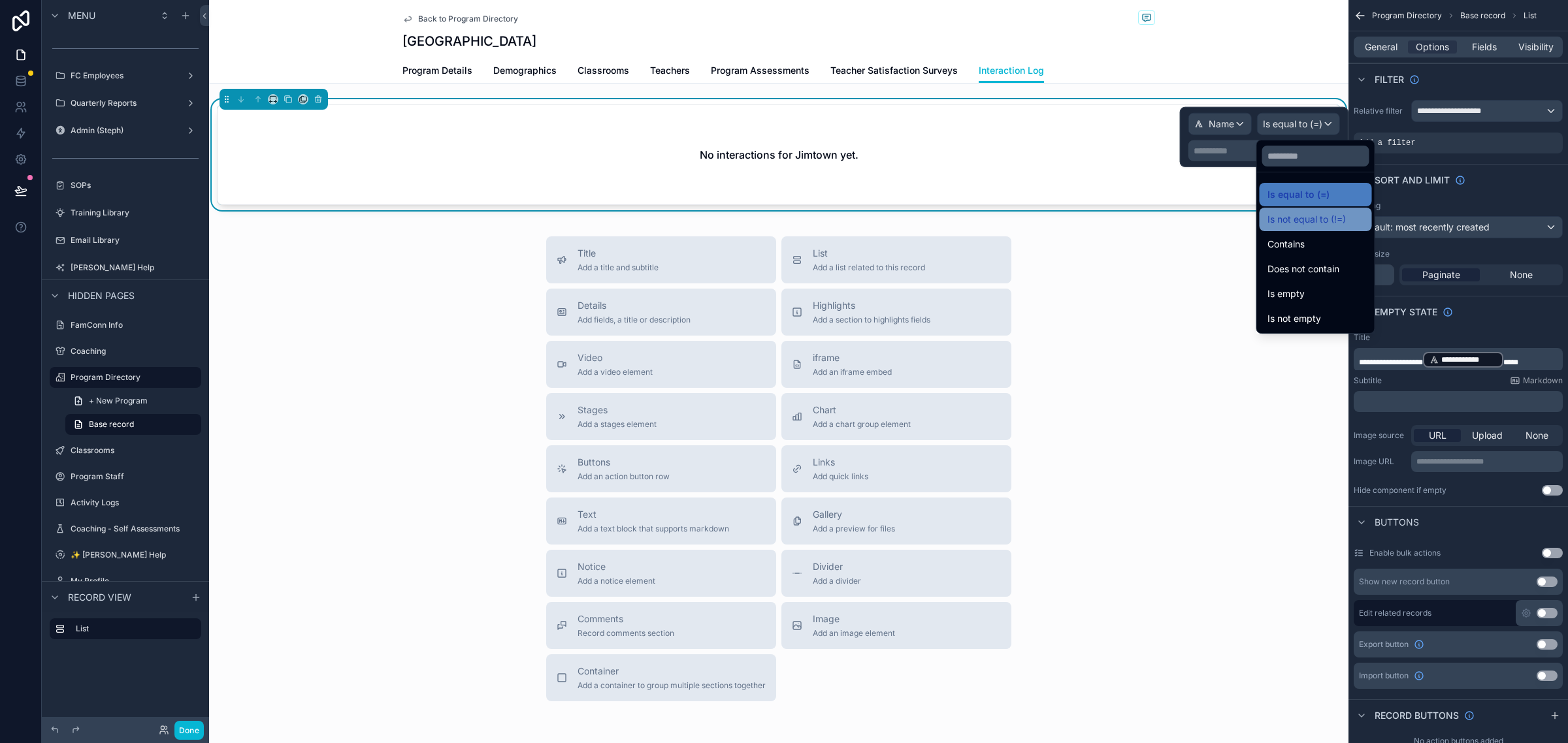
click at [1357, 220] on div "Is not equal to (!=)" at bounding box center [1316, 220] width 96 height 16
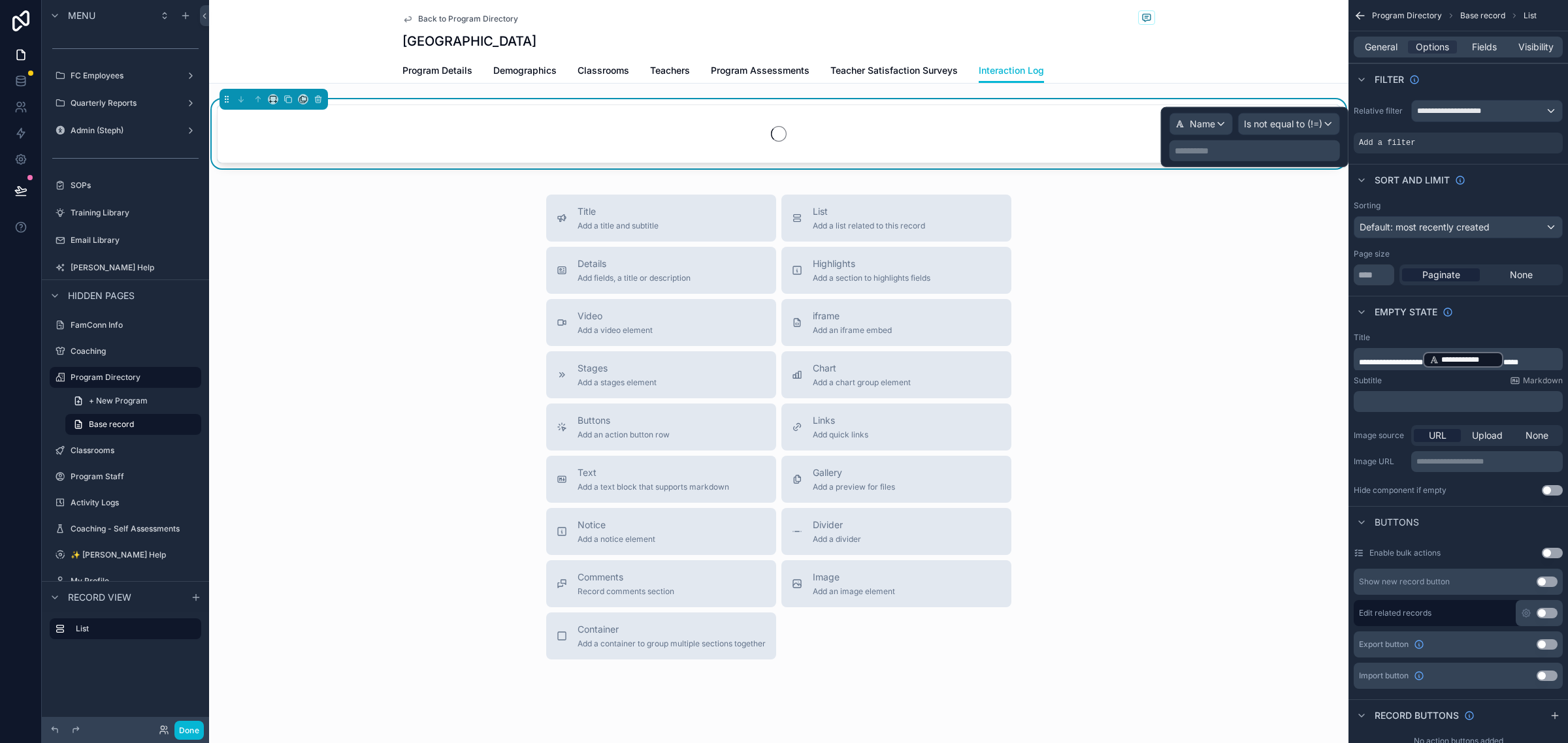
click at [1258, 152] on p "**********" at bounding box center [1255, 151] width 162 height 13
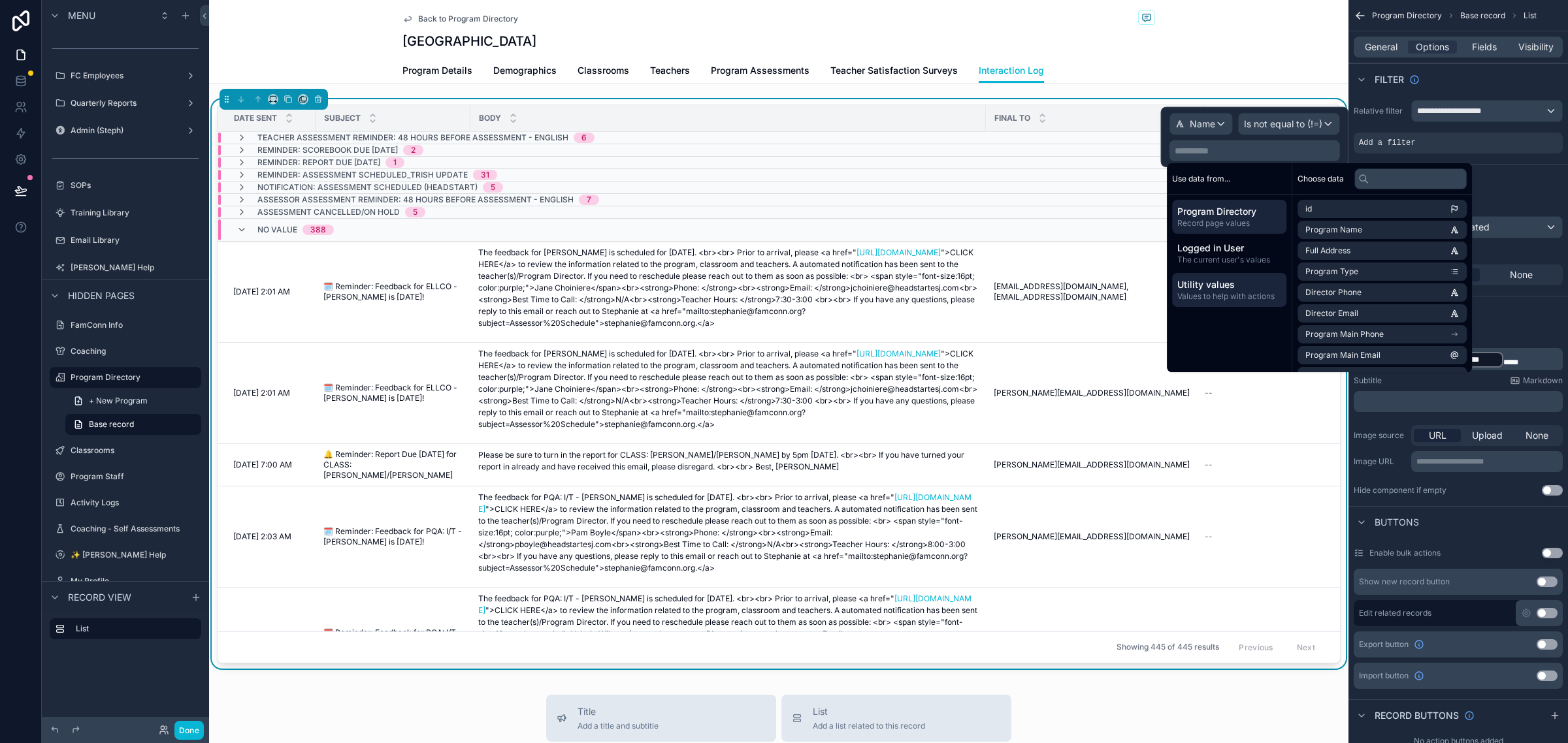
click at [1236, 296] on span "Values to help with actions" at bounding box center [1229, 296] width 104 height 10
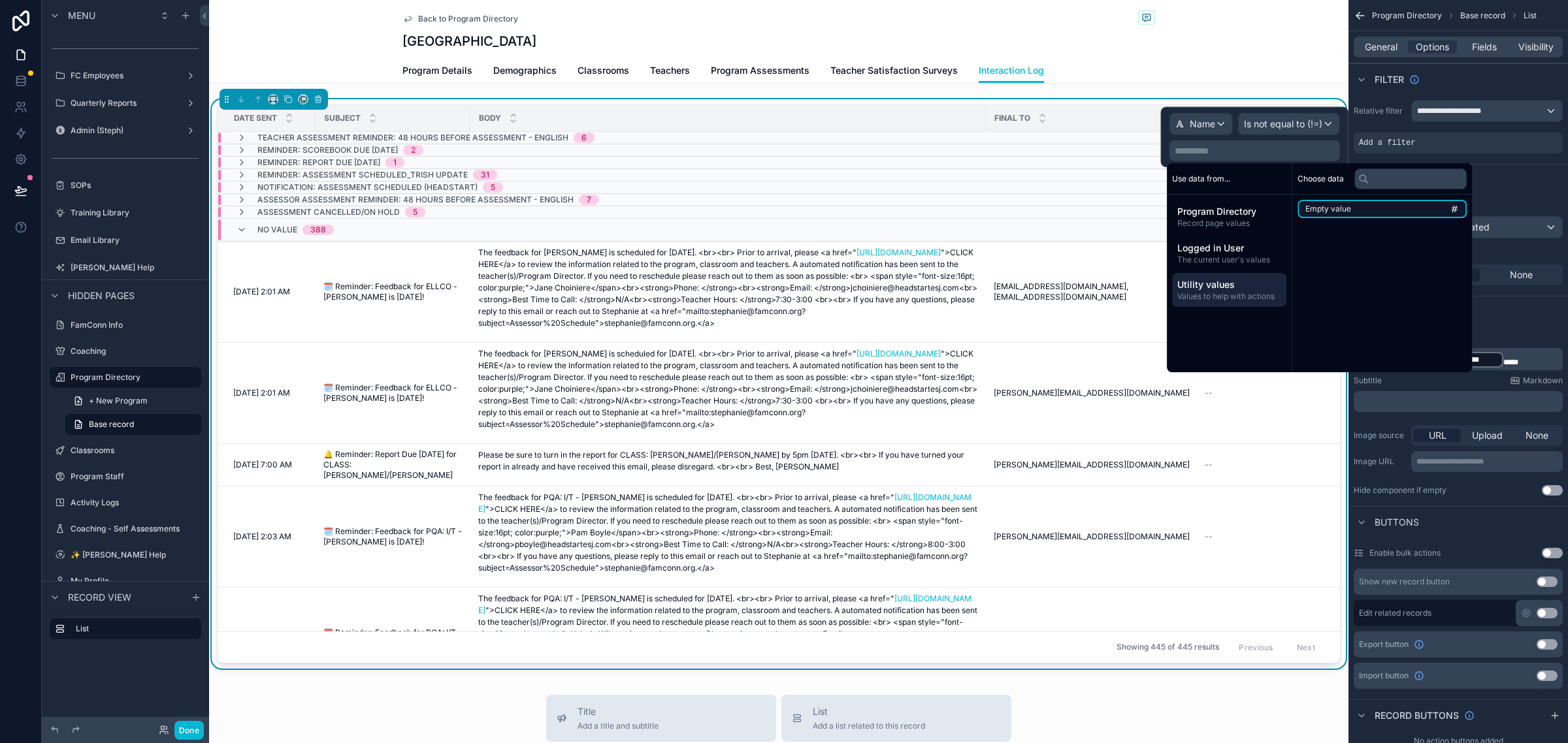
click at [1359, 200] on li "Empty value" at bounding box center [1382, 209] width 169 height 19
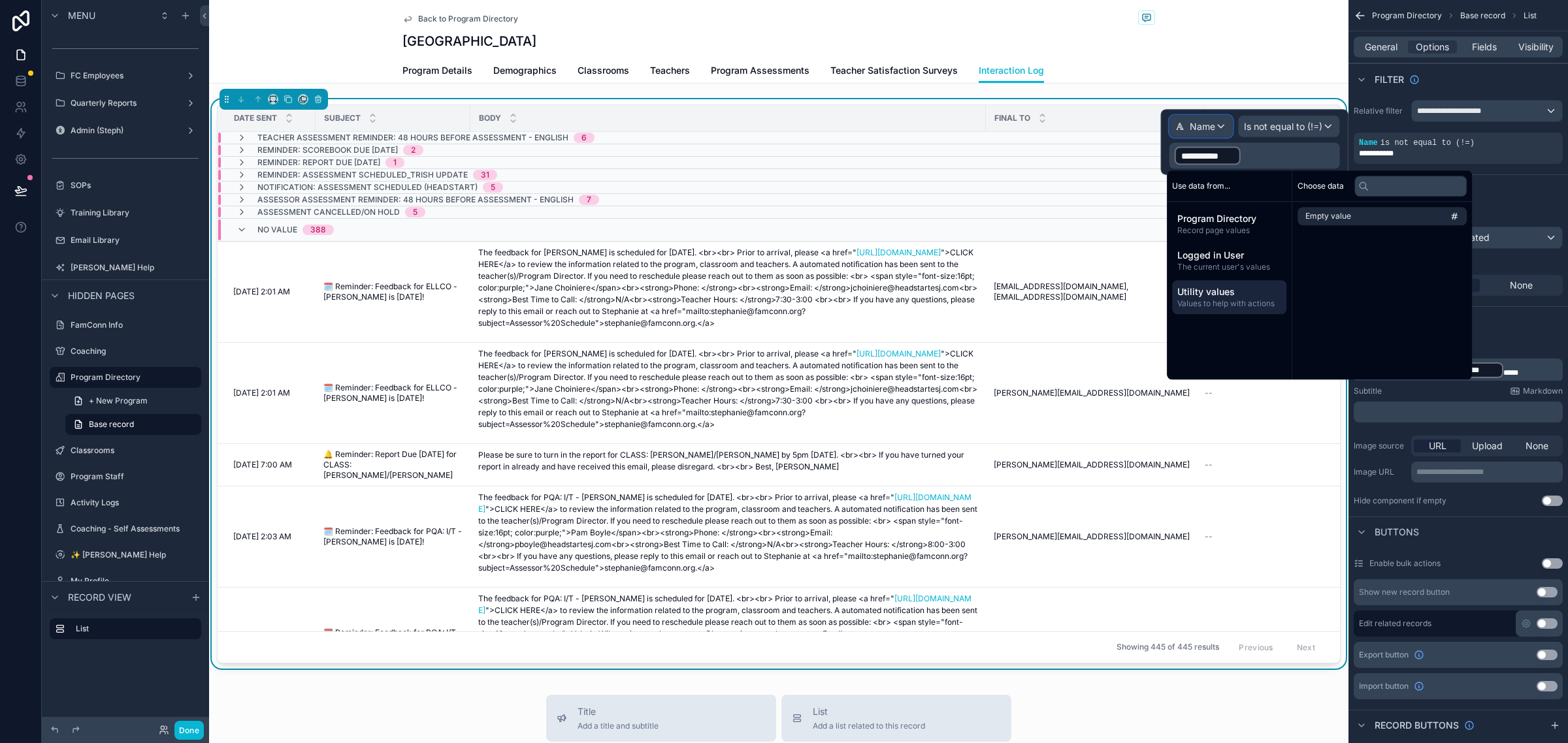
click at [1205, 124] on span "Name" at bounding box center [1202, 127] width 26 height 13
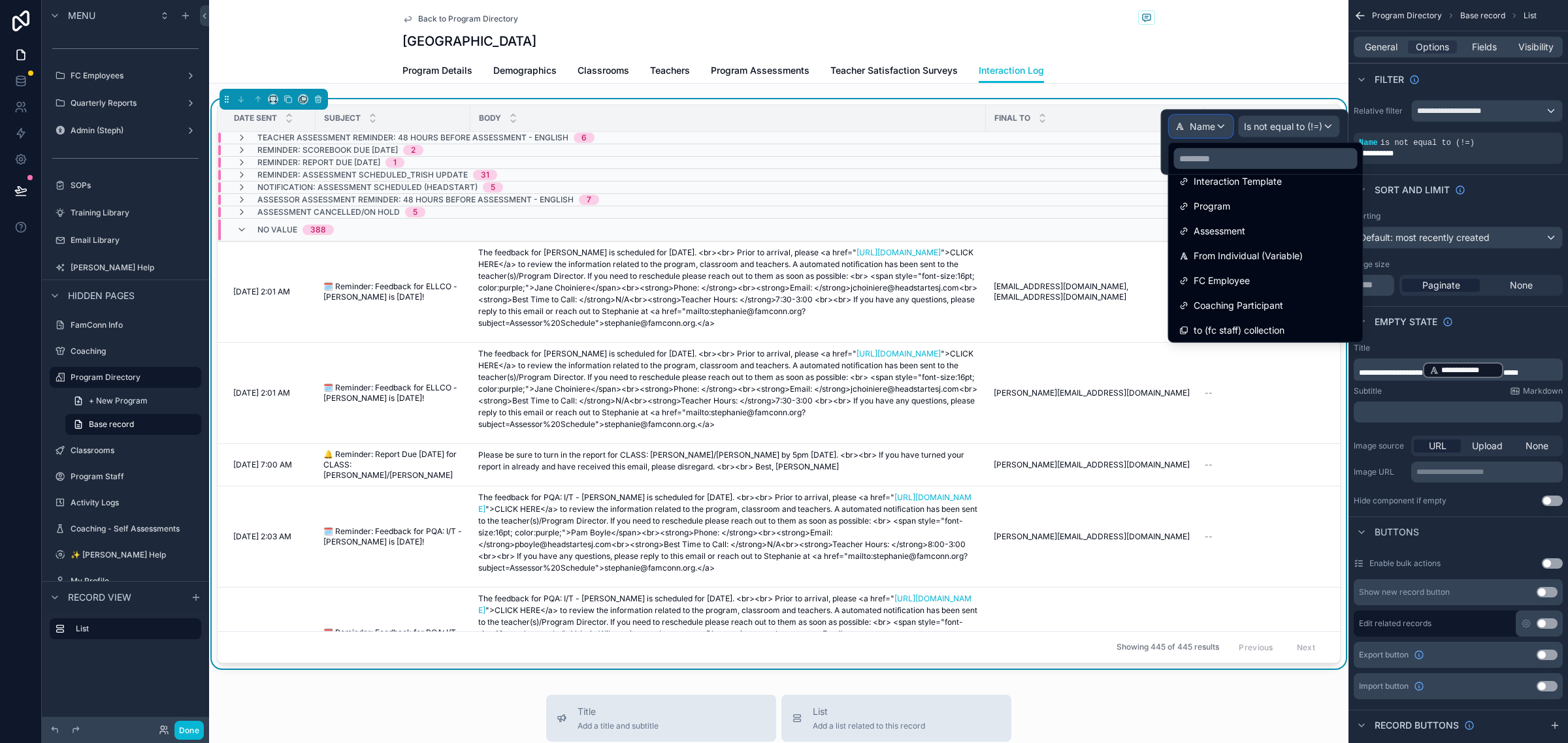
scroll to position [1224, 0]
click at [1309, 262] on div "Interaction Template" at bounding box center [1265, 263] width 173 height 16
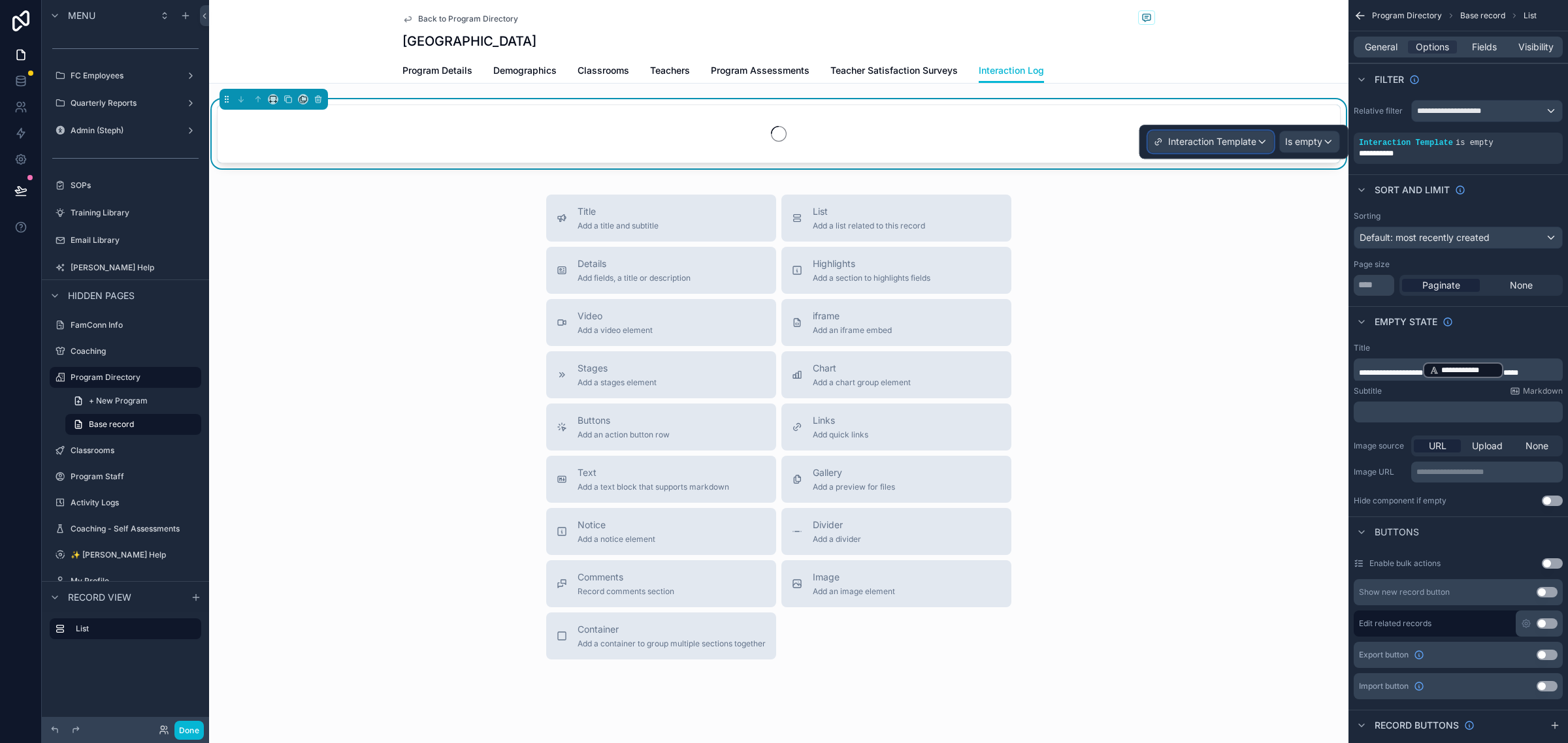
click at [1263, 138] on div "Interaction Template" at bounding box center [1211, 141] width 125 height 21
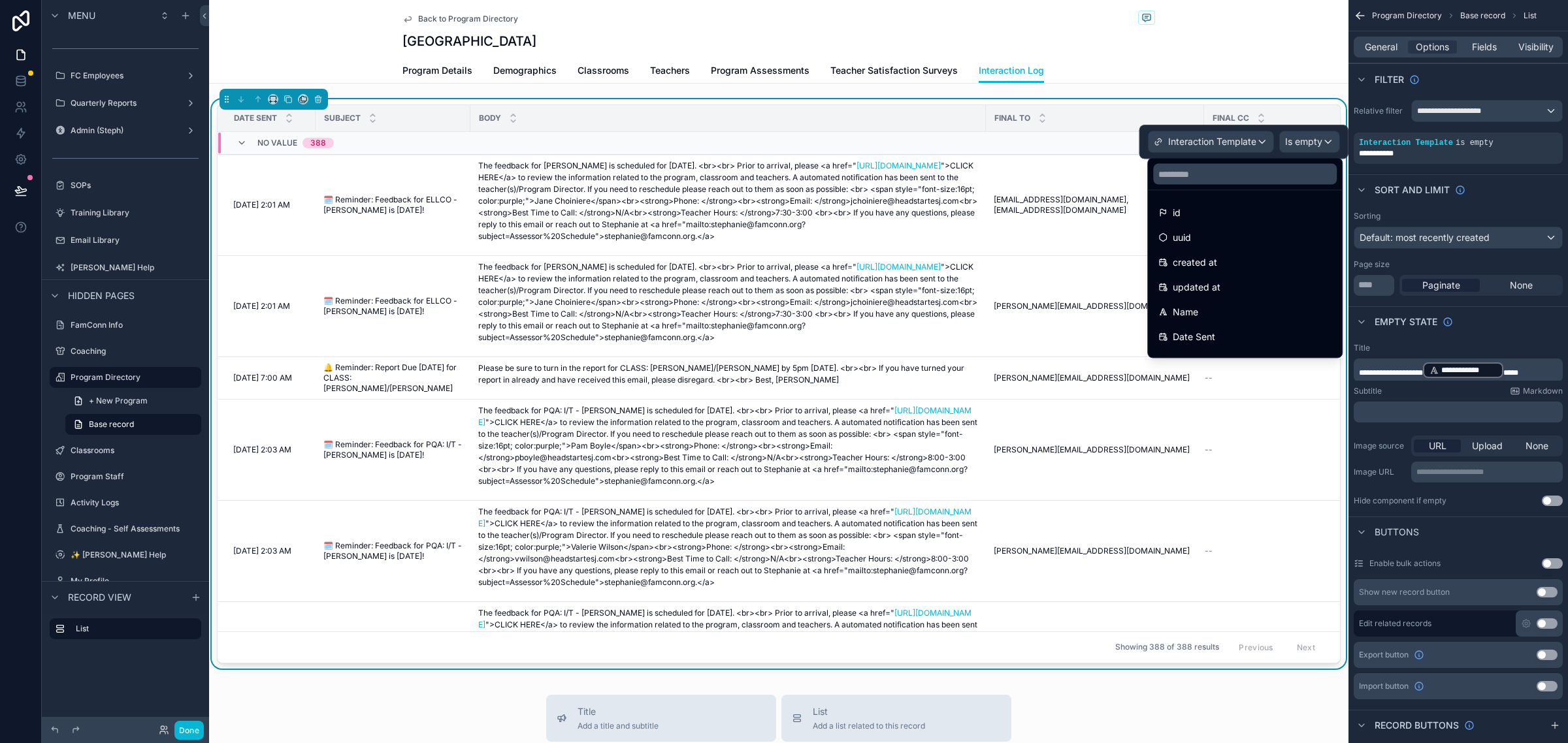
click at [1319, 141] on div at bounding box center [1243, 142] width 209 height 34
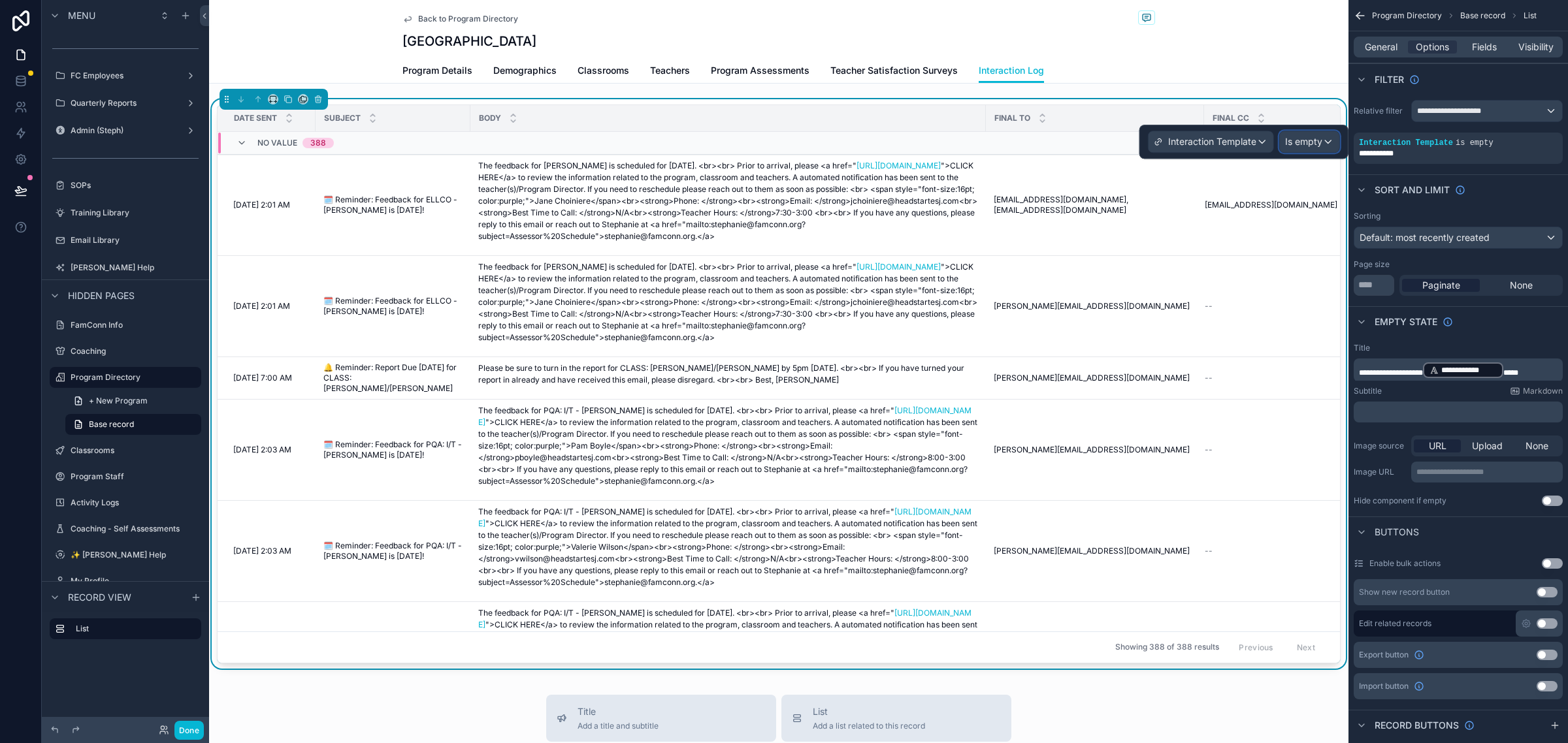
click at [1319, 141] on span "Is empty" at bounding box center [1304, 141] width 37 height 13
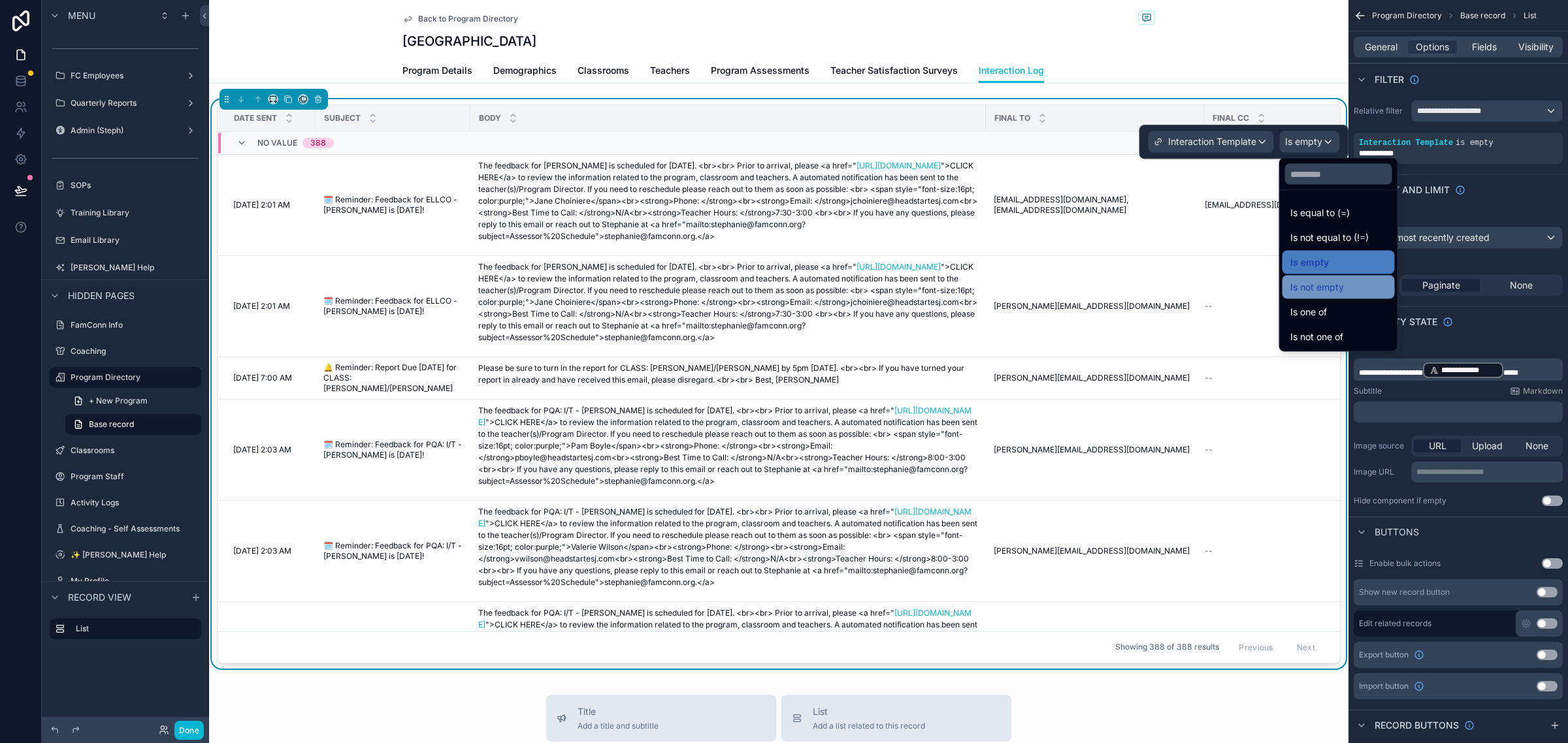
click at [1370, 276] on div "Is not empty" at bounding box center [1338, 287] width 113 height 23
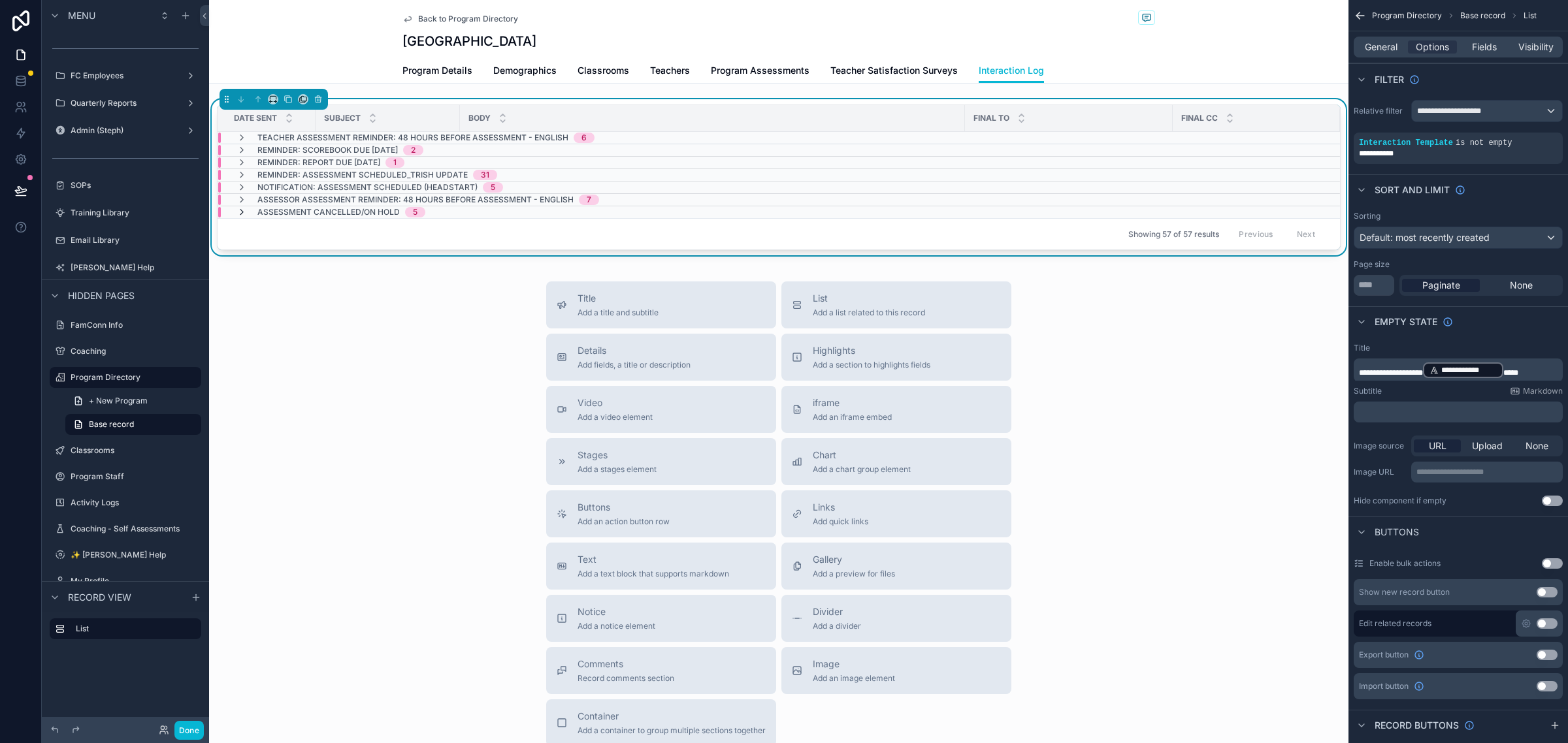
click at [242, 216] on icon "scrollable content" at bounding box center [241, 212] width 10 height 10
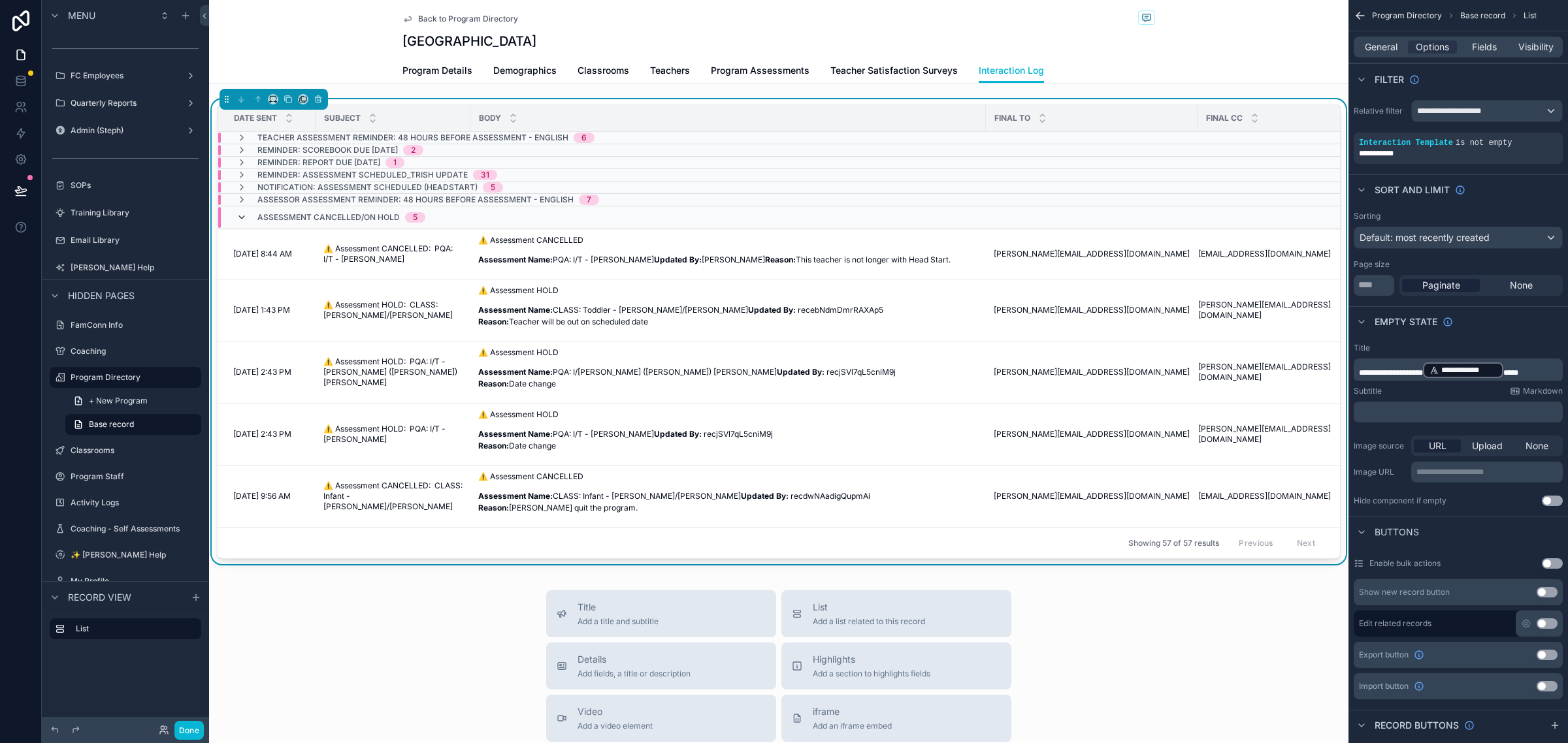
click at [245, 220] on icon "scrollable content" at bounding box center [241, 217] width 10 height 10
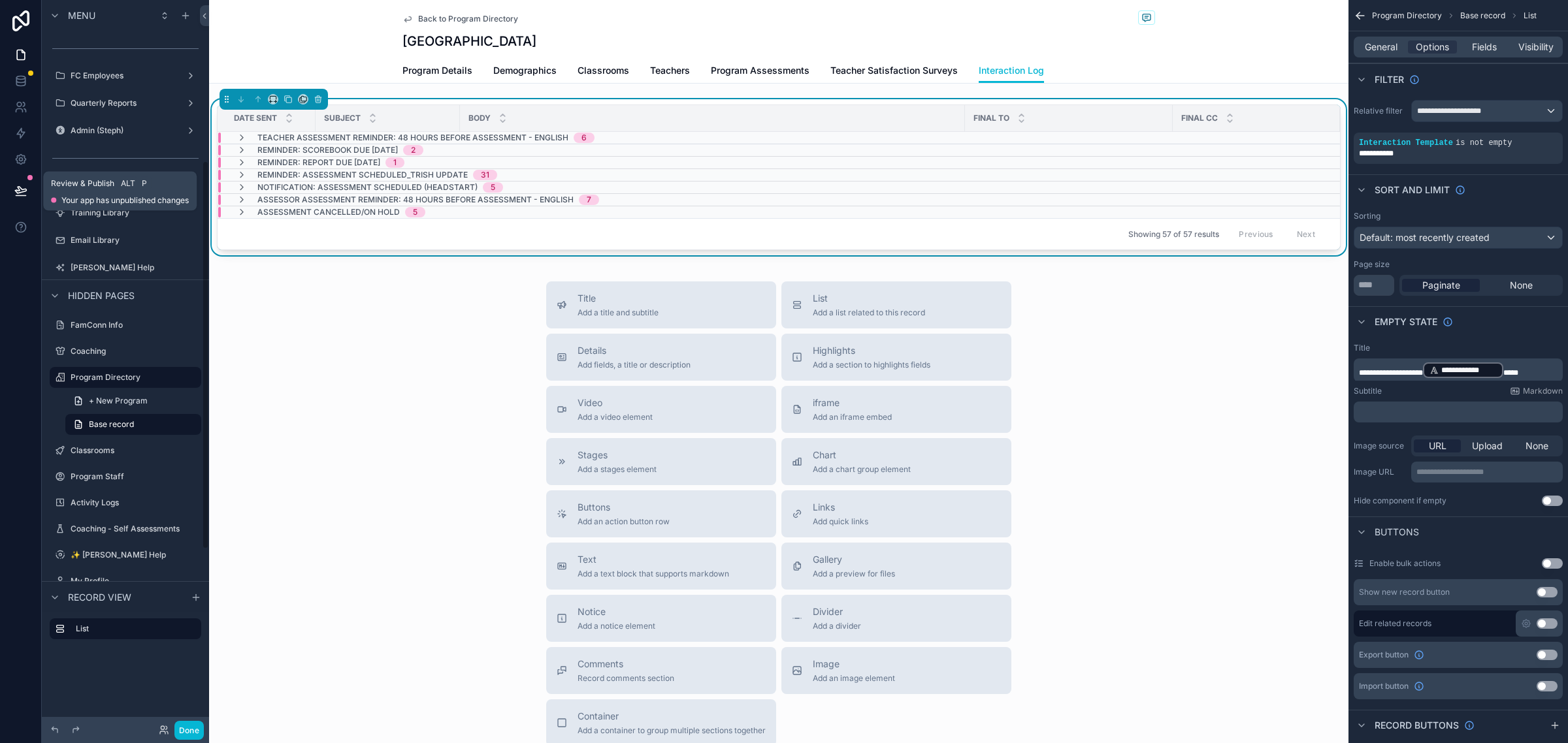
click at [21, 191] on icon at bounding box center [20, 190] width 11 height 6
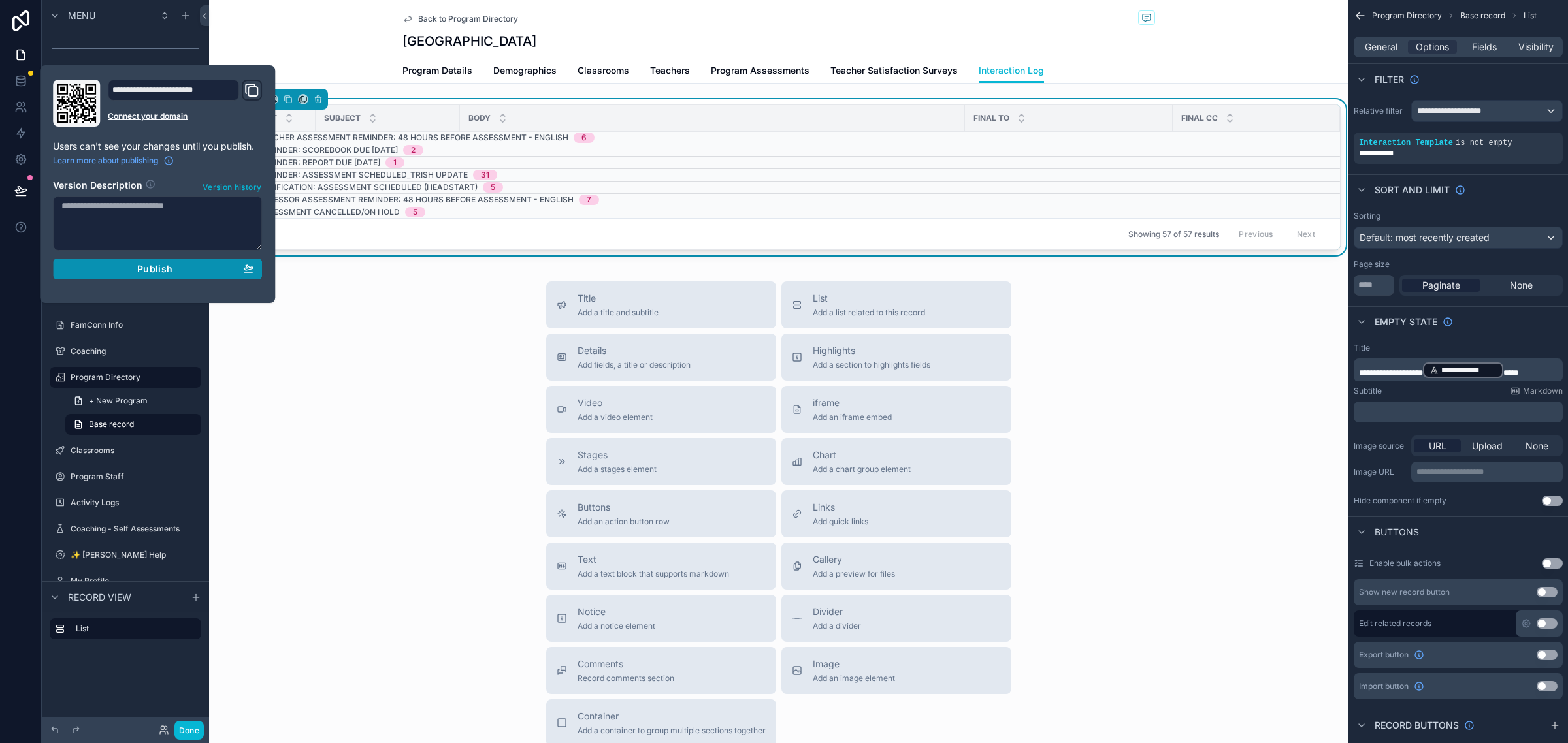
click at [177, 266] on div "Publish" at bounding box center [157, 269] width 192 height 12
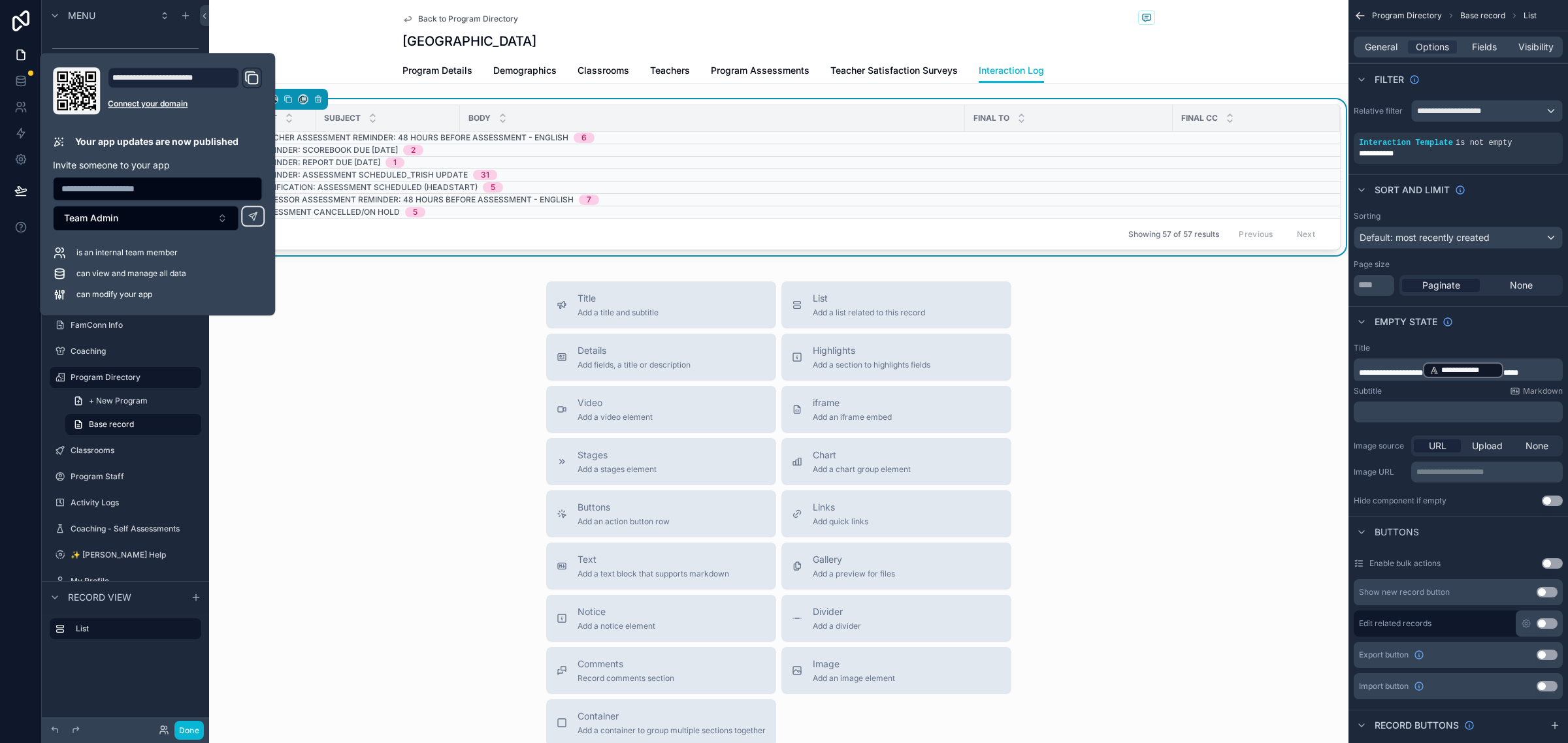
click at [325, 28] on div "Back to Program Directory Jimtown Interaction Log Program Details Demographics …" at bounding box center [778, 42] width 1139 height 84
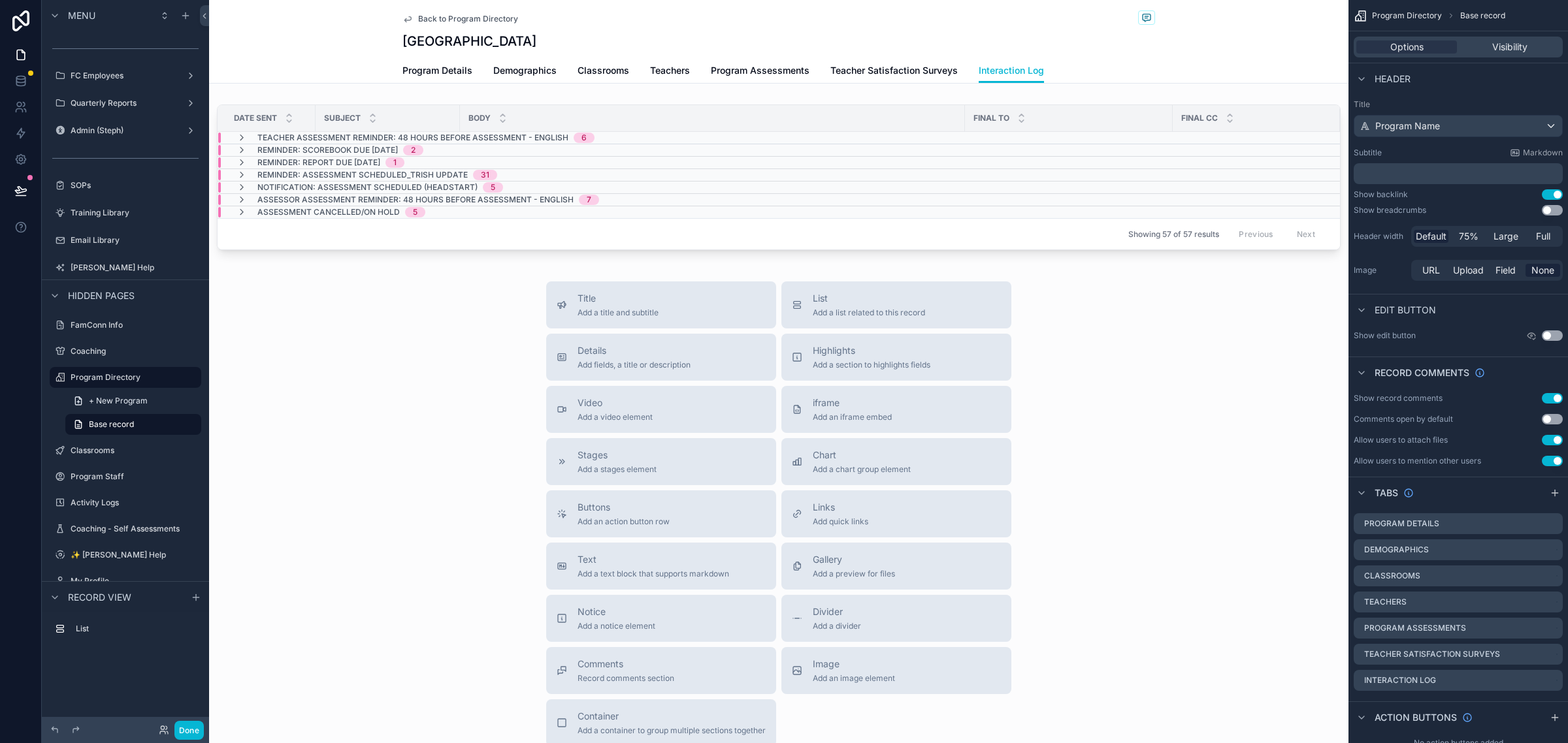
click at [346, 386] on div "Title Add a title and subtitle List Add a list related to this record Details A…" at bounding box center [778, 514] width 1139 height 465
click at [24, 187] on icon at bounding box center [21, 190] width 13 height 13
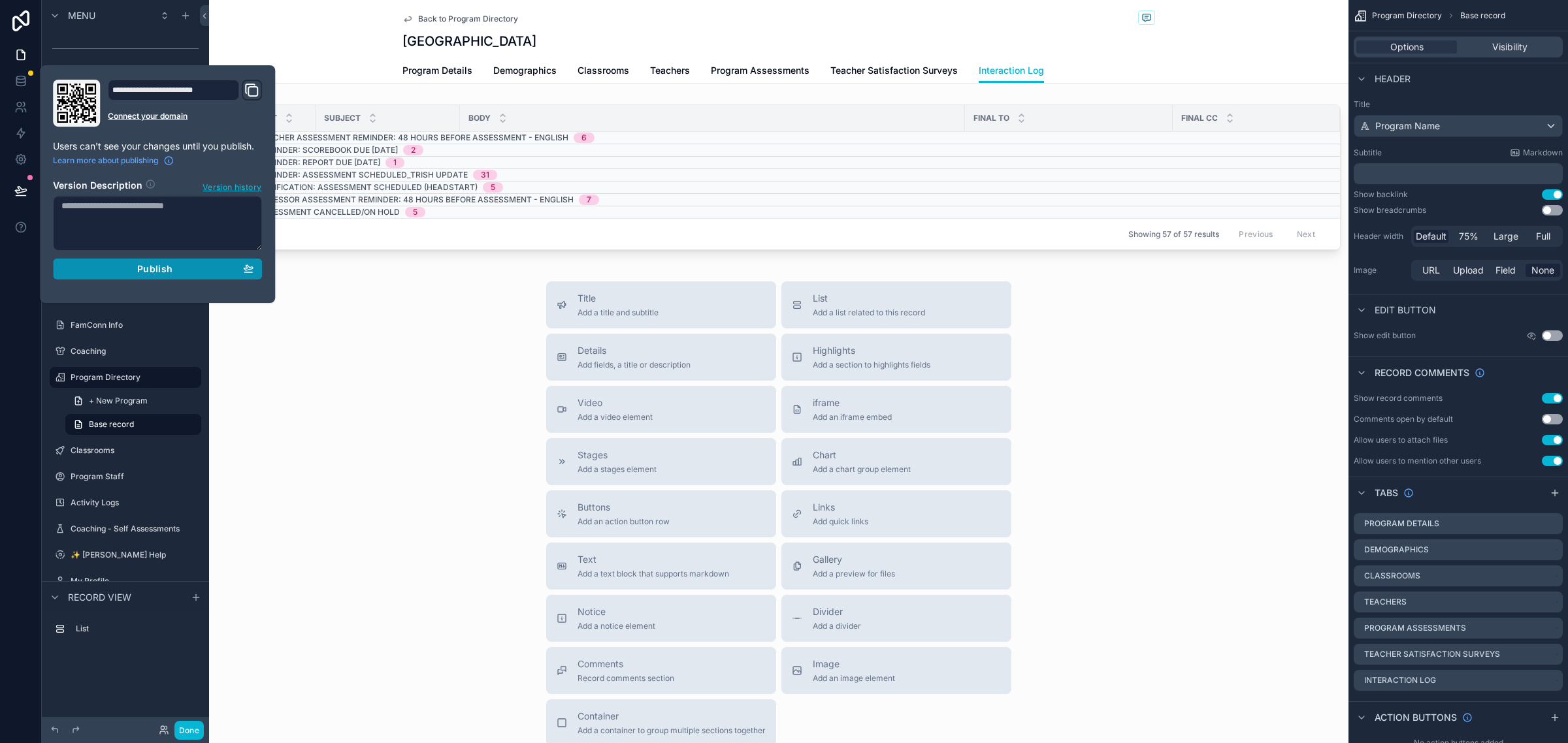
click at [186, 259] on button "Publish" at bounding box center [157, 269] width 209 height 21
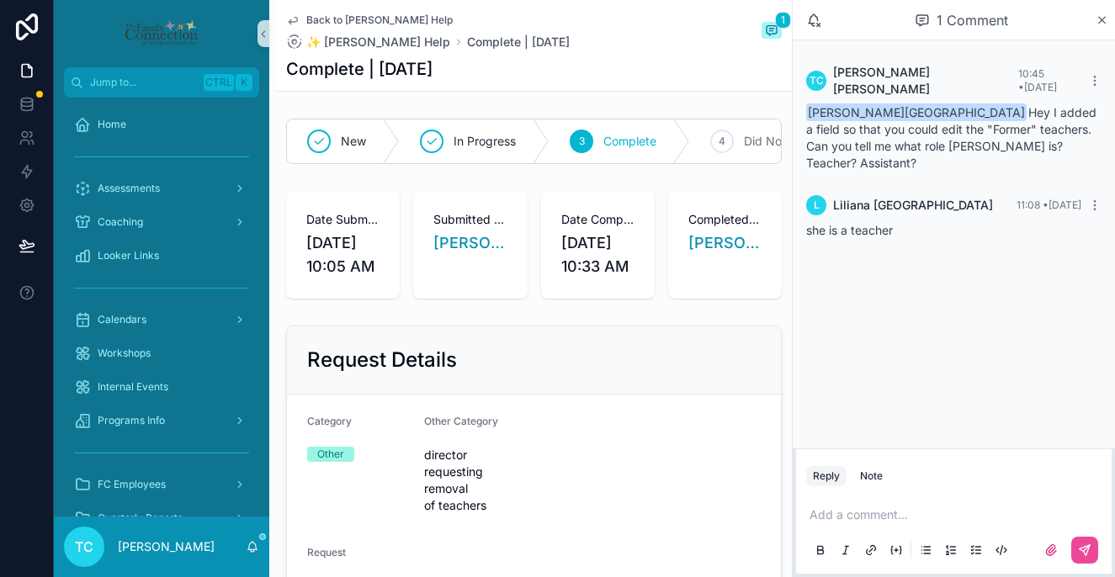
click at [956, 190] on div "L [PERSON_NAME][GEOGRAPHIC_DATA] 11:08 • [DATE] she is a teacher" at bounding box center [953, 217] width 315 height 64
click at [1100, 13] on icon "scrollable content" at bounding box center [1101, 19] width 13 height 13
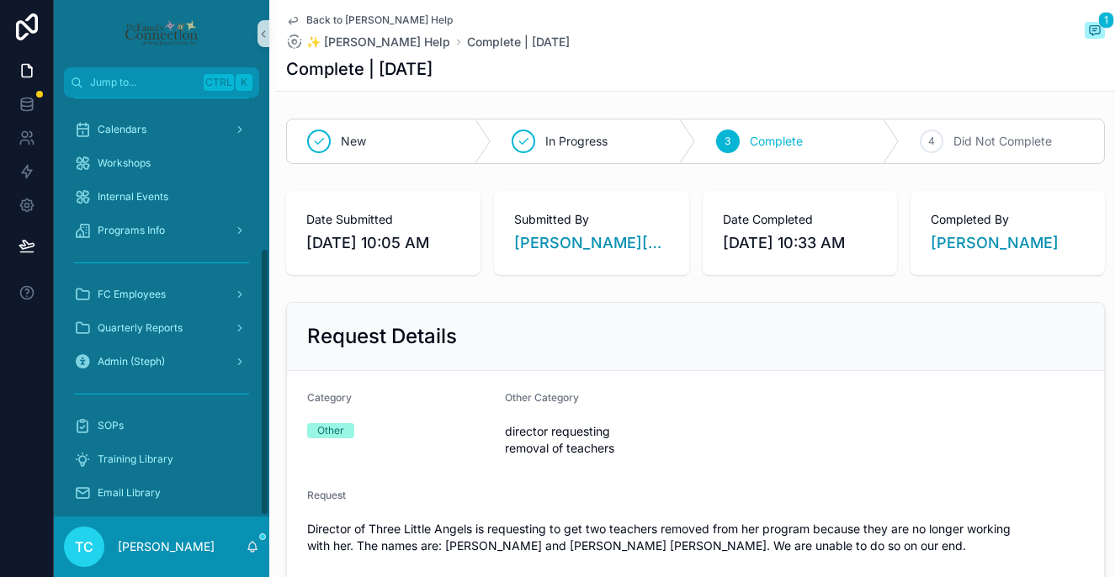
scroll to position [236, 0]
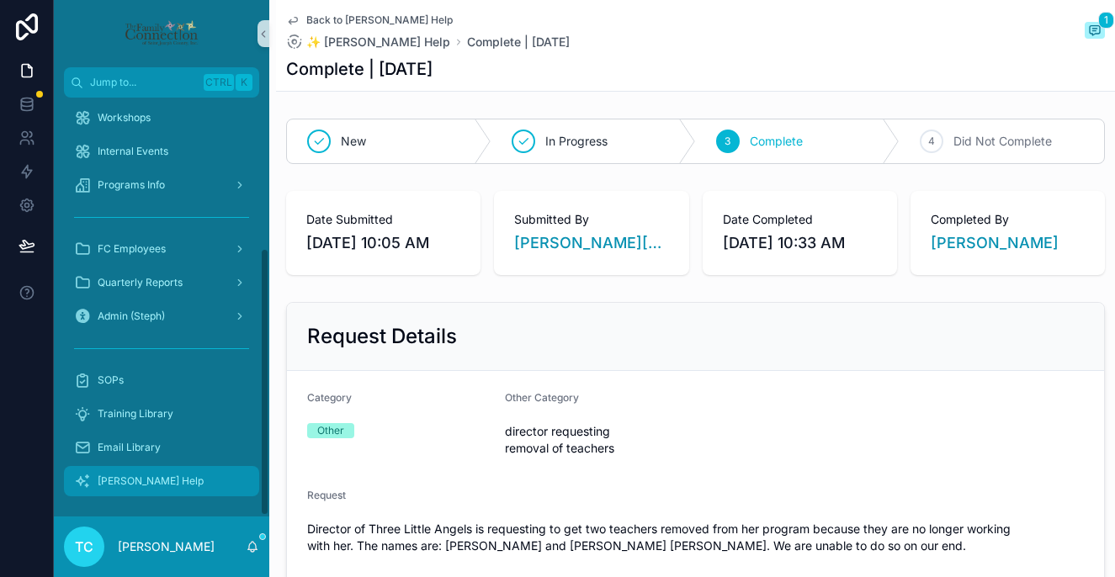
click at [129, 478] on span "[PERSON_NAME] Help" at bounding box center [151, 480] width 106 height 13
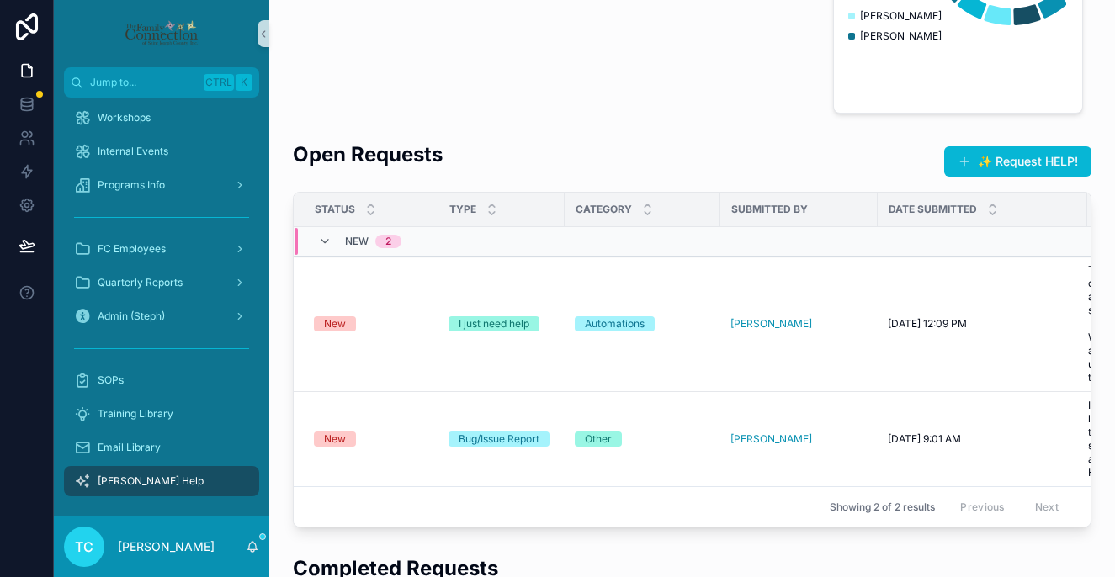
scroll to position [526, 0]
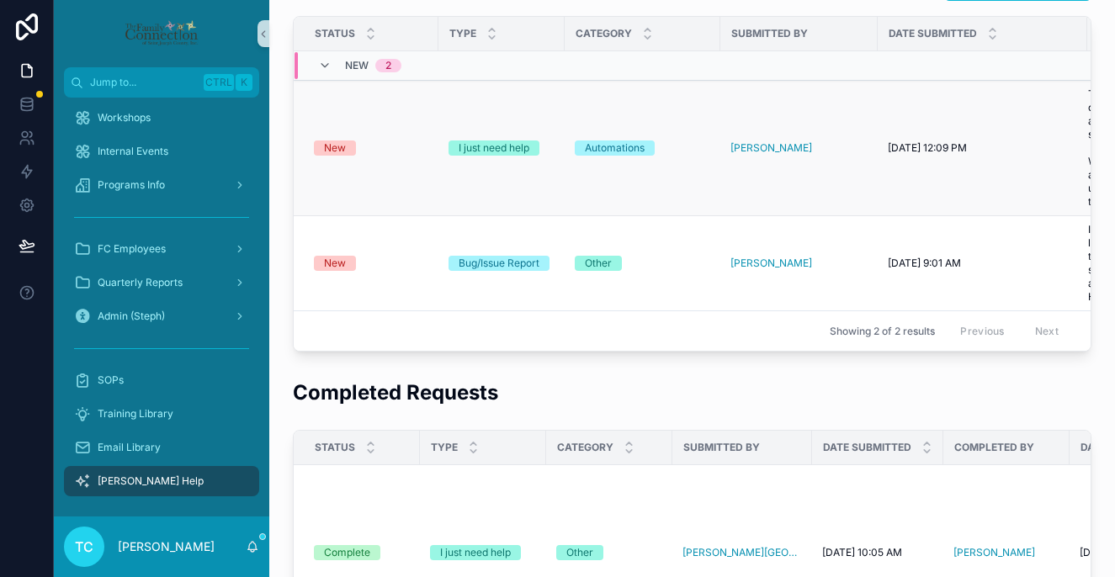
click at [336, 143] on div "New" at bounding box center [335, 147] width 22 height 15
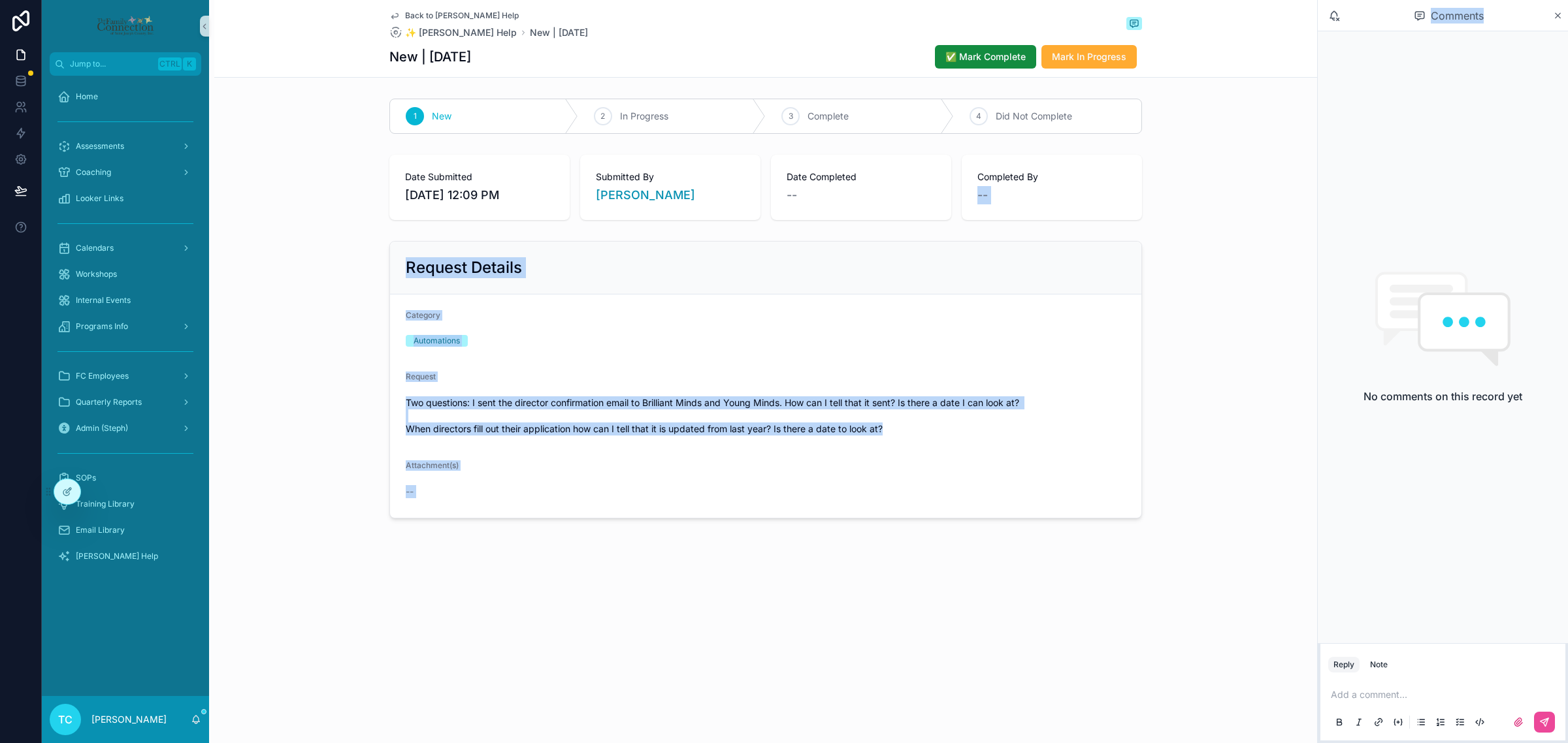
drag, startPoint x: 1556, startPoint y: 10, endPoint x: 1295, endPoint y: 155, distance: 298.6
click at [865, 152] on div "Jump to... Ctrl K Home Assessments Coaching Looker Links Calendars Workshops In…" at bounding box center [805, 371] width 1526 height 743
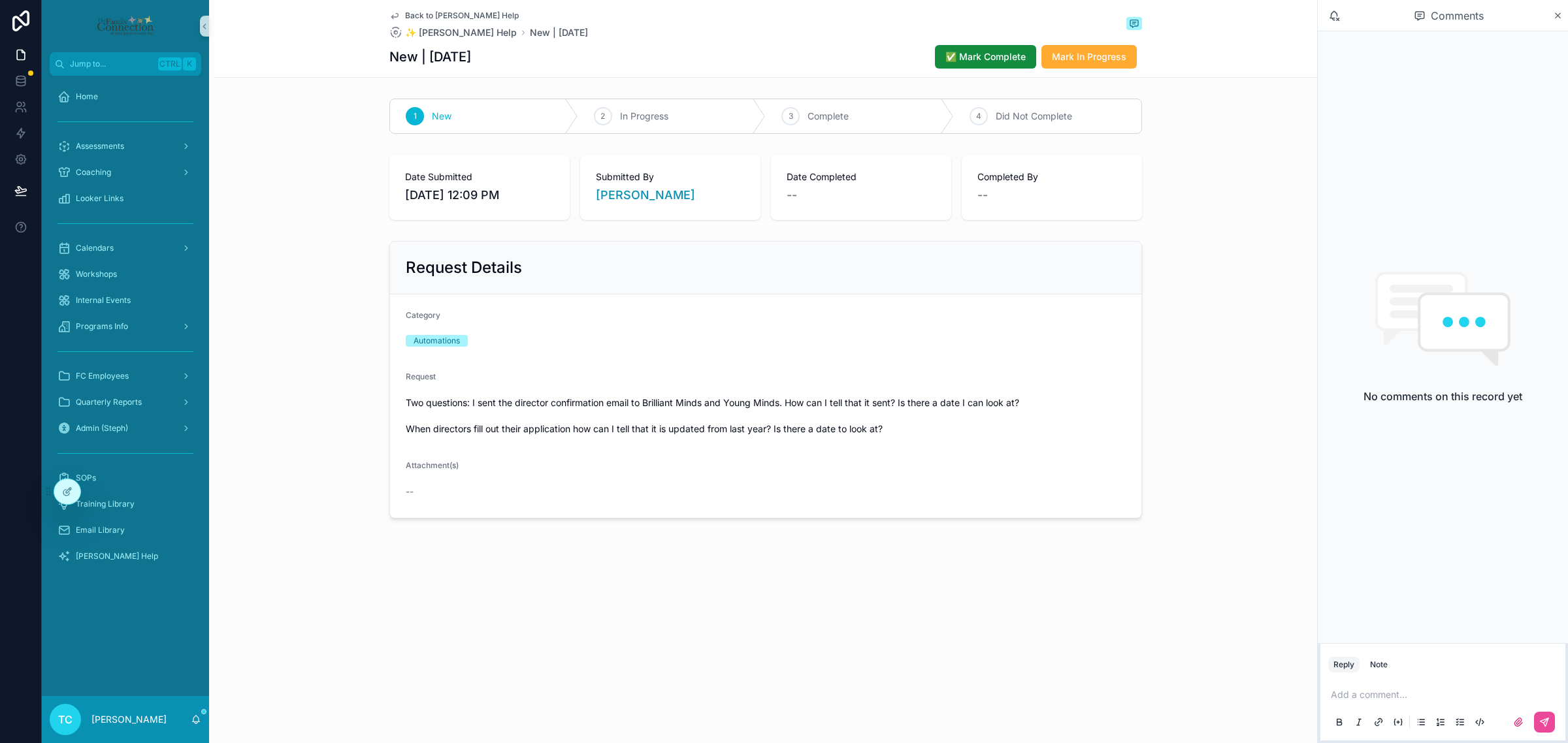
click at [865, 117] on div "1 New 2 In Progress 3 Complete 4 Did Not Complete" at bounding box center [766, 116] width 1103 height 46
click at [865, 352] on div "Request Details Category Automations Request Two questions: I sent the director…" at bounding box center [766, 380] width 1103 height 288
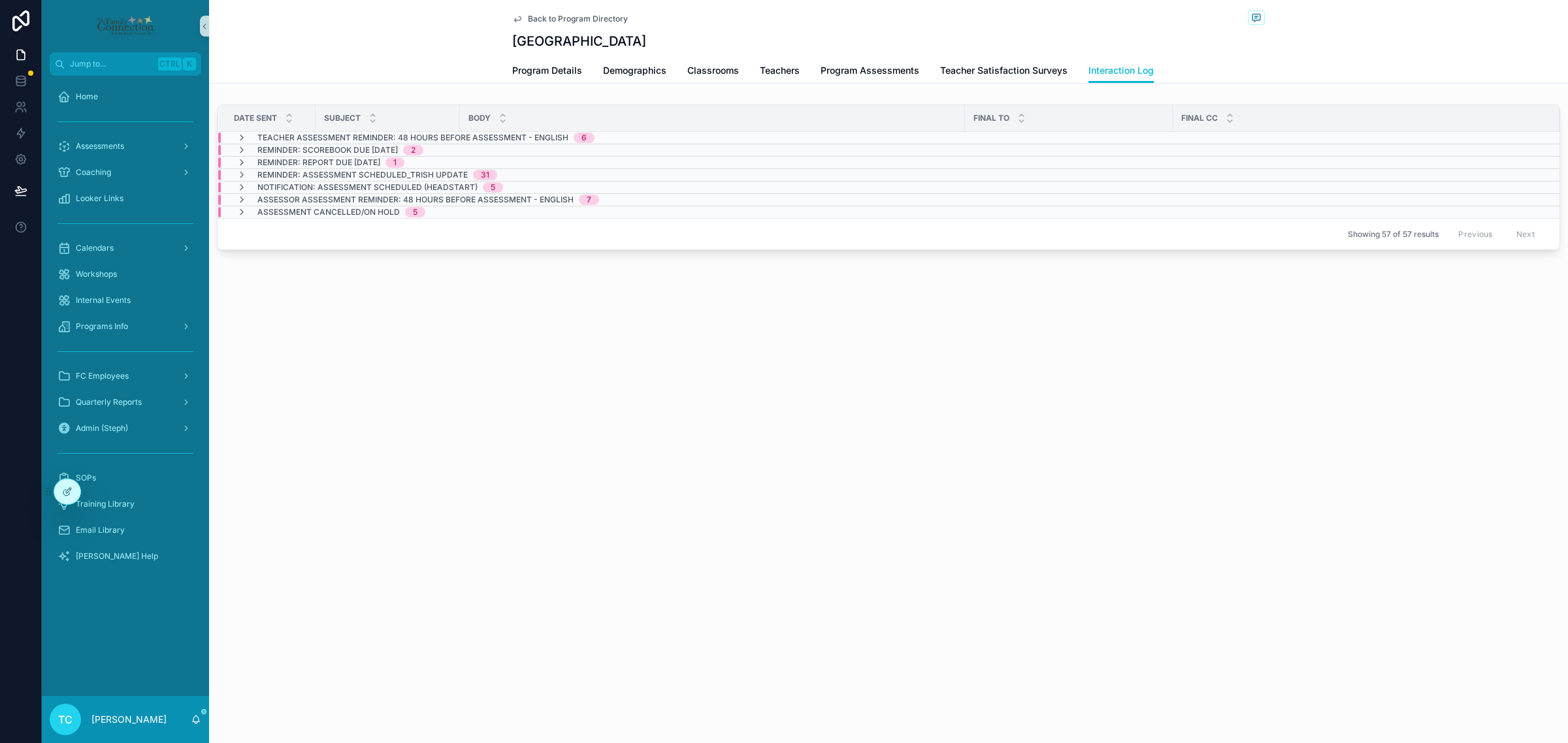
click at [395, 471] on div "Back to Program Directory Jimtown Interaction Log Program Details Demographics …" at bounding box center [888, 371] width 1359 height 743
click at [126, 148] on div "Assessments" at bounding box center [125, 146] width 136 height 21
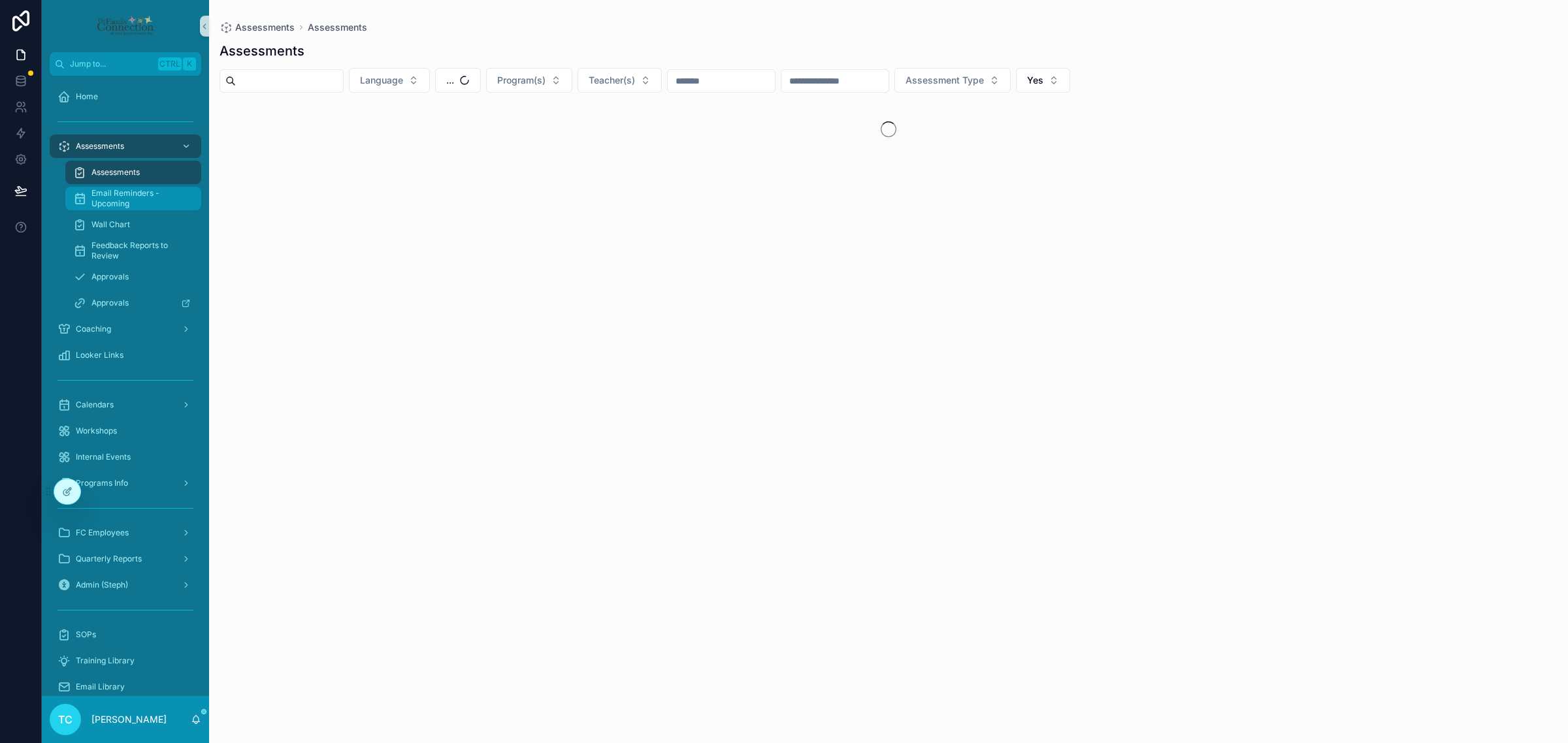
click at [145, 191] on span "Email Reminders - Upcoming" at bounding box center [140, 198] width 96 height 21
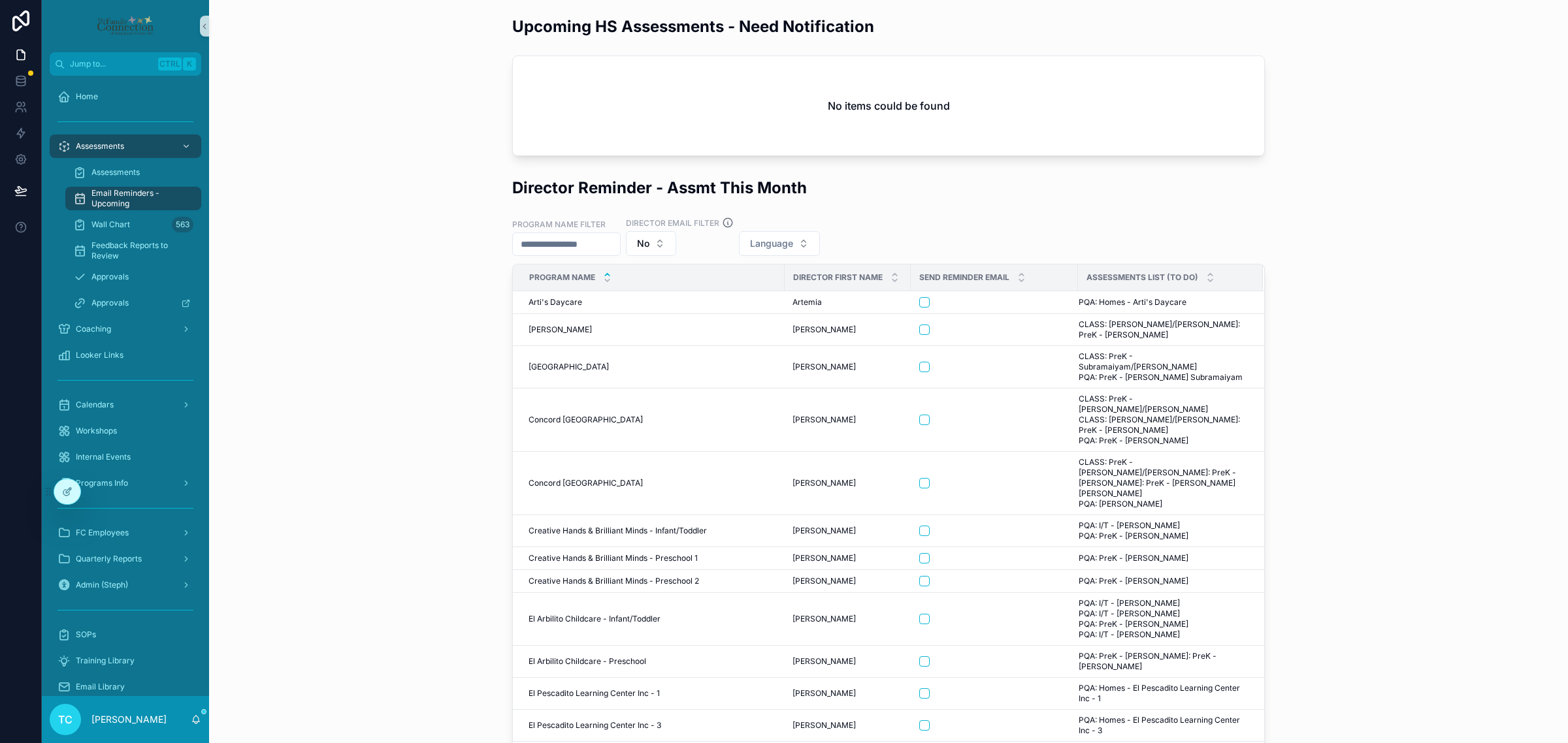
click at [1344, 394] on div "Director Reminder - Assmt This Month Program Name Filter Director Email Filter …" at bounding box center [888, 499] width 1338 height 656
click at [429, 136] on div "Upcoming HS Assessments - Need Notification No items could be found" at bounding box center [888, 85] width 1338 height 151
